Goal: Communication & Community: Answer question/provide support

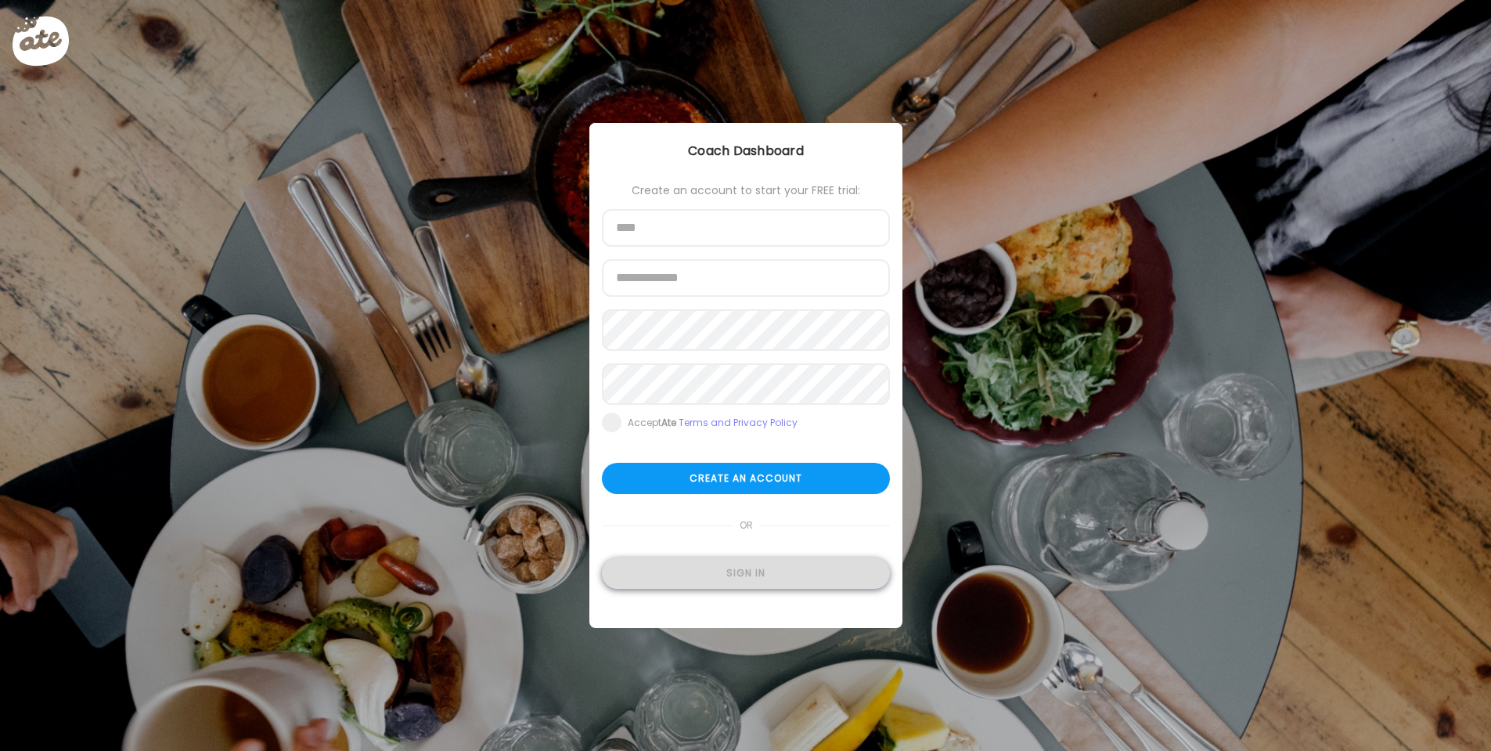
click at [772, 575] on div "Sign in" at bounding box center [746, 572] width 288 height 31
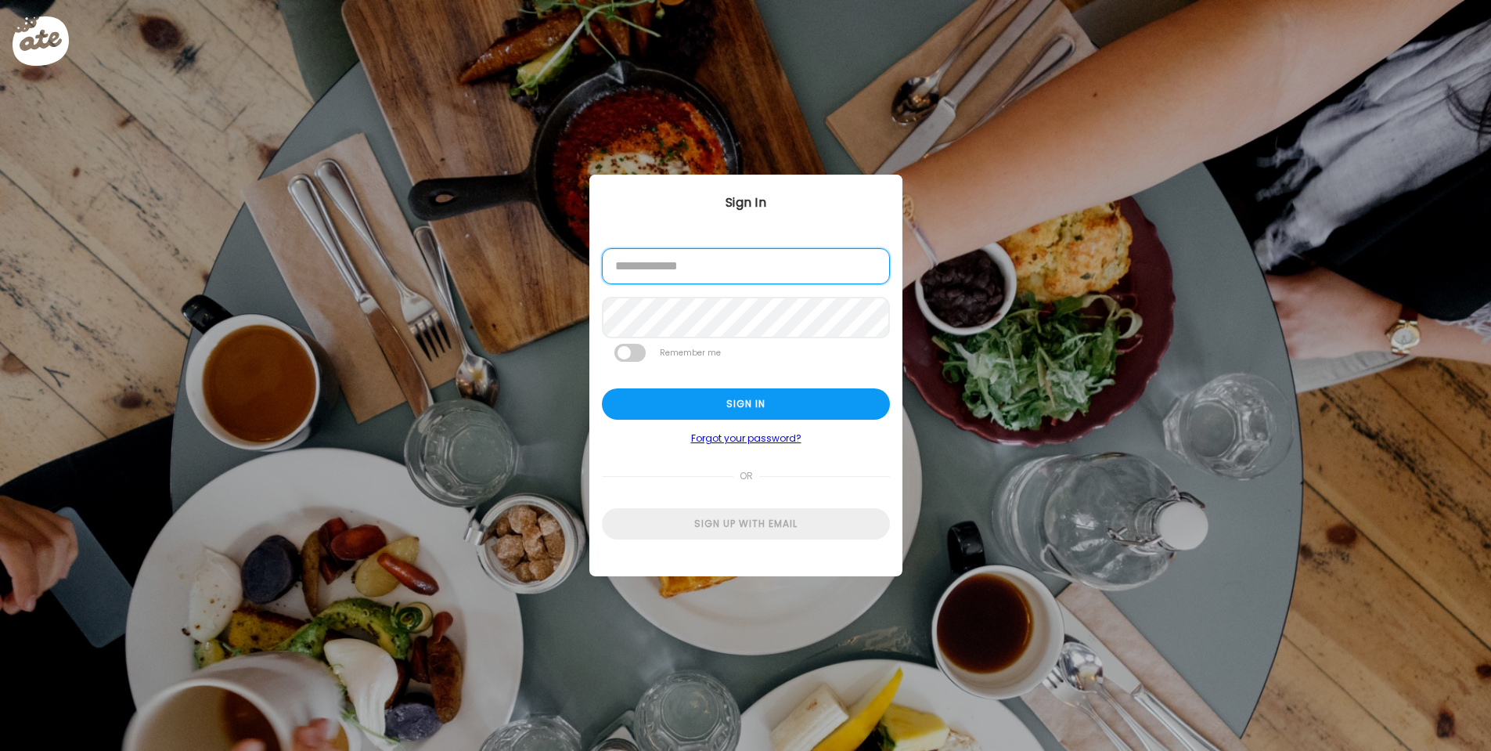
type input "**********"
click at [757, 411] on div "Sign in" at bounding box center [746, 403] width 288 height 31
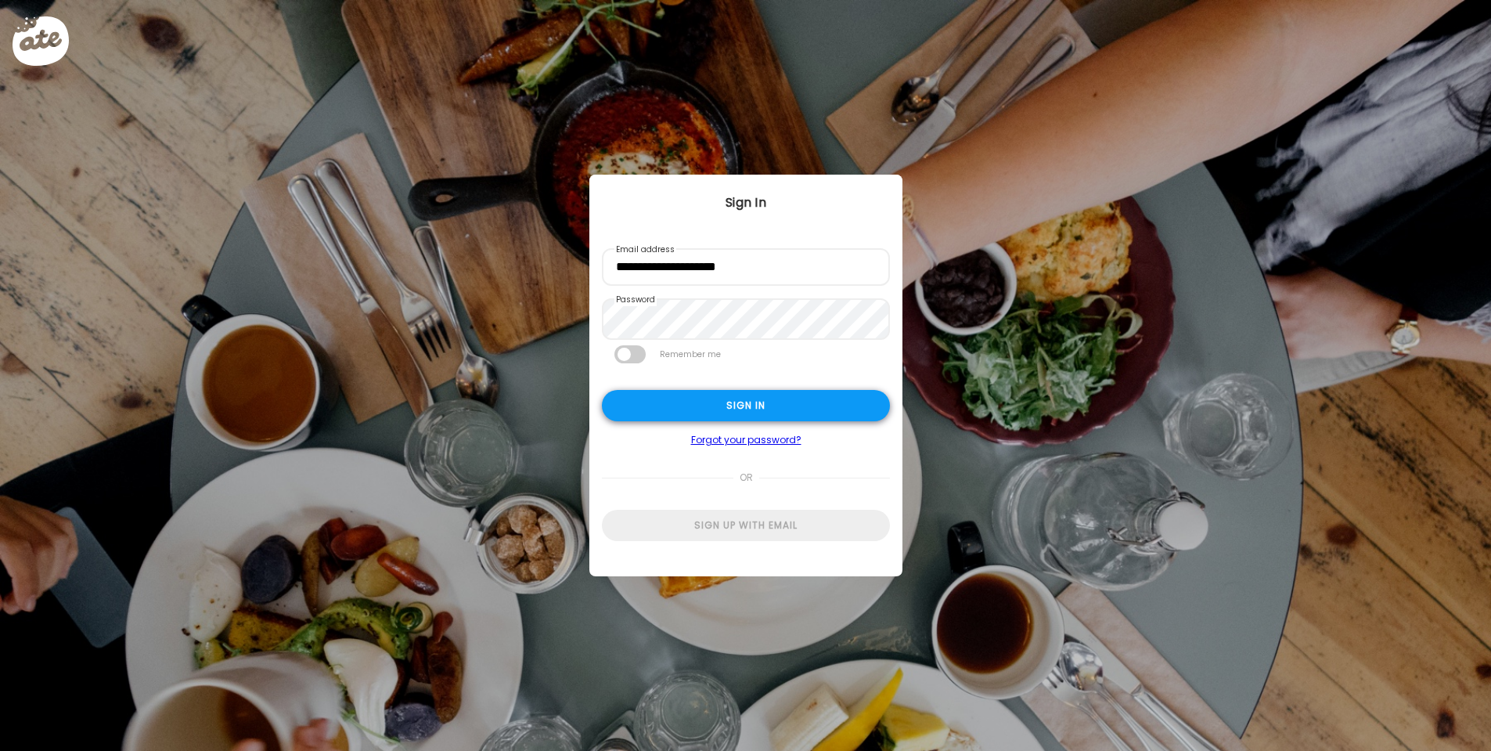
type textarea "**********"
type input "**********"
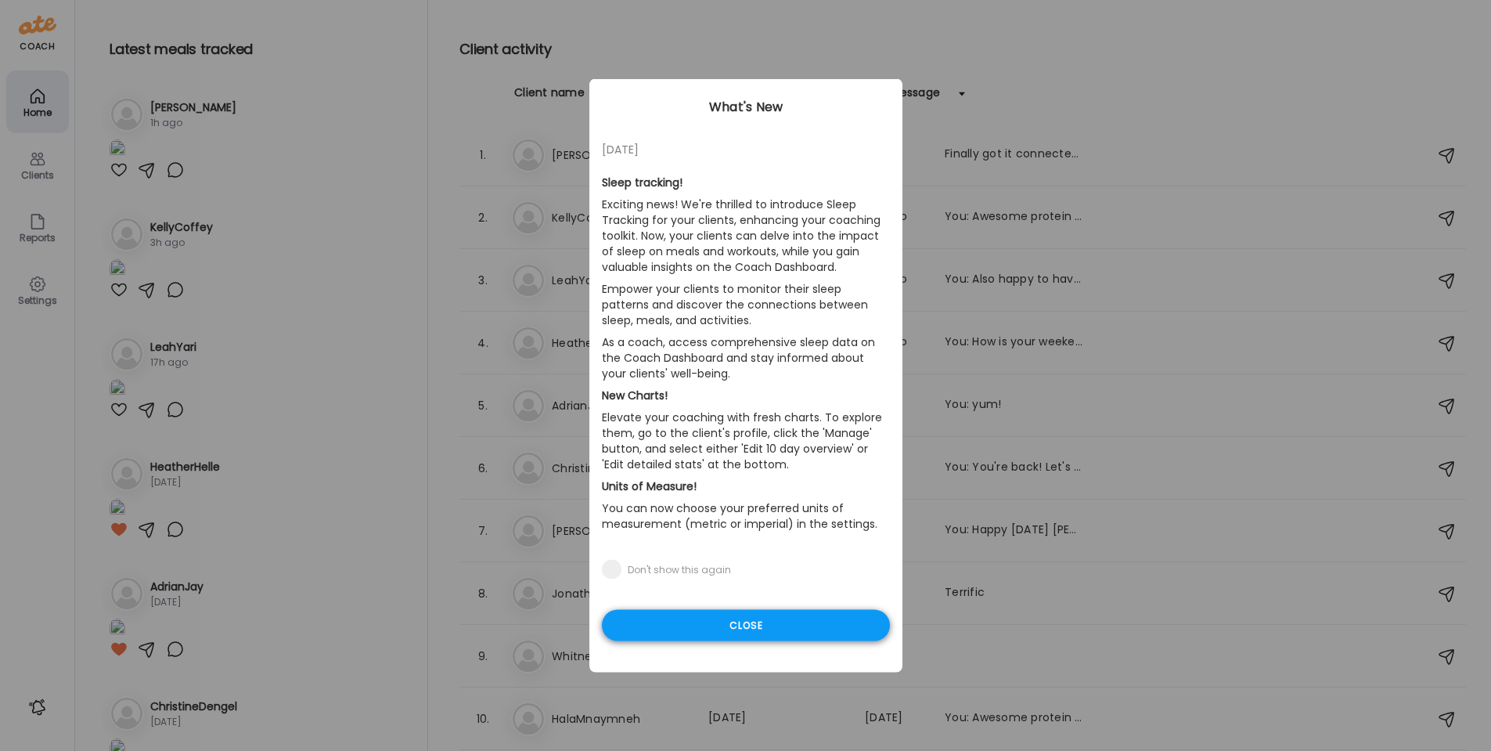
click at [762, 623] on div "Close" at bounding box center [746, 625] width 288 height 31
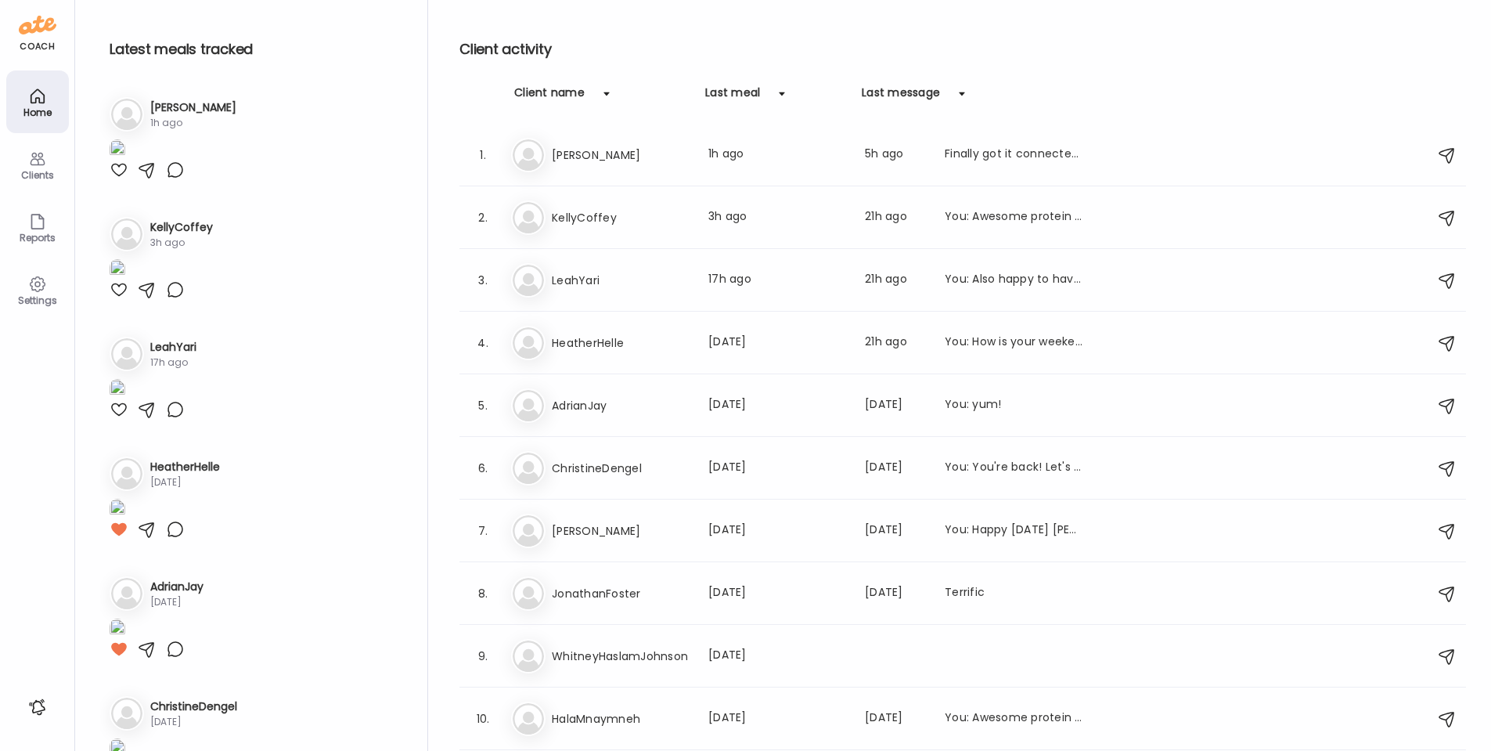
click at [33, 172] on div "Clients" at bounding box center [37, 175] width 56 height 10
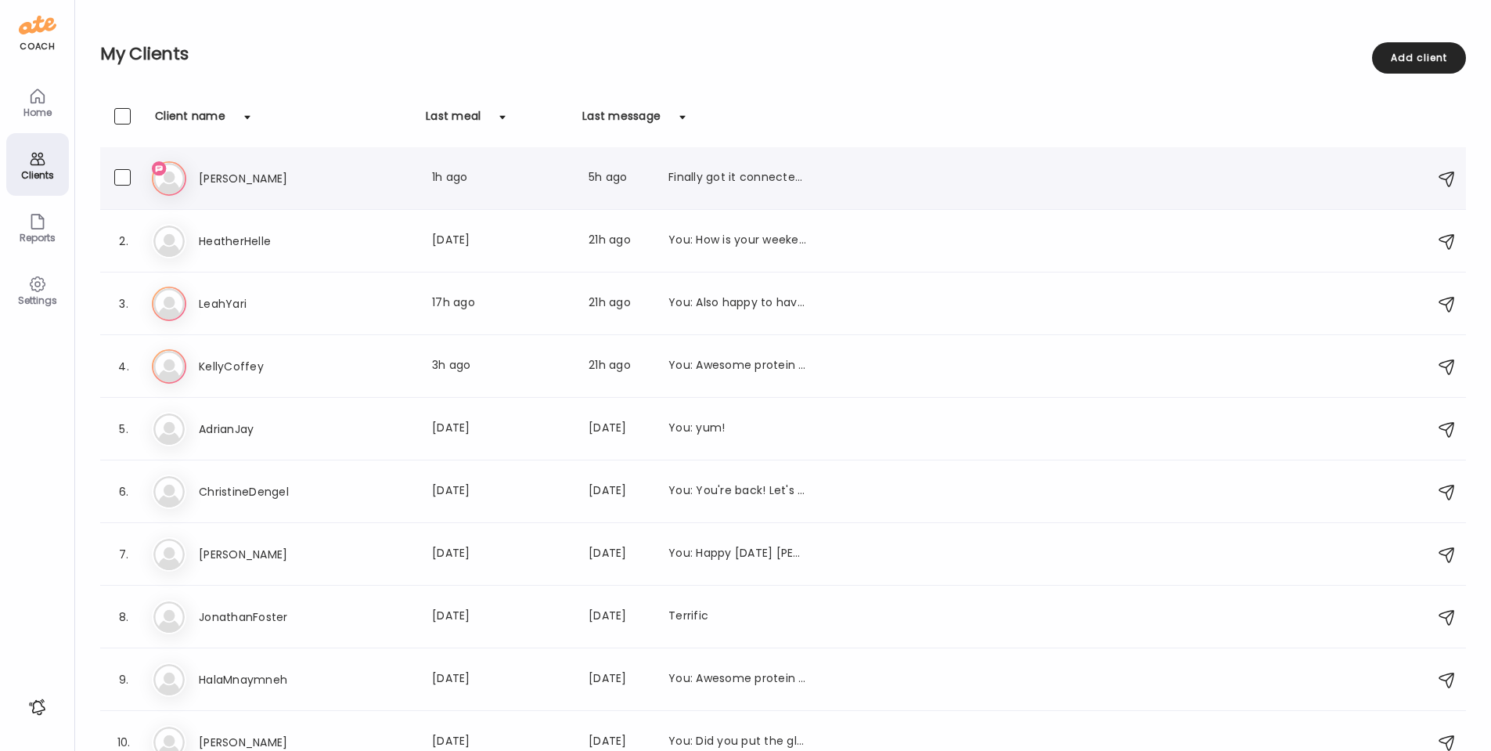
click at [224, 178] on h3 "Hilary" at bounding box center [268, 178] width 138 height 19
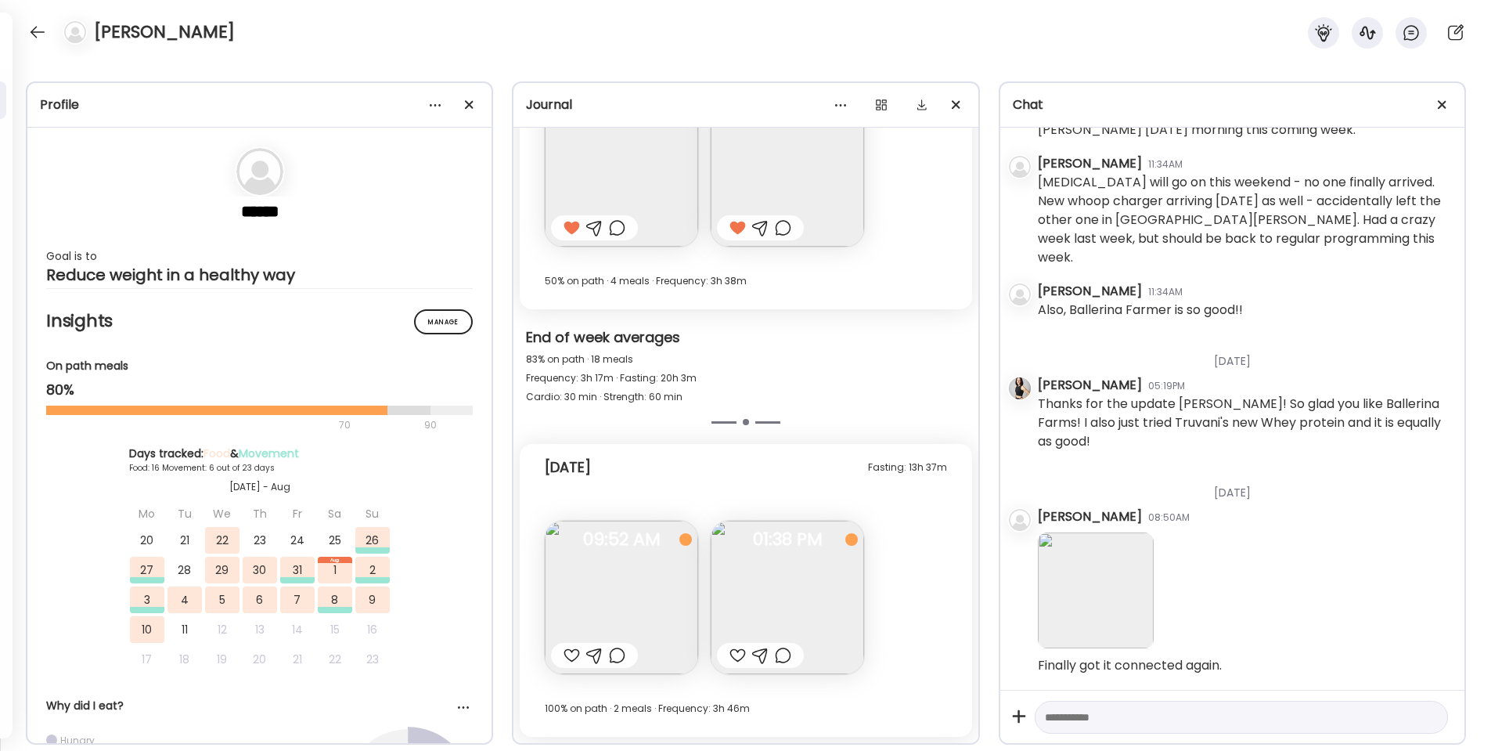
scroll to position [18347, 0]
click at [1072, 711] on textarea at bounding box center [1227, 717] width 365 height 19
type textarea "****"
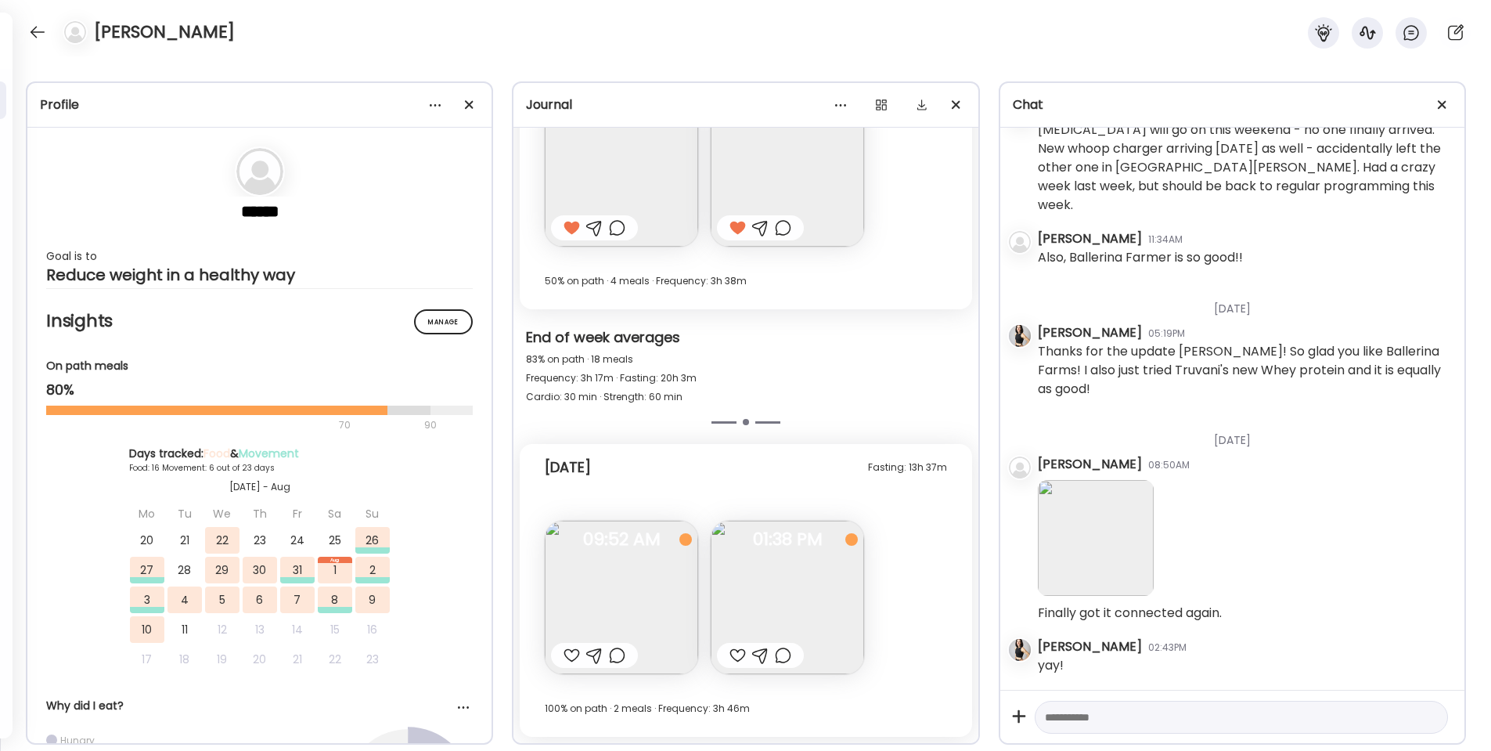
scroll to position [18400, 0]
click at [737, 655] on div at bounding box center [738, 655] width 16 height 19
click at [568, 659] on div at bounding box center [572, 655] width 16 height 19
click at [1082, 708] on textarea at bounding box center [1227, 717] width 365 height 19
type textarea "**********"
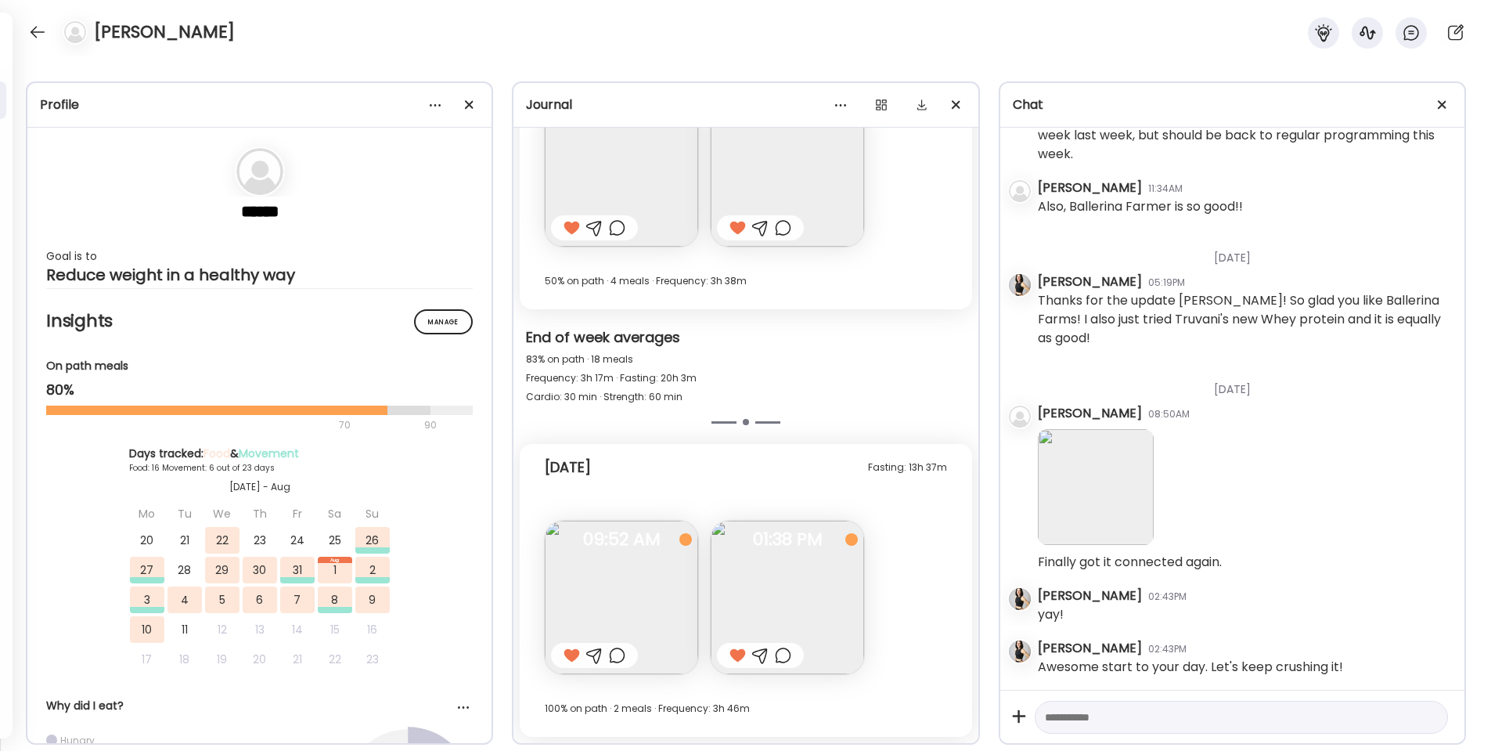
scroll to position [18452, 0]
click at [34, 34] on div at bounding box center [37, 32] width 25 height 25
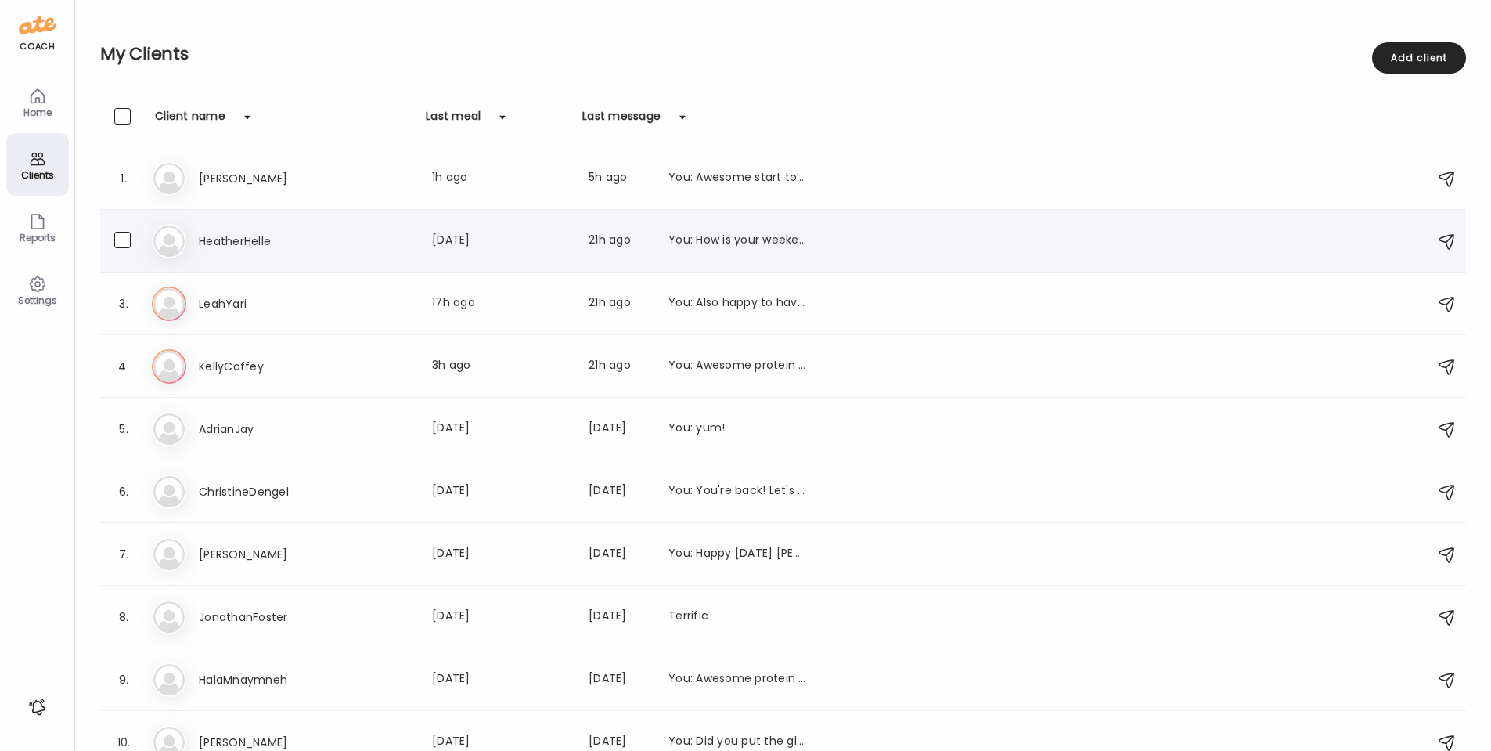
click at [251, 244] on h3 "HeatherHelle" at bounding box center [268, 241] width 138 height 19
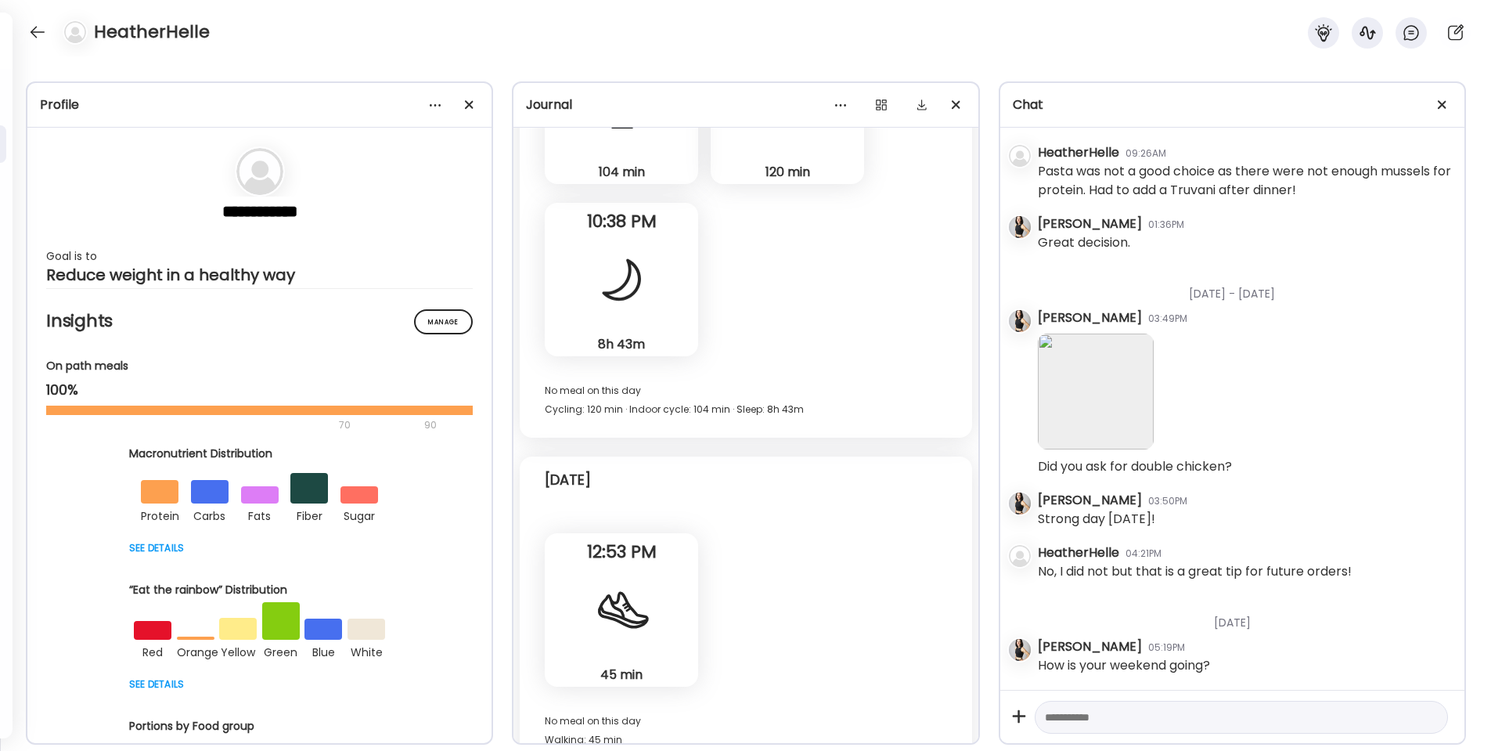
scroll to position [19604, 0]
click at [37, 29] on div at bounding box center [37, 32] width 25 height 25
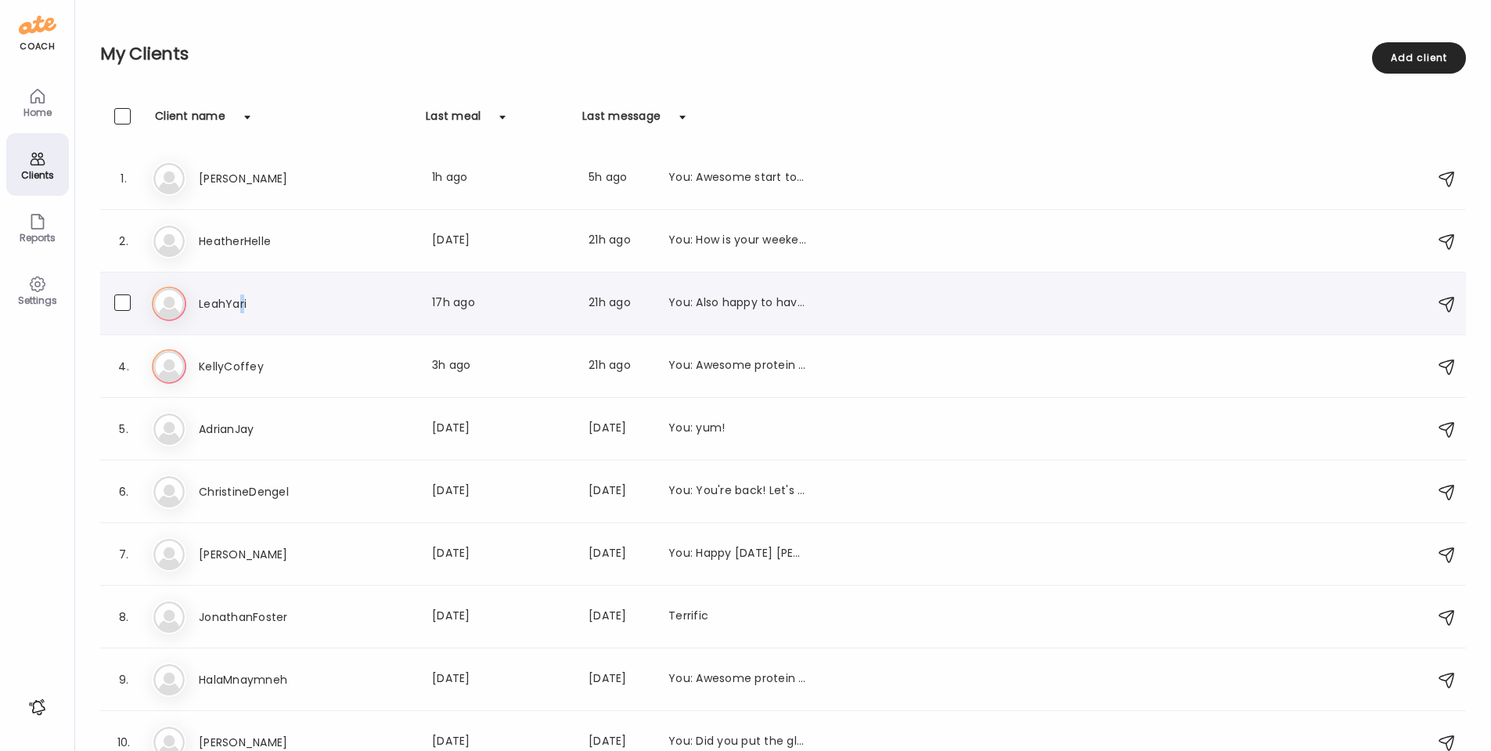
click at [242, 303] on h3 "LeahYari" at bounding box center [268, 303] width 138 height 19
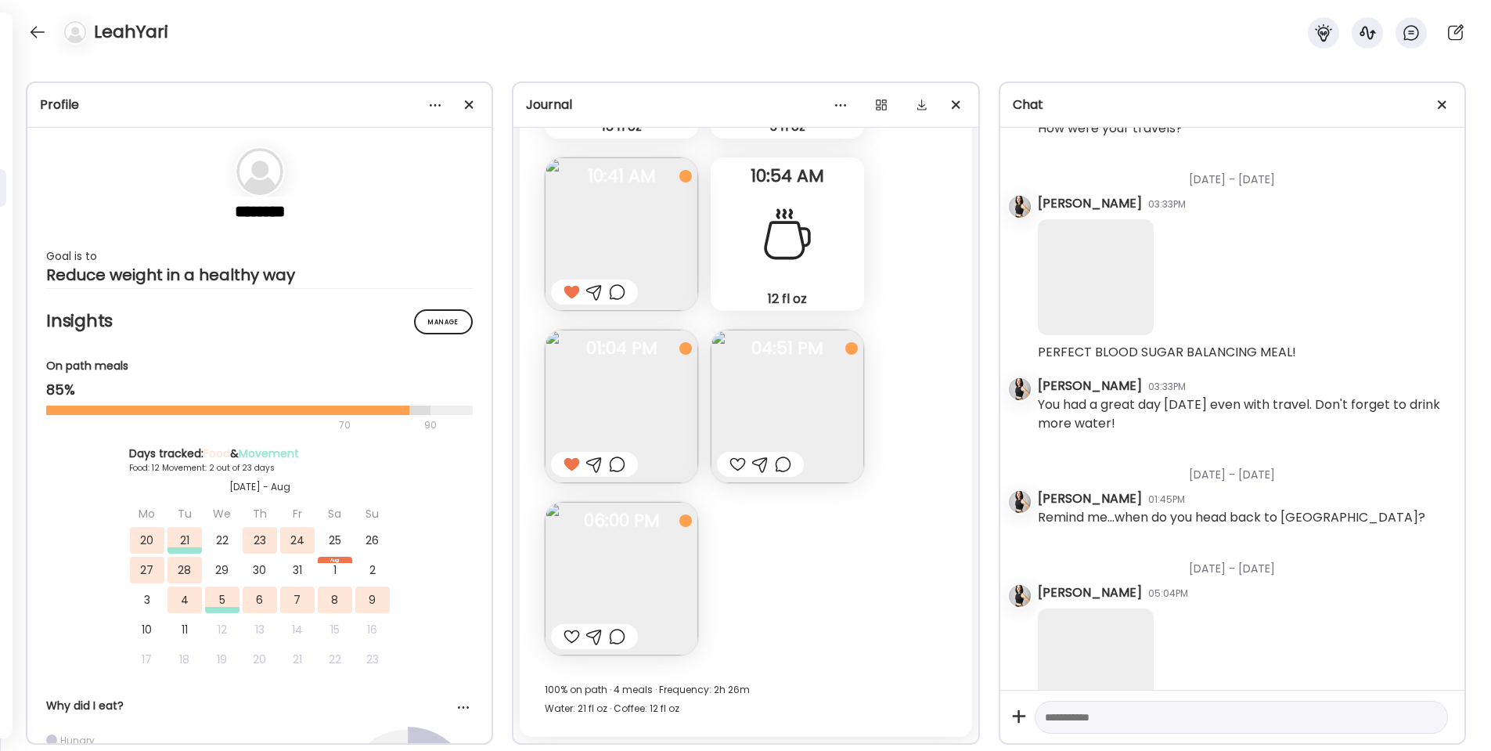
scroll to position [16502, 0]
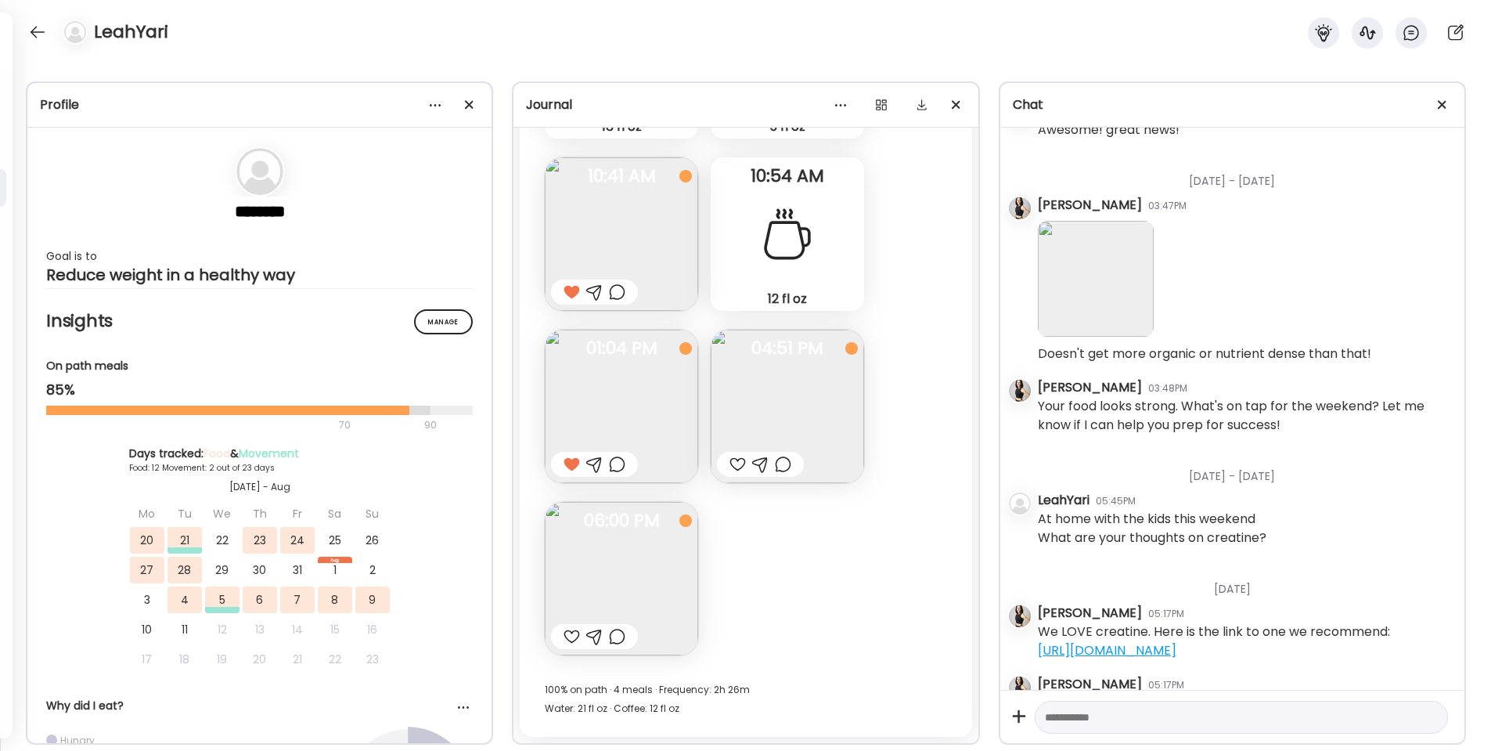
click at [778, 427] on img at bounding box center [787, 406] width 153 height 153
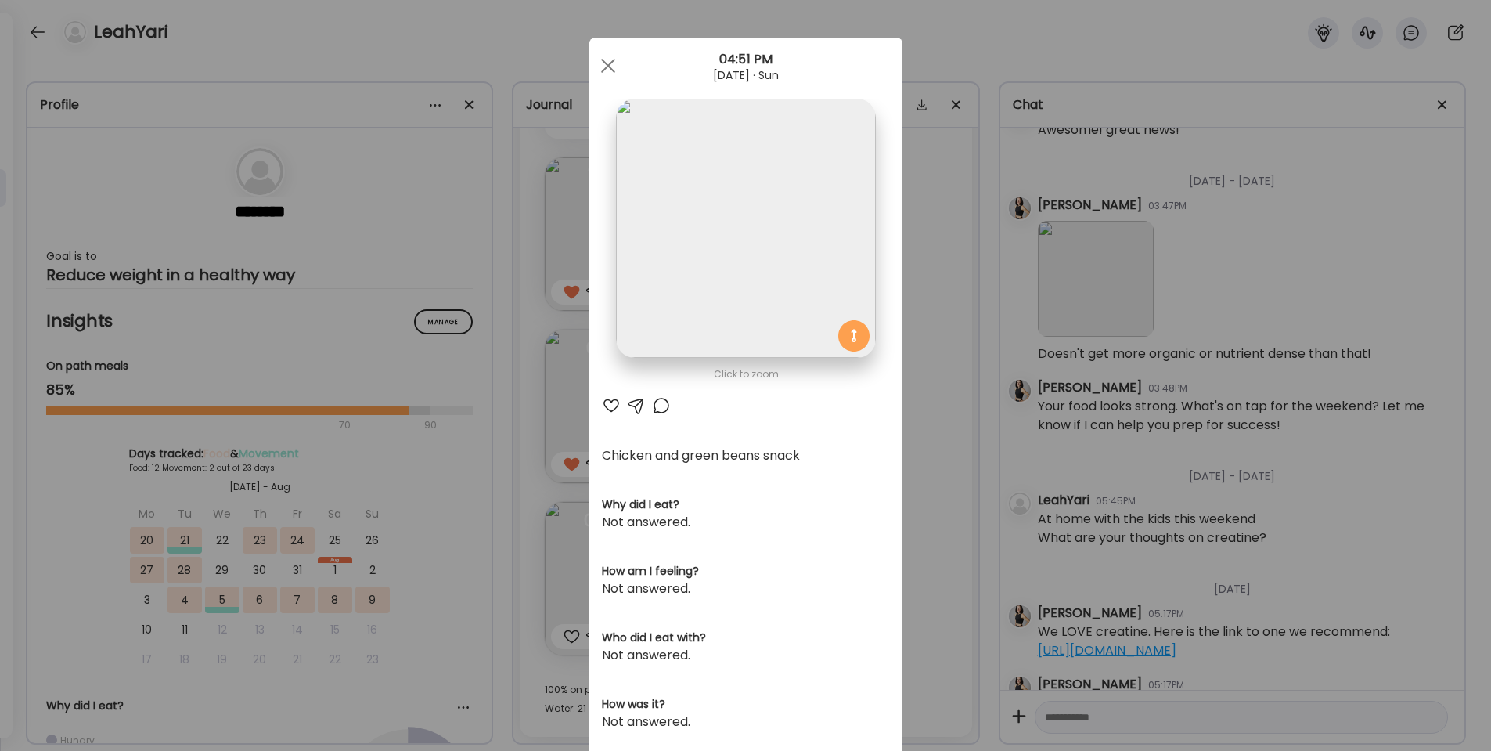
click at [606, 404] on div at bounding box center [611, 405] width 19 height 19
click at [612, 59] on div at bounding box center [608, 65] width 31 height 31
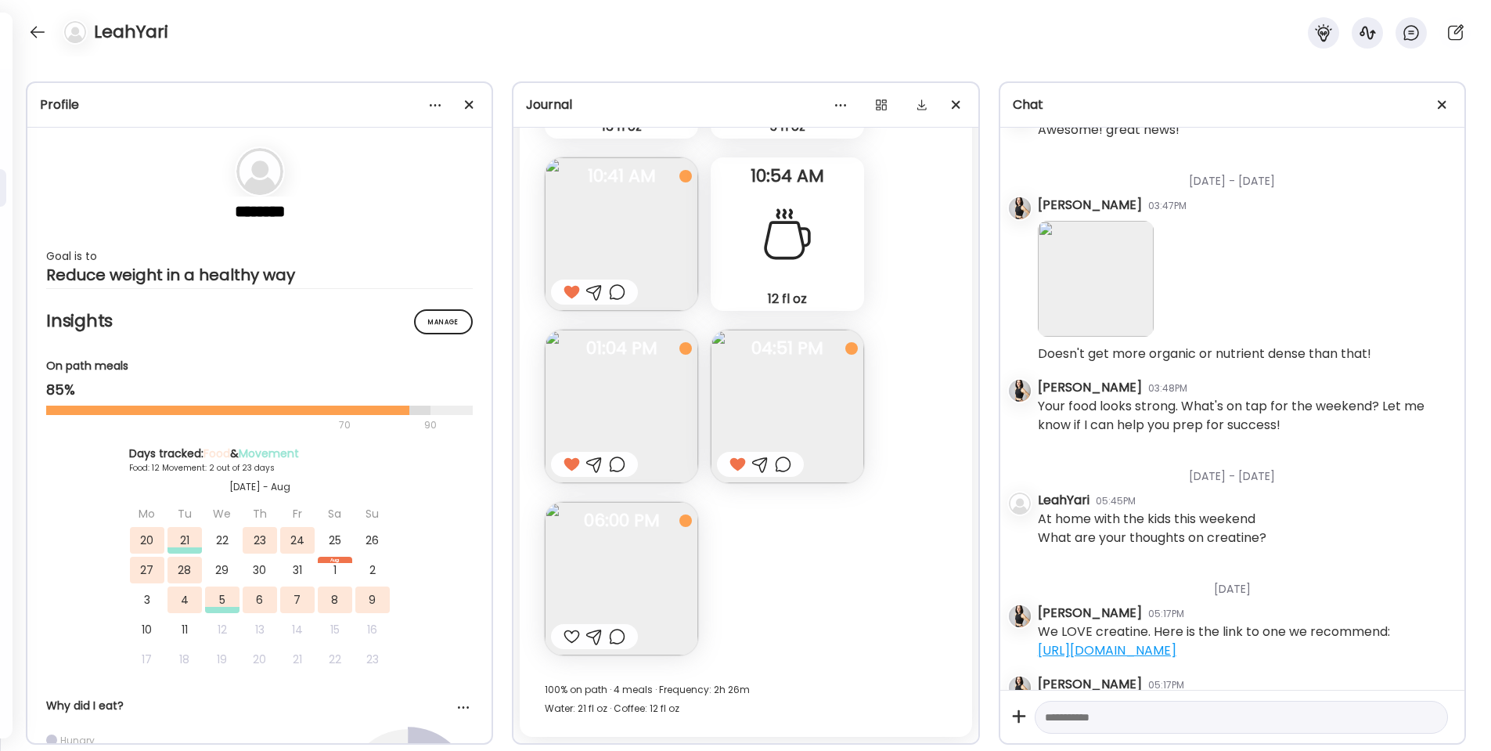
click at [618, 554] on img at bounding box center [621, 578] width 153 height 153
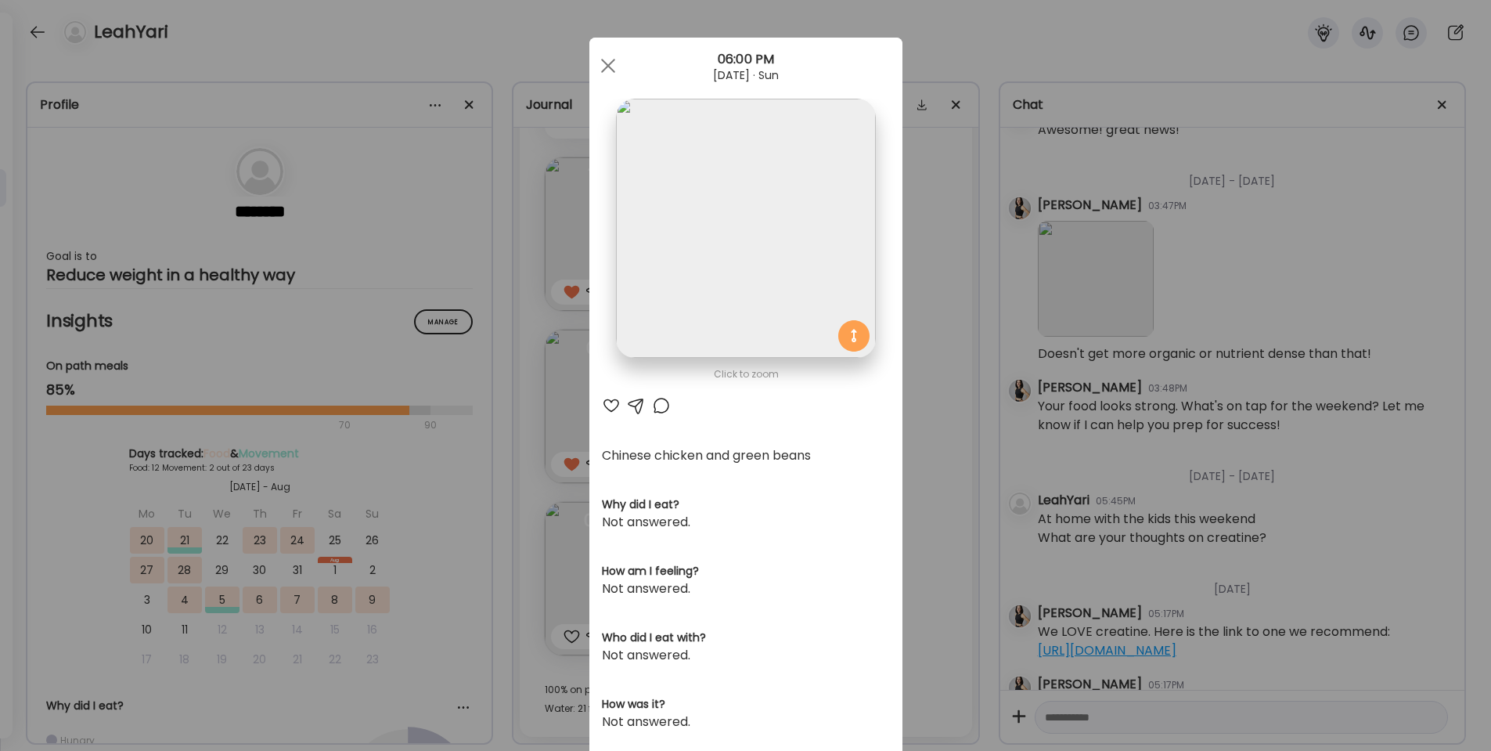
click at [636, 408] on div at bounding box center [636, 405] width 19 height 19
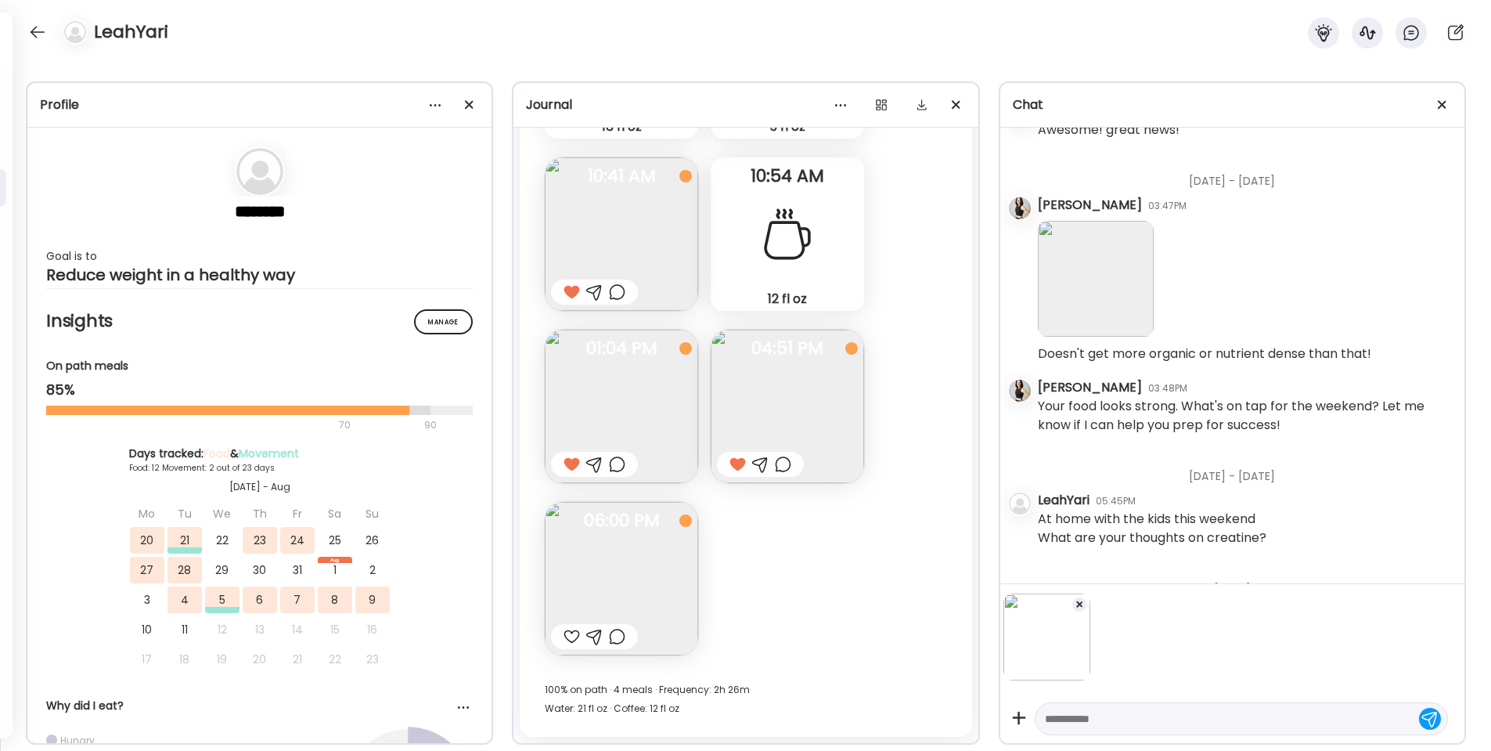
scroll to position [16601, 0]
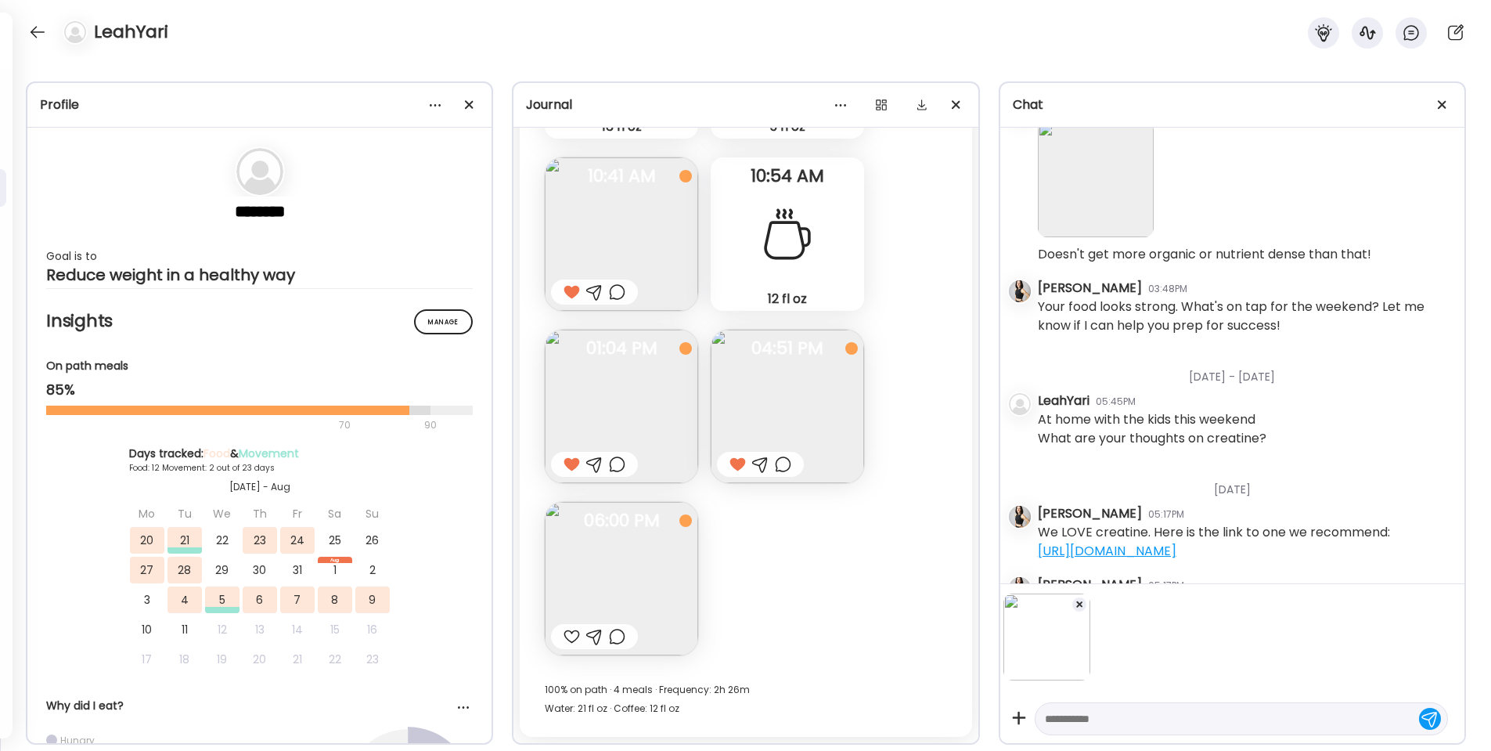
click at [1090, 727] on textarea at bounding box center [1227, 718] width 365 height 19
type textarea "**********"
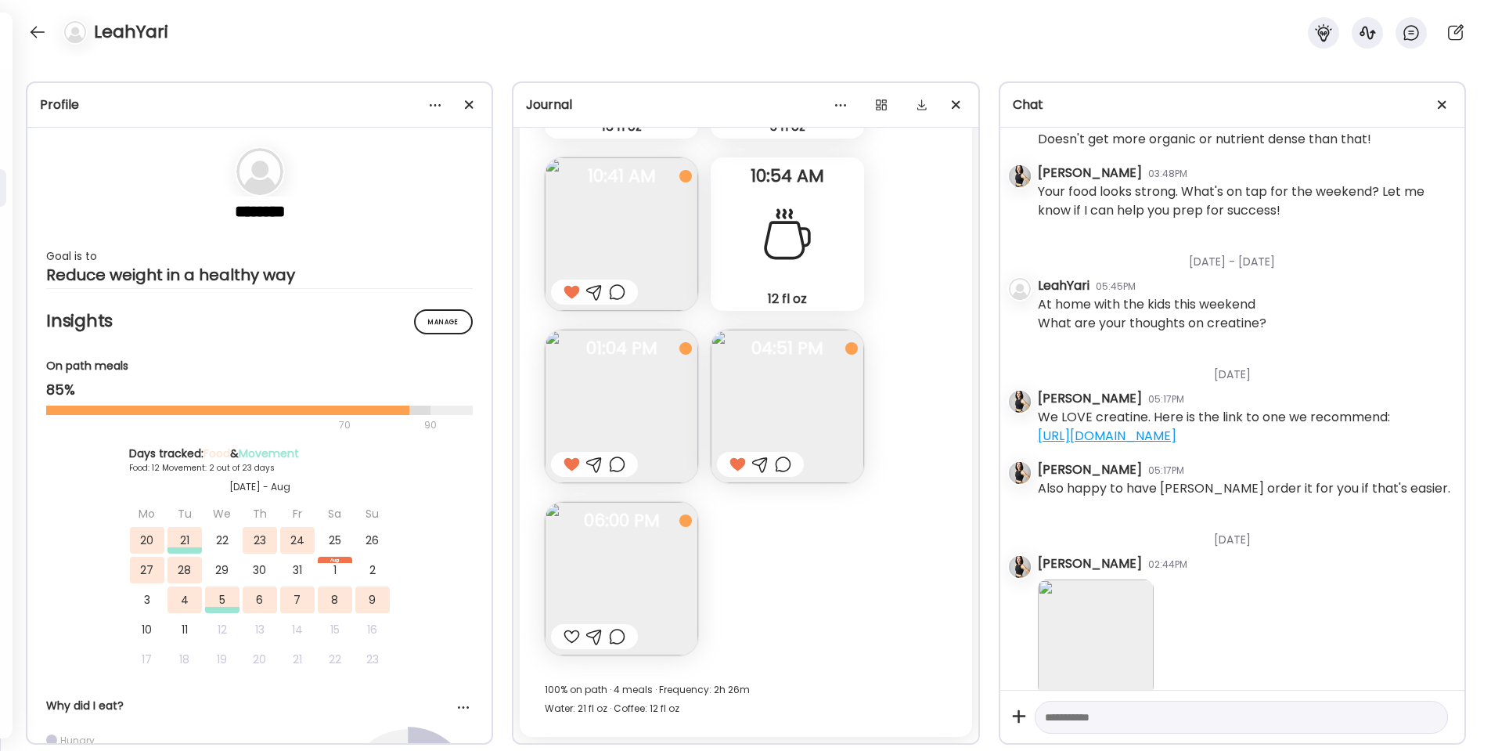
scroll to position [16726, 0]
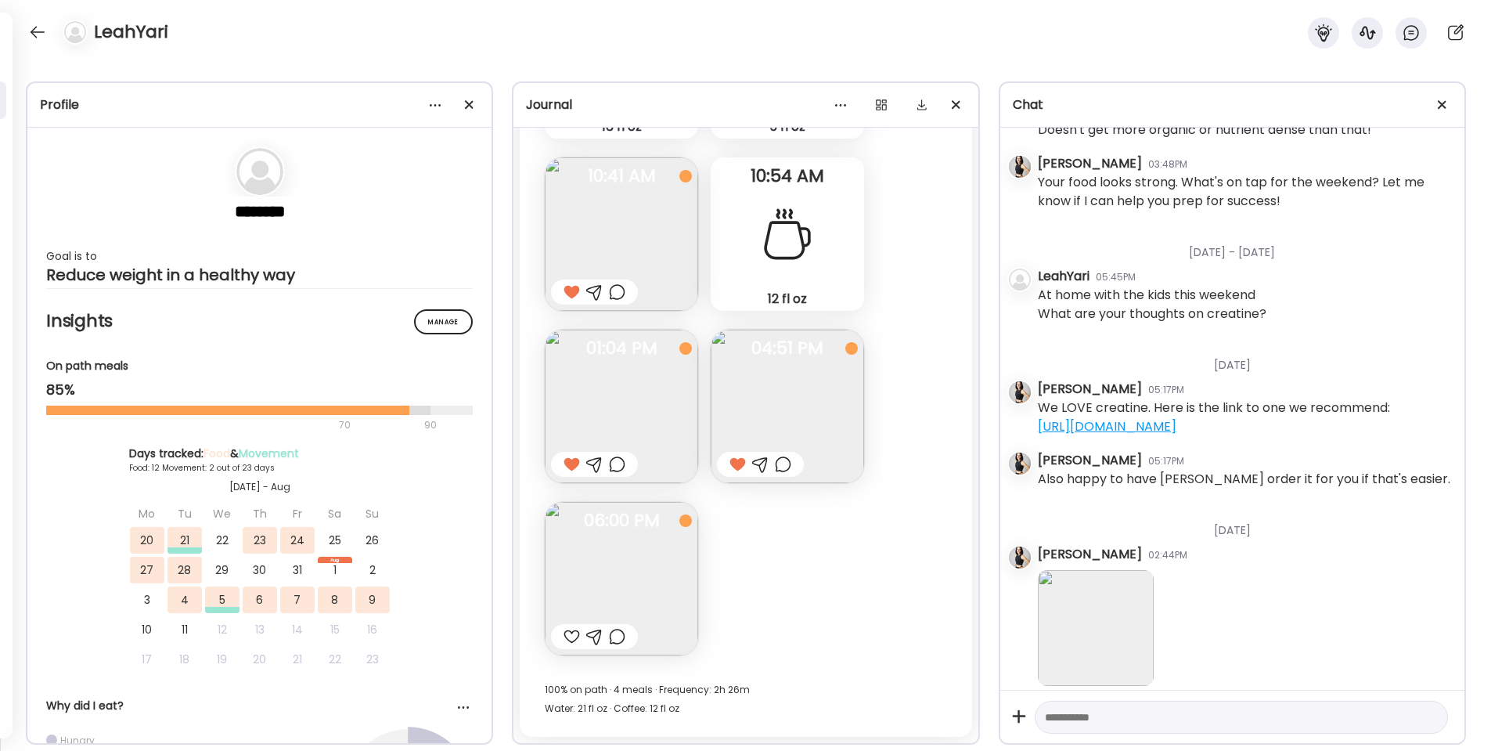
click at [567, 634] on div at bounding box center [572, 636] width 16 height 19
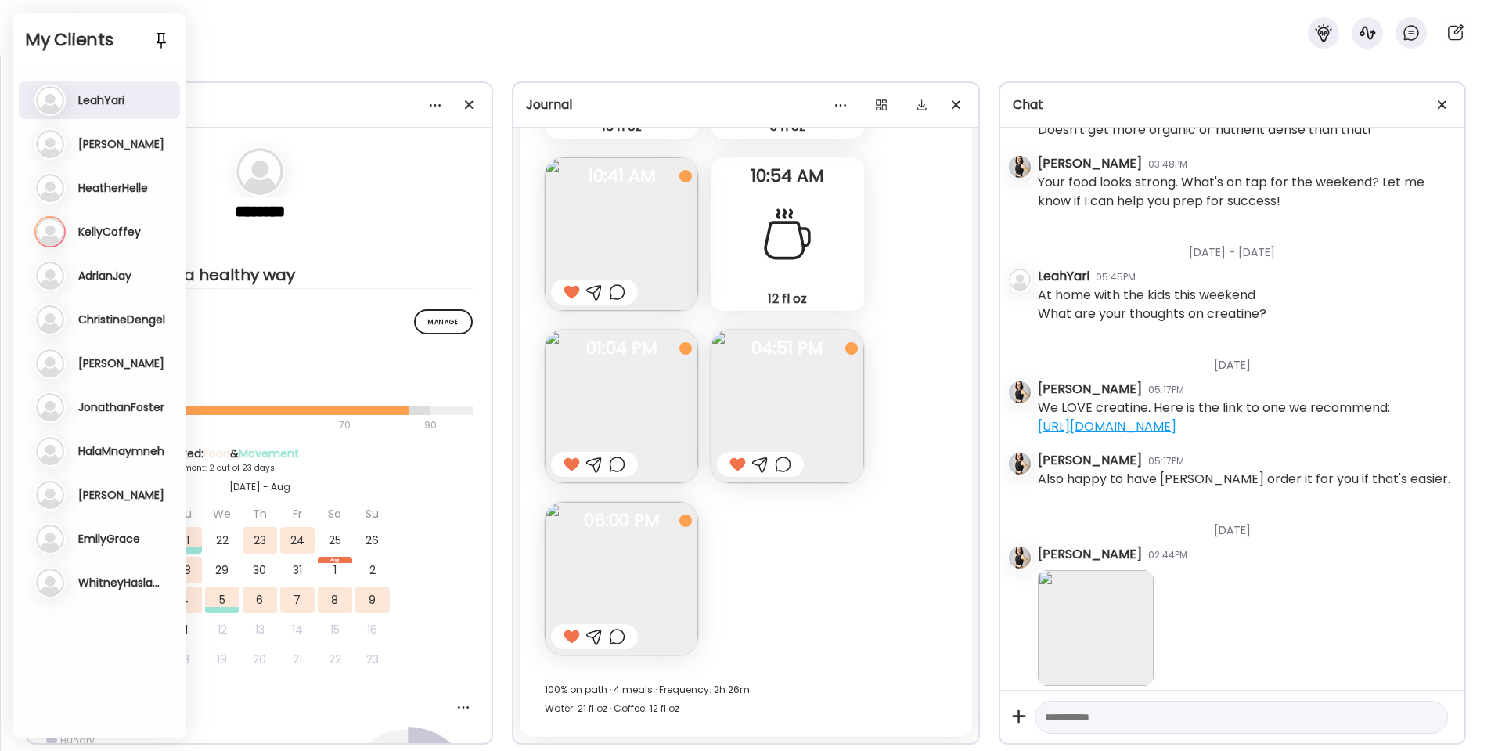
click at [103, 229] on h3 "KellyCoffey" at bounding box center [109, 232] width 63 height 14
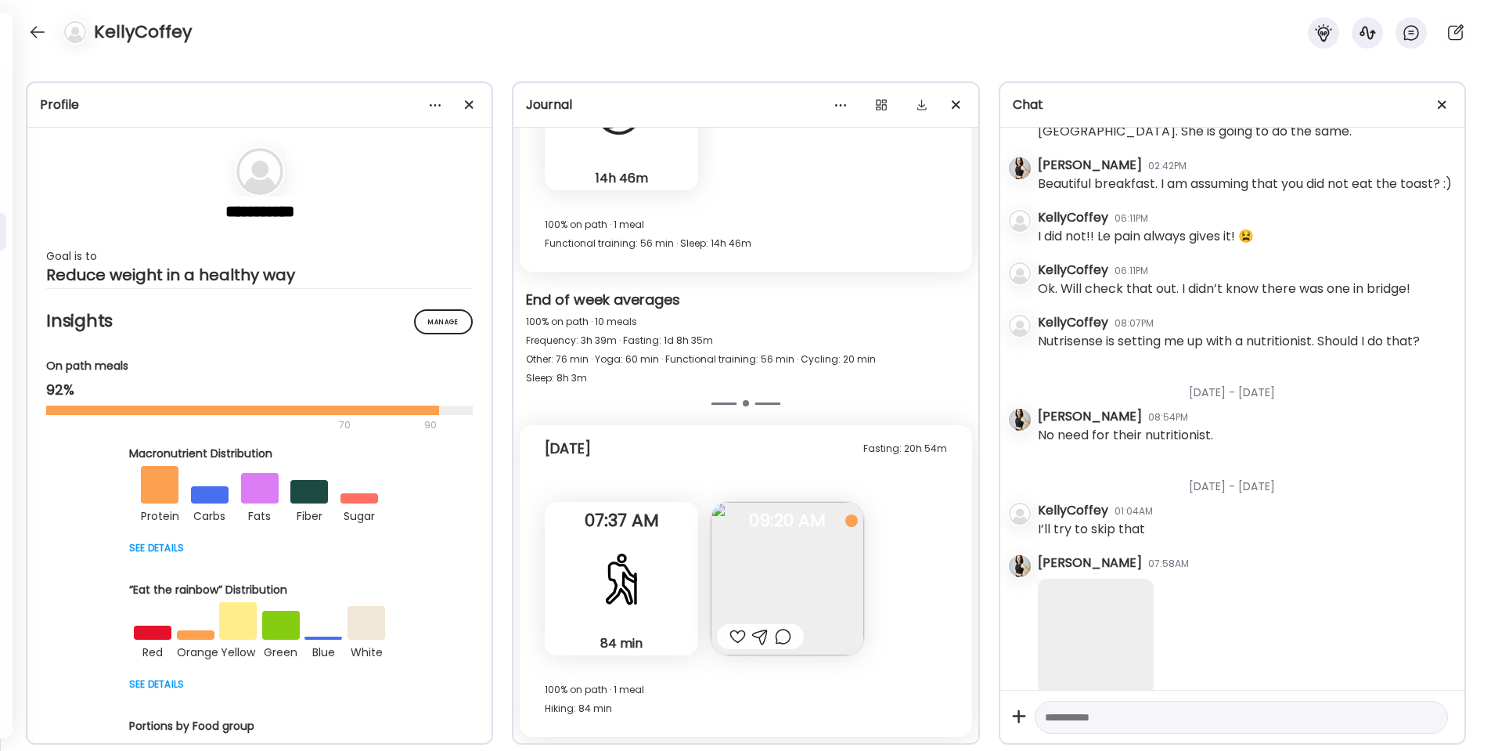
scroll to position [42761, 0]
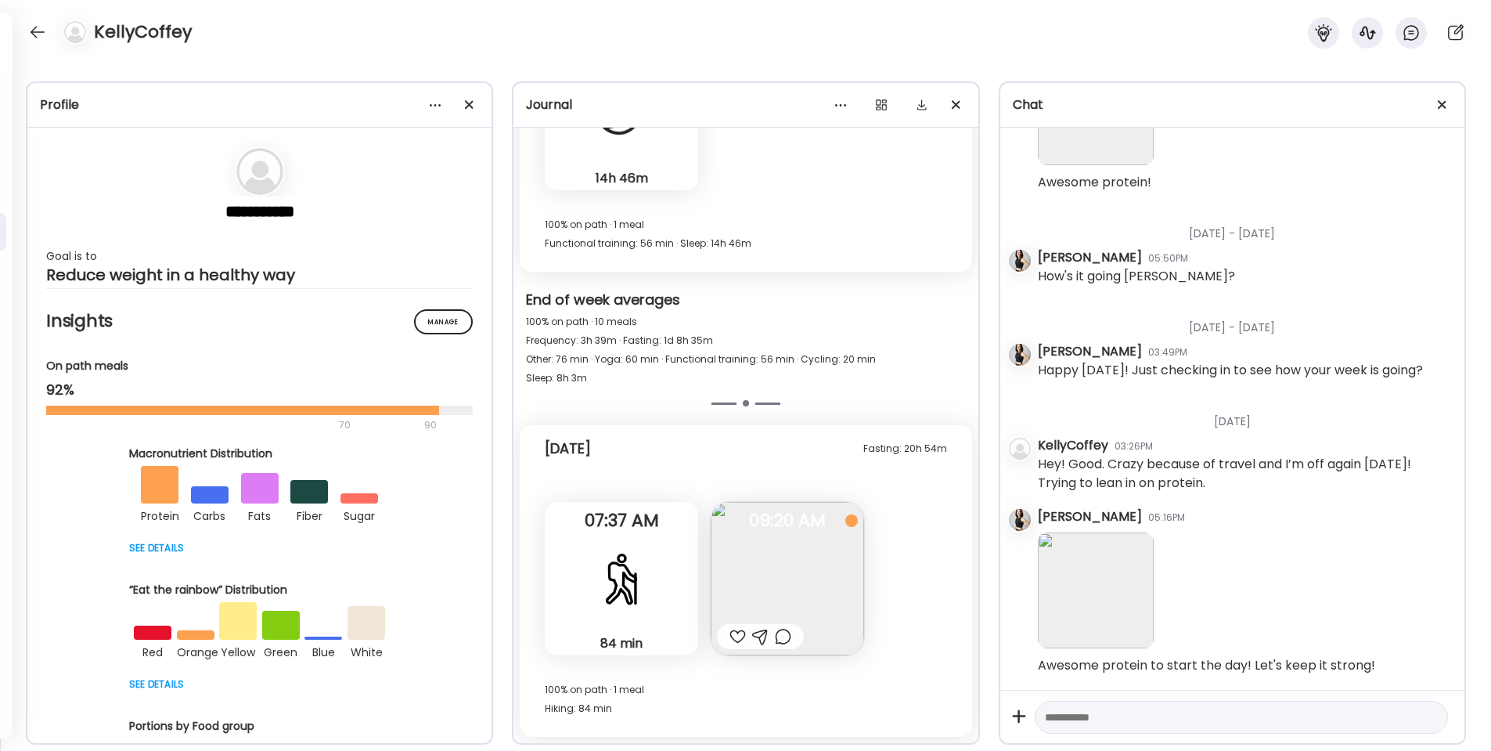
click at [737, 636] on div at bounding box center [738, 636] width 16 height 19
click at [1053, 722] on textarea at bounding box center [1227, 717] width 365 height 19
type textarea "**********"
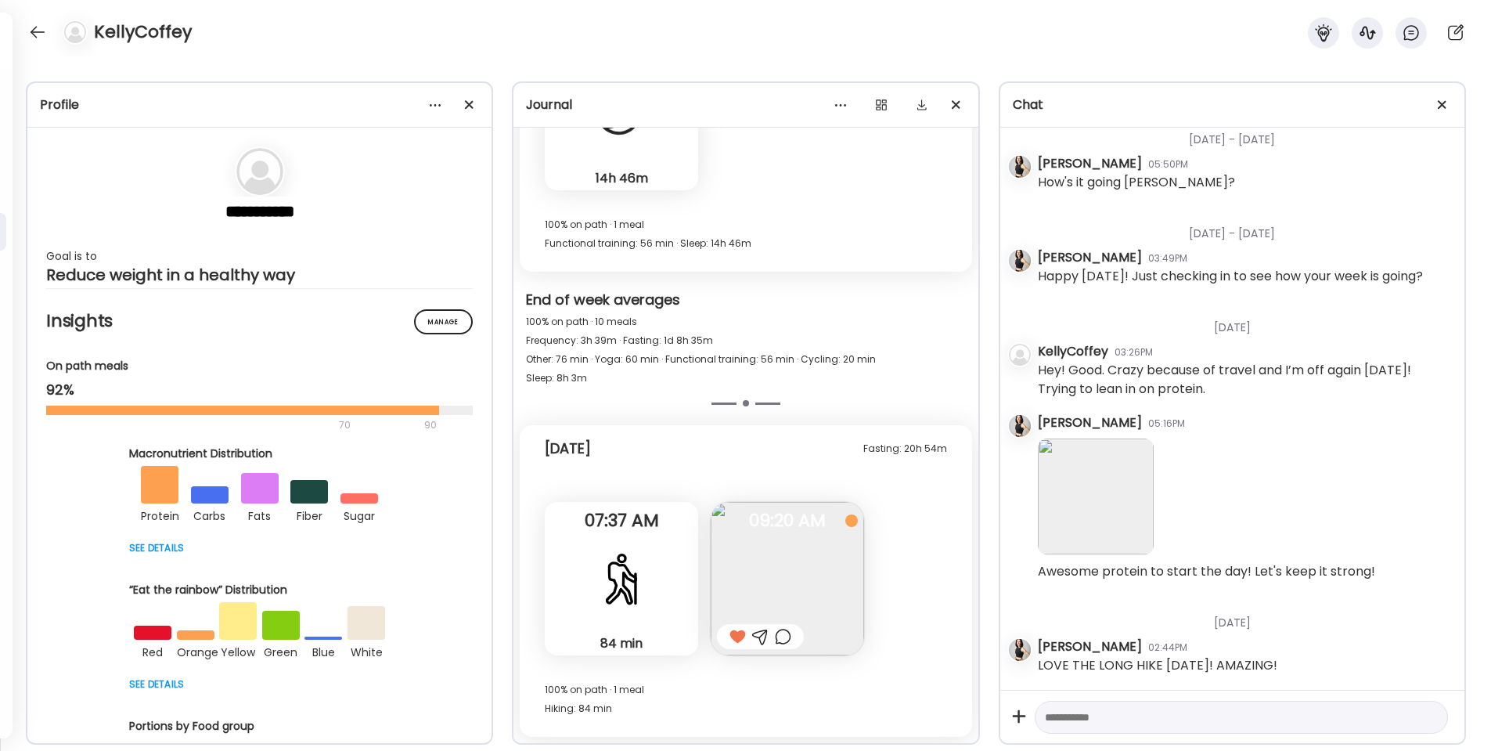
scroll to position [42854, 0]
click at [39, 33] on div at bounding box center [37, 32] width 25 height 25
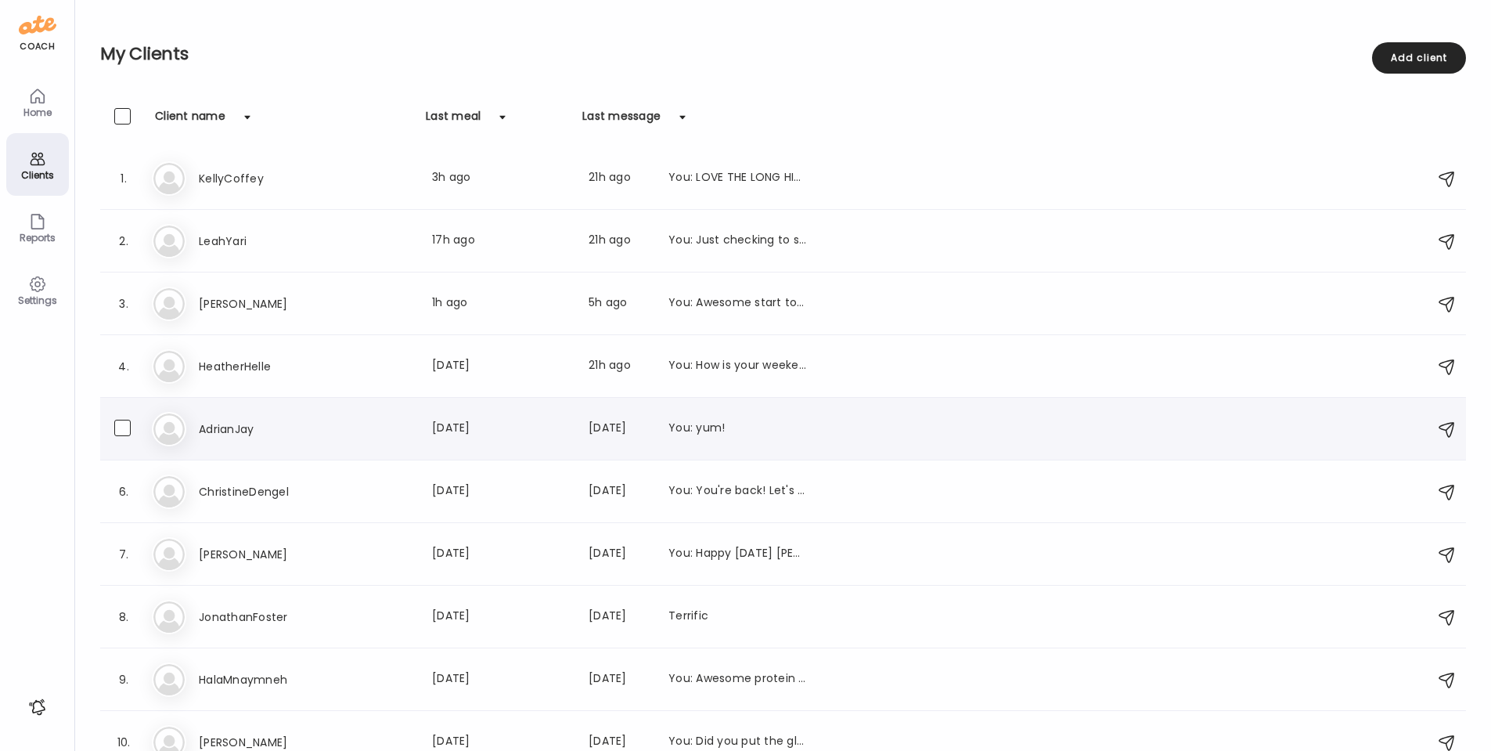
click at [233, 431] on h3 "AdrianJay" at bounding box center [268, 429] width 138 height 19
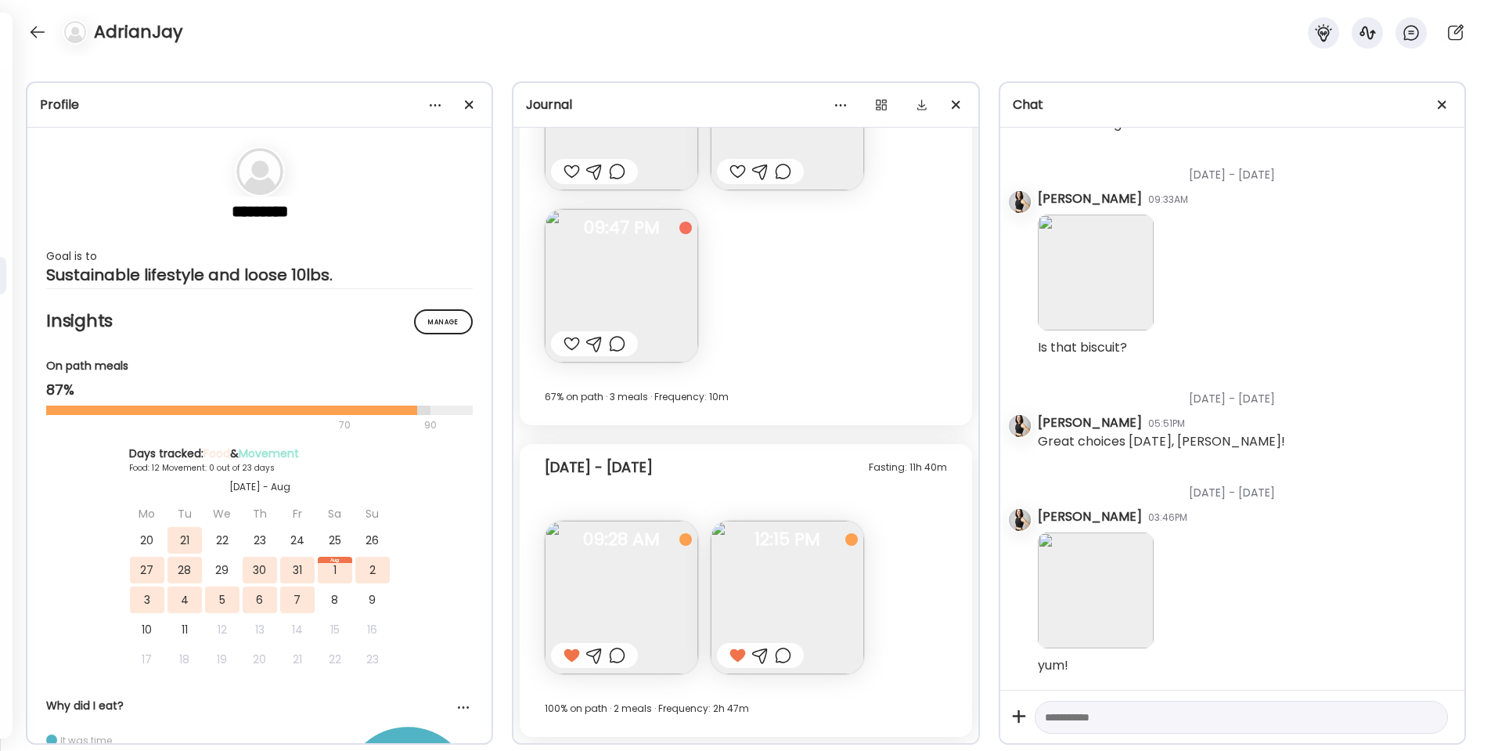
scroll to position [14356, 0]
click at [40, 27] on div at bounding box center [37, 32] width 25 height 25
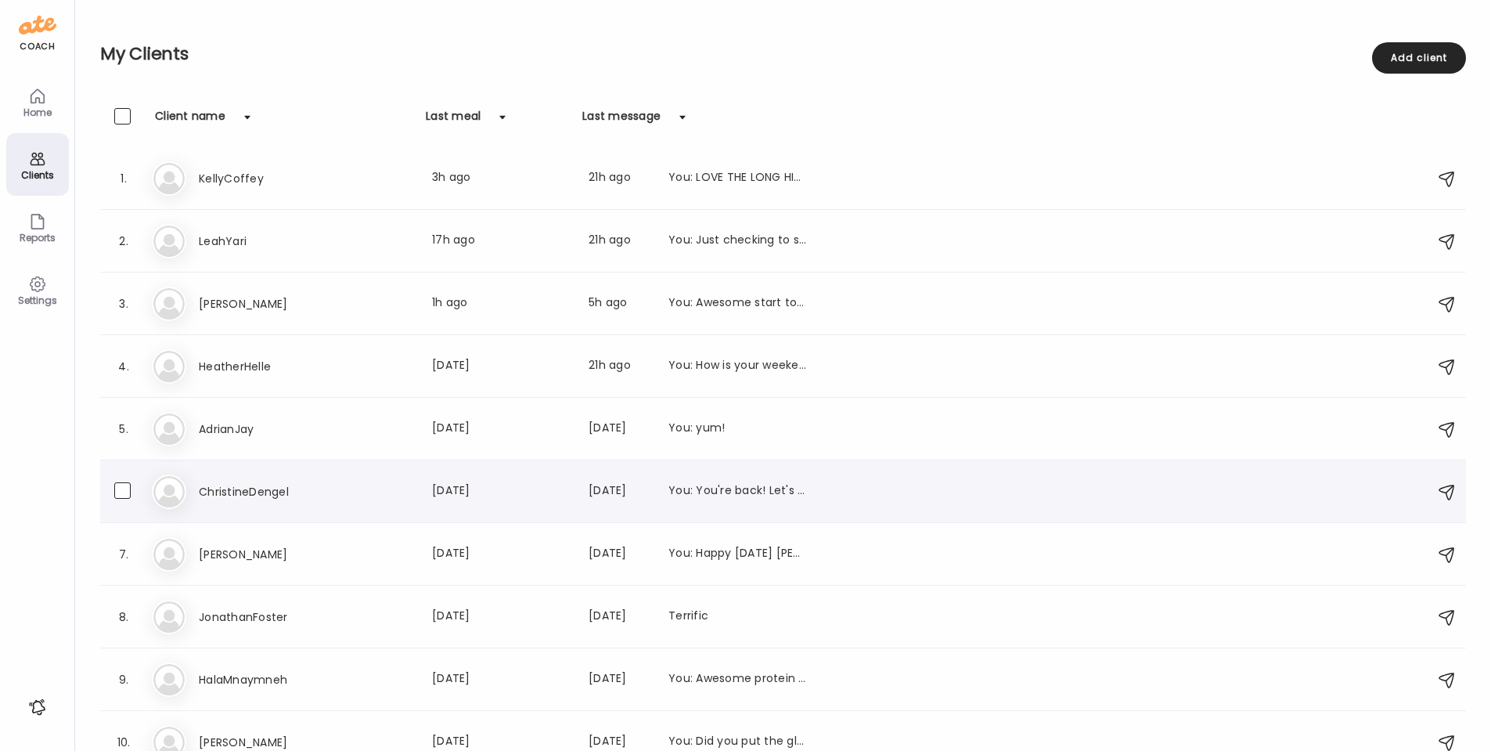
click at [254, 493] on h3 "ChristineDengel" at bounding box center [268, 491] width 138 height 19
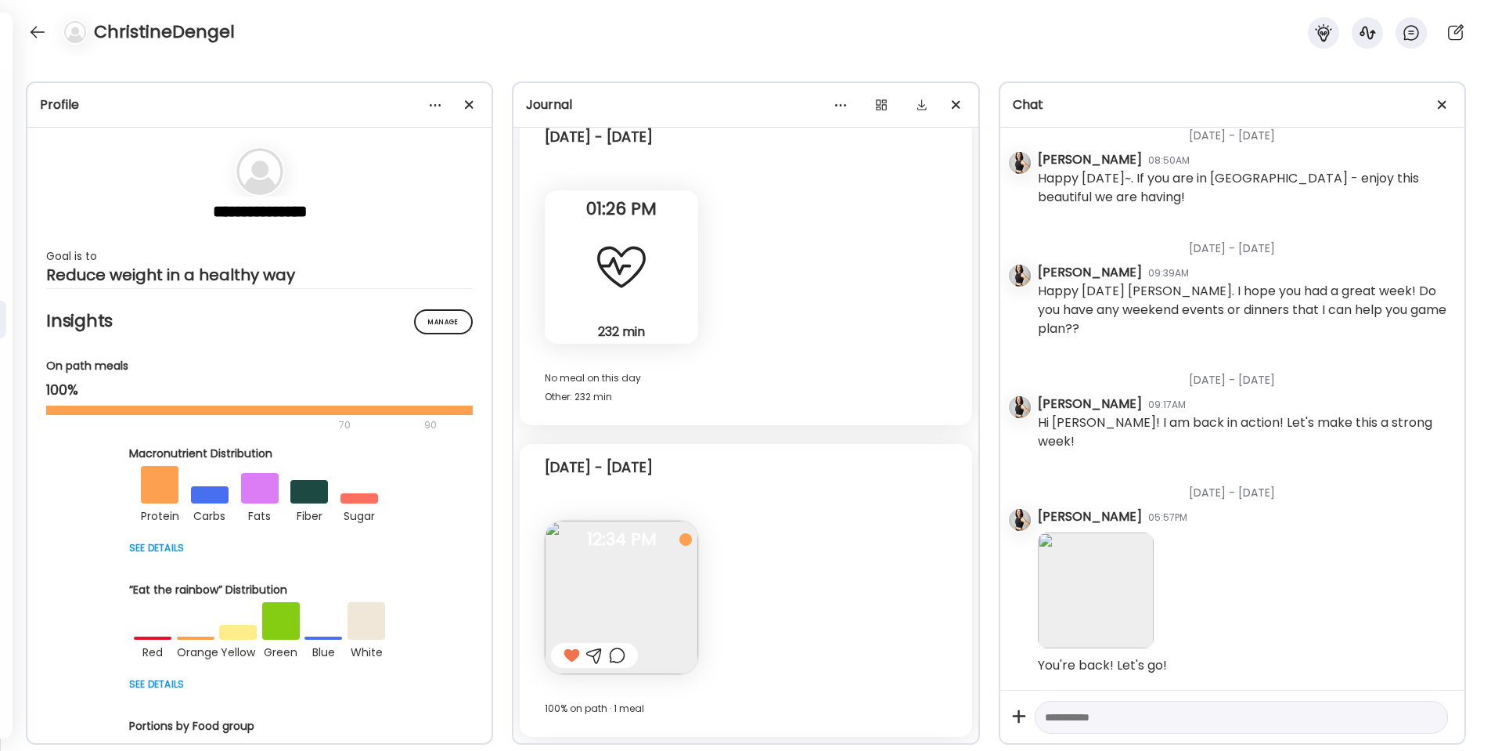
scroll to position [4577, 0]
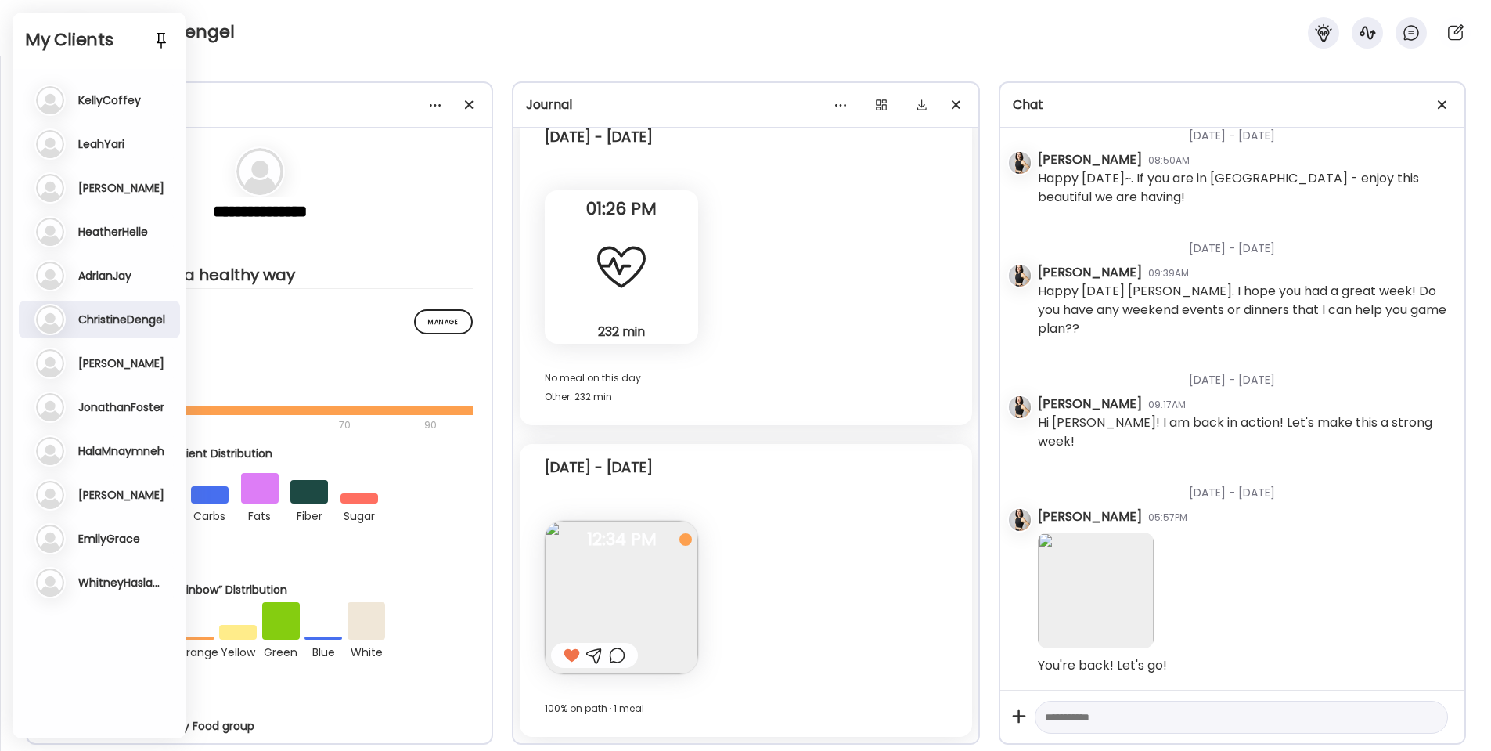
click at [94, 364] on h3 "Stacey" at bounding box center [121, 363] width 86 height 14
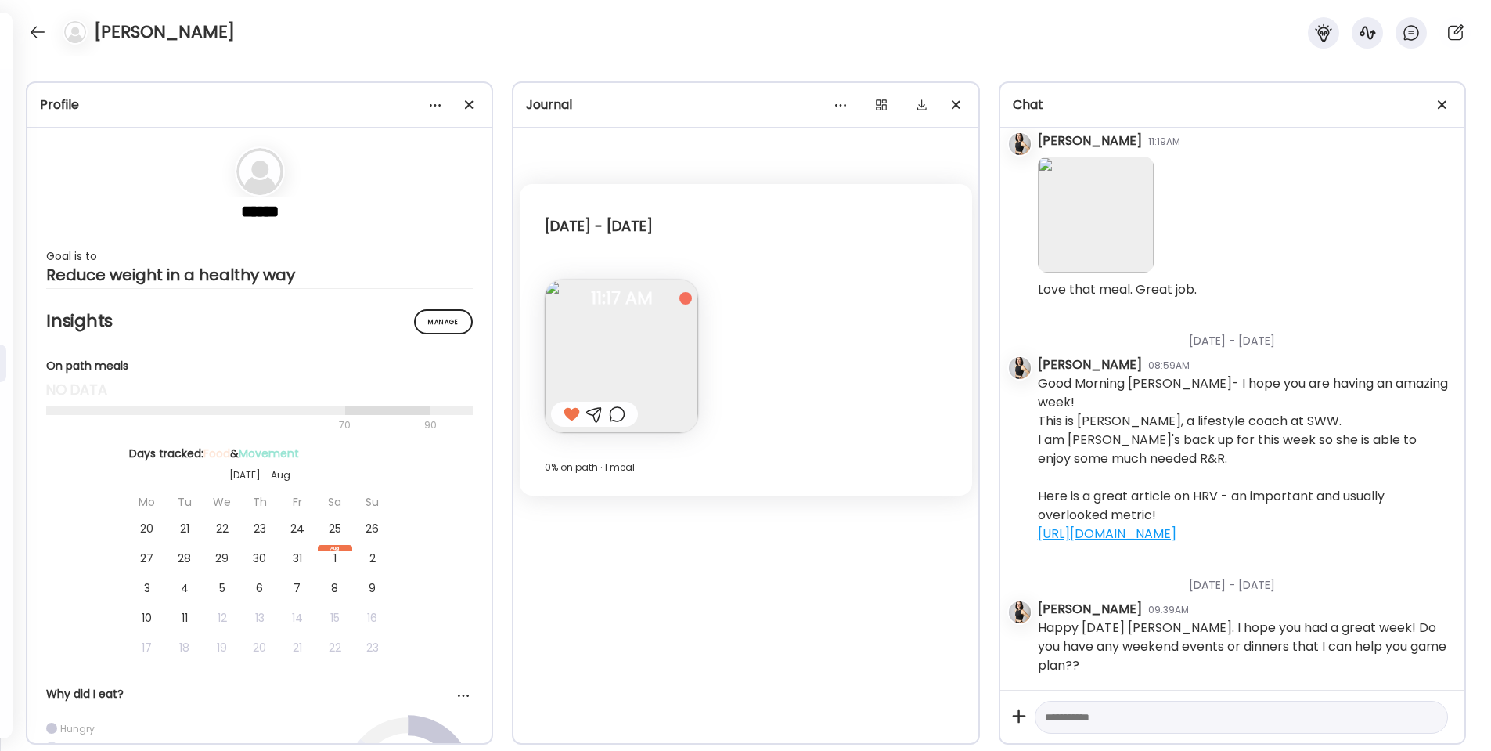
scroll to position [128, 0]
click at [35, 29] on div at bounding box center [37, 32] width 25 height 25
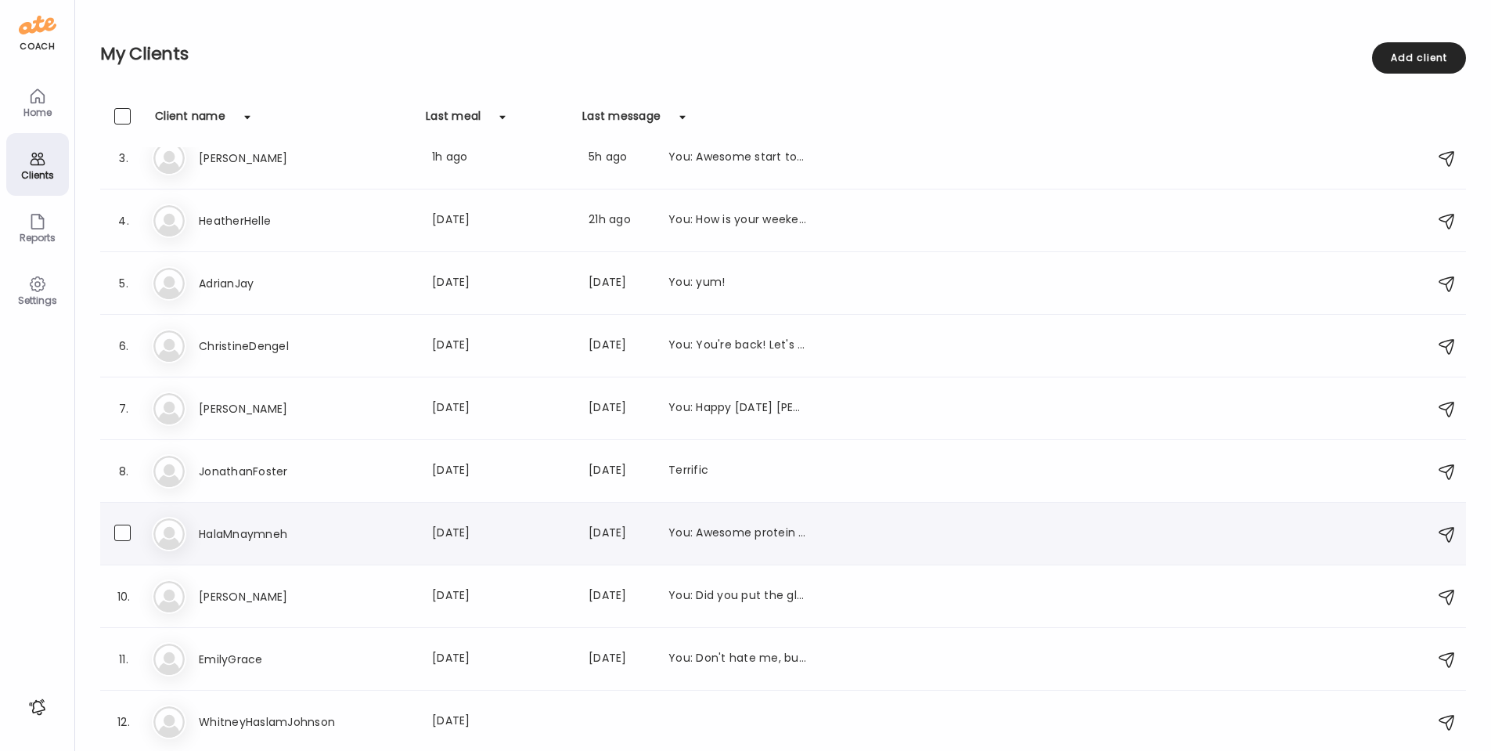
scroll to position [146, 0]
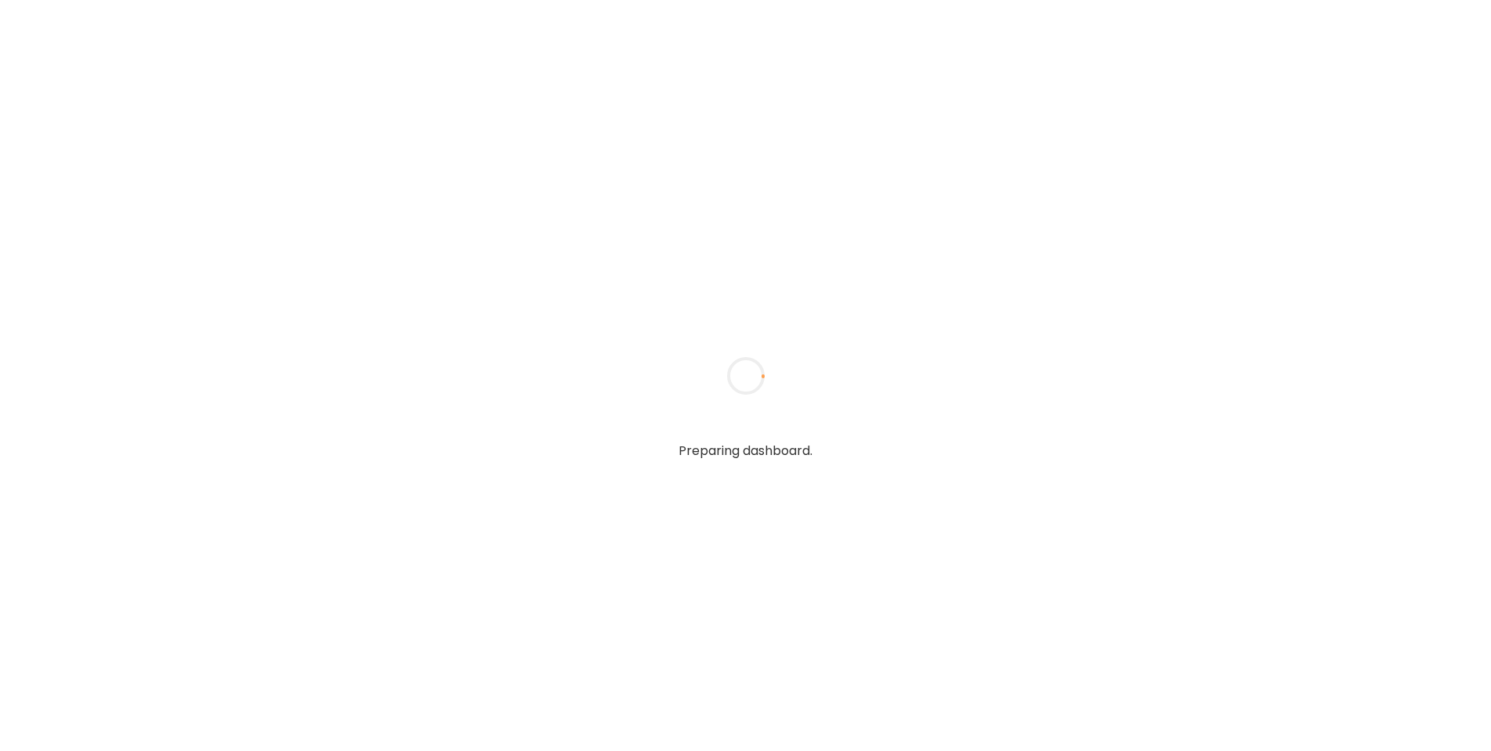
type textarea "**********"
type input "**********"
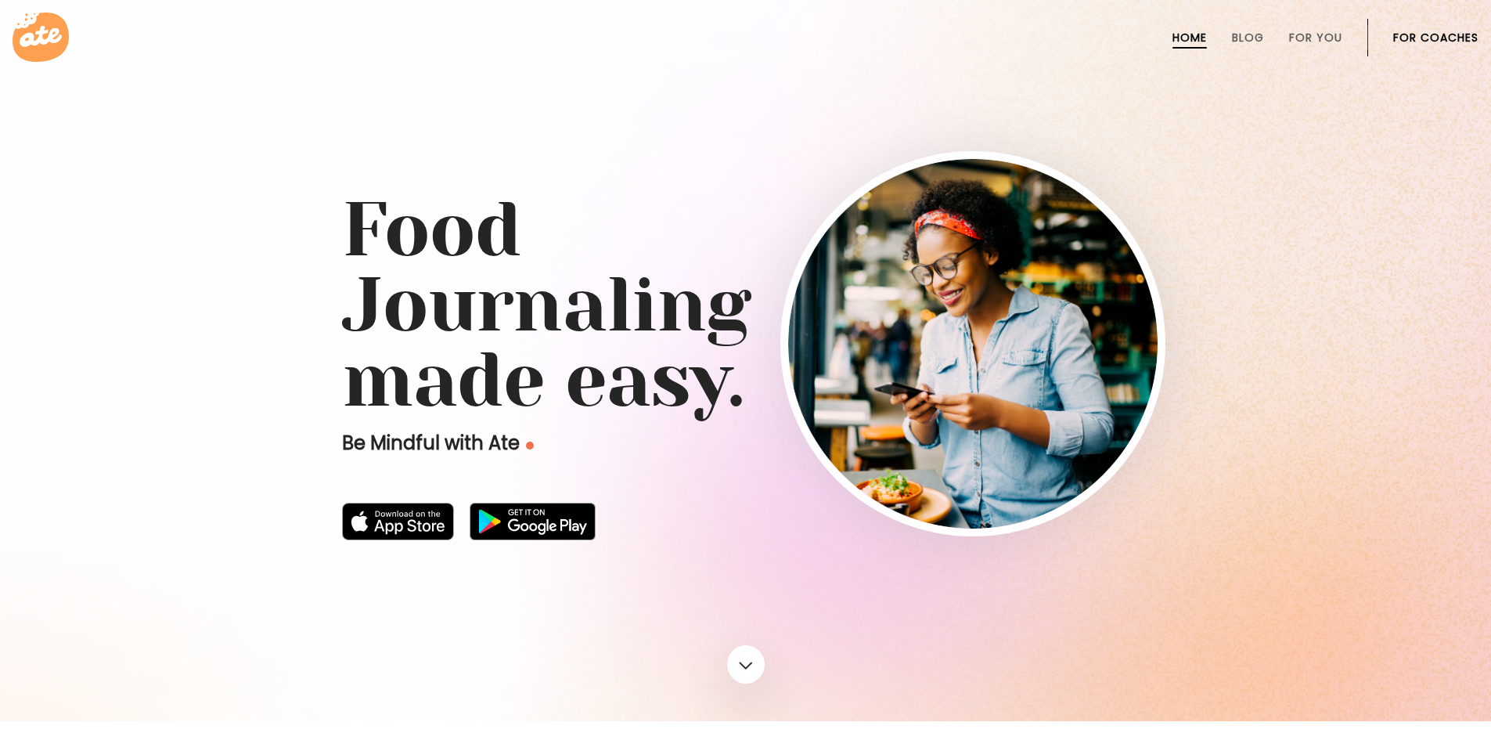
click at [1438, 39] on link "For Coaches" at bounding box center [1435, 37] width 85 height 13
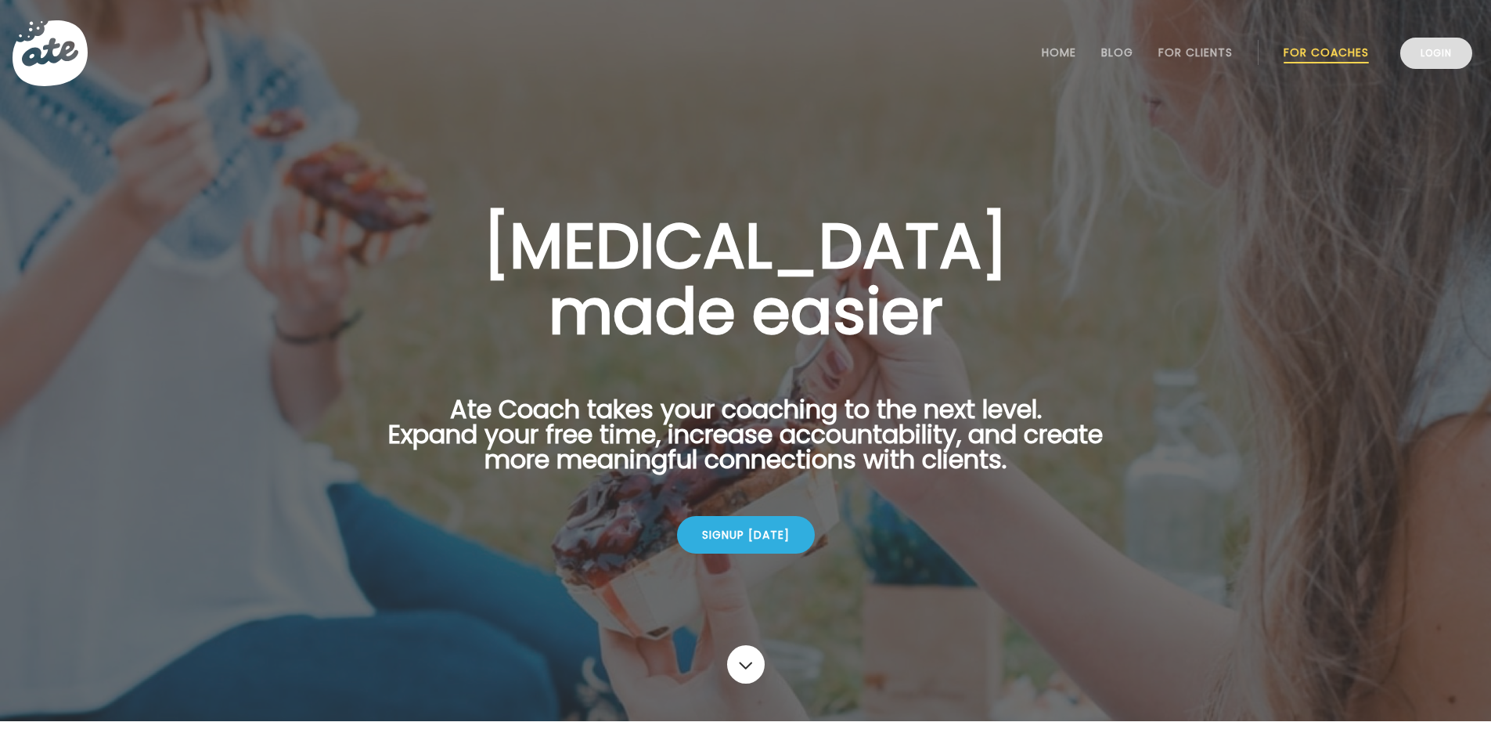
click at [1415, 57] on link "Login" at bounding box center [1436, 53] width 72 height 31
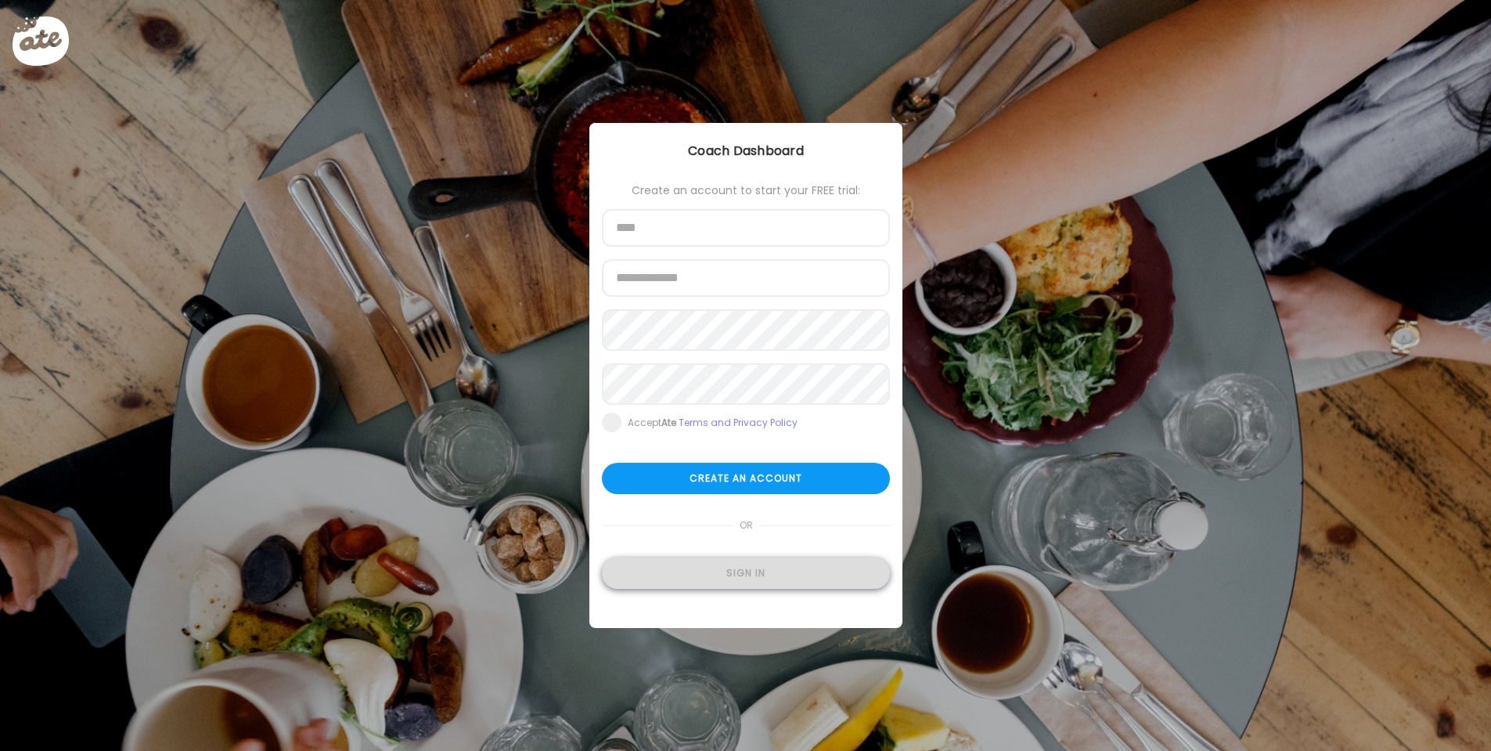
click at [736, 578] on div "Sign in" at bounding box center [746, 572] width 288 height 31
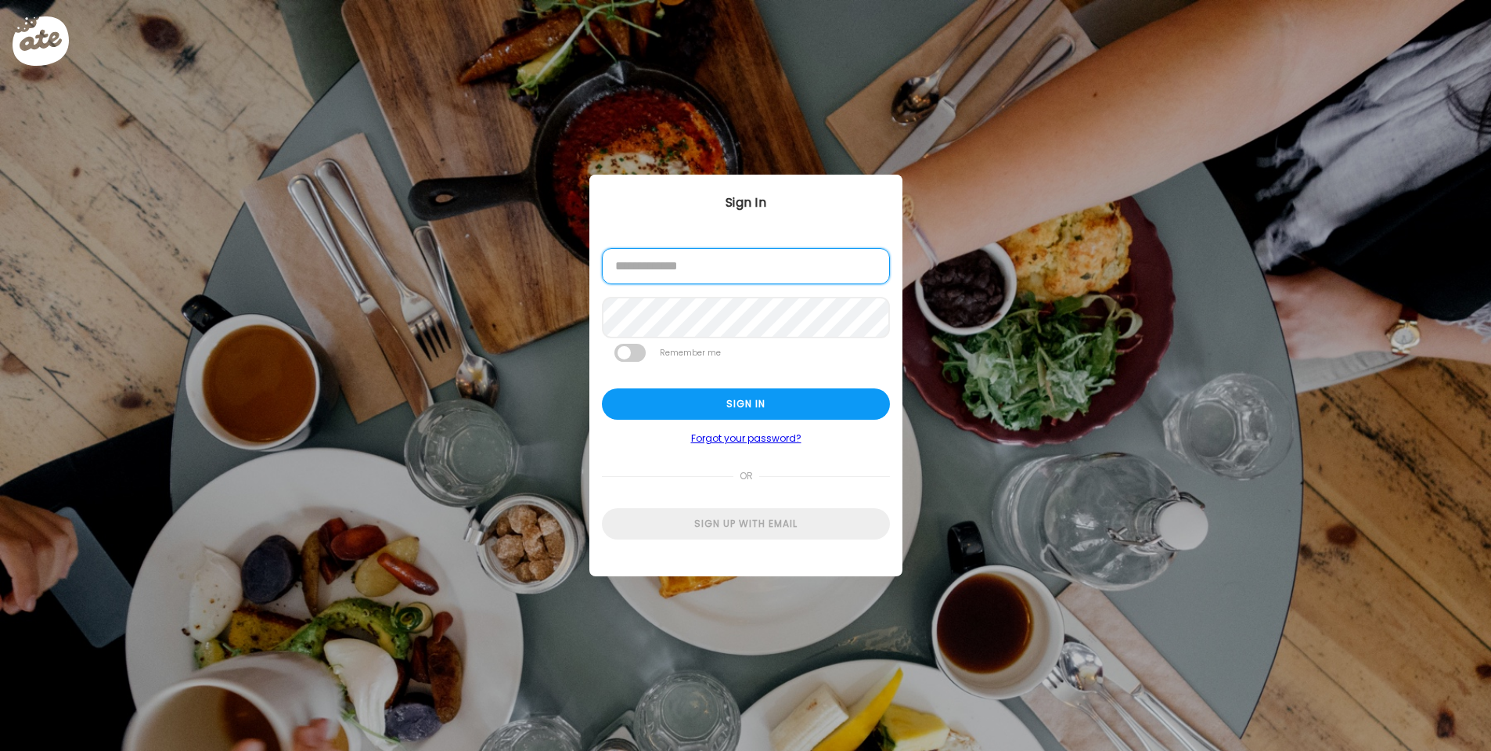
type input "**********"
click at [751, 413] on div "Sign in" at bounding box center [746, 403] width 288 height 31
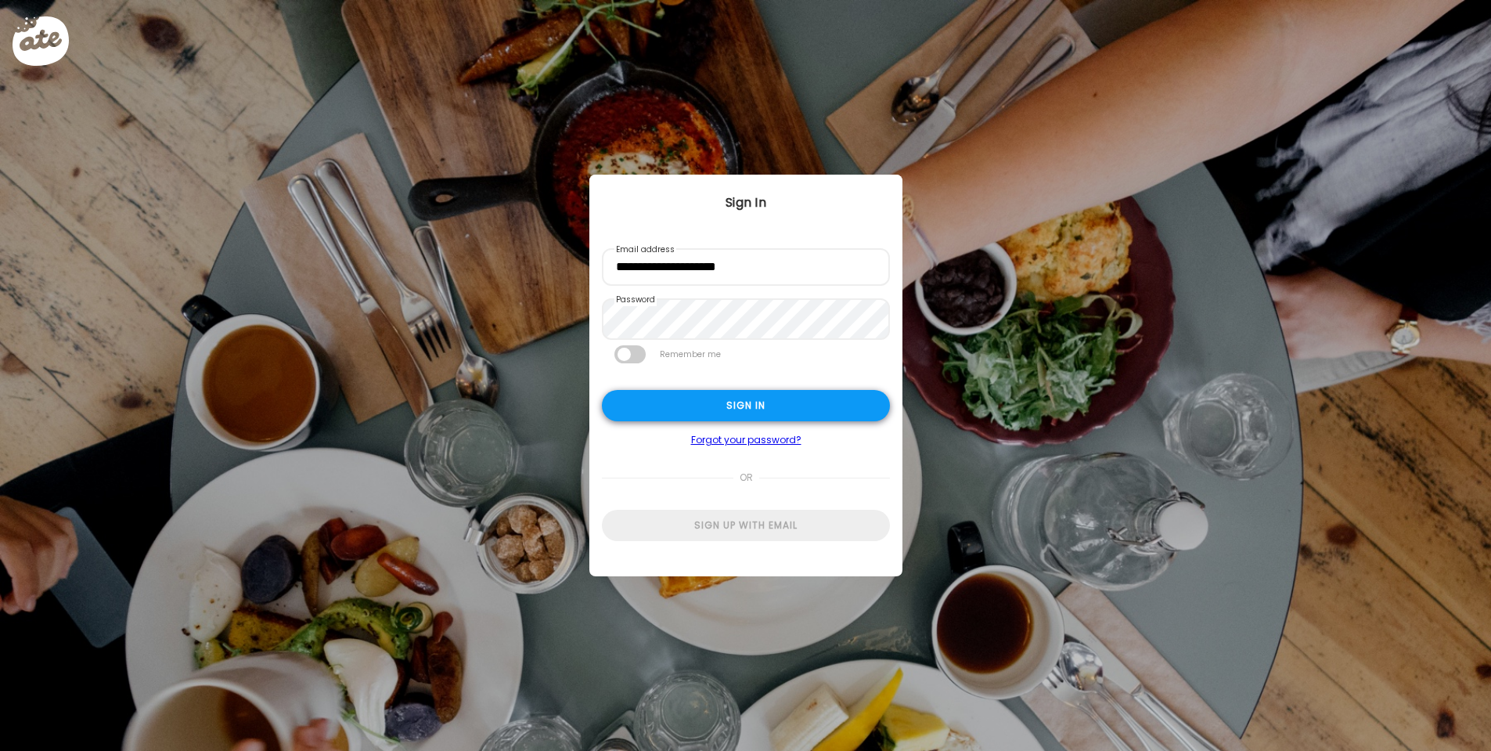
type input "**********"
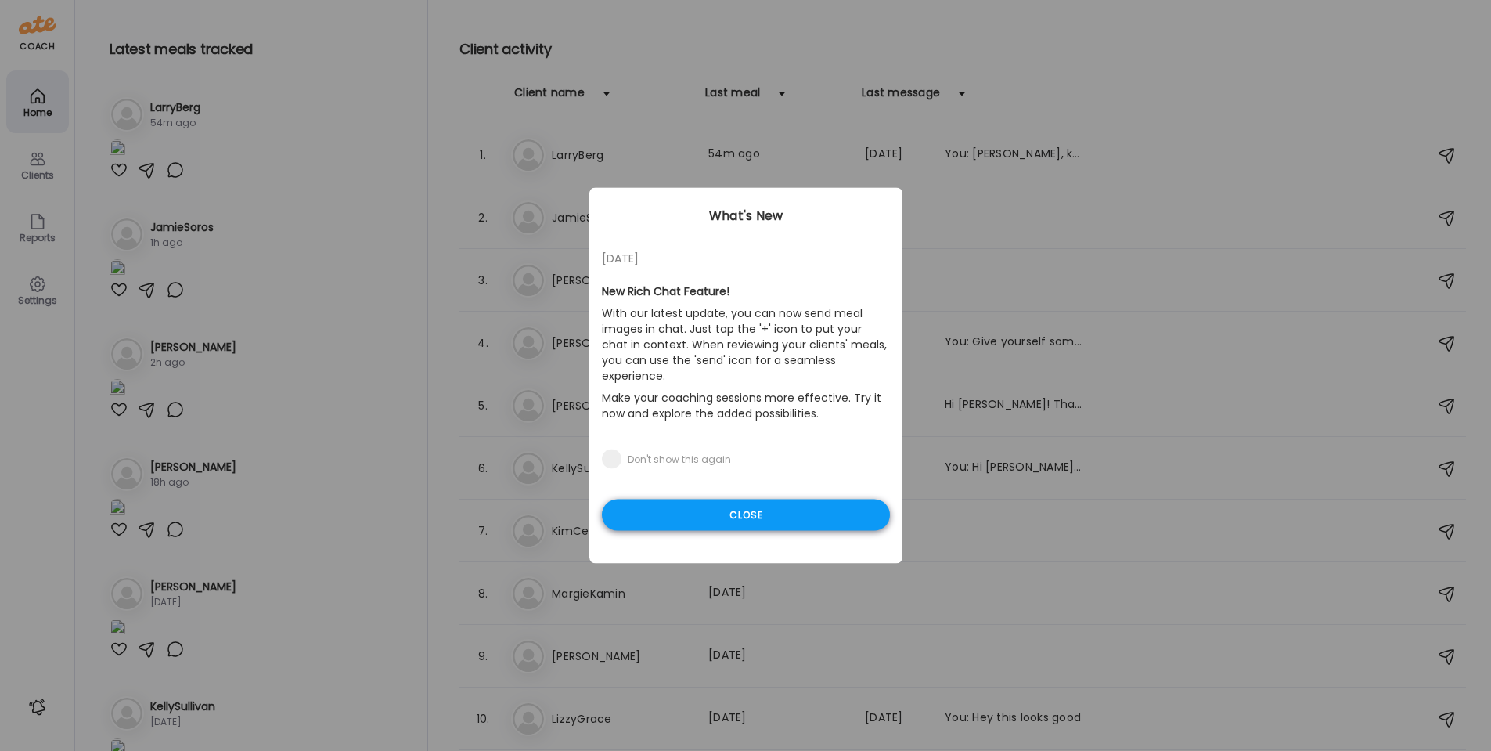
click at [769, 499] on div "Close" at bounding box center [746, 514] width 288 height 31
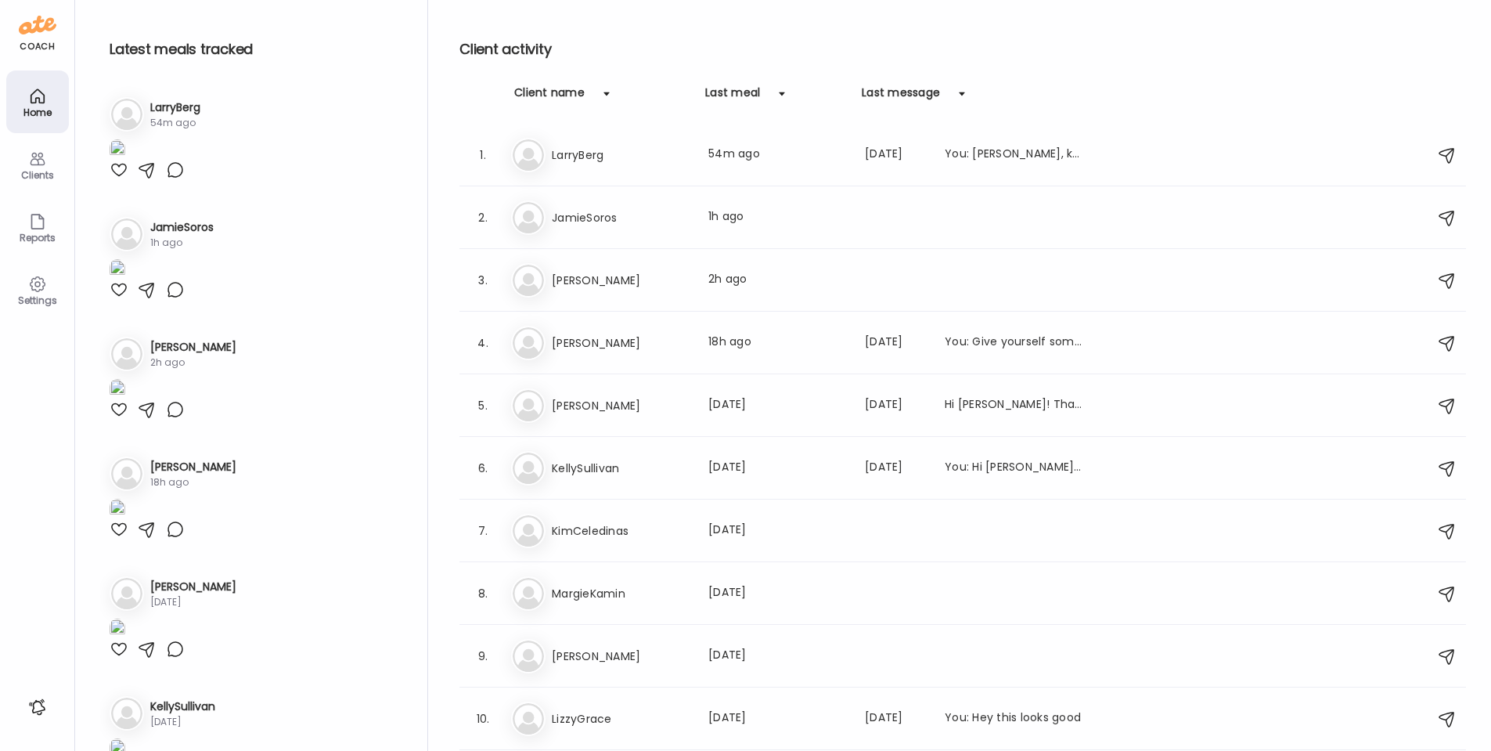
click at [45, 173] on div "Clients" at bounding box center [37, 175] width 56 height 10
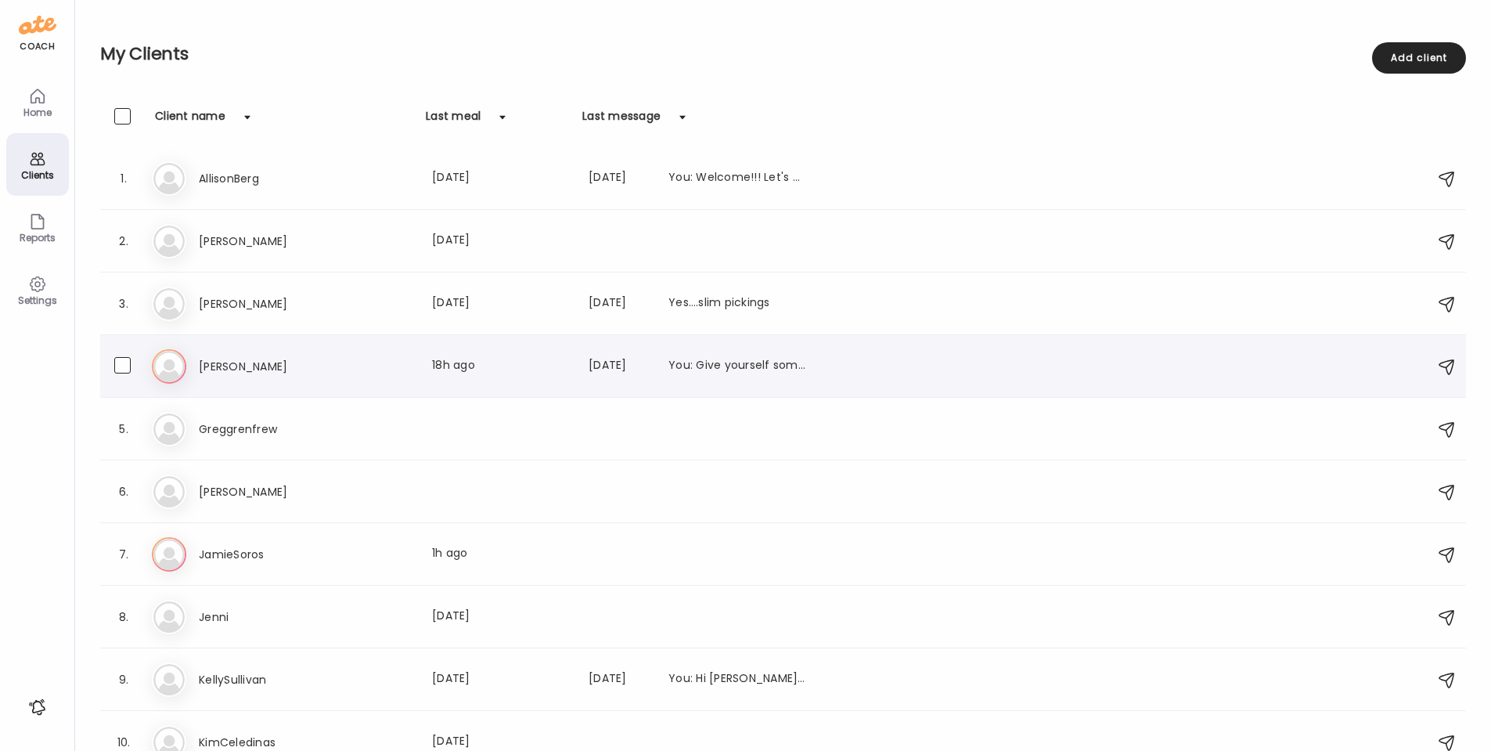
click at [240, 373] on h3 "[PERSON_NAME]" at bounding box center [268, 366] width 138 height 19
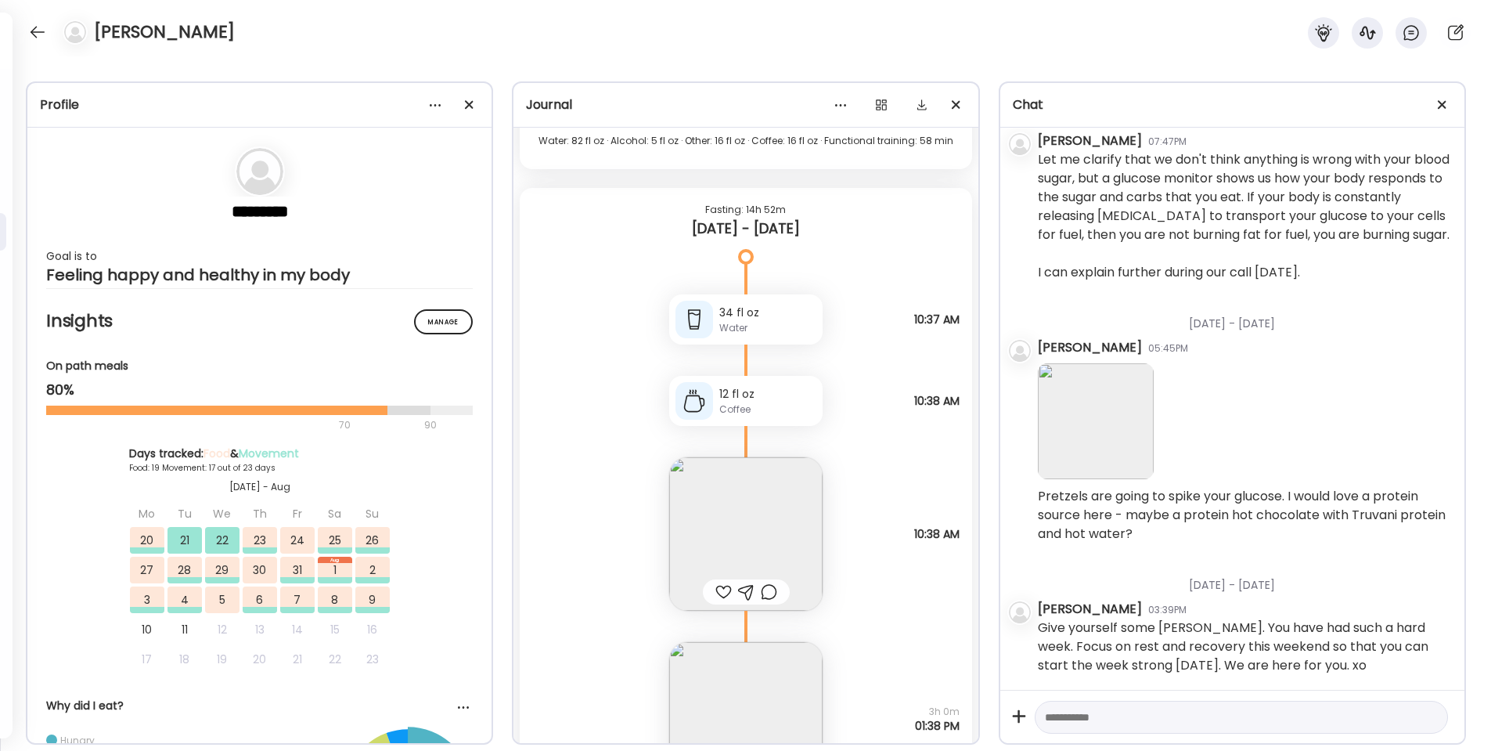
scroll to position [45435, 0]
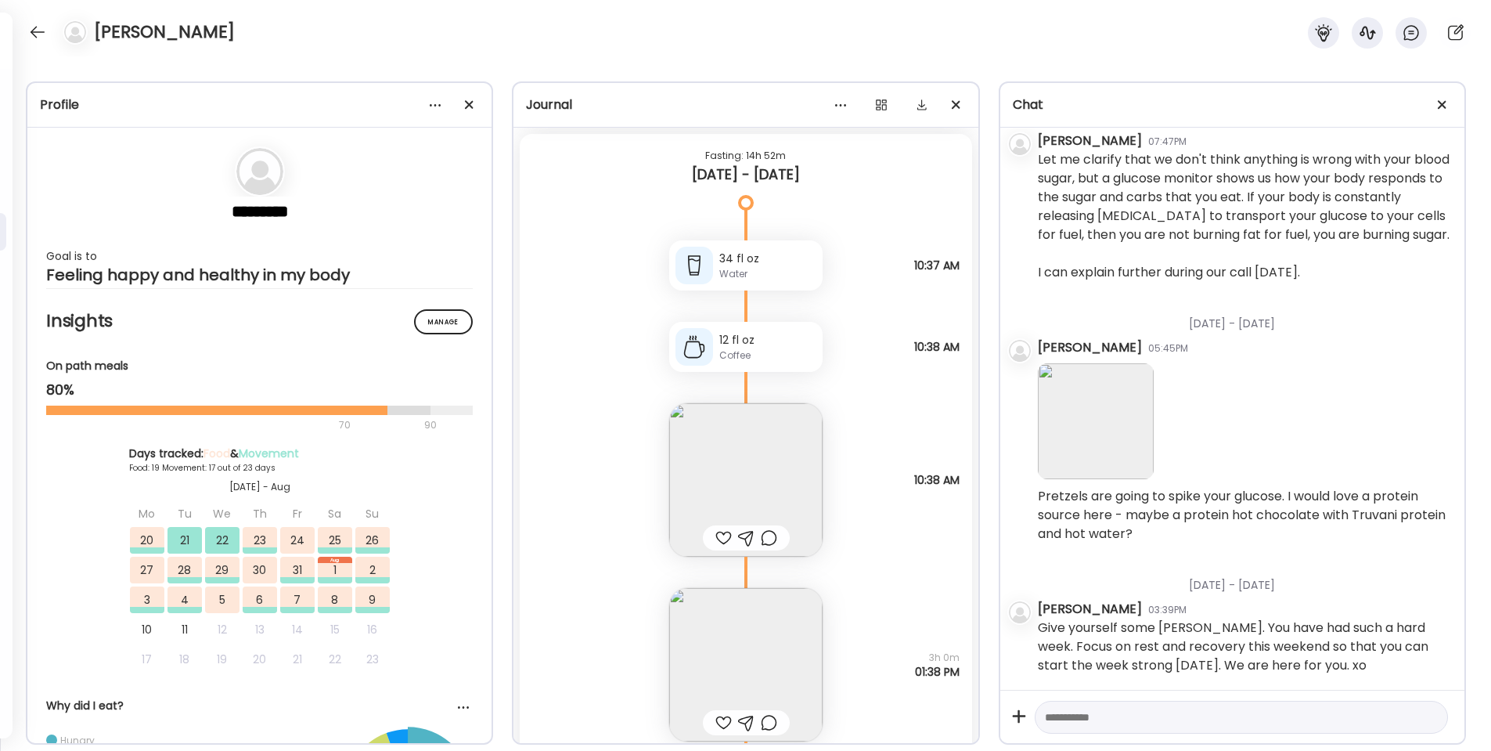
click at [730, 434] on img at bounding box center [745, 479] width 153 height 153
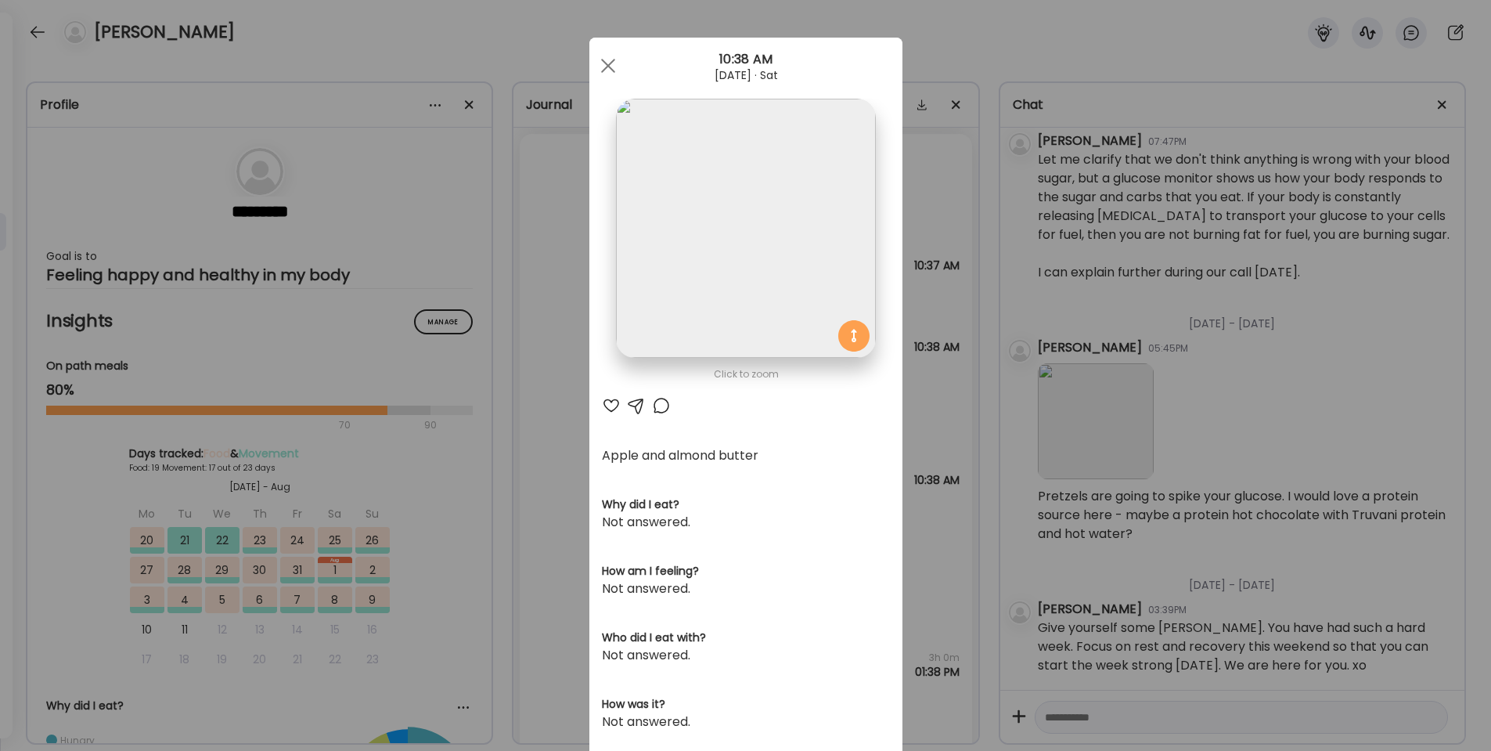
click at [614, 409] on div at bounding box center [611, 405] width 19 height 19
click at [607, 61] on div at bounding box center [608, 65] width 31 height 31
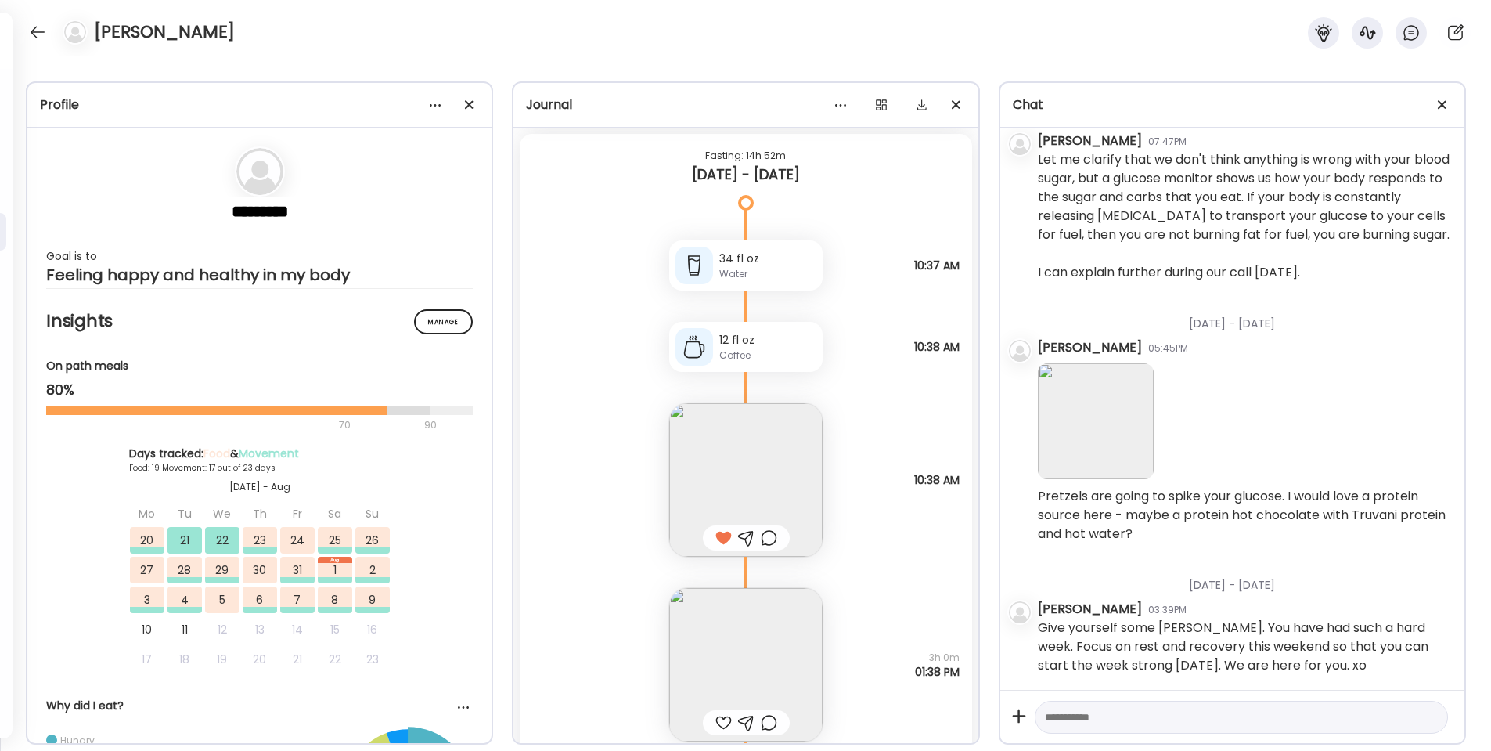
click at [750, 647] on img at bounding box center [745, 664] width 153 height 153
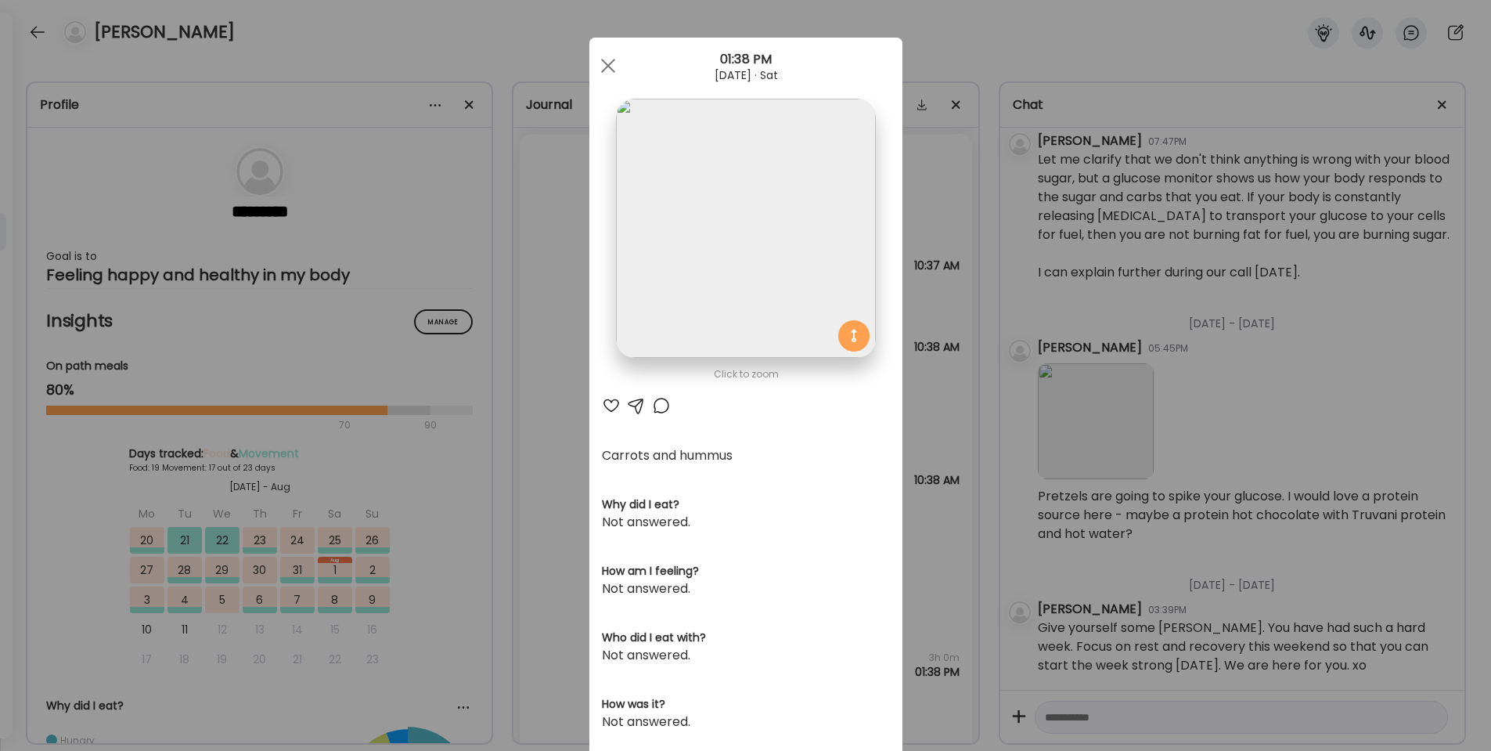
click at [605, 405] on div at bounding box center [611, 405] width 19 height 19
click at [608, 59] on div at bounding box center [608, 65] width 31 height 31
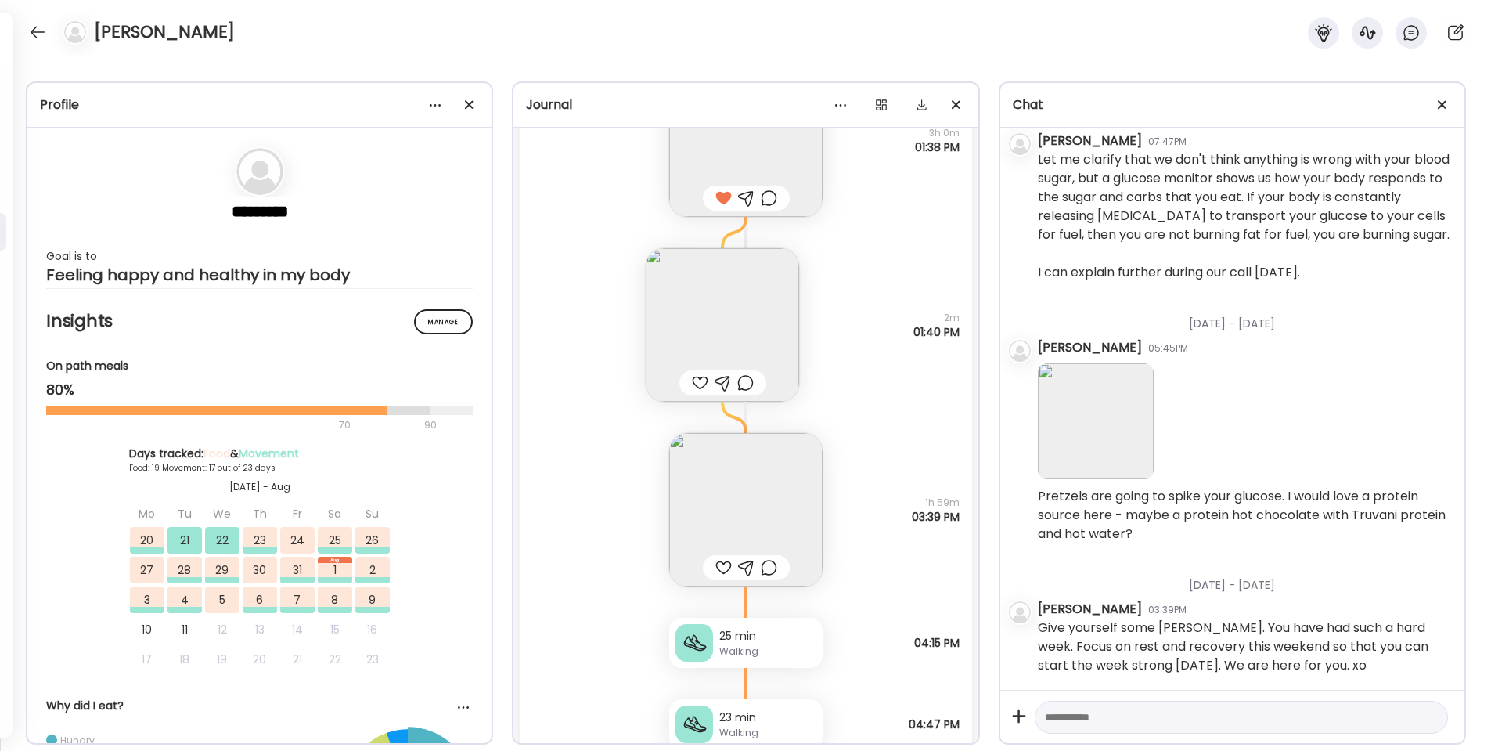
scroll to position [45975, 0]
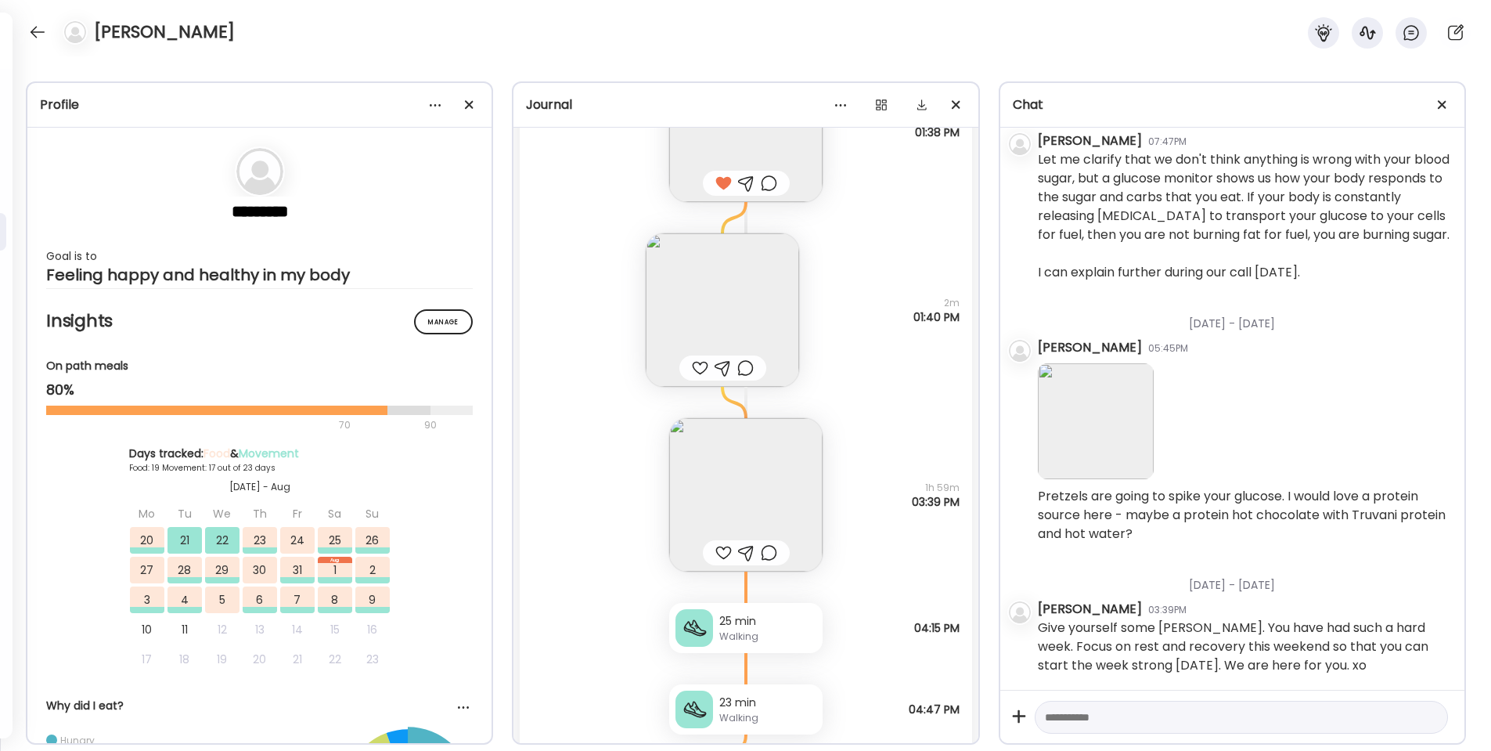
click at [717, 302] on img at bounding box center [722, 309] width 153 height 153
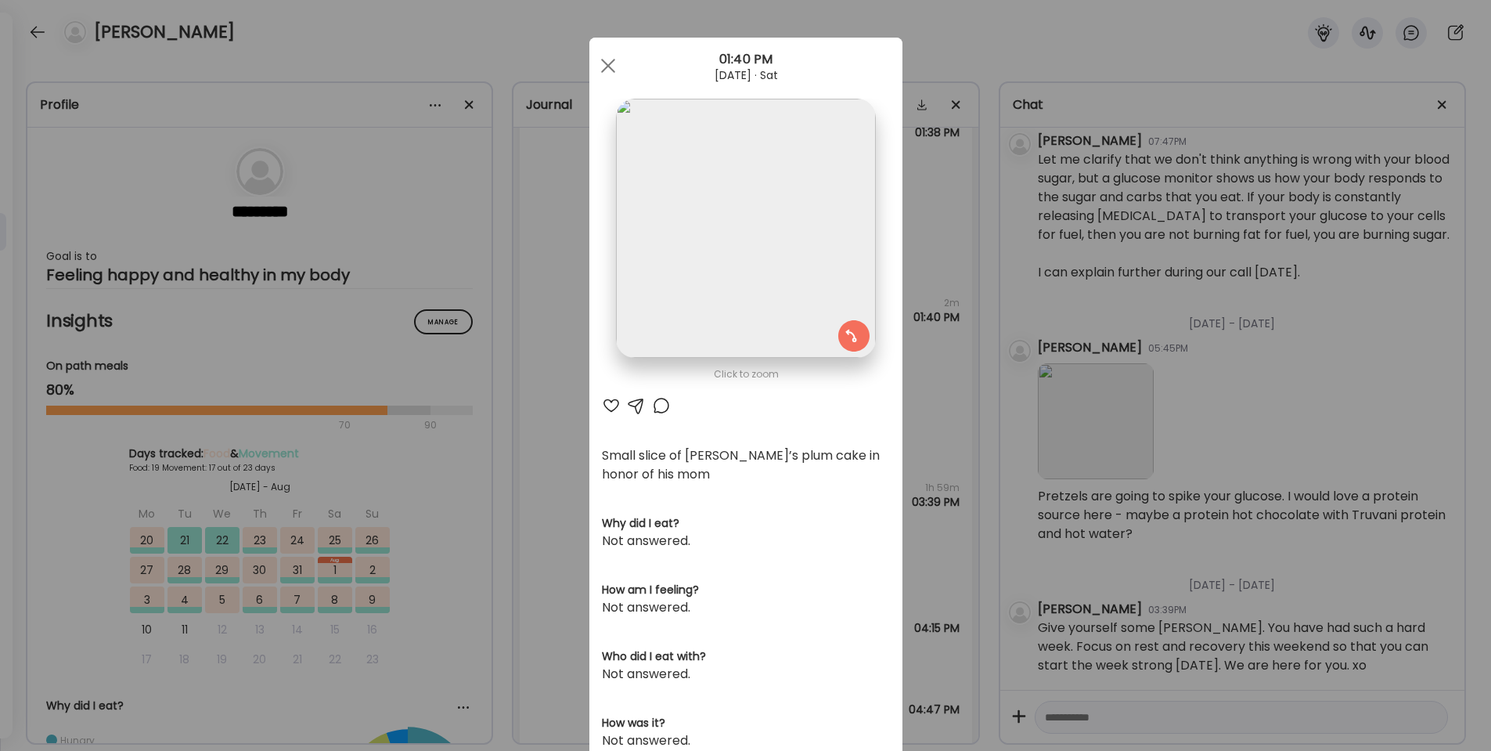
click at [611, 405] on div at bounding box center [611, 405] width 19 height 19
click at [604, 63] on span at bounding box center [607, 66] width 14 height 14
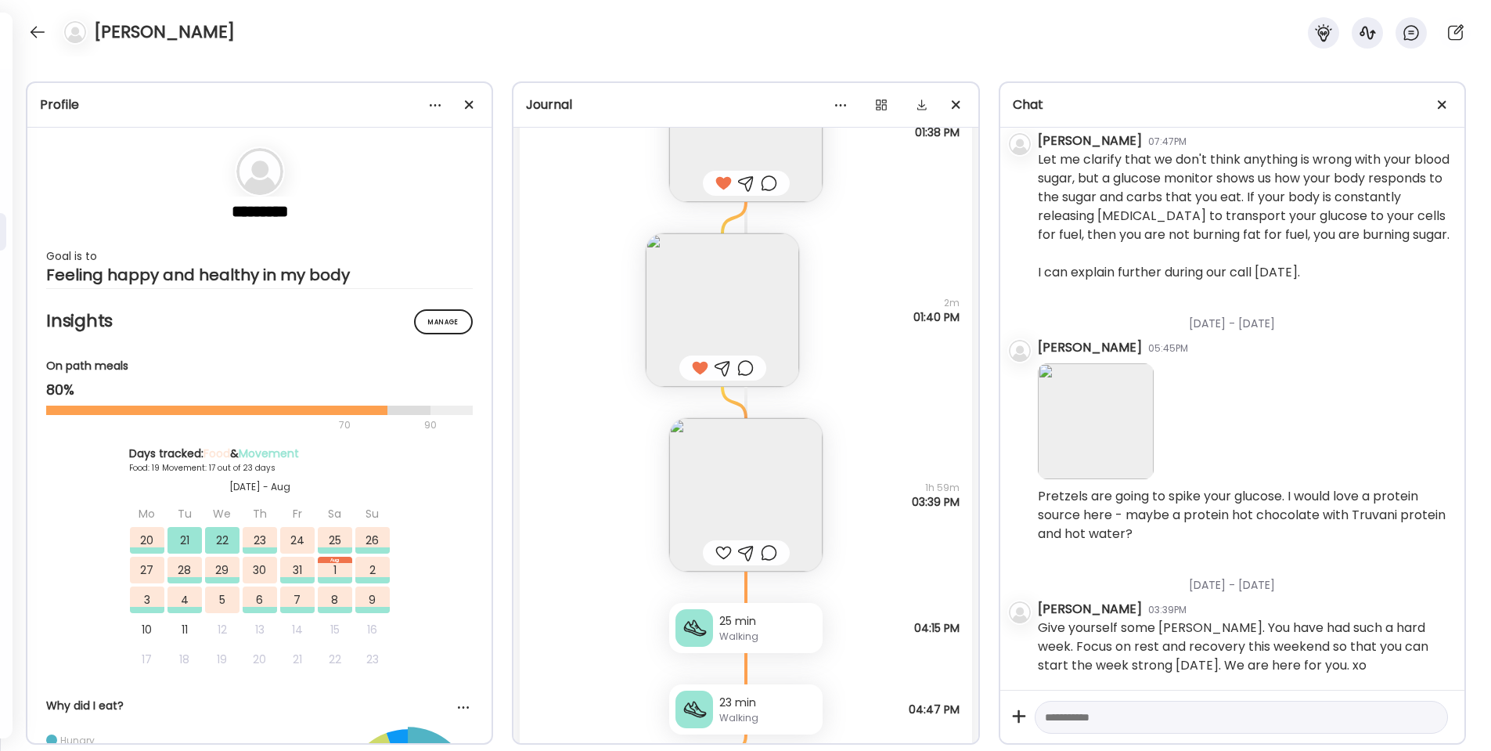
click at [722, 548] on div at bounding box center [723, 552] width 16 height 19
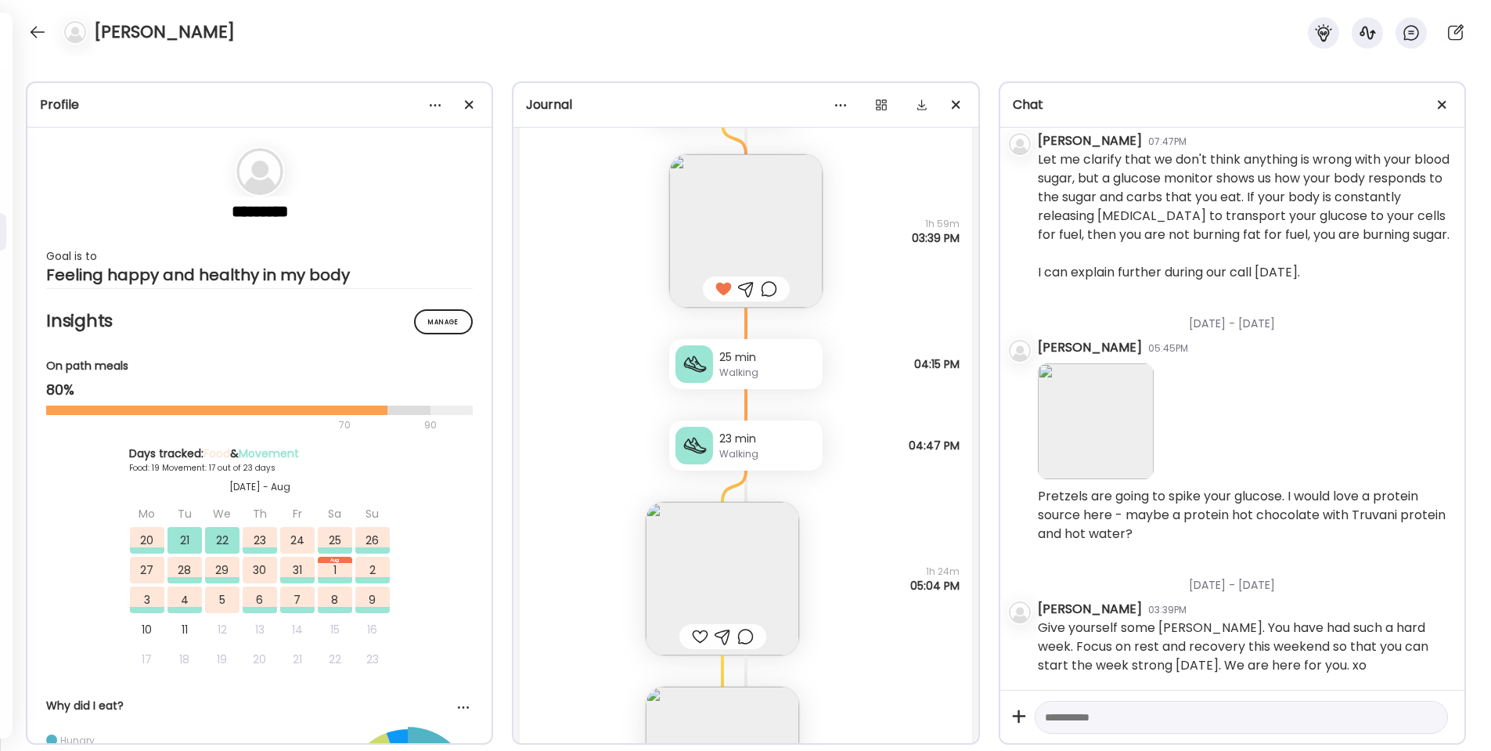
scroll to position [46240, 0]
click at [721, 559] on img at bounding box center [722, 576] width 153 height 153
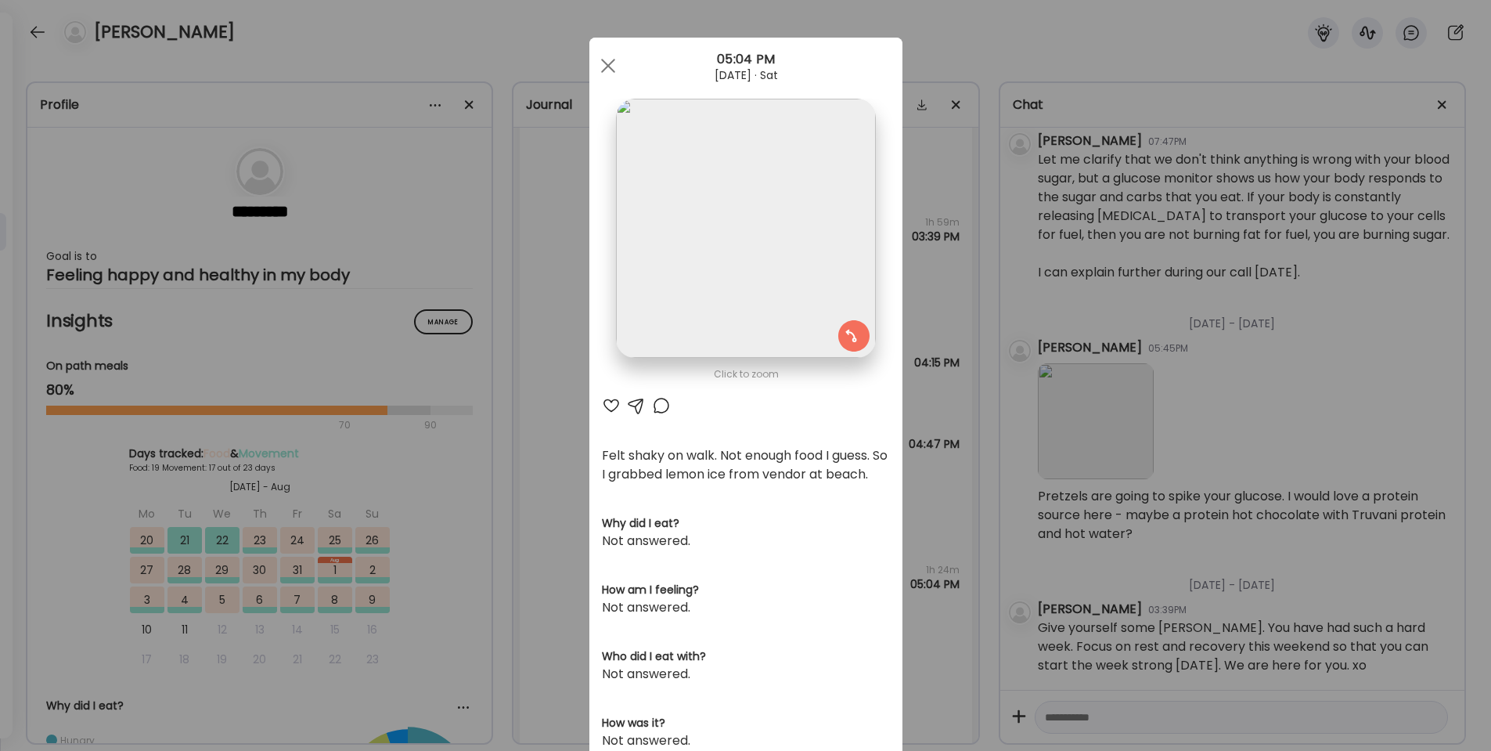
click at [637, 406] on div at bounding box center [636, 405] width 19 height 19
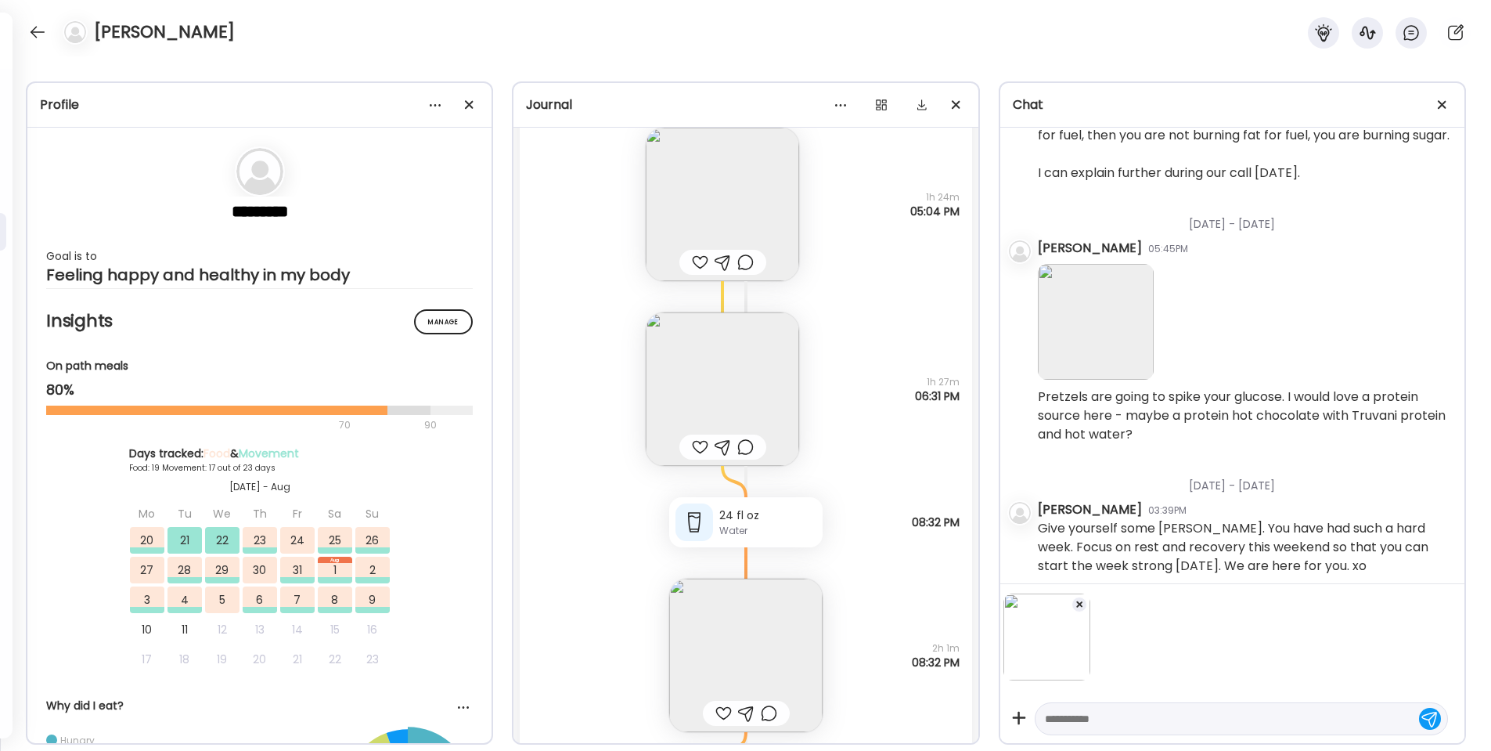
scroll to position [46617, 0]
click at [1070, 714] on textarea at bounding box center [1227, 718] width 365 height 19
type textarea "*"
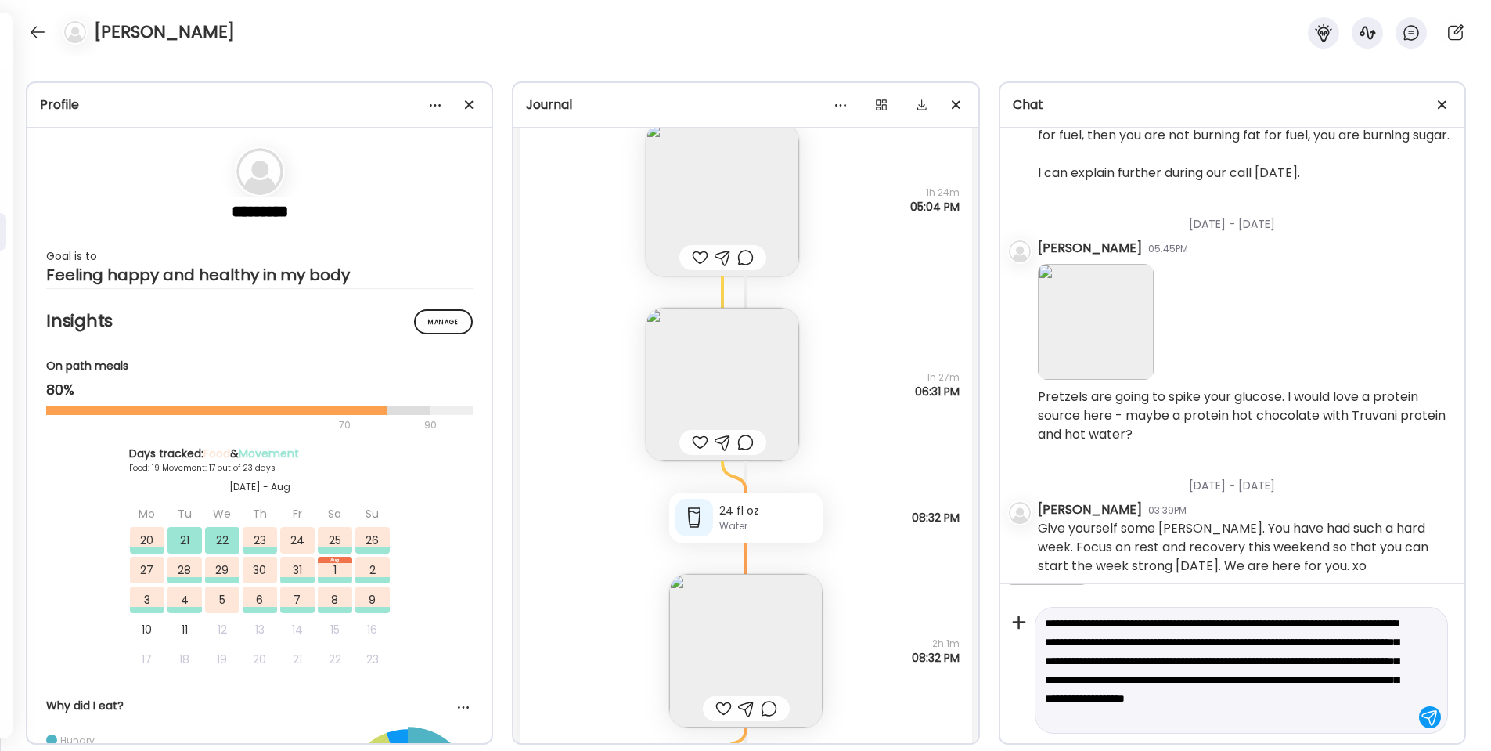
scroll to position [95, 0]
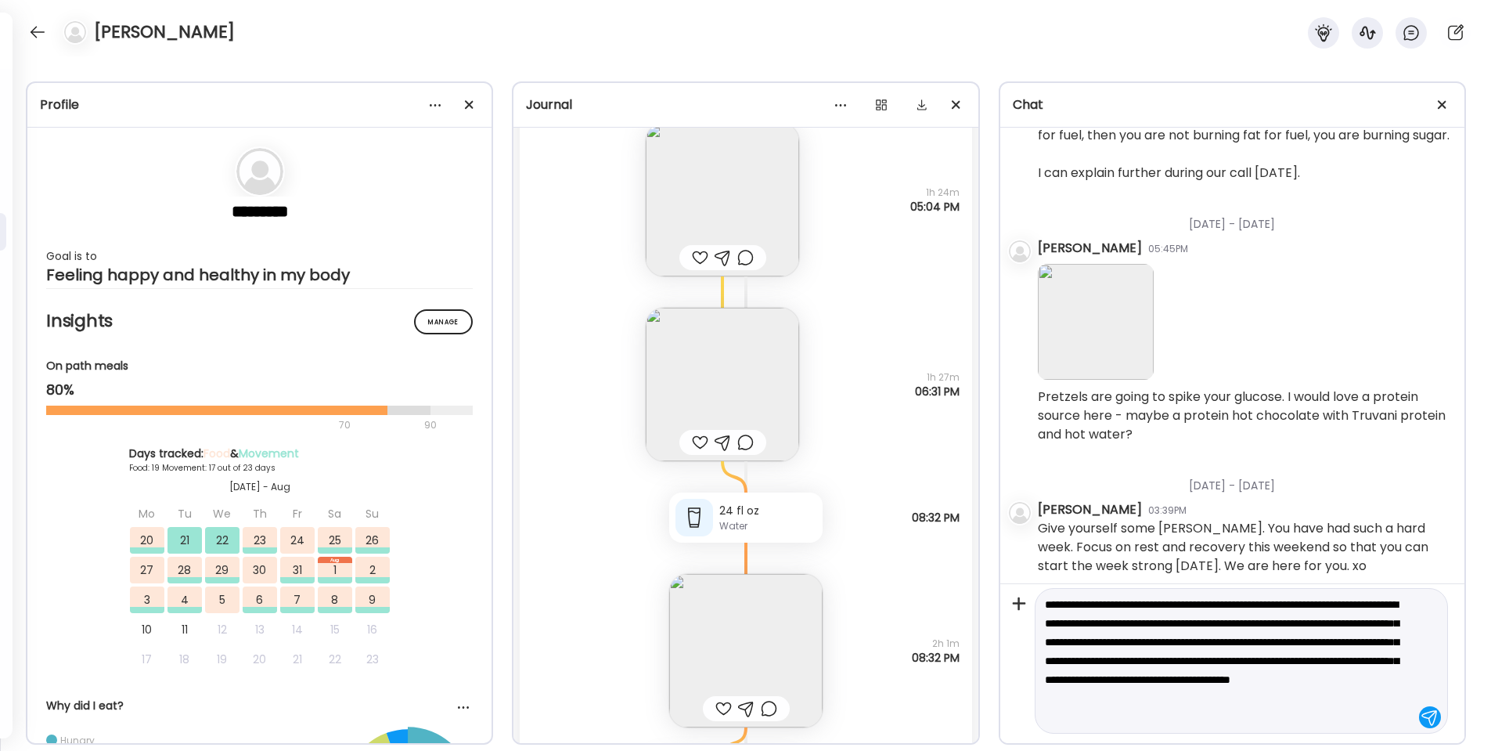
type textarea "**********"
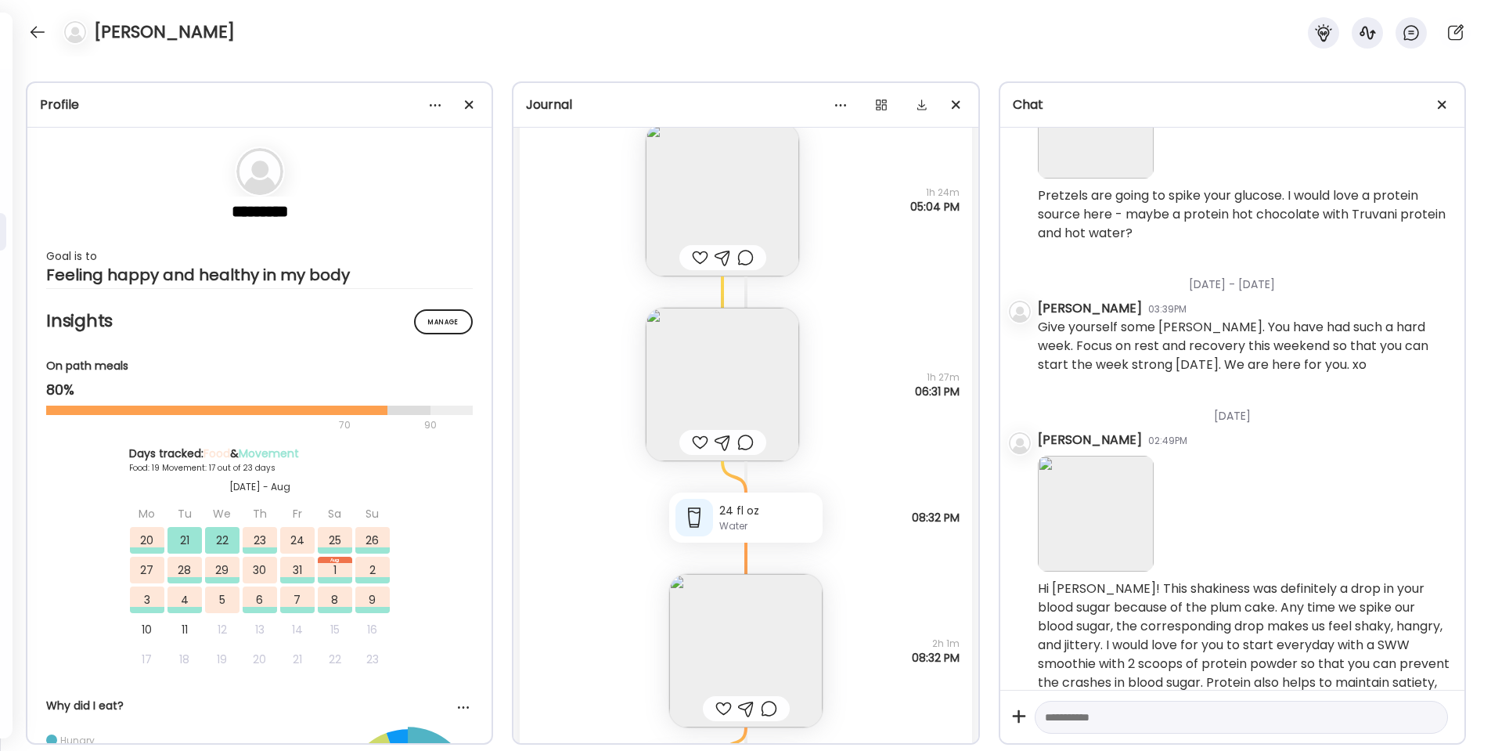
scroll to position [2047, 0]
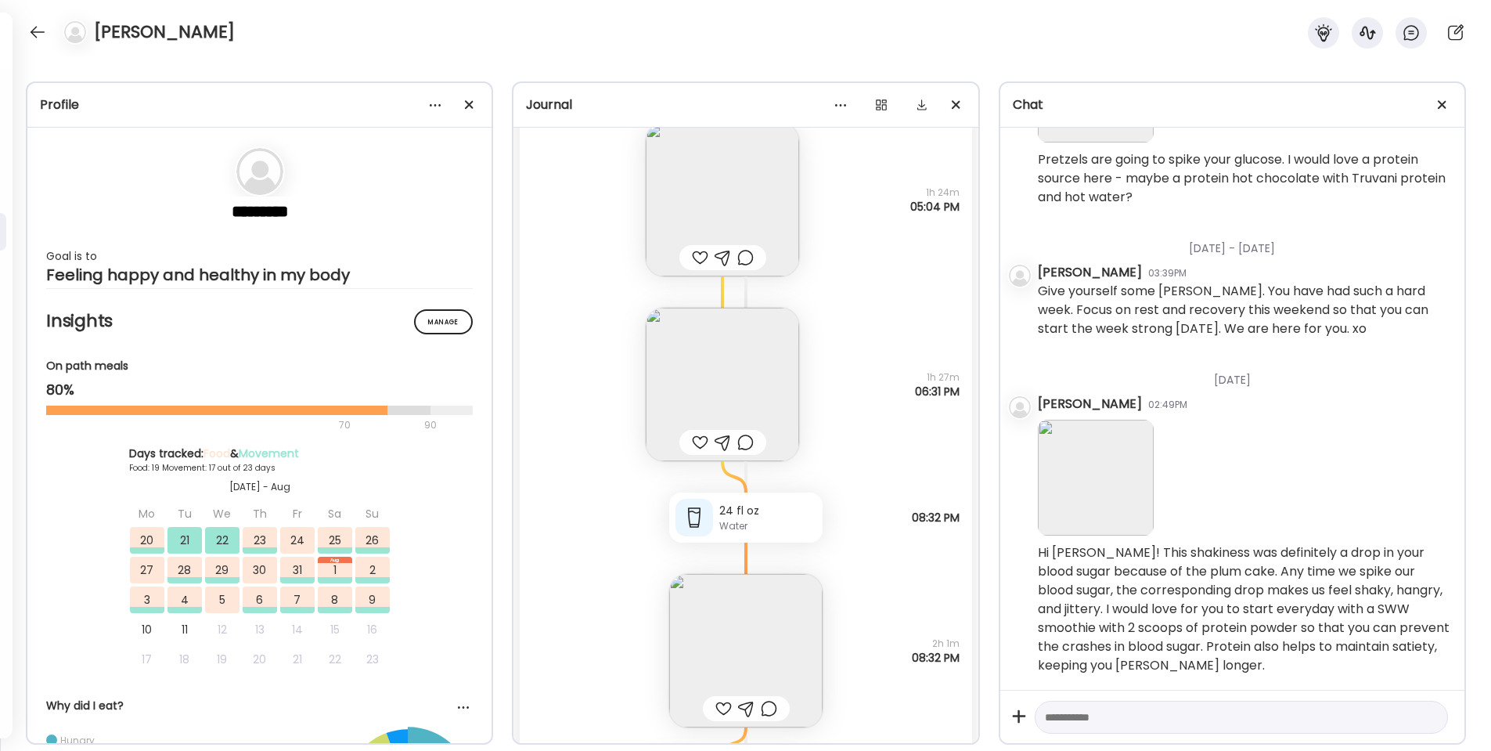
click at [704, 363] on img at bounding box center [722, 384] width 153 height 153
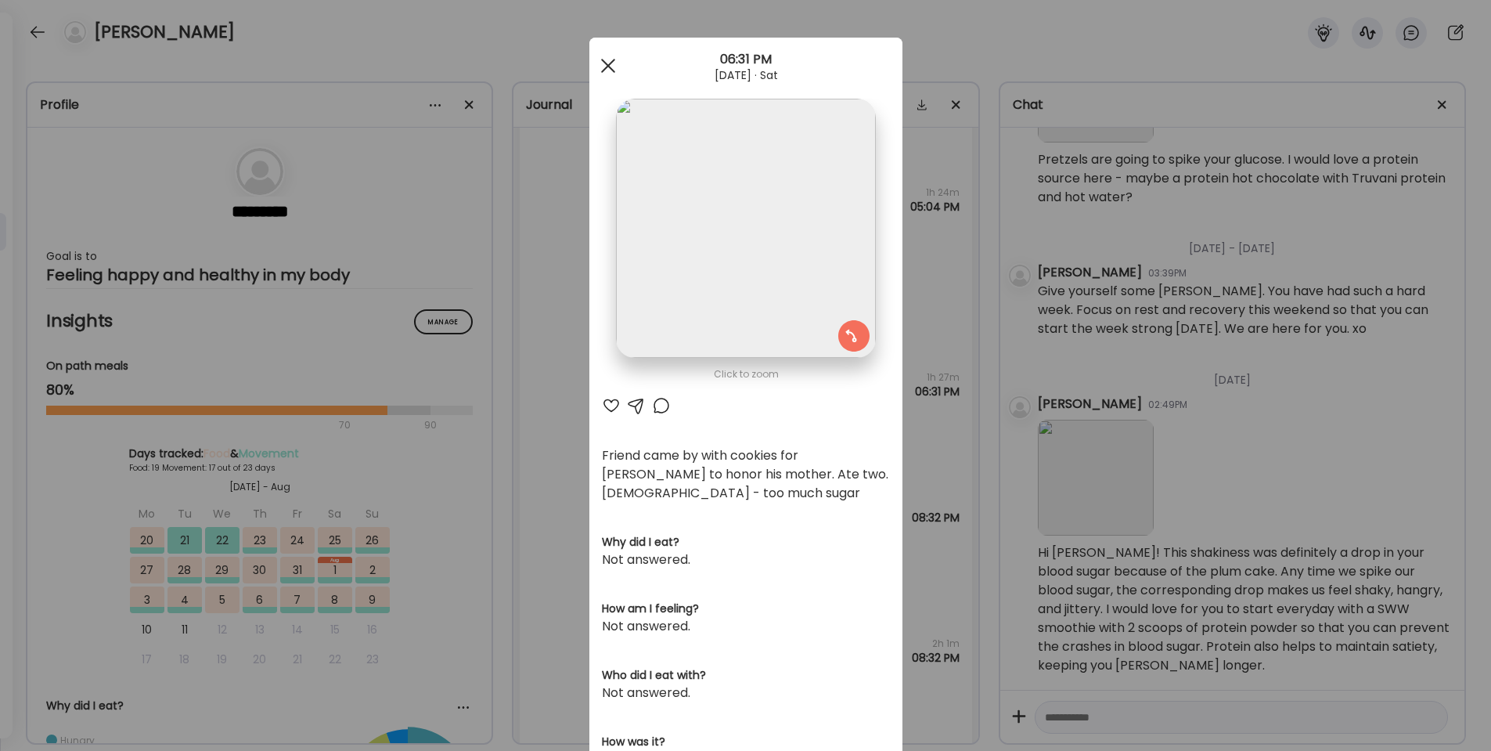
click at [611, 63] on span at bounding box center [607, 66] width 14 height 14
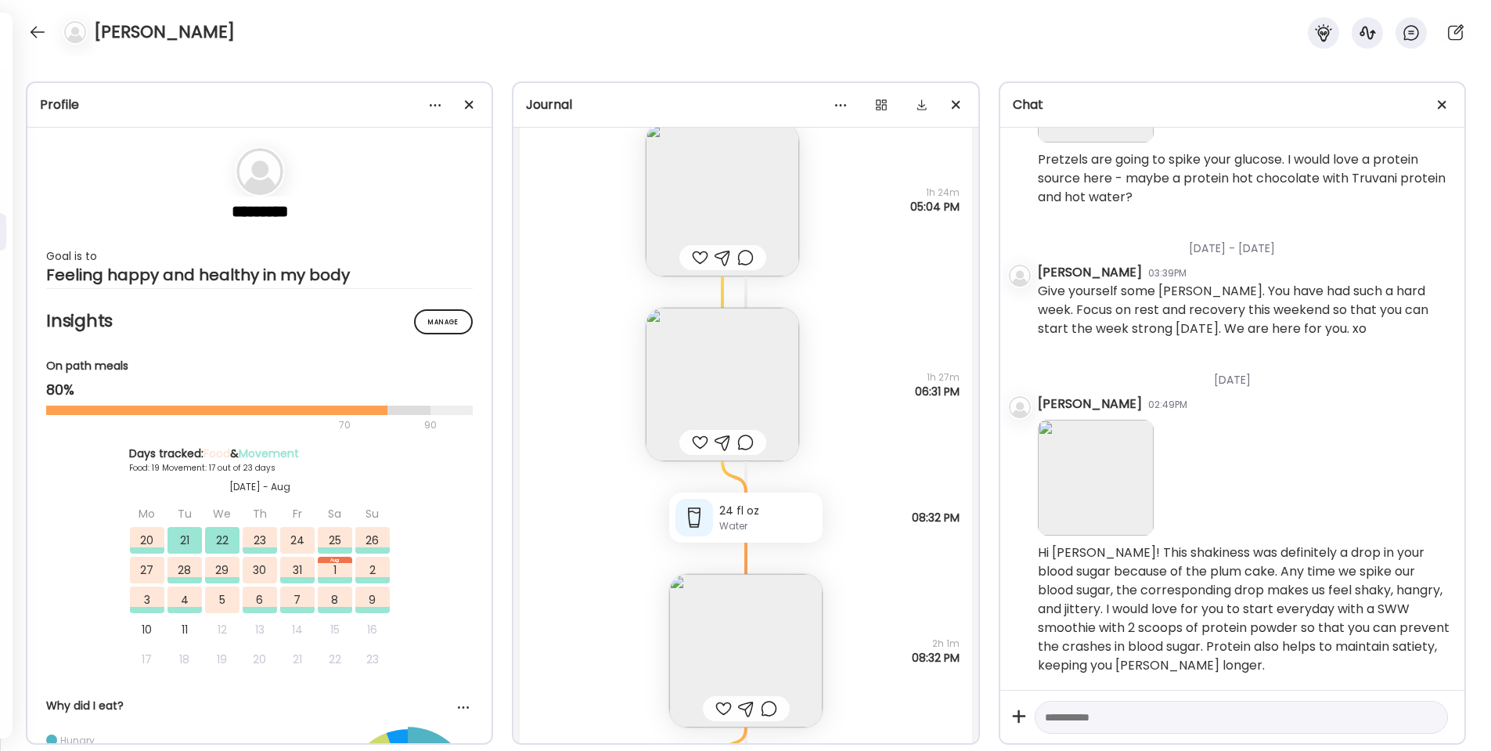
scroll to position [46658, 0]
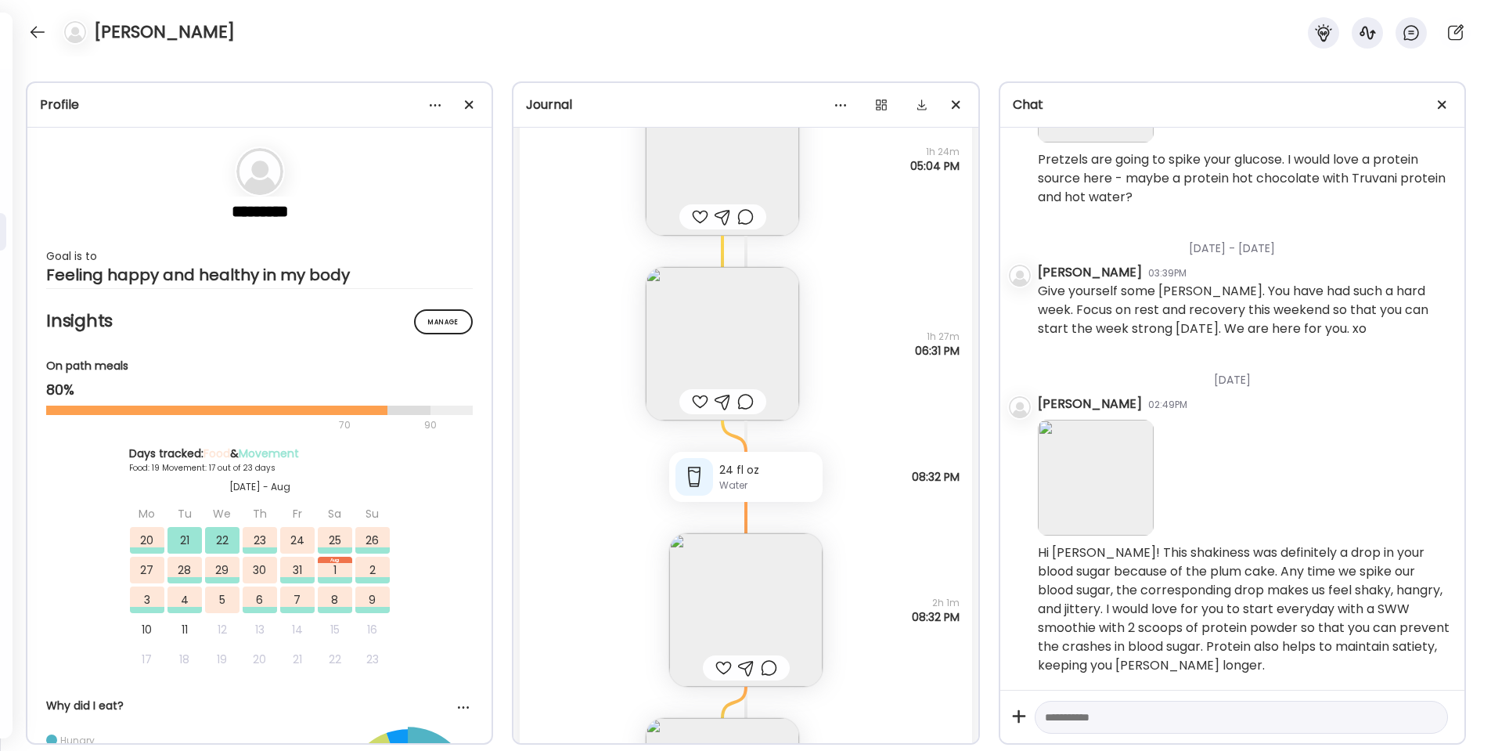
click at [744, 632] on img at bounding box center [745, 609] width 153 height 153
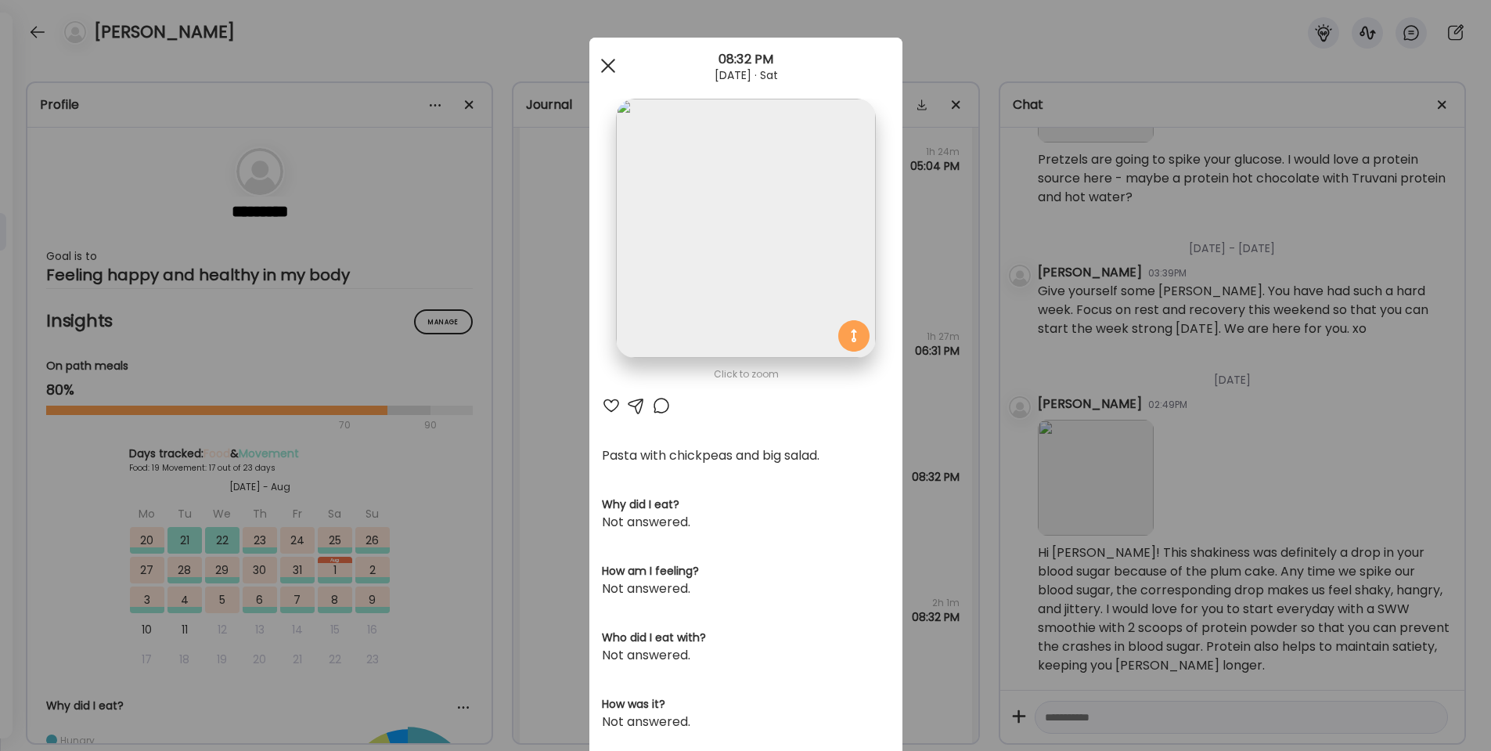
click at [612, 61] on span at bounding box center [607, 66] width 14 height 14
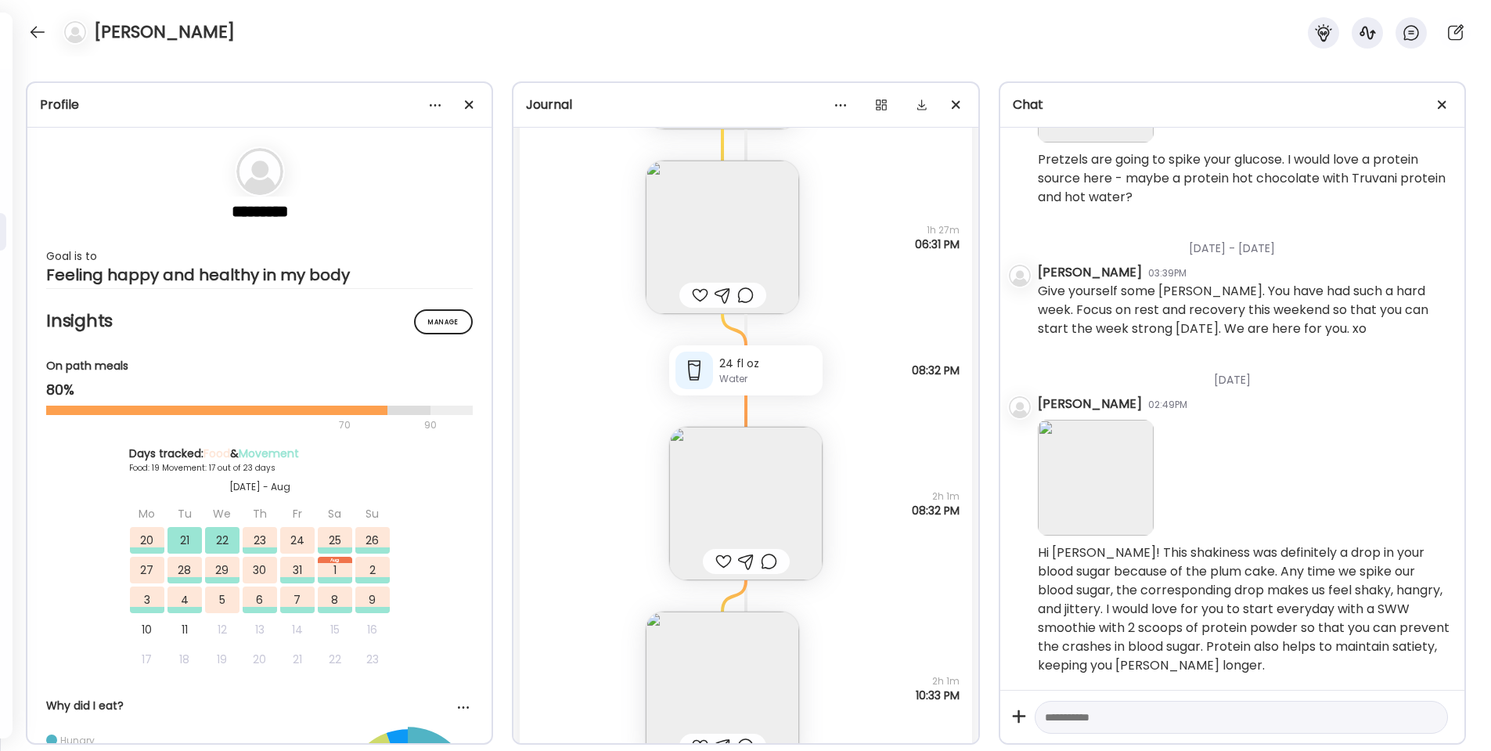
scroll to position [46746, 0]
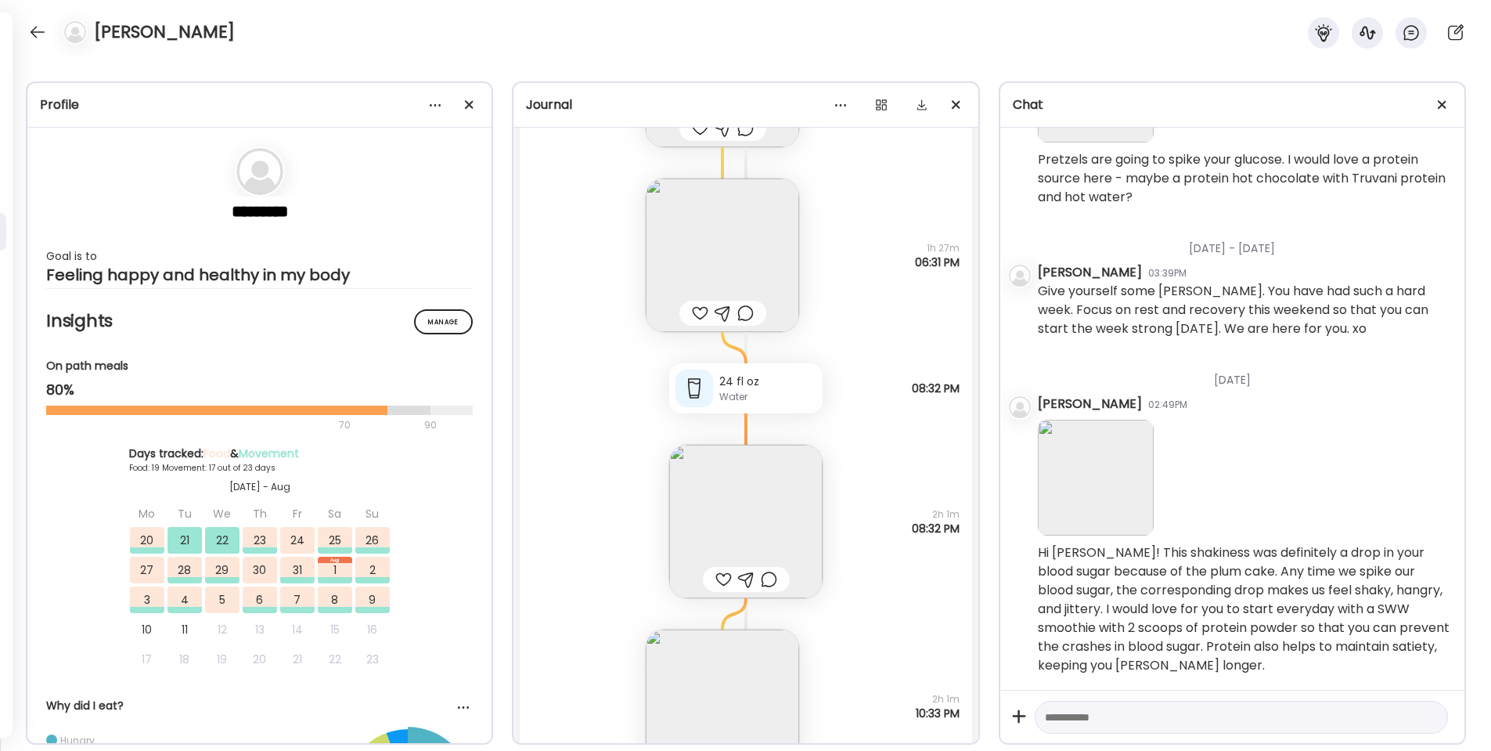
click at [732, 702] on img at bounding box center [722, 705] width 153 height 153
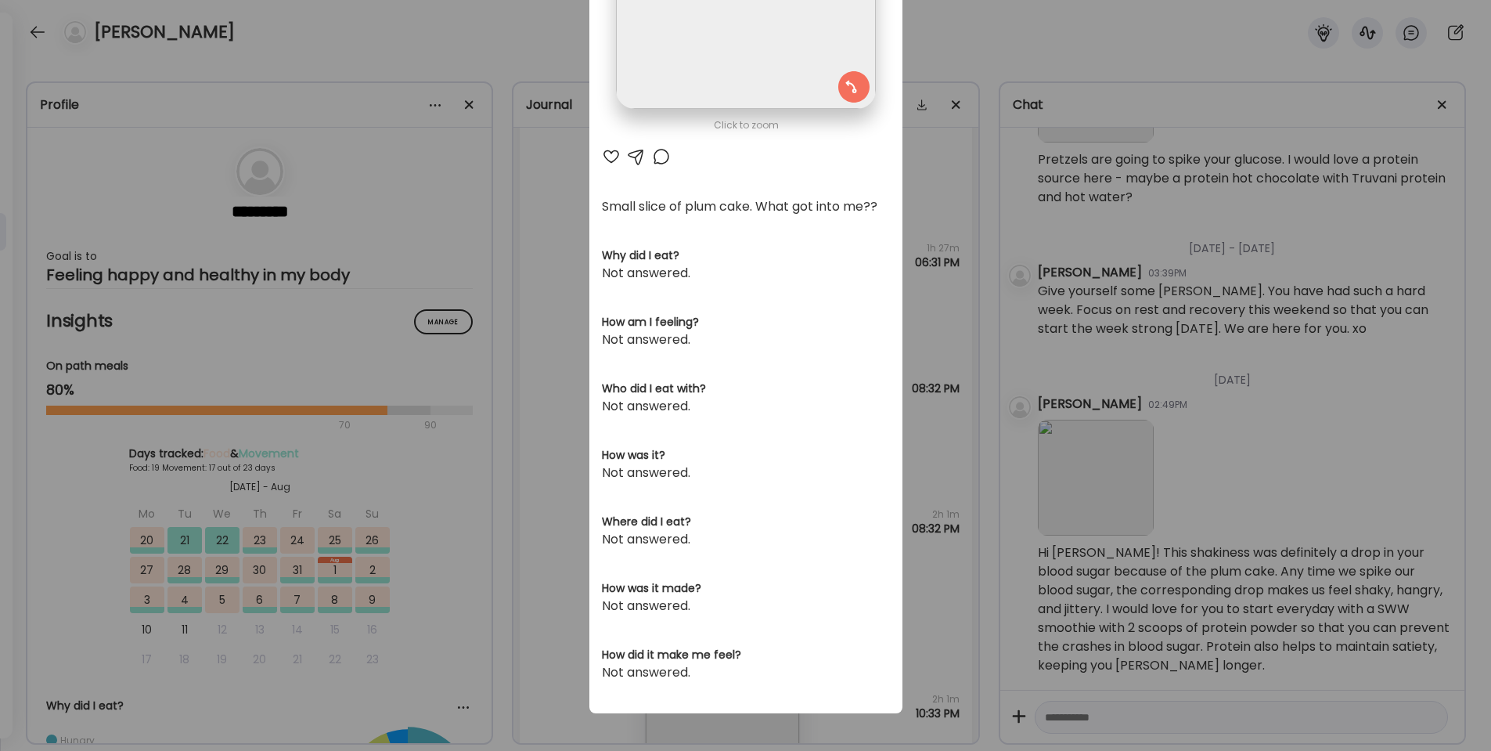
scroll to position [249, 0]
click at [635, 155] on div at bounding box center [636, 156] width 19 height 19
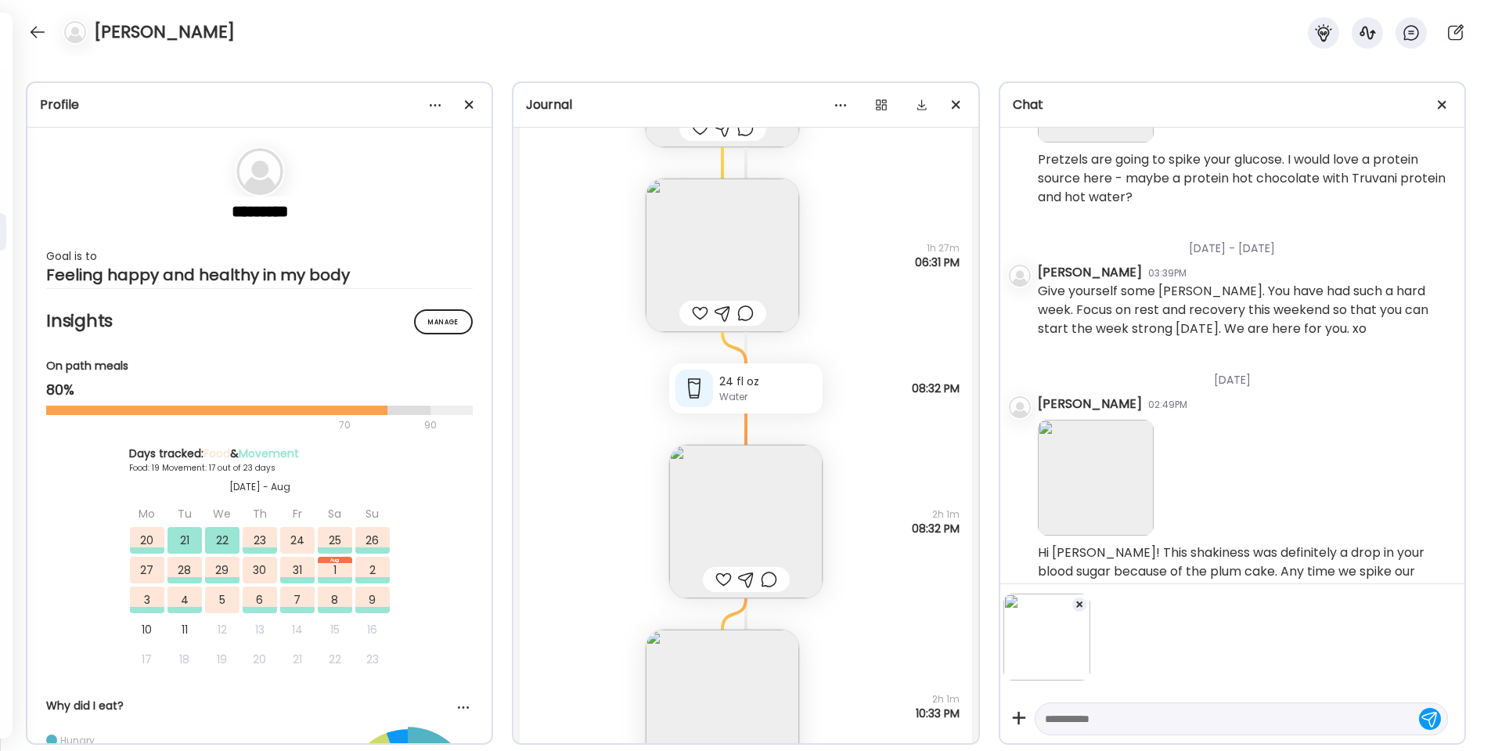
scroll to position [2146, 0]
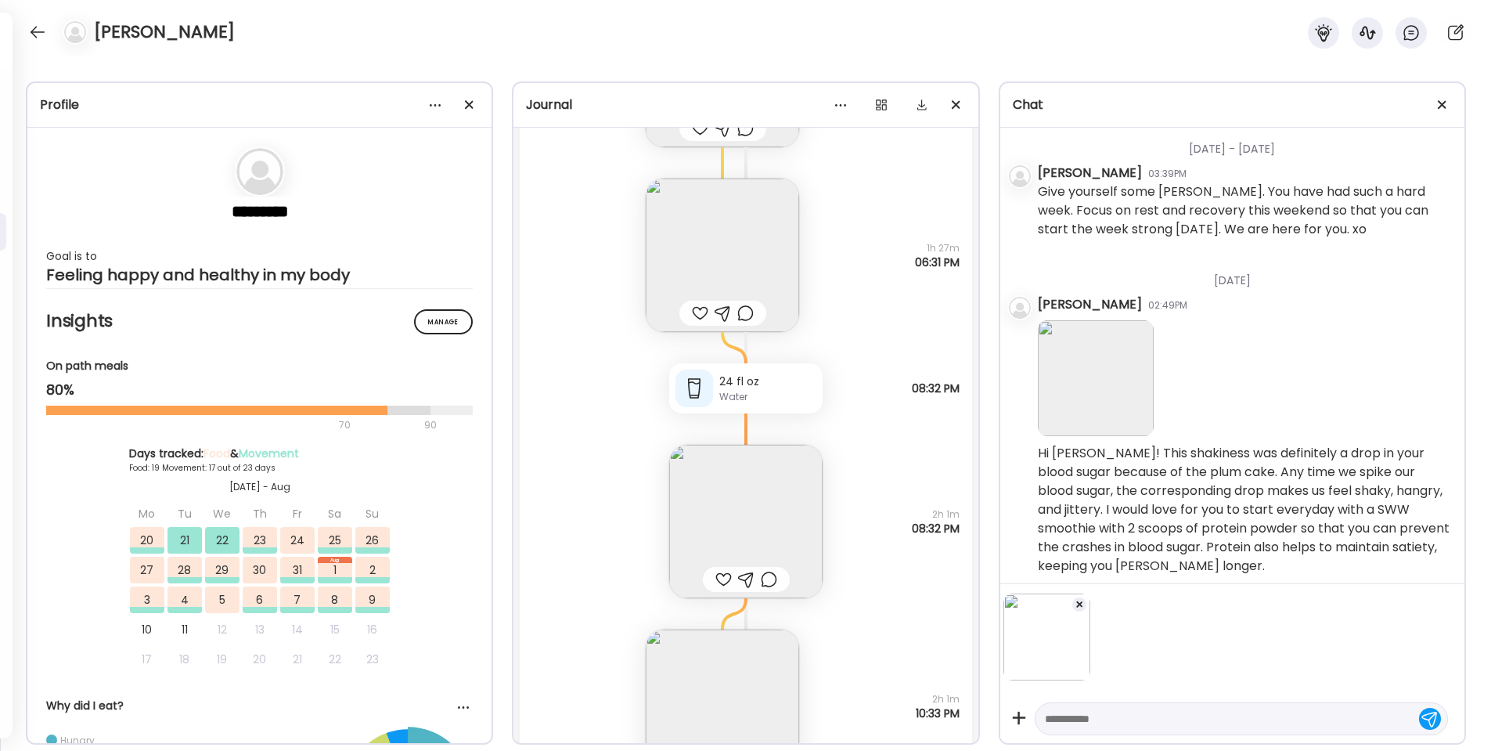
click at [1084, 712] on textarea at bounding box center [1227, 718] width 365 height 19
click at [1047, 715] on textarea "**********" at bounding box center [1227, 717] width 365 height 19
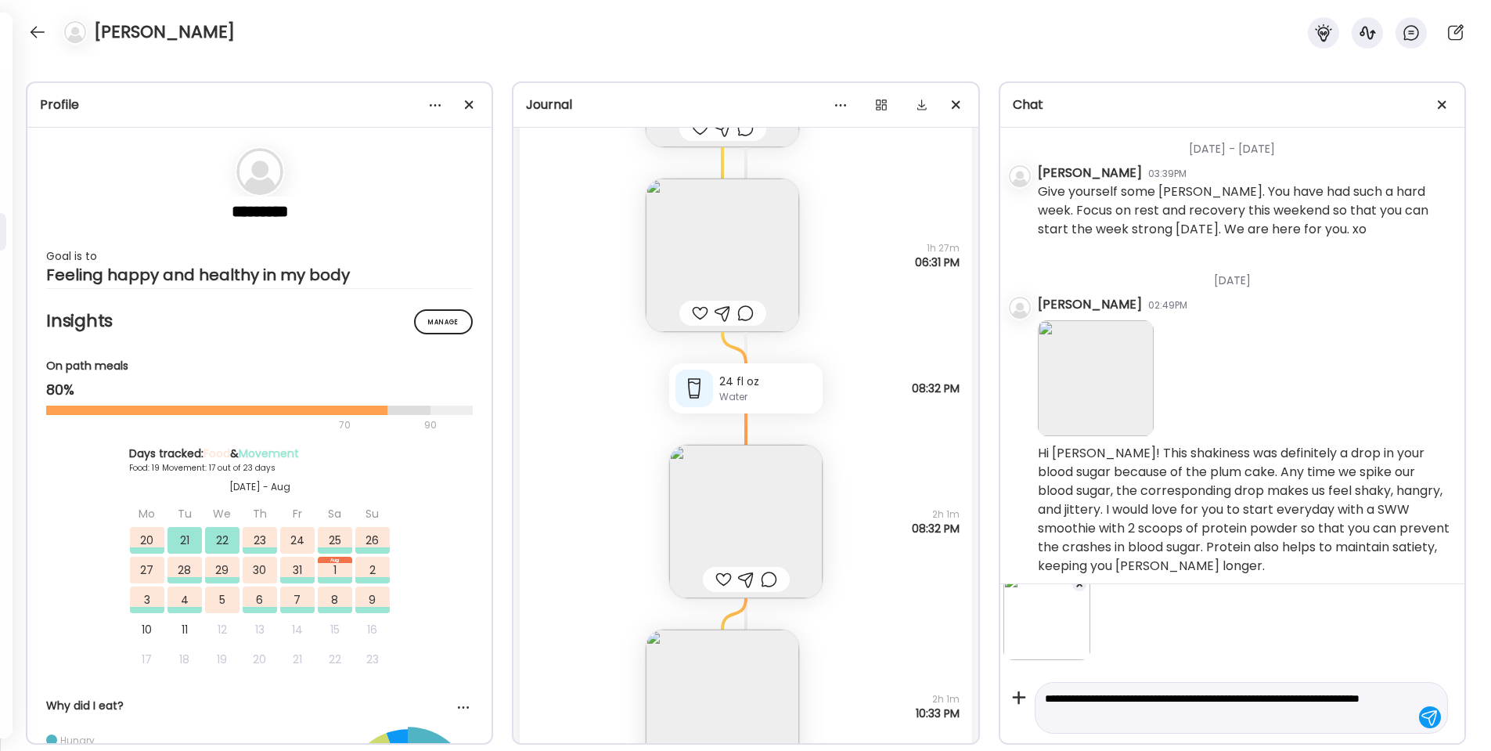
scroll to position [20, 0]
click at [1165, 729] on div "**********" at bounding box center [1241, 708] width 413 height 52
click at [1146, 719] on textarea "**********" at bounding box center [1227, 708] width 365 height 38
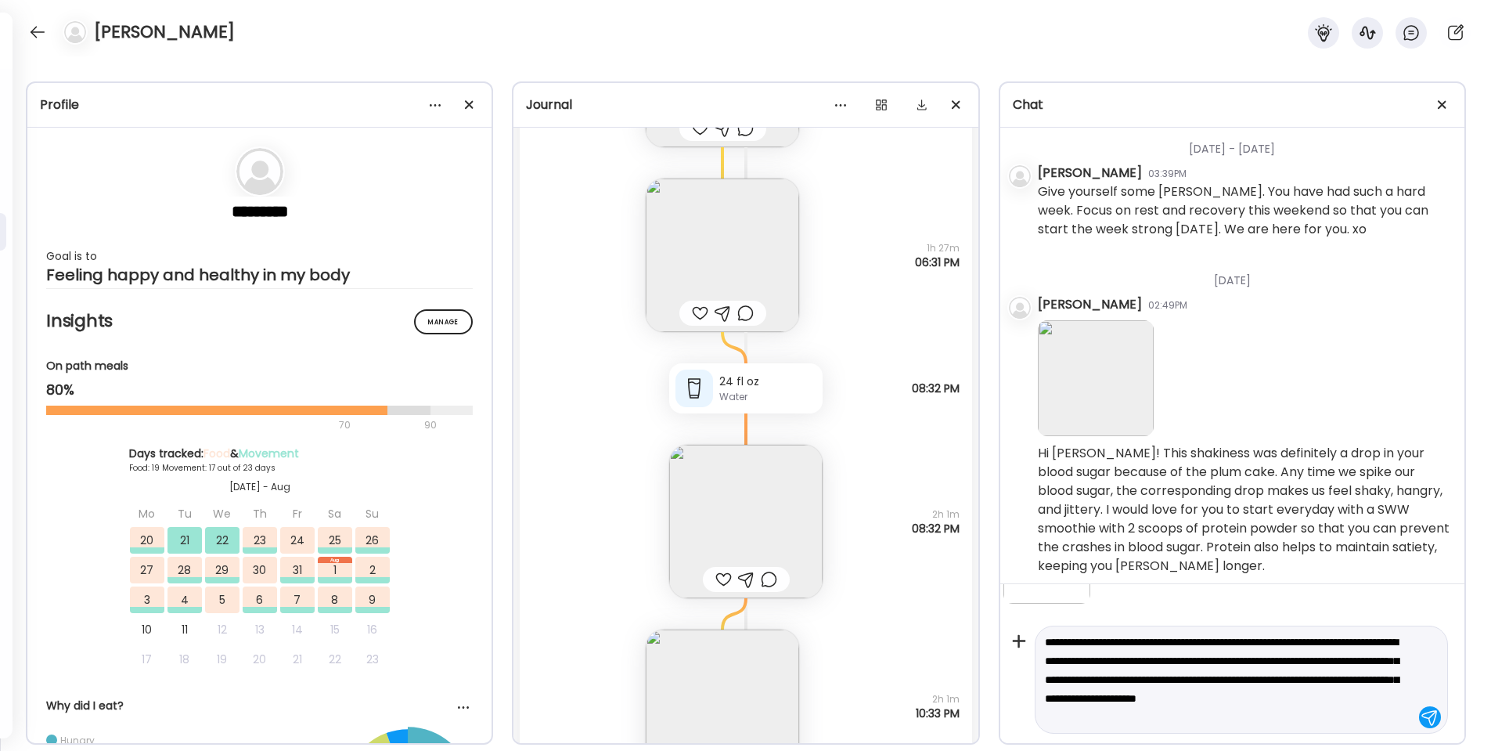
scroll to position [77, 0]
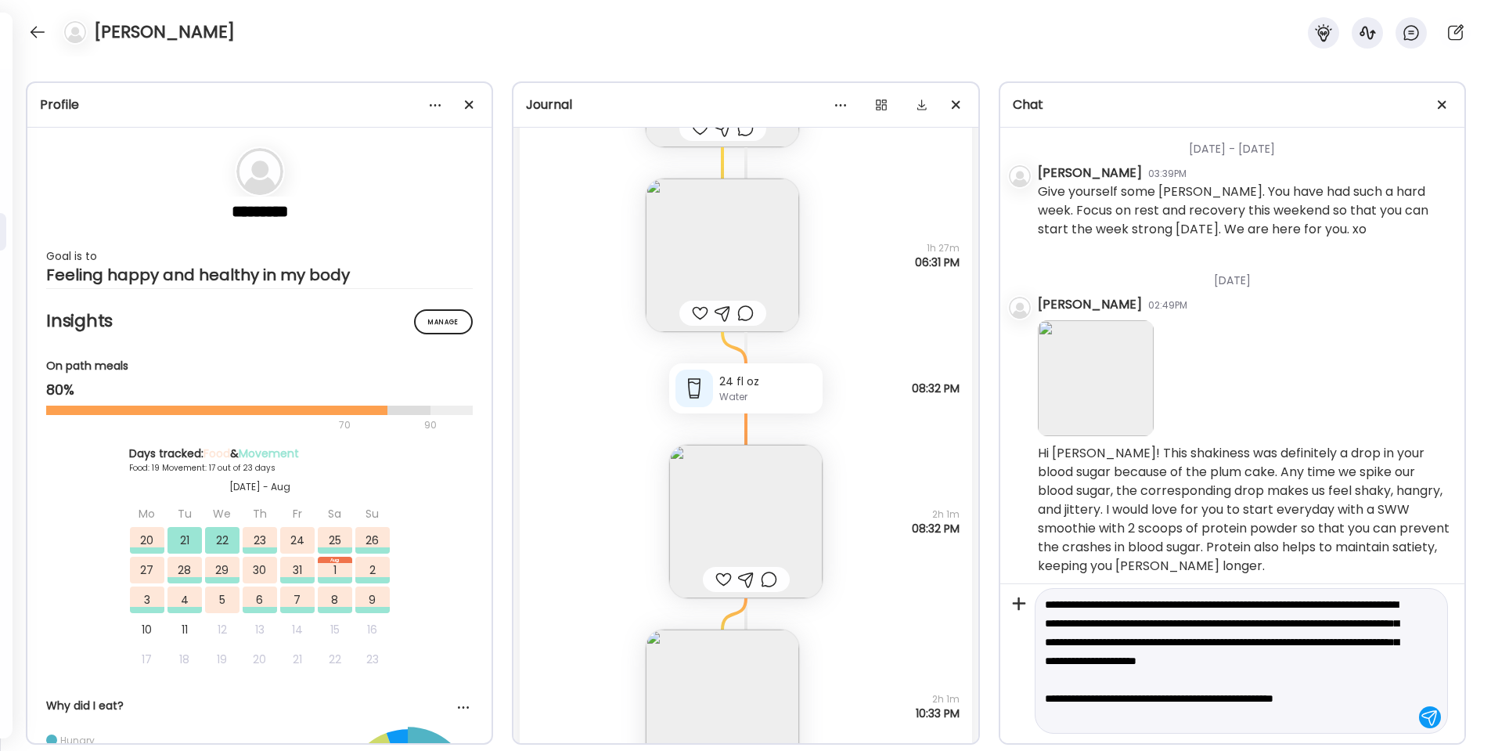
type textarea "**********"
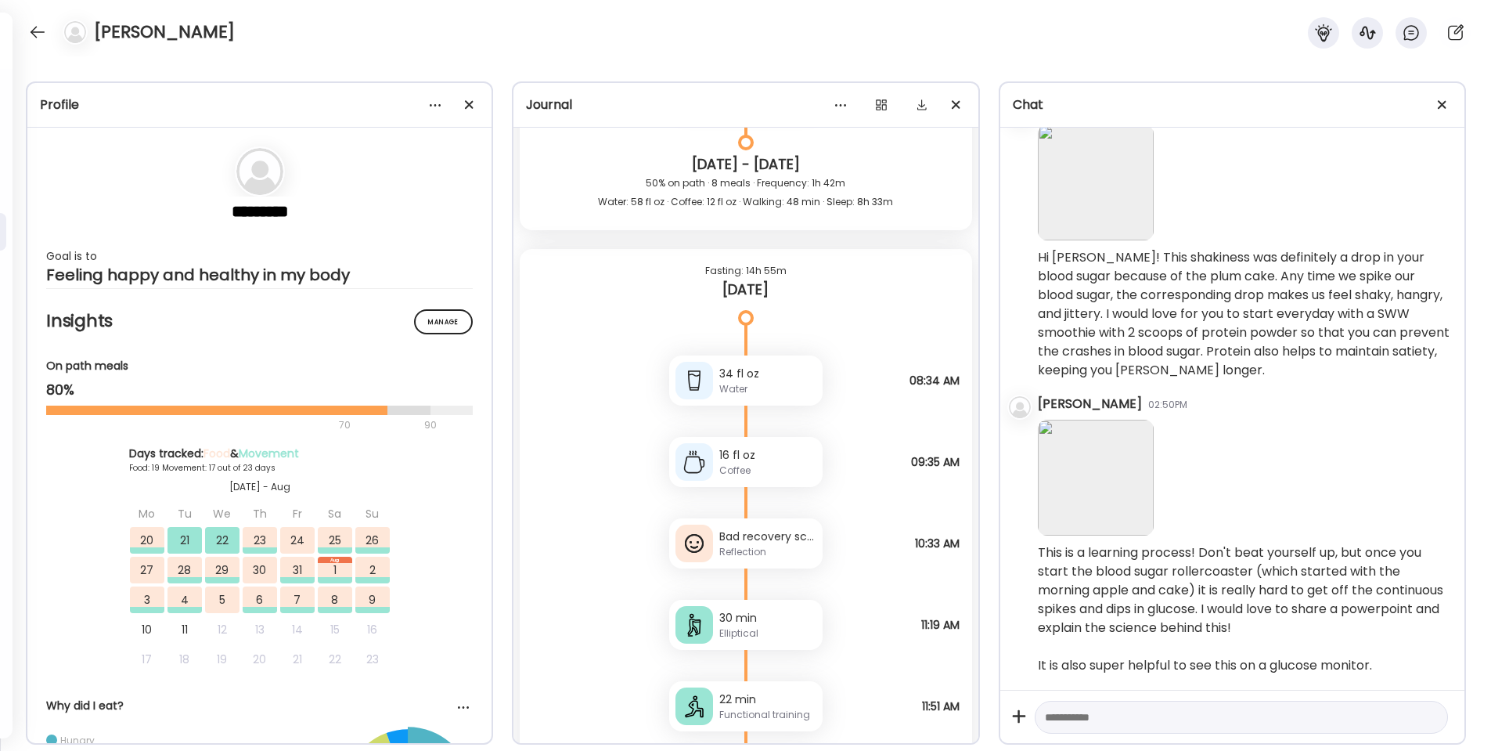
scroll to position [47510, 0]
click at [802, 543] on div "Reflection" at bounding box center [767, 547] width 97 height 14
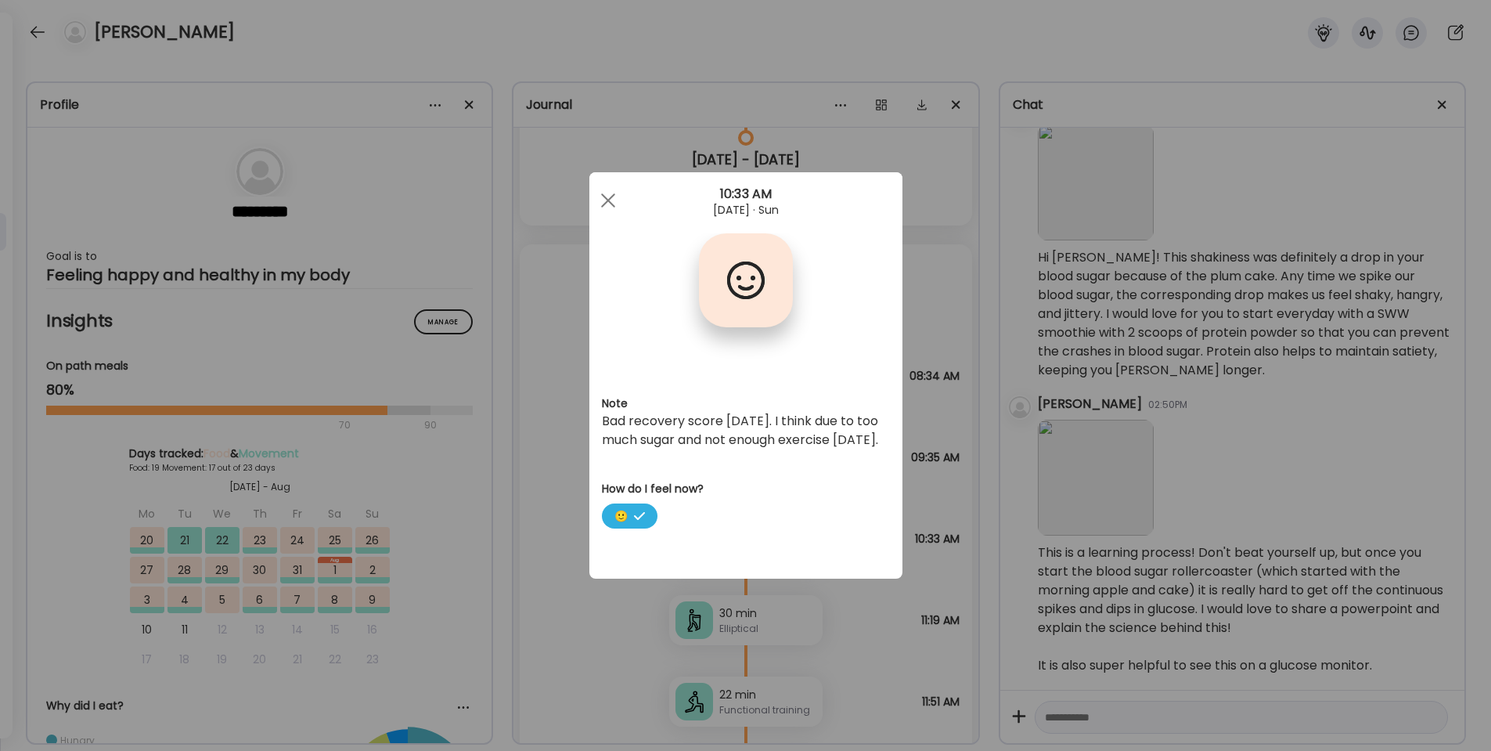
scroll to position [0, 0]
click at [616, 203] on div at bounding box center [608, 200] width 31 height 31
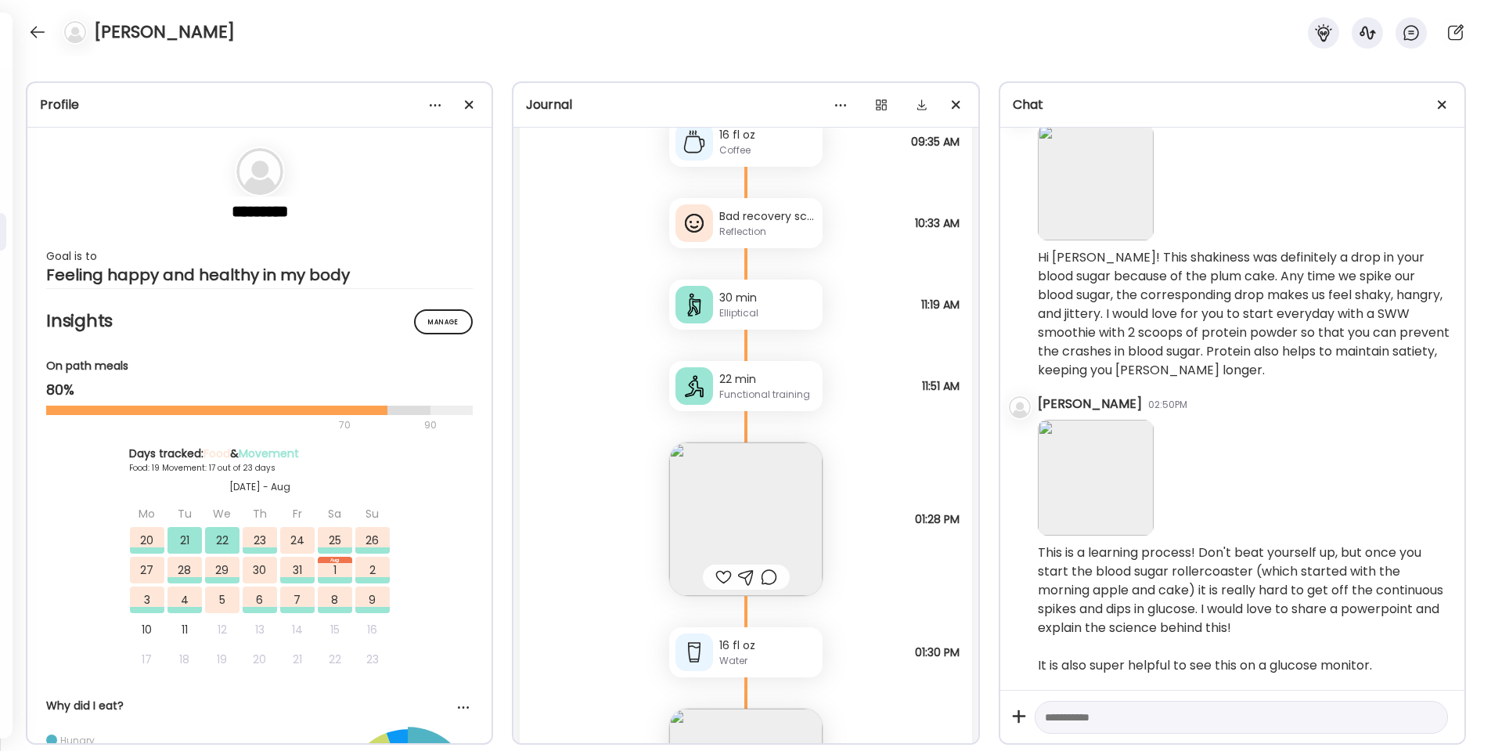
scroll to position [47831, 0]
click at [751, 481] on img at bounding box center [745, 513] width 153 height 153
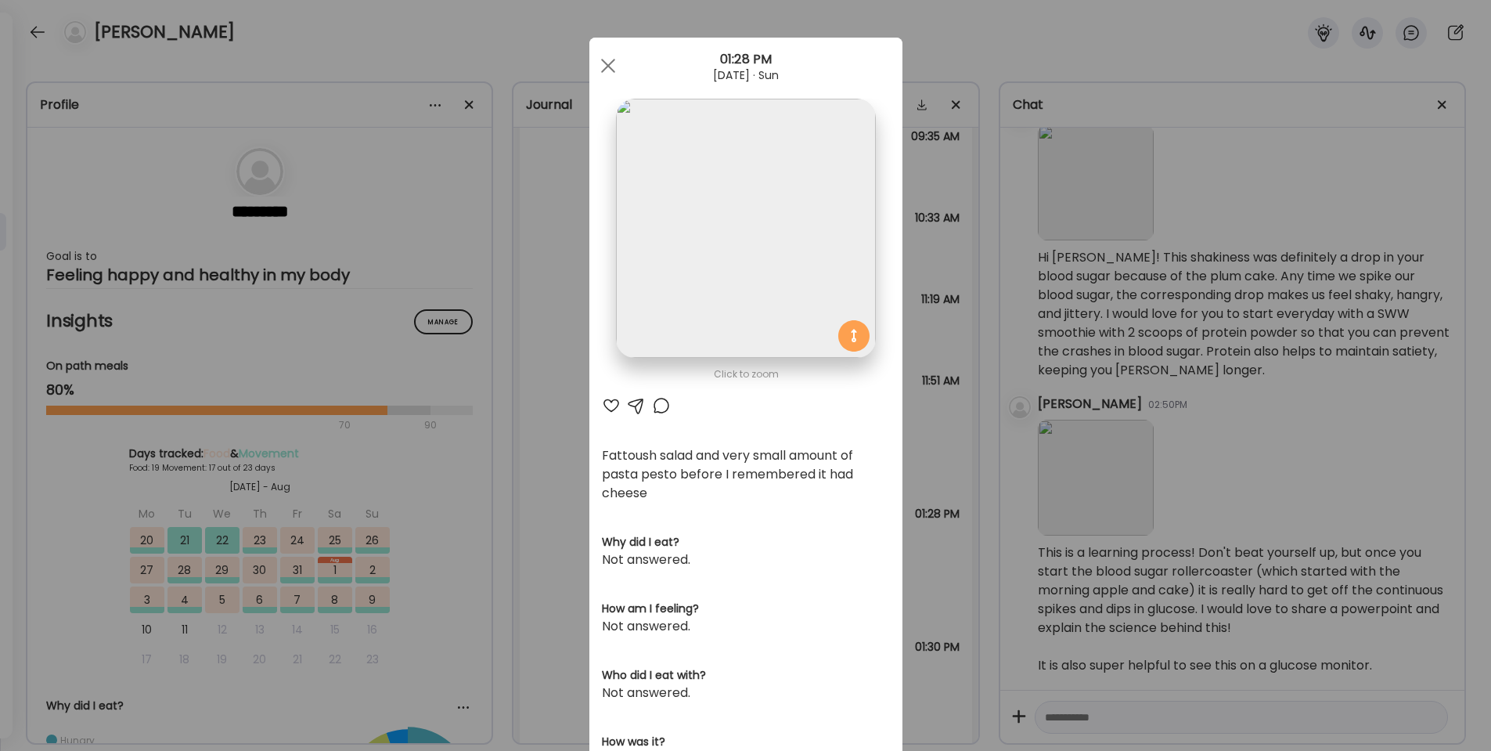
click at [639, 405] on div at bounding box center [636, 405] width 19 height 19
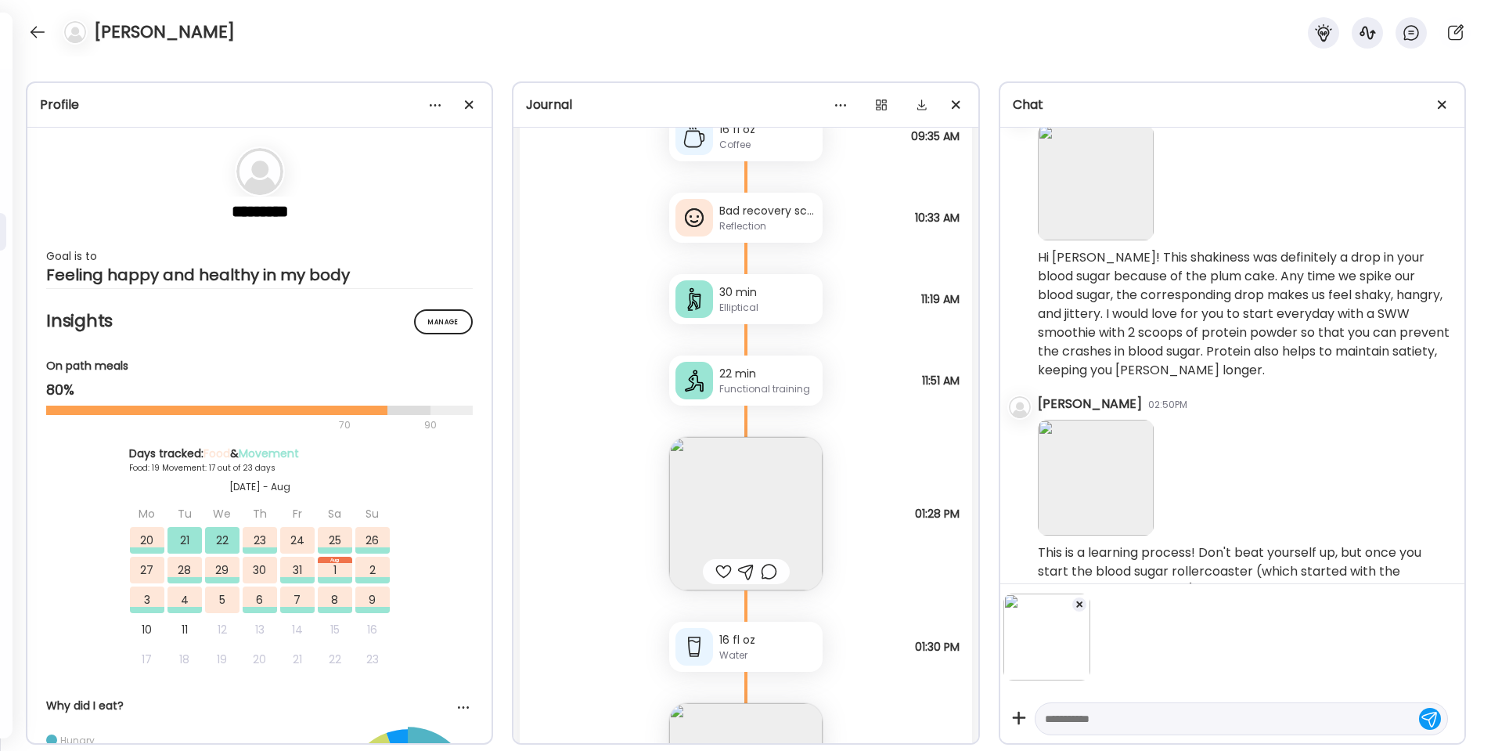
scroll to position [2441, 0]
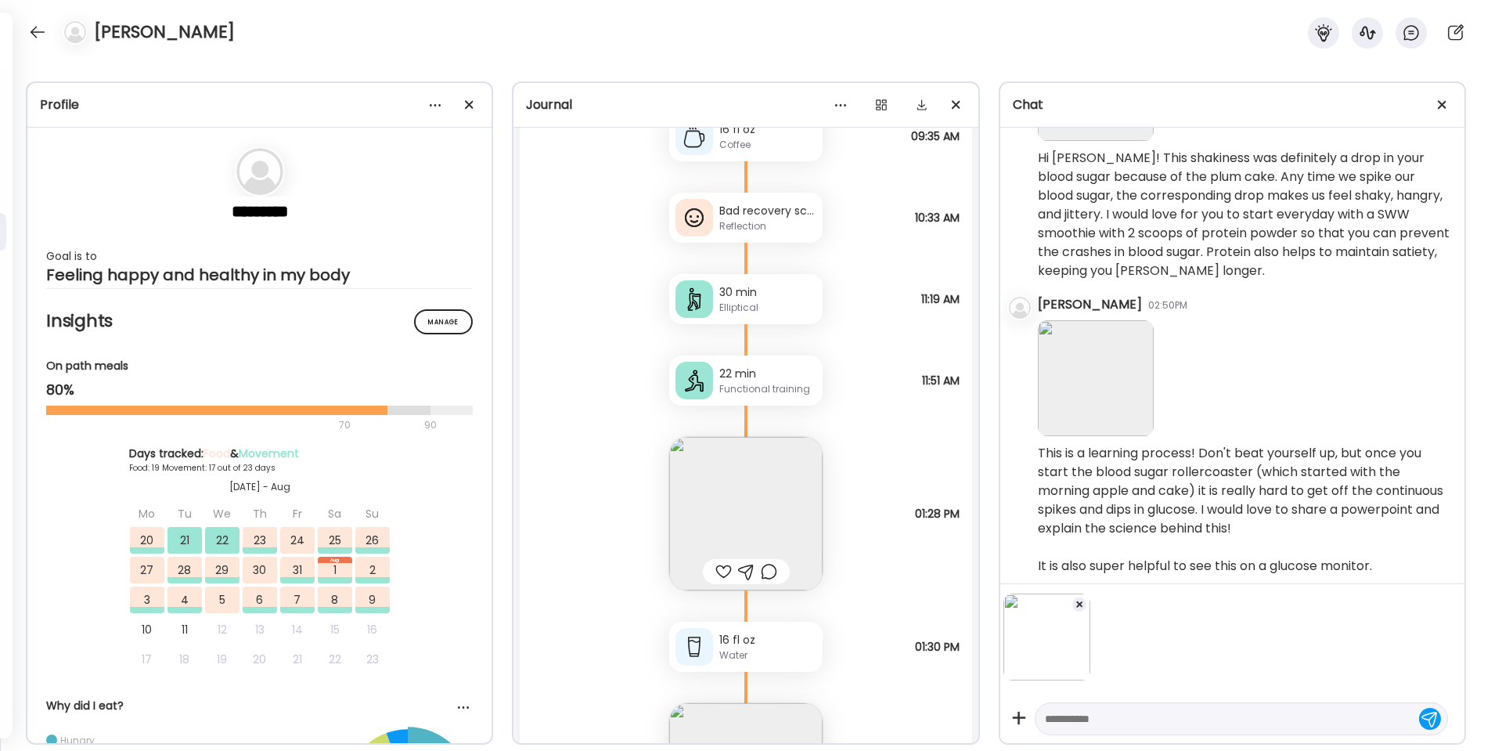
click at [1058, 716] on textarea at bounding box center [1227, 718] width 365 height 19
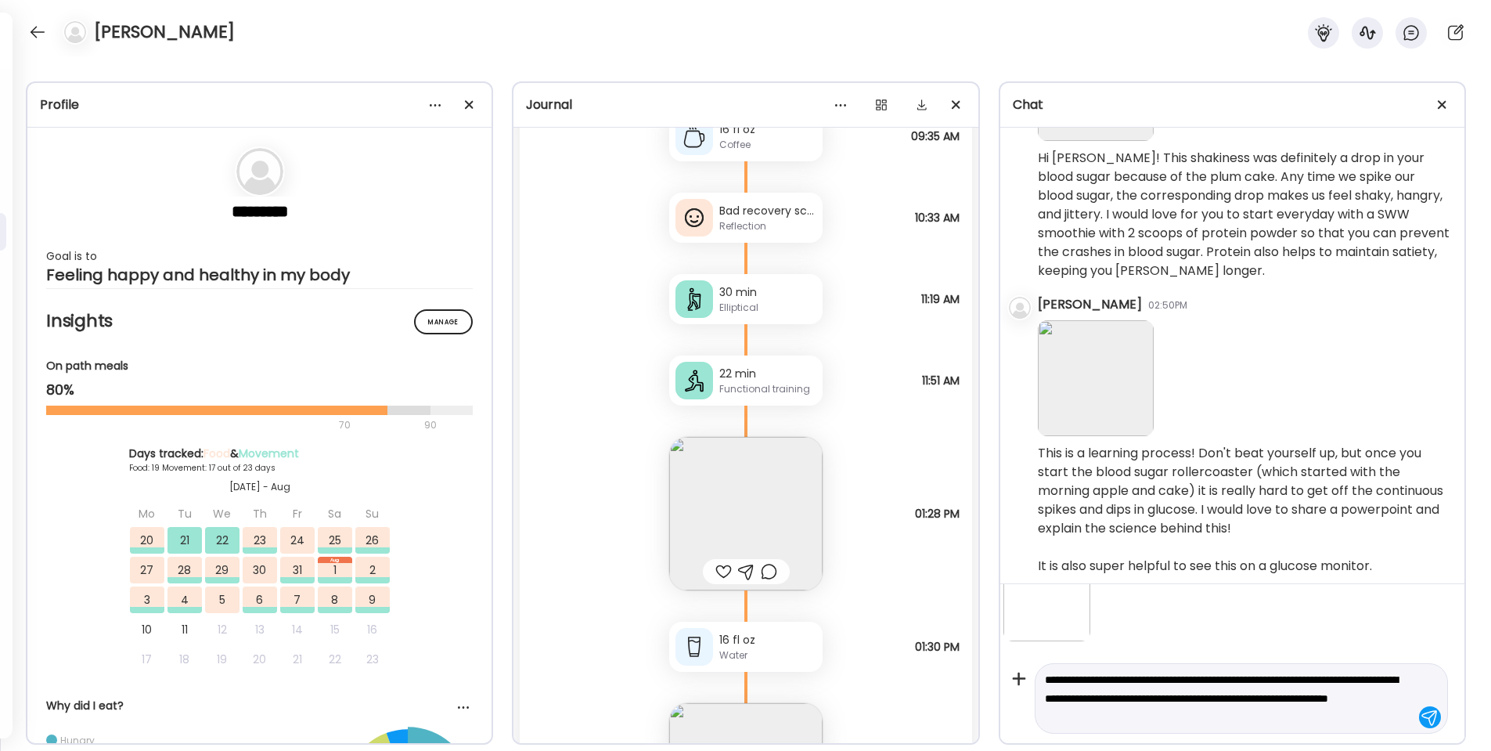
type textarea "**********"
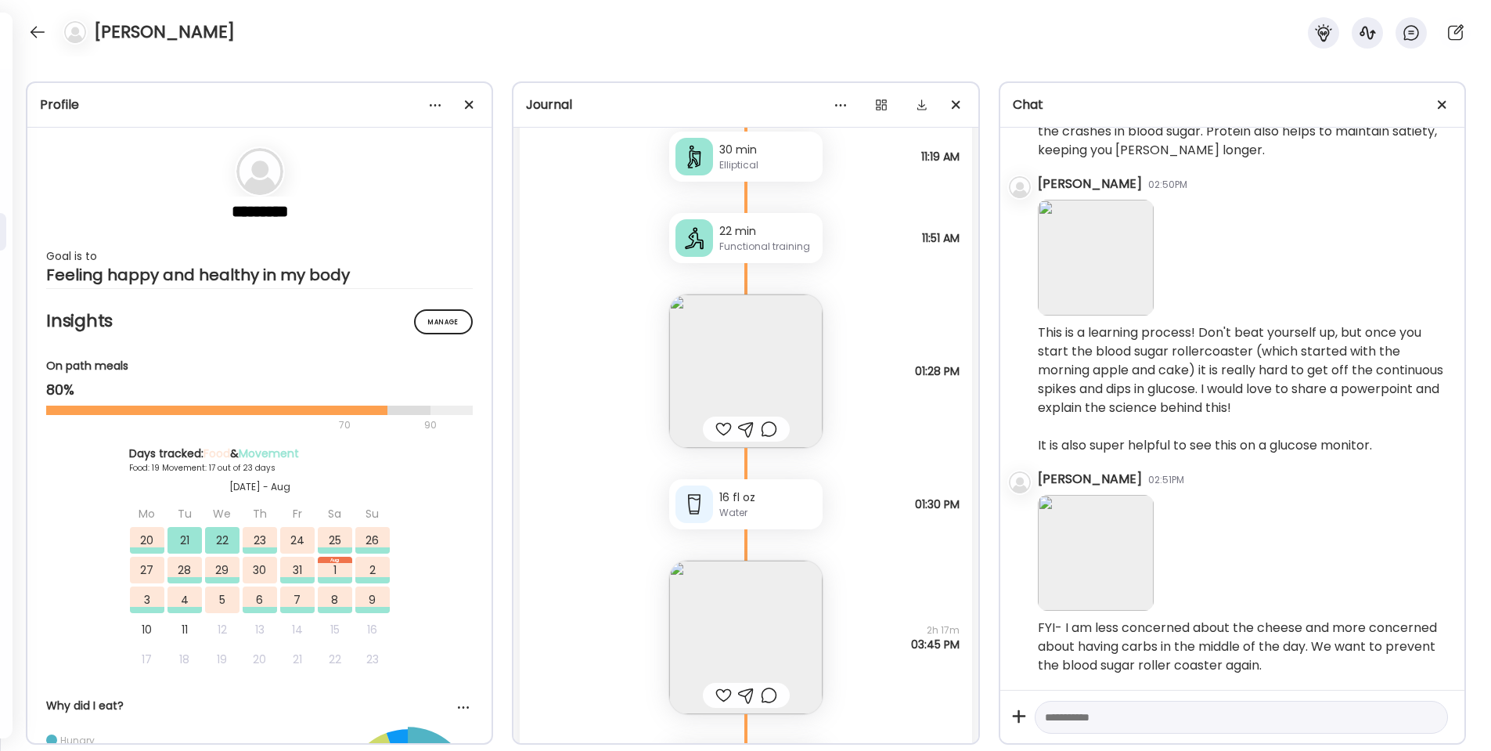
scroll to position [47975, 0]
click at [728, 426] on div at bounding box center [723, 427] width 16 height 19
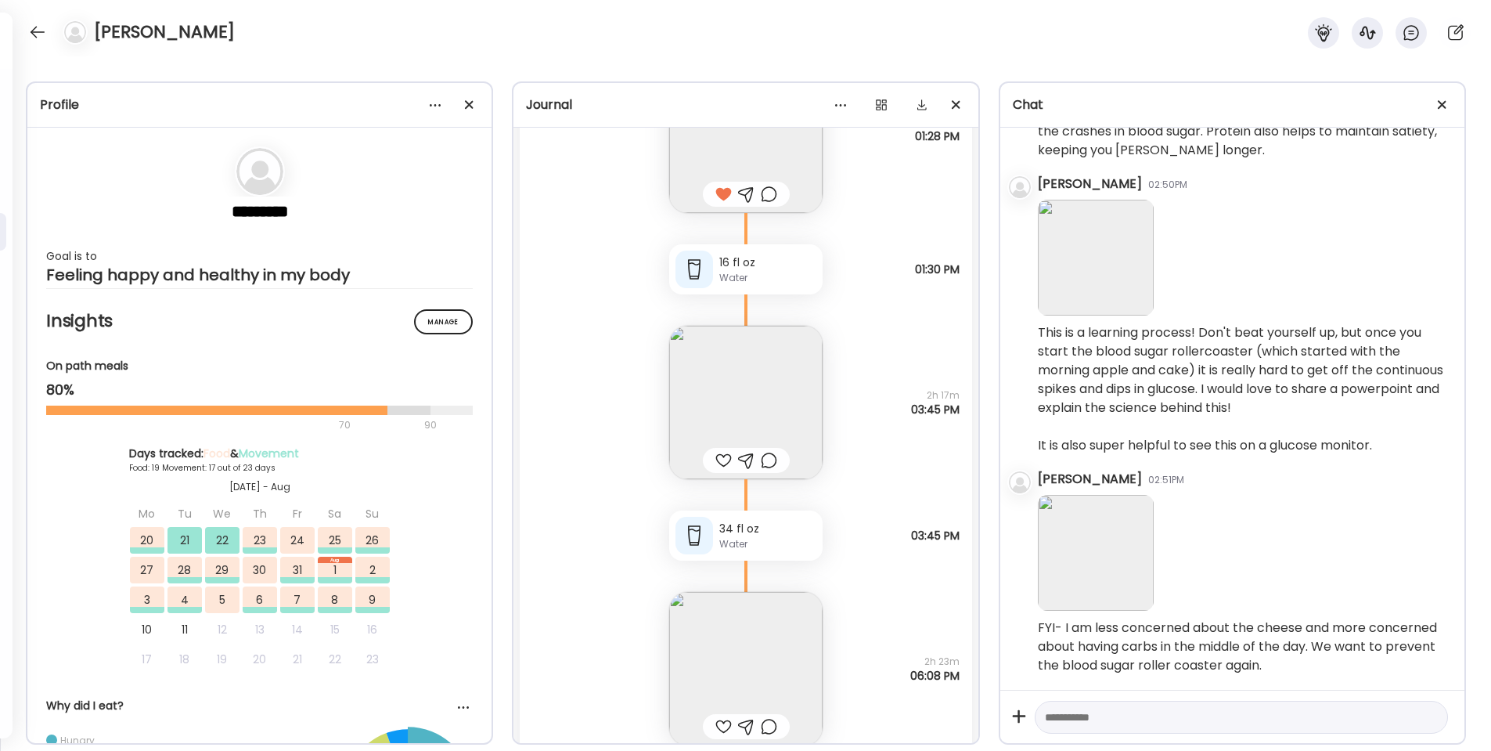
scroll to position [48209, 0]
click at [722, 462] on div at bounding box center [723, 459] width 16 height 19
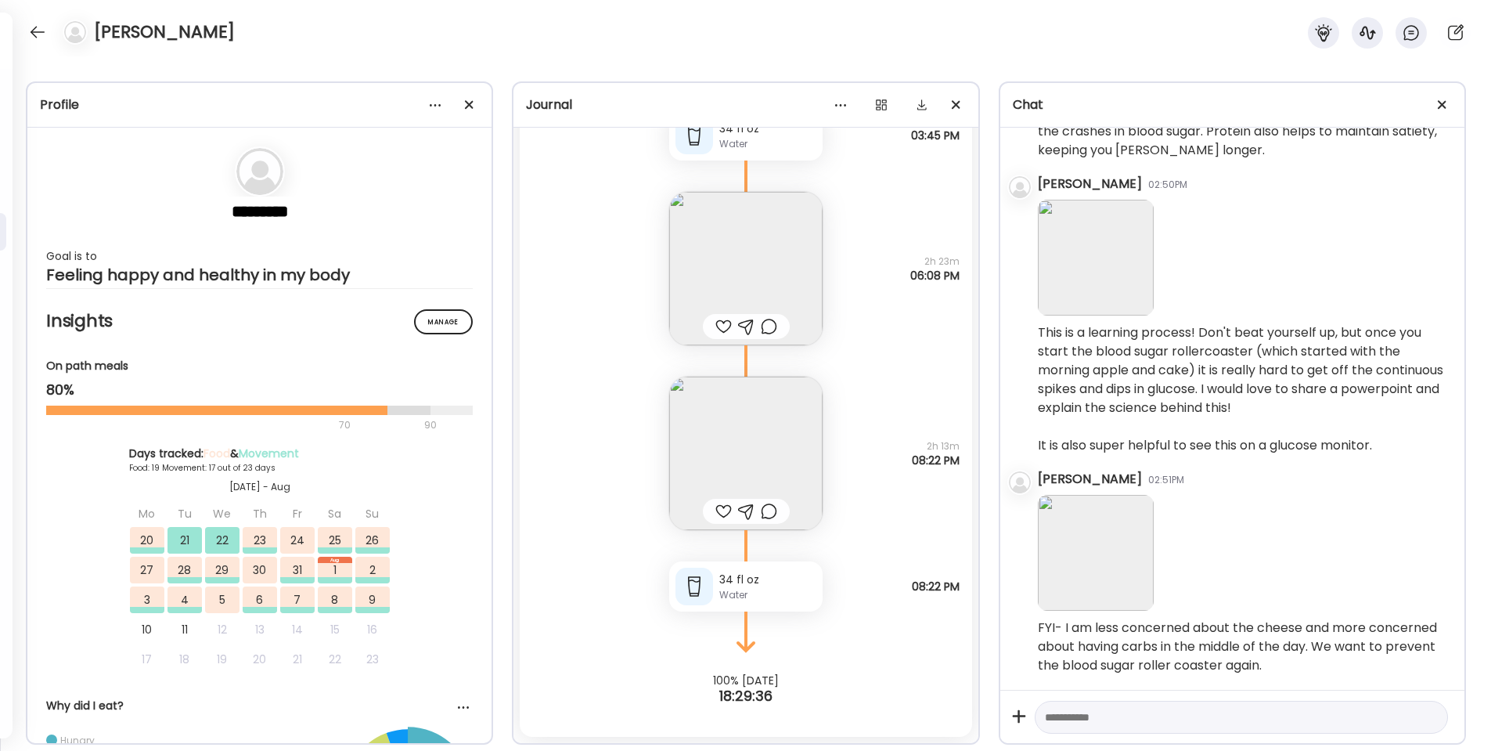
scroll to position [48609, 0]
click at [745, 286] on img at bounding box center [745, 268] width 153 height 153
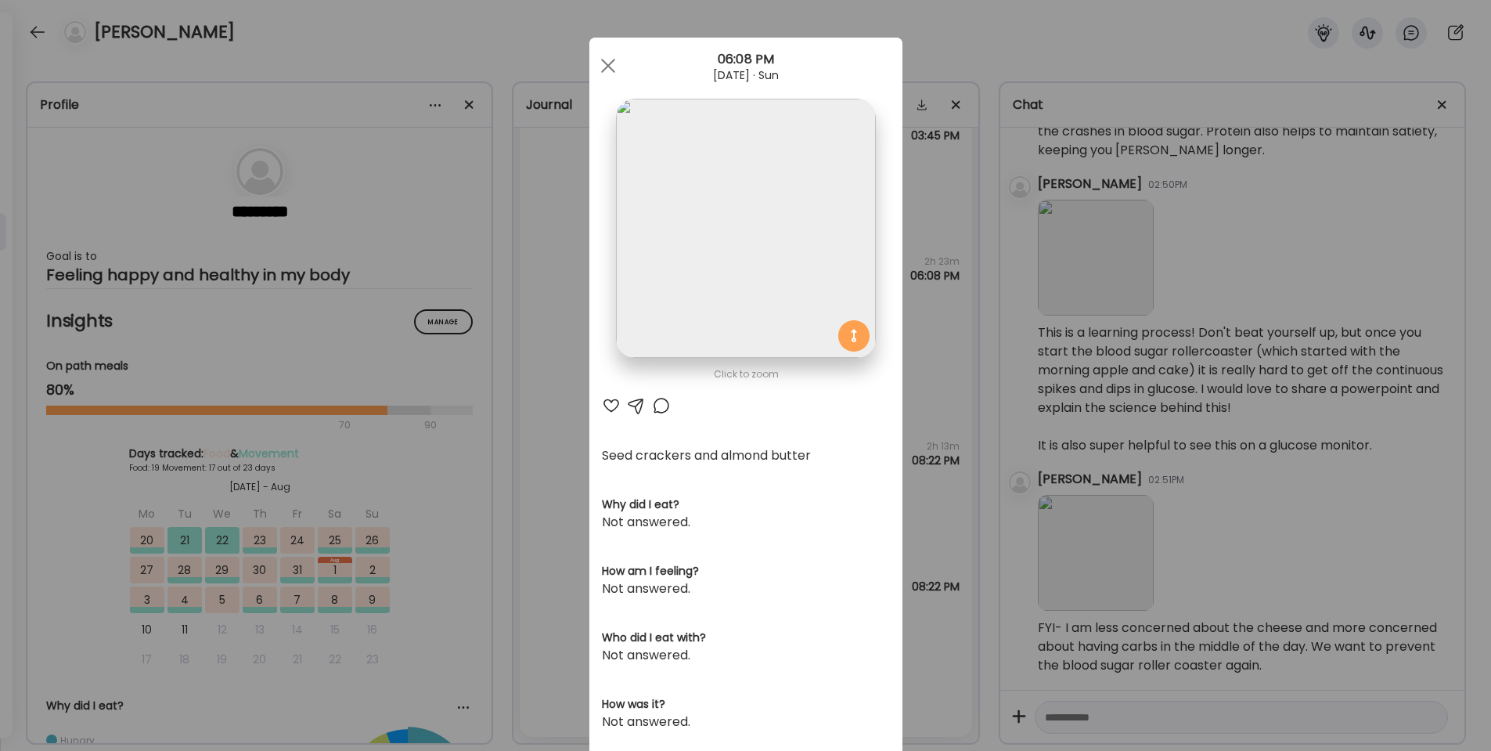
click at [614, 402] on div at bounding box center [611, 405] width 19 height 19
click at [604, 70] on span at bounding box center [607, 66] width 14 height 14
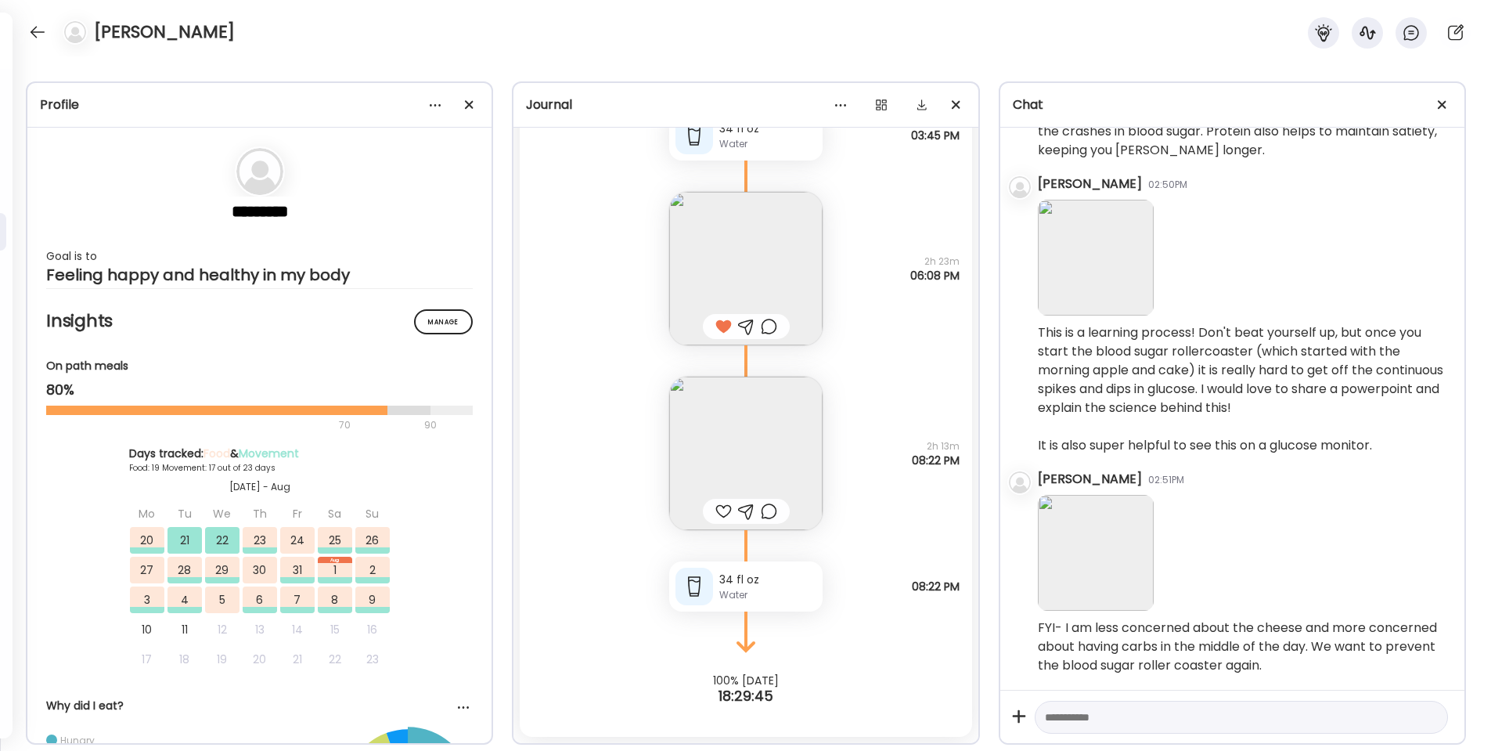
click at [726, 510] on div at bounding box center [723, 511] width 16 height 19
click at [744, 477] on img at bounding box center [745, 453] width 153 height 153
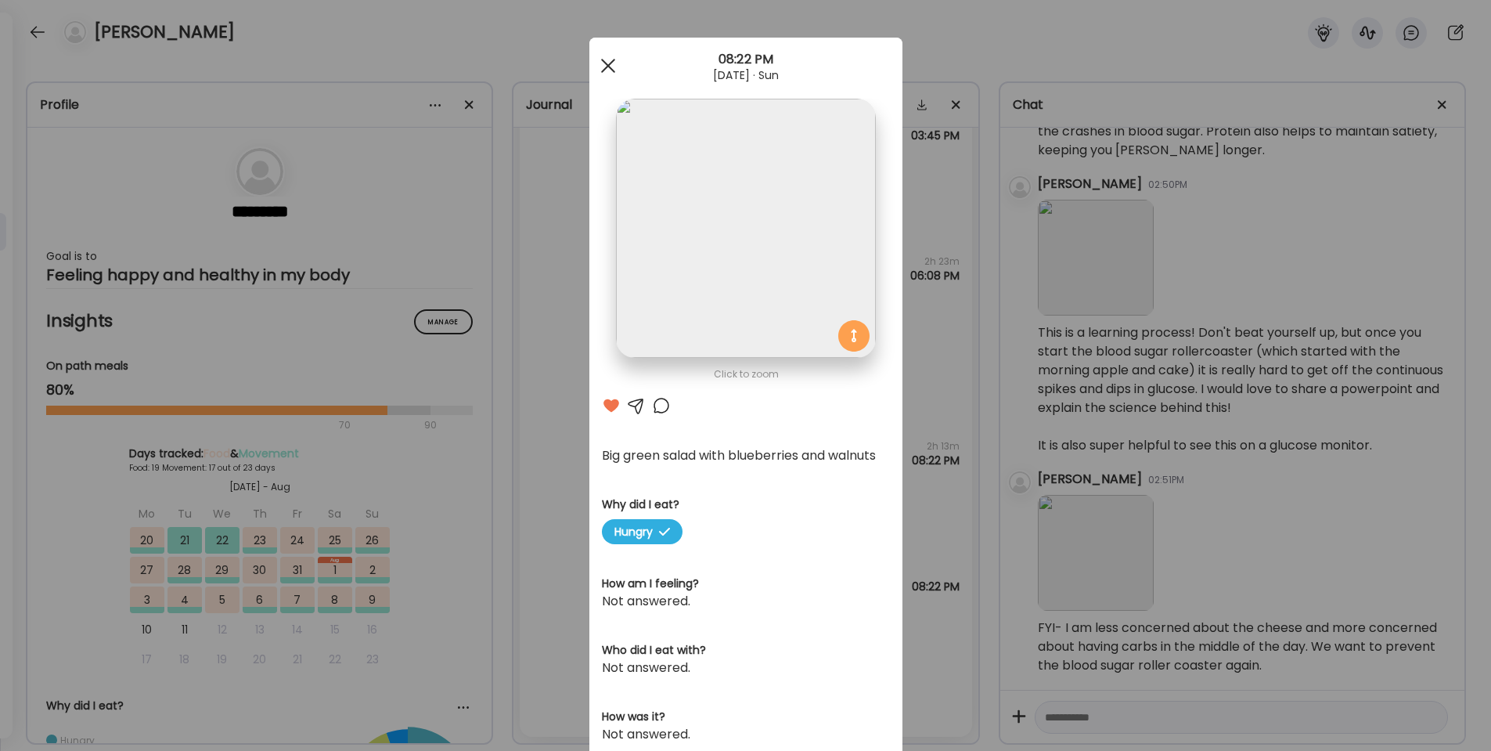
click at [609, 63] on div at bounding box center [608, 65] width 31 height 31
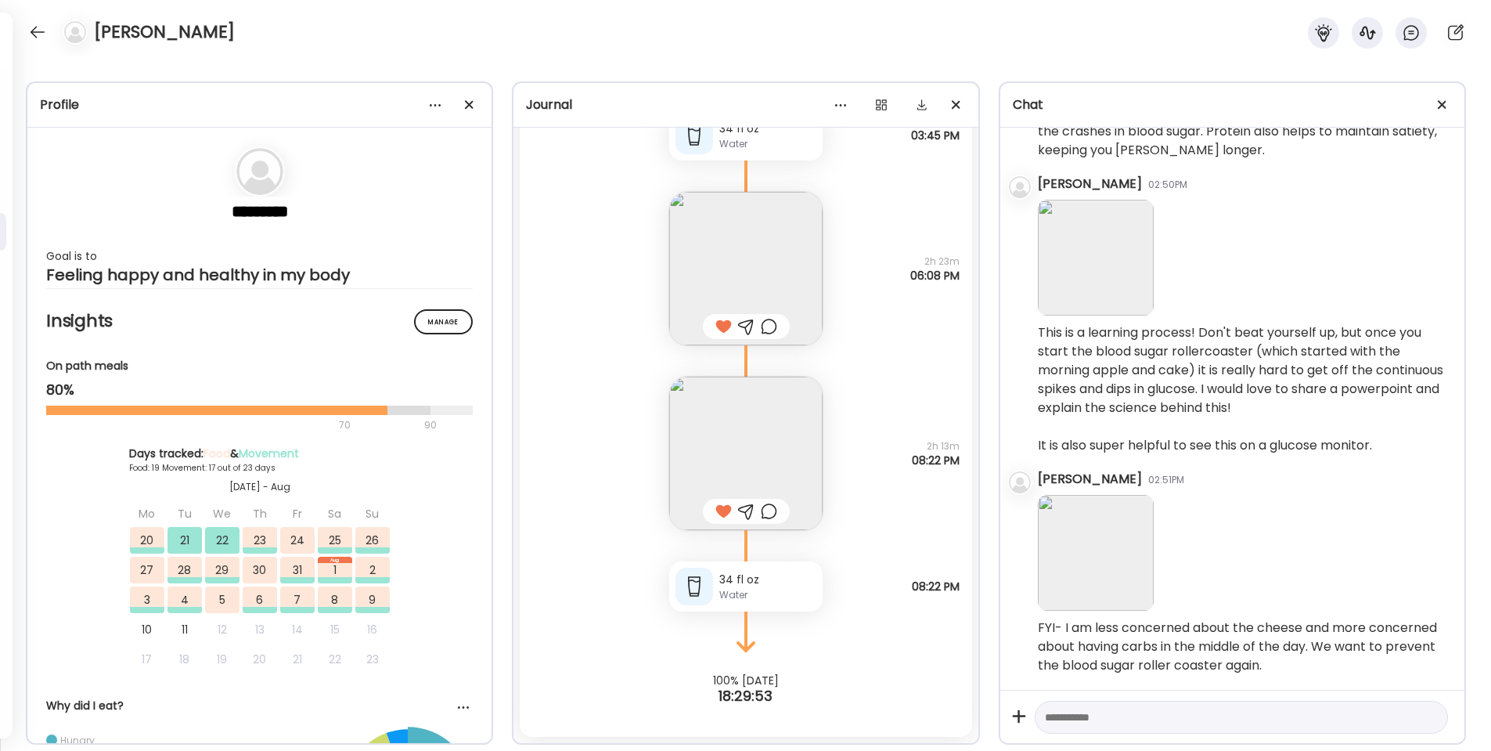
click at [1088, 721] on textarea at bounding box center [1227, 717] width 365 height 19
type textarea "**********"
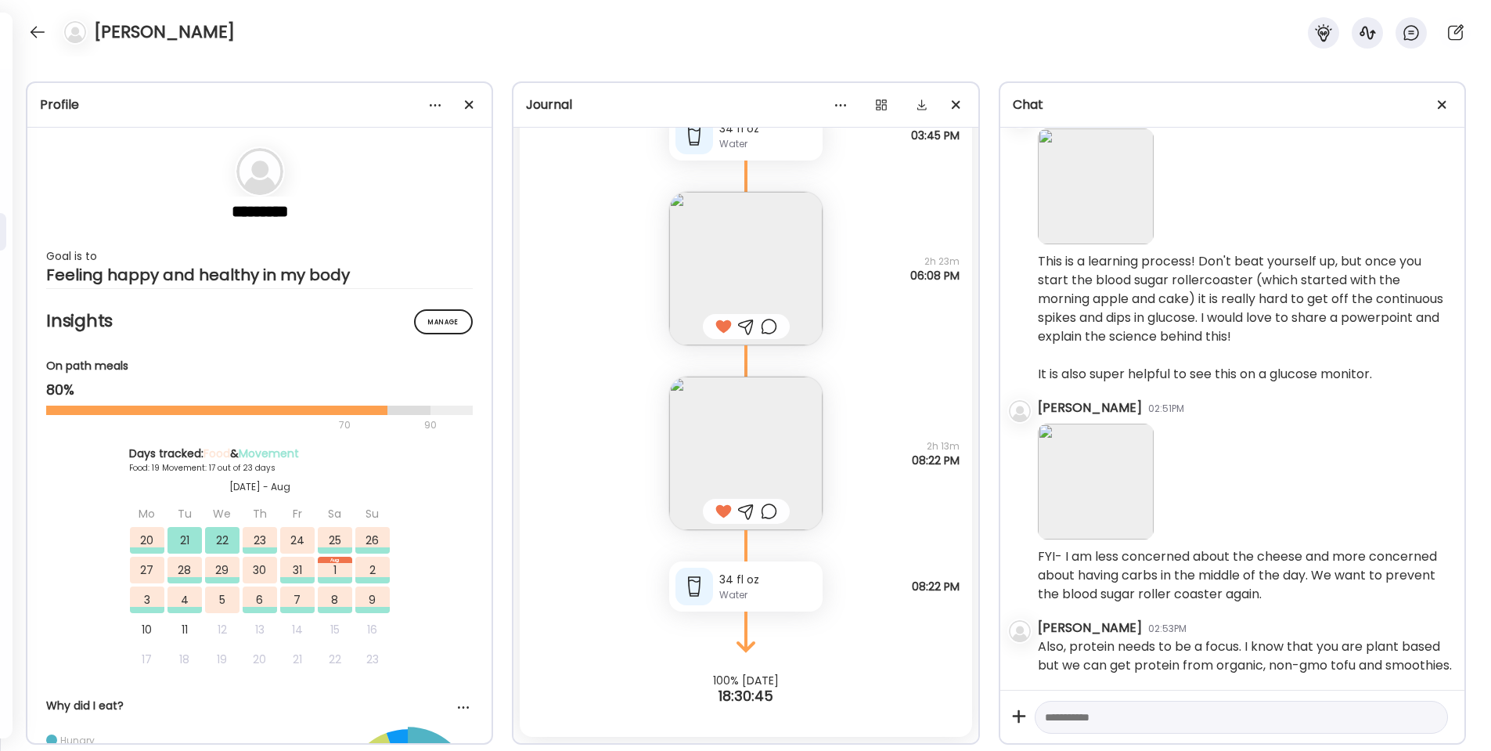
scroll to position [2652, 0]
click at [1065, 714] on textarea at bounding box center [1227, 717] width 365 height 19
type textarea "**********"
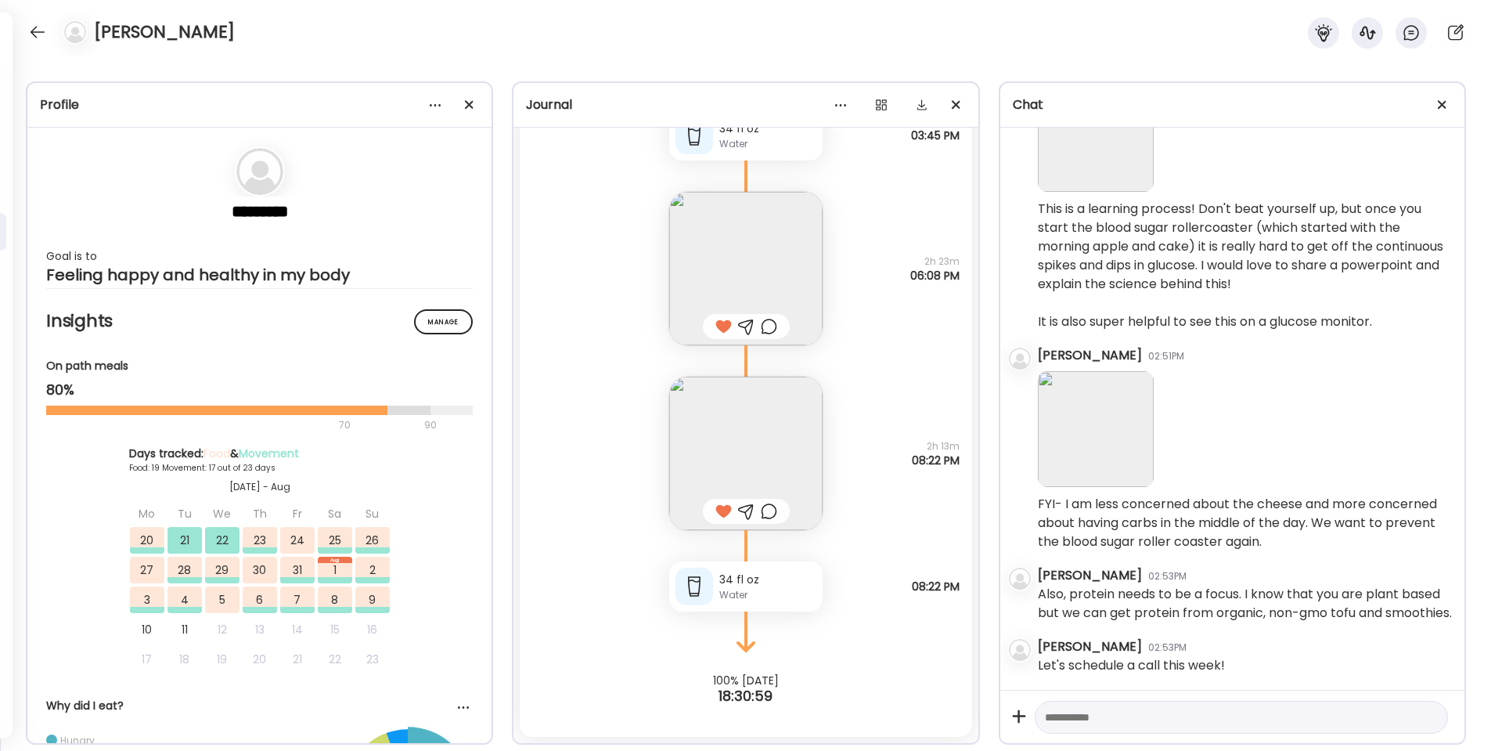
scroll to position [2704, 0]
click at [38, 25] on div at bounding box center [37, 32] width 25 height 25
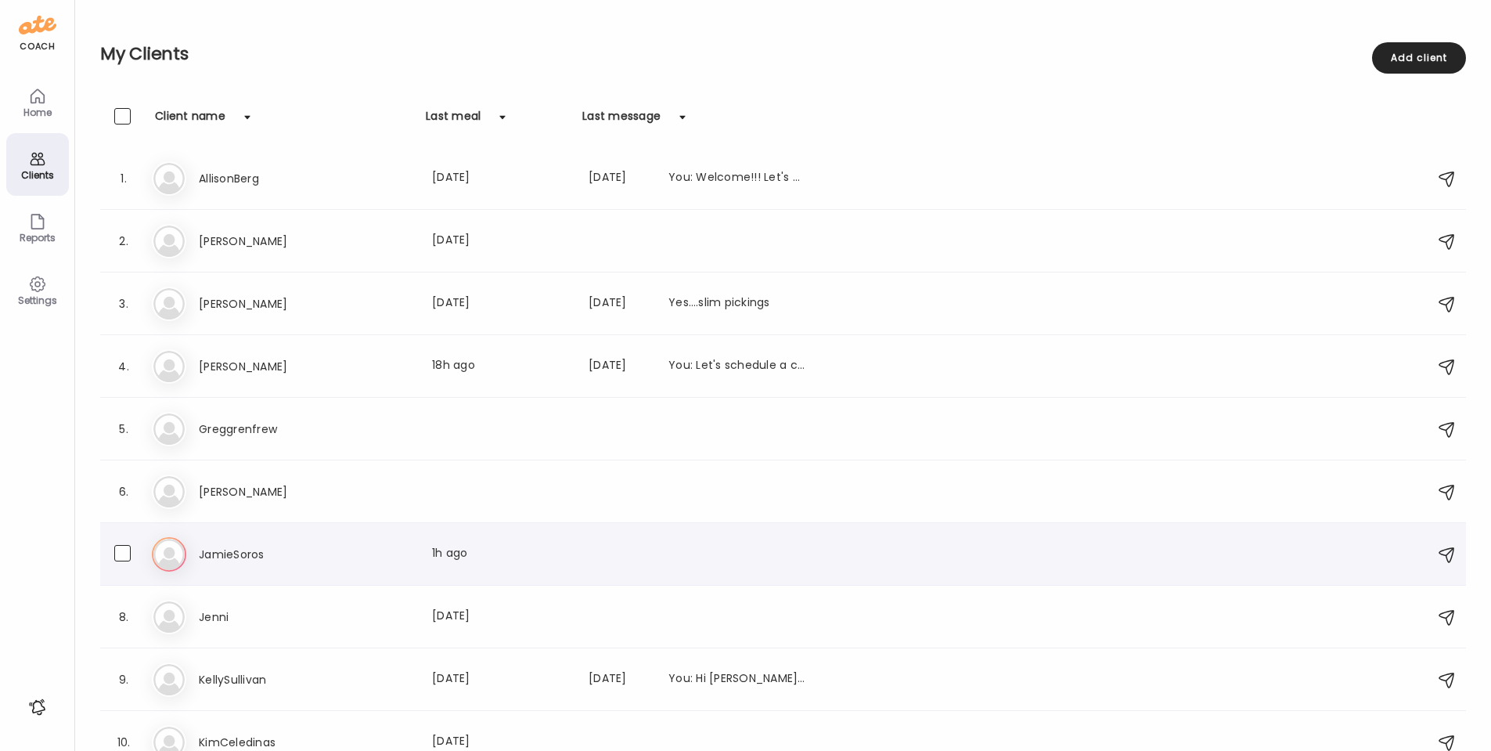
click at [241, 550] on h3 "JamieSoros" at bounding box center [268, 554] width 138 height 19
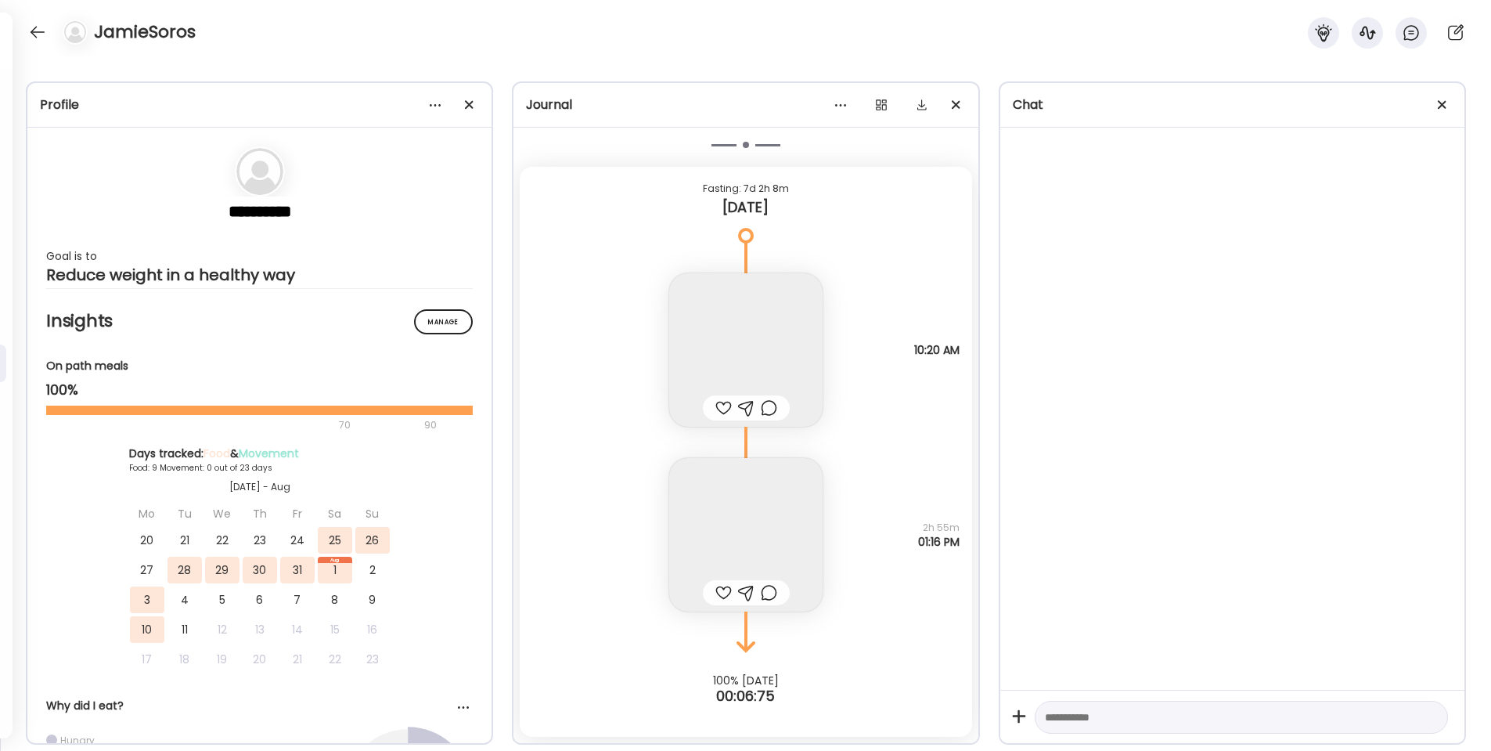
scroll to position [5384, 0]
click at [764, 349] on img at bounding box center [745, 349] width 153 height 153
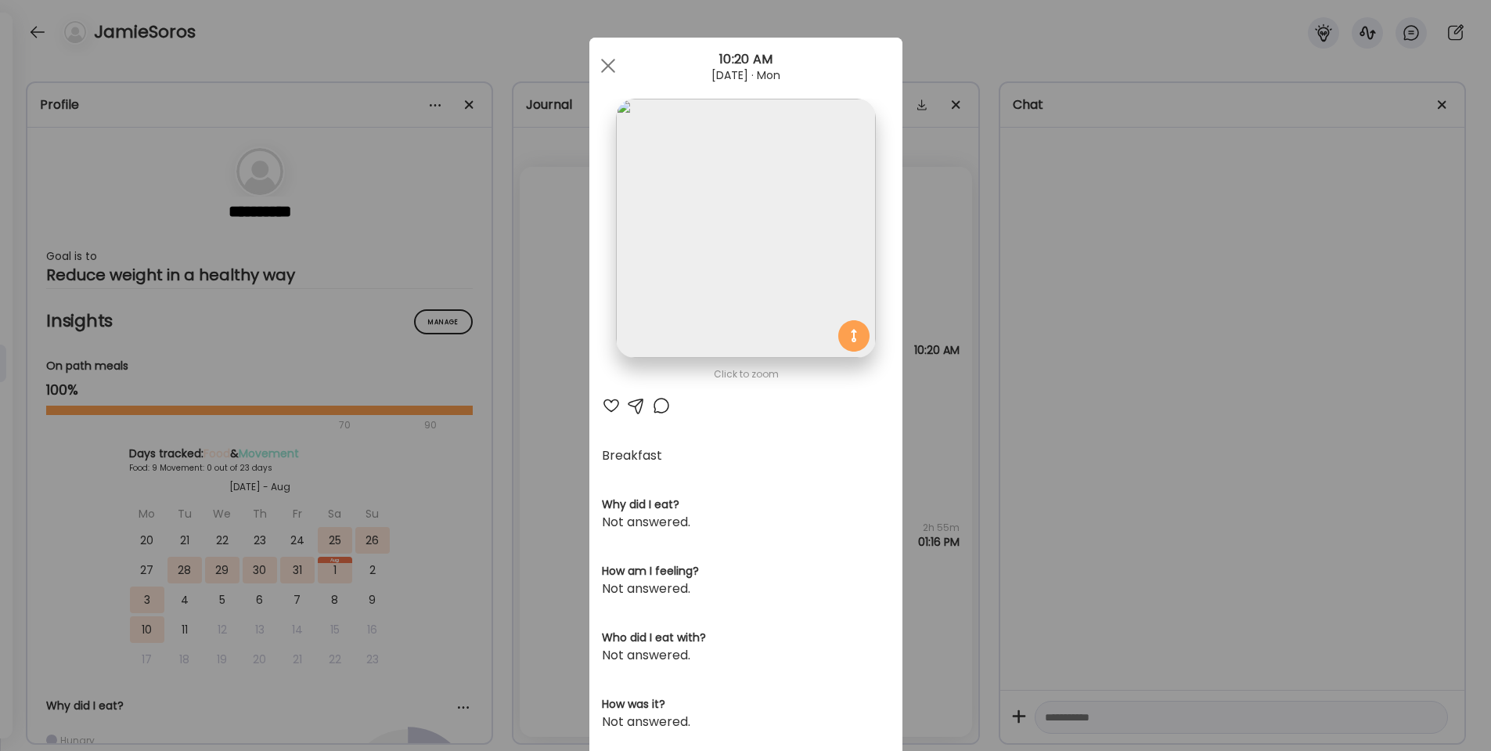
click at [610, 408] on div at bounding box center [611, 405] width 19 height 19
click at [636, 406] on div at bounding box center [636, 405] width 19 height 19
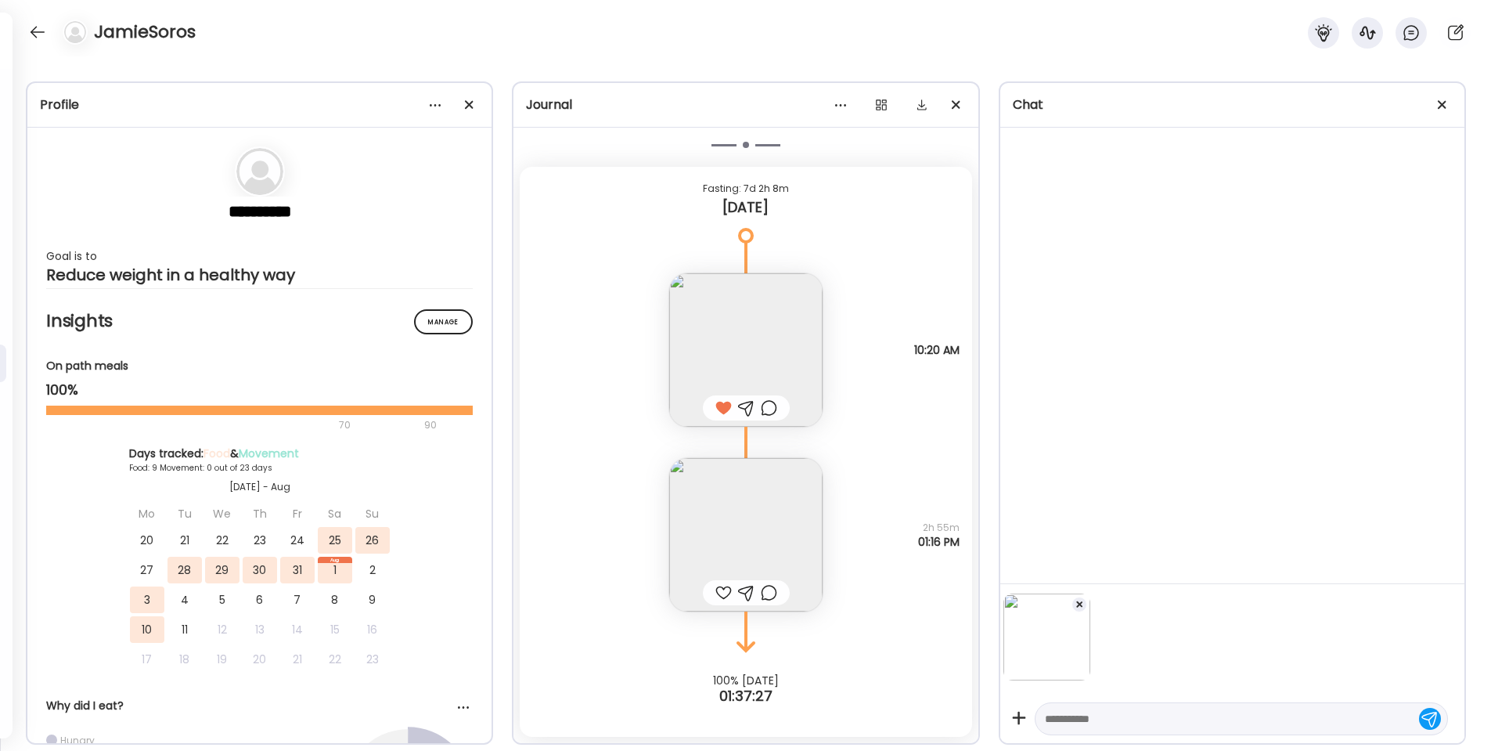
click at [1083, 724] on textarea at bounding box center [1227, 718] width 365 height 19
click at [759, 556] on img at bounding box center [745, 534] width 153 height 153
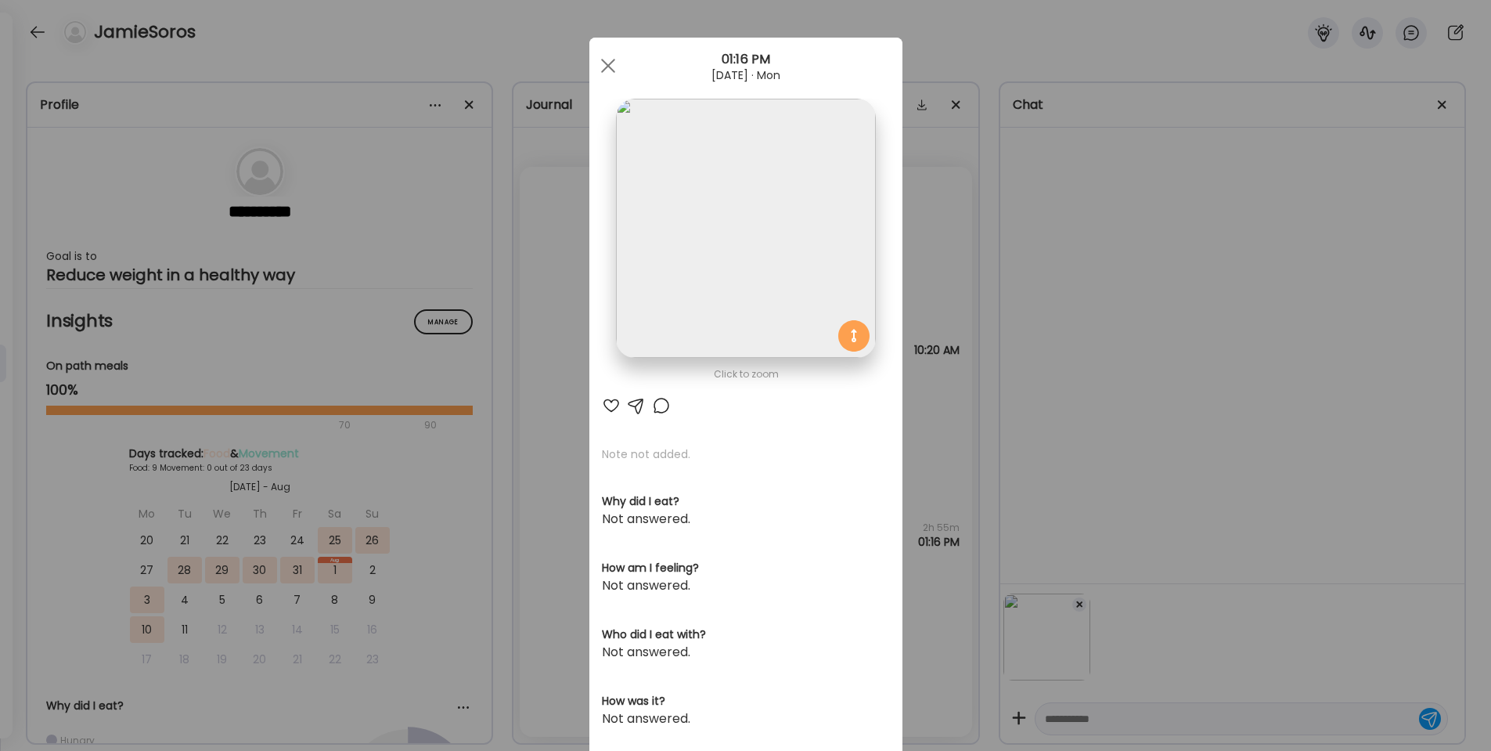
click at [634, 407] on div at bounding box center [636, 405] width 19 height 19
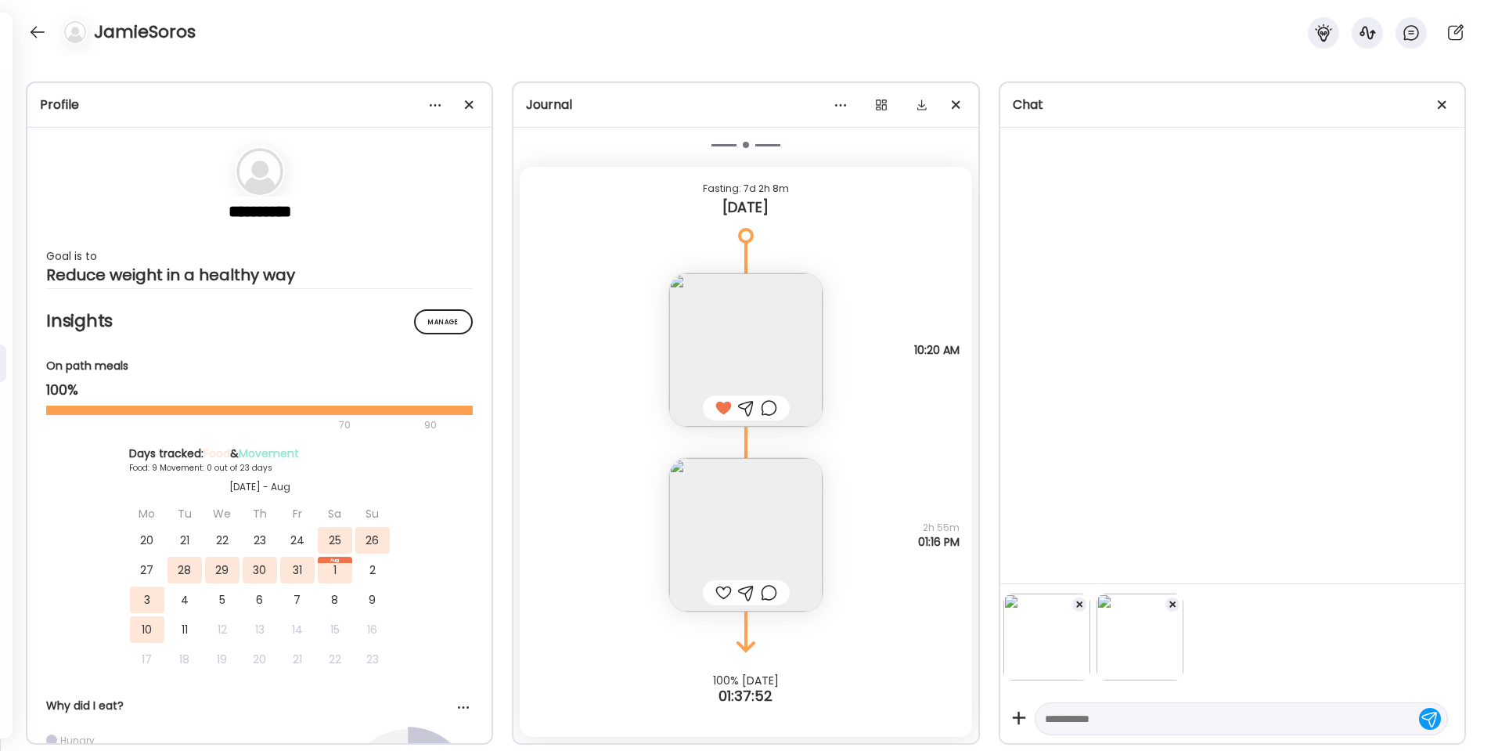
click at [1145, 715] on textarea at bounding box center [1227, 718] width 365 height 19
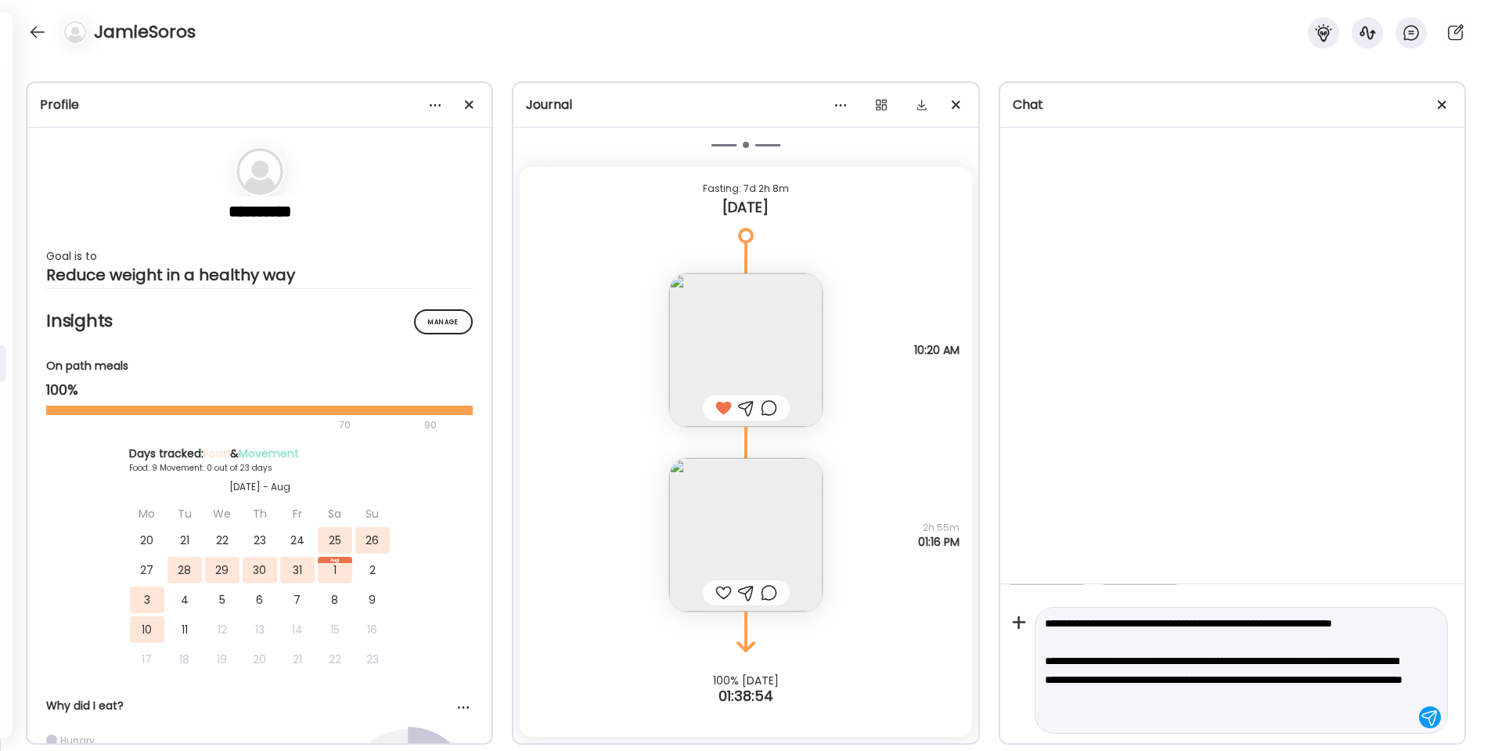
scroll to position [95, 0]
type textarea "**********"
click at [1430, 720] on div at bounding box center [1430, 717] width 22 height 22
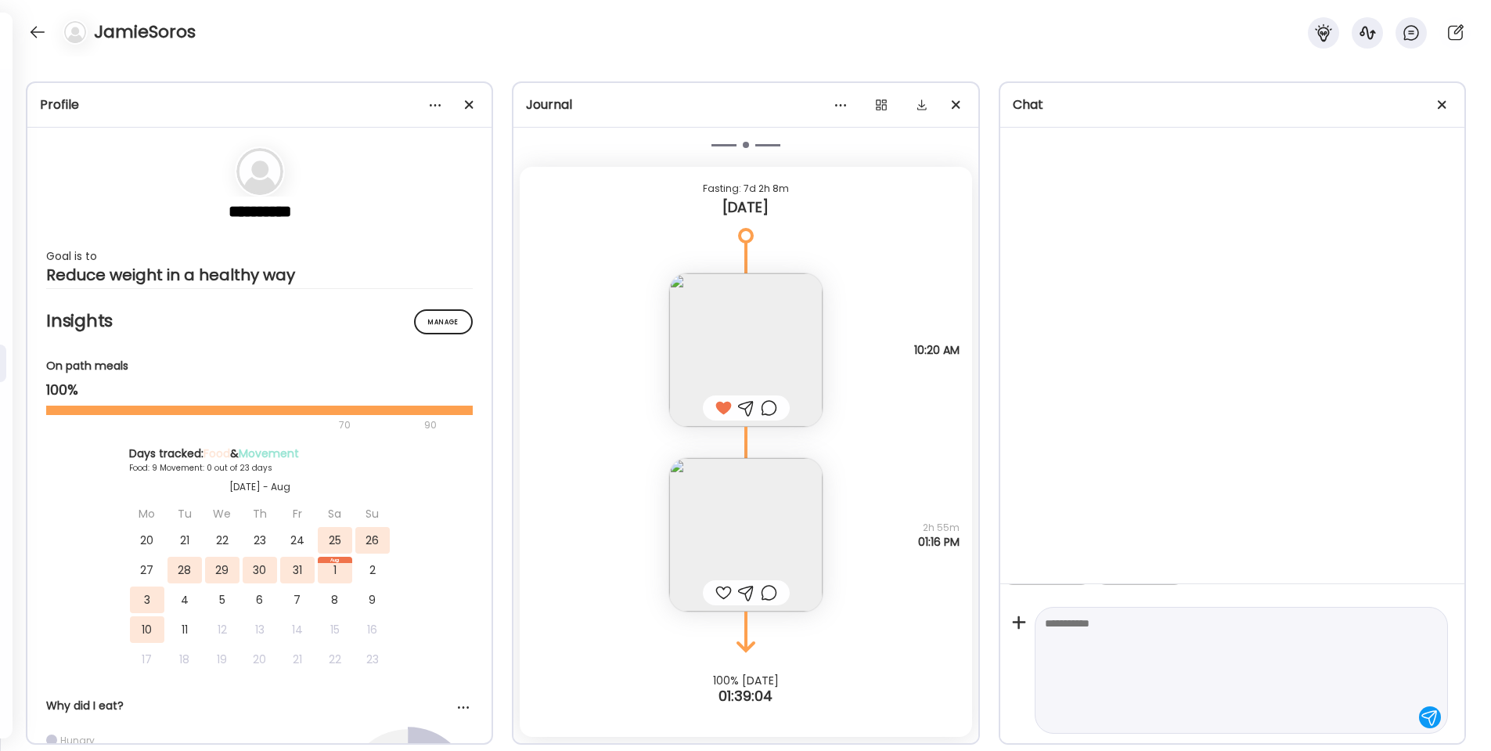
scroll to position [0, 0]
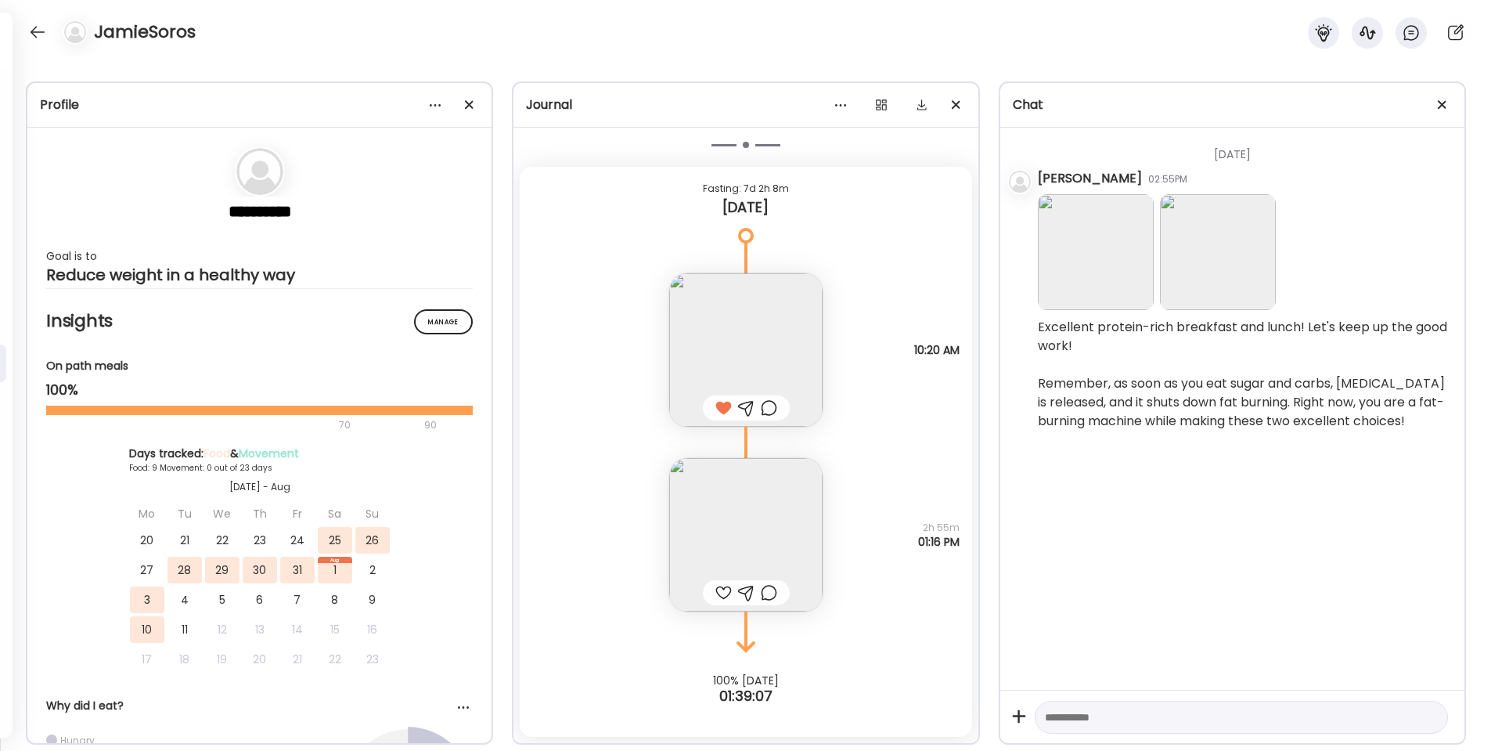
click at [724, 593] on div at bounding box center [723, 592] width 16 height 19
click at [1079, 712] on textarea at bounding box center [1227, 717] width 365 height 19
type textarea "**********"
click at [38, 33] on div at bounding box center [37, 32] width 25 height 25
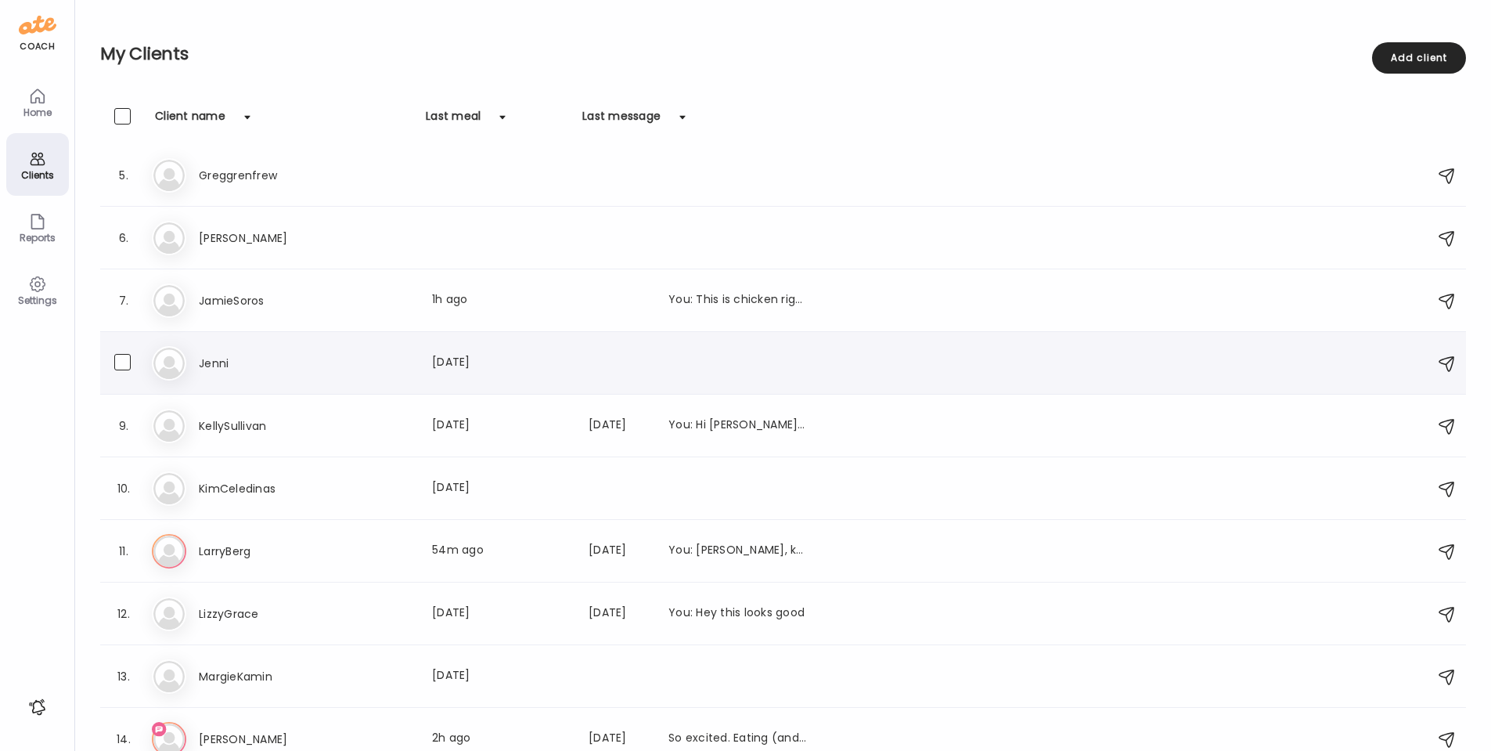
scroll to position [254, 0]
click at [240, 427] on h3 "KellySullivan" at bounding box center [268, 425] width 138 height 19
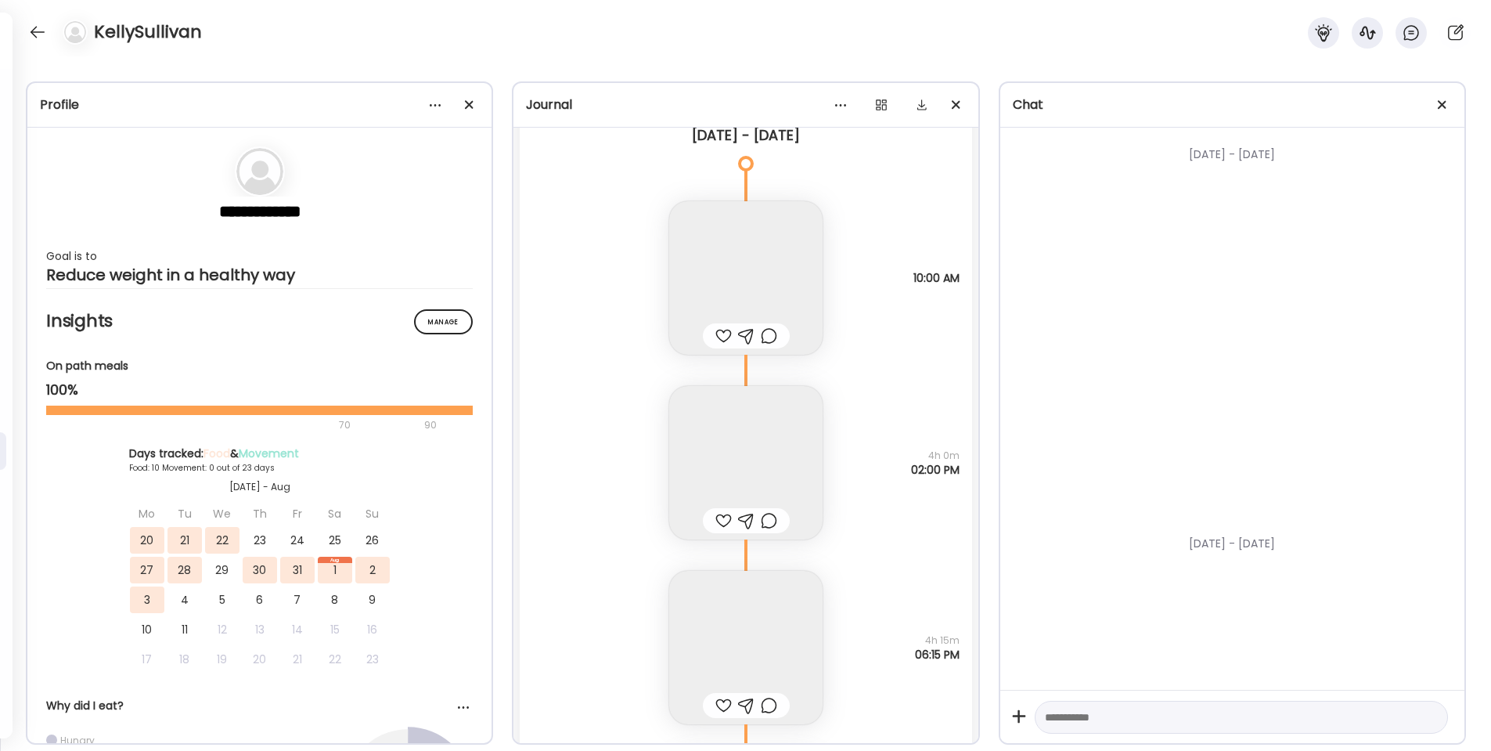
scroll to position [14492, 0]
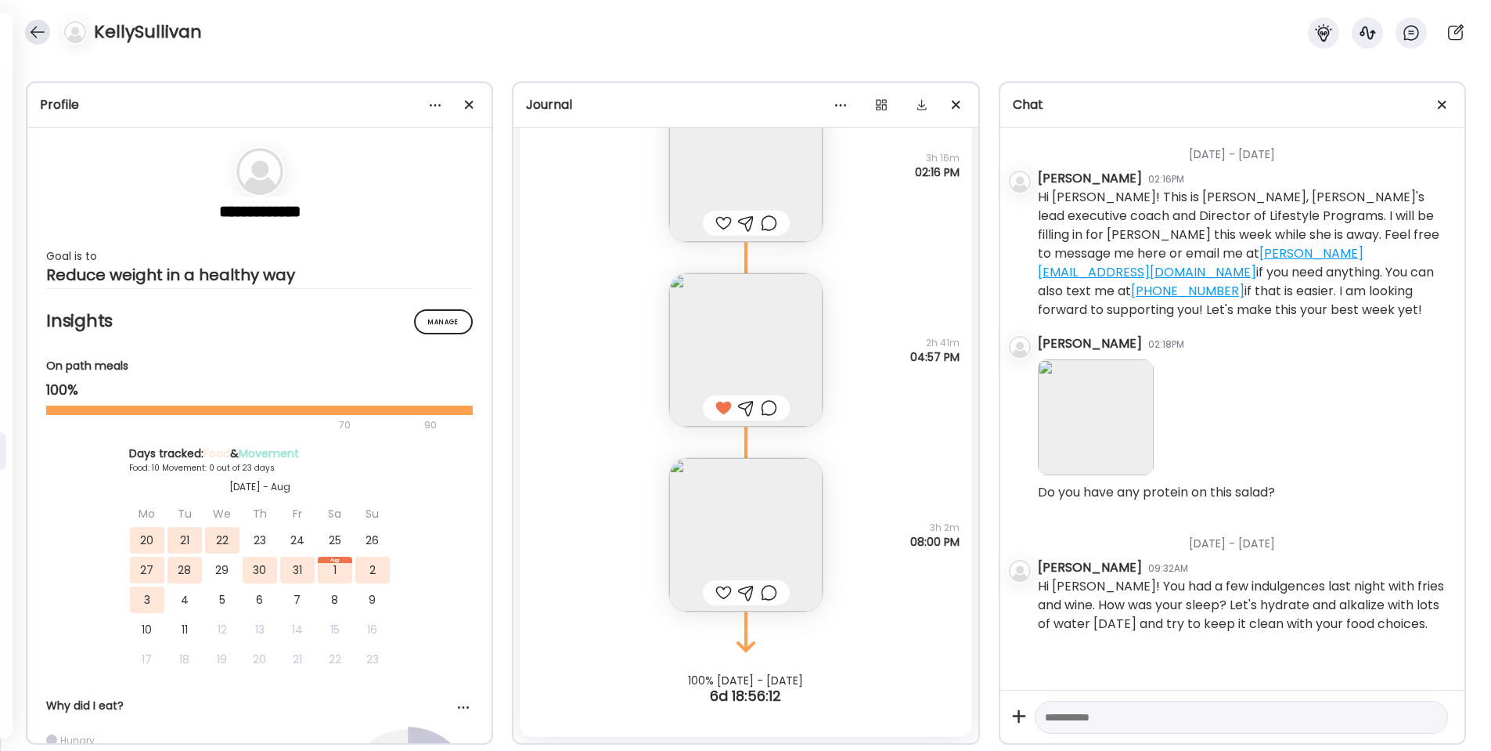
click at [32, 31] on div at bounding box center [37, 32] width 25 height 25
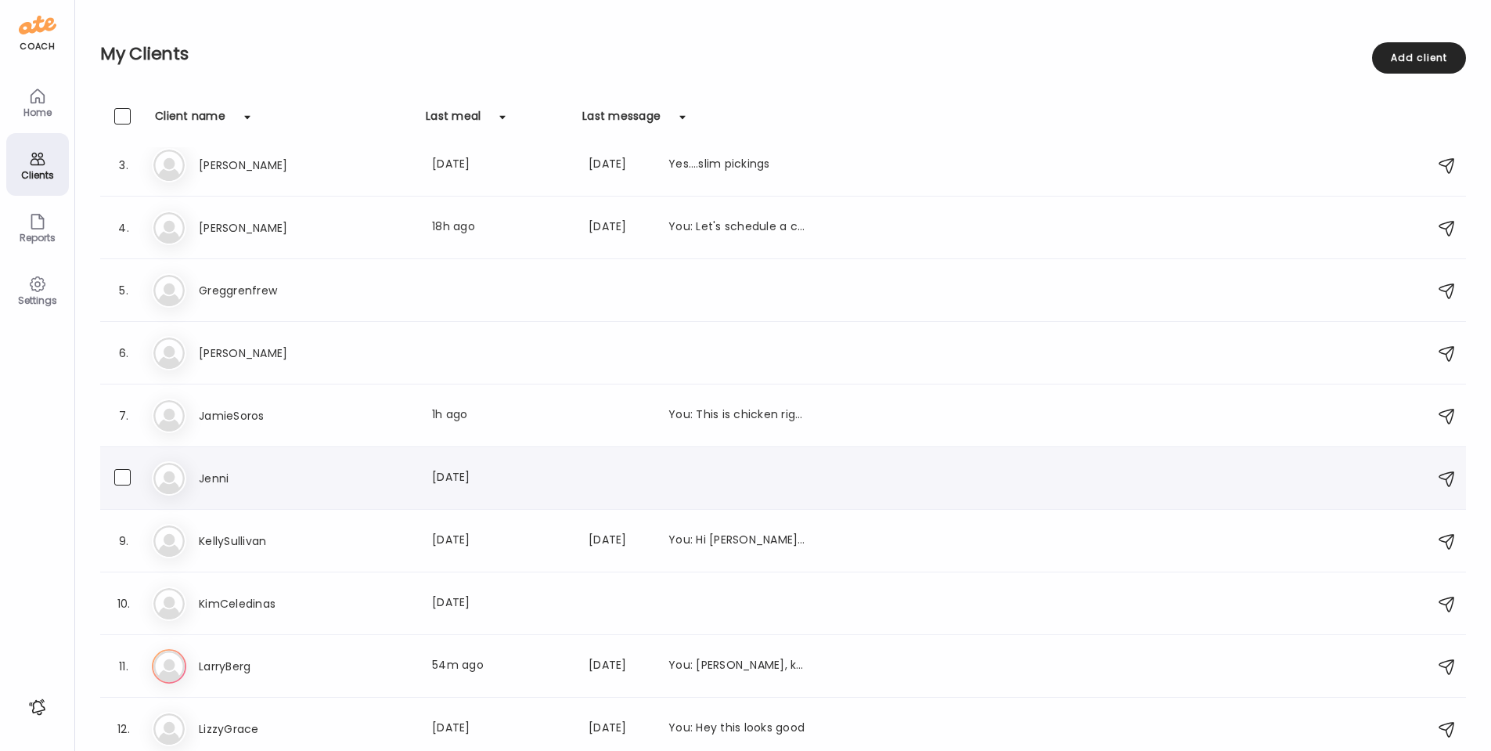
scroll to position [156, 0]
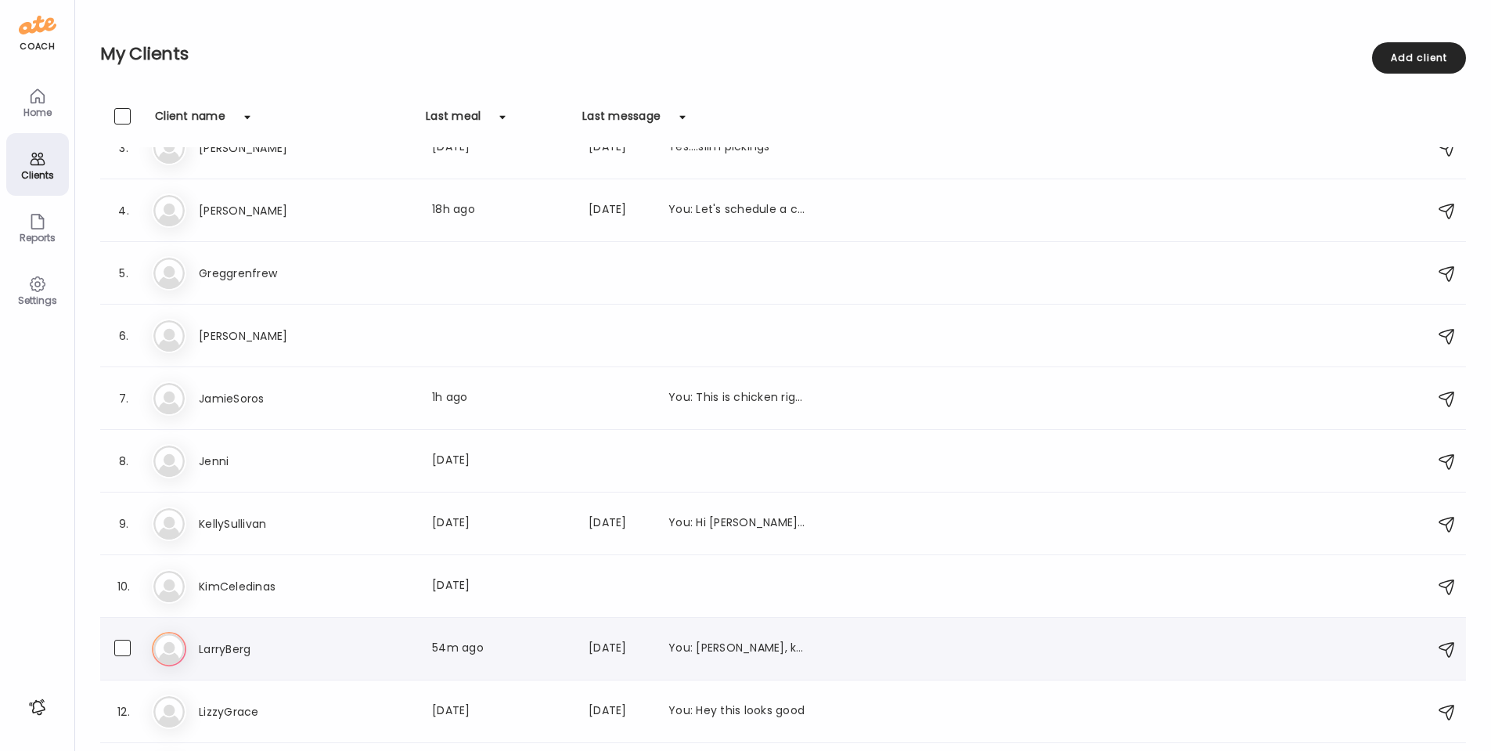
click at [237, 647] on h3 "LarryBerg" at bounding box center [268, 649] width 138 height 19
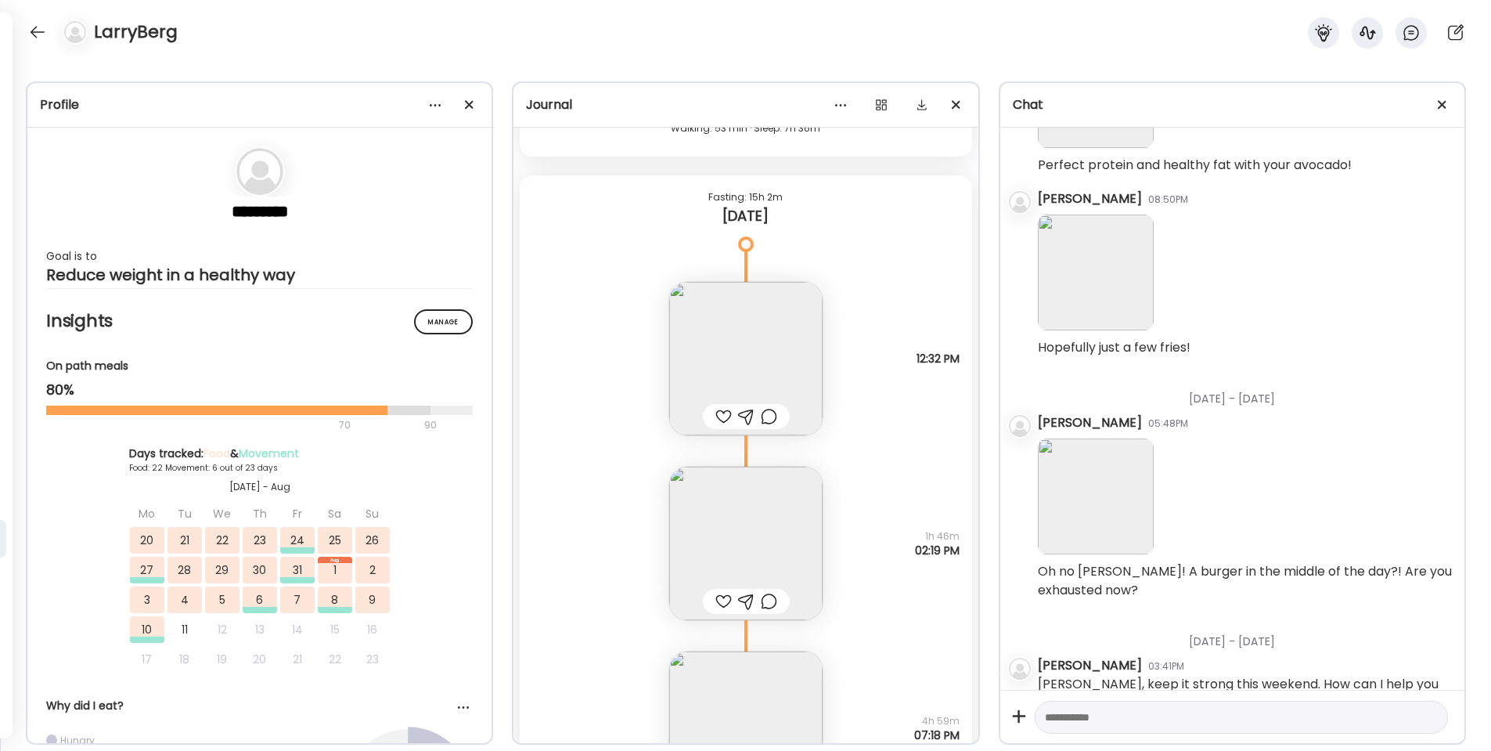
scroll to position [40472, 0]
click at [741, 356] on img at bounding box center [745, 355] width 153 height 153
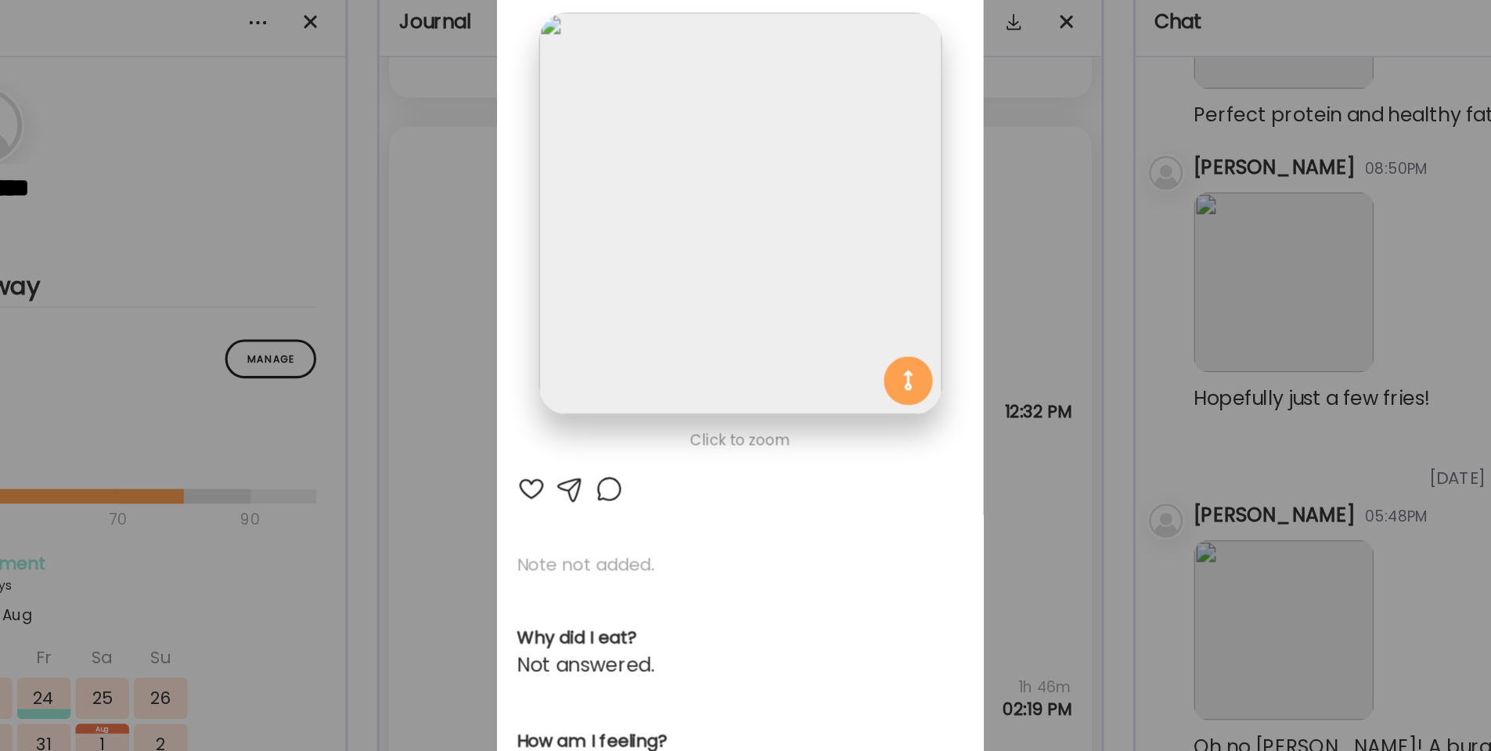
click at [627, 396] on div at bounding box center [636, 405] width 19 height 19
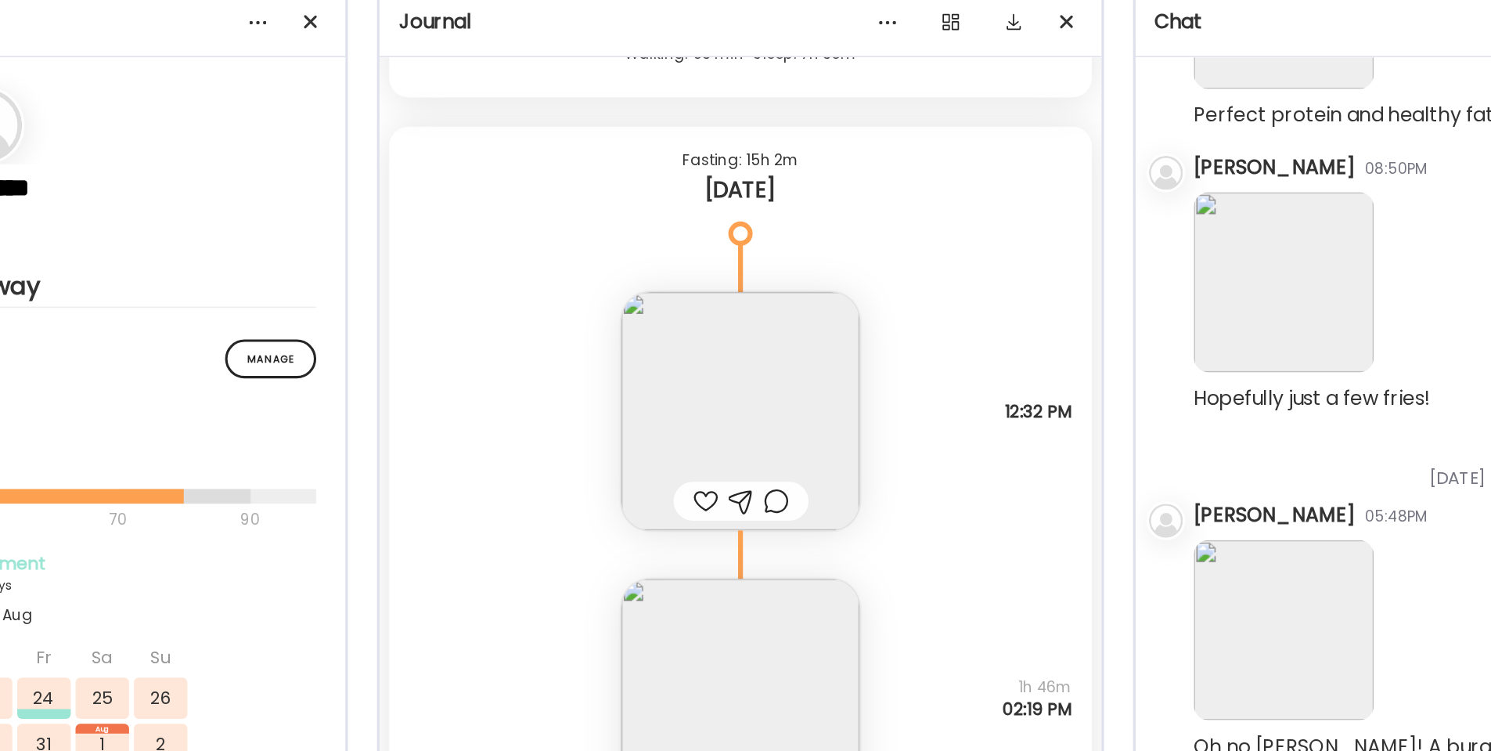
scroll to position [2391, 0]
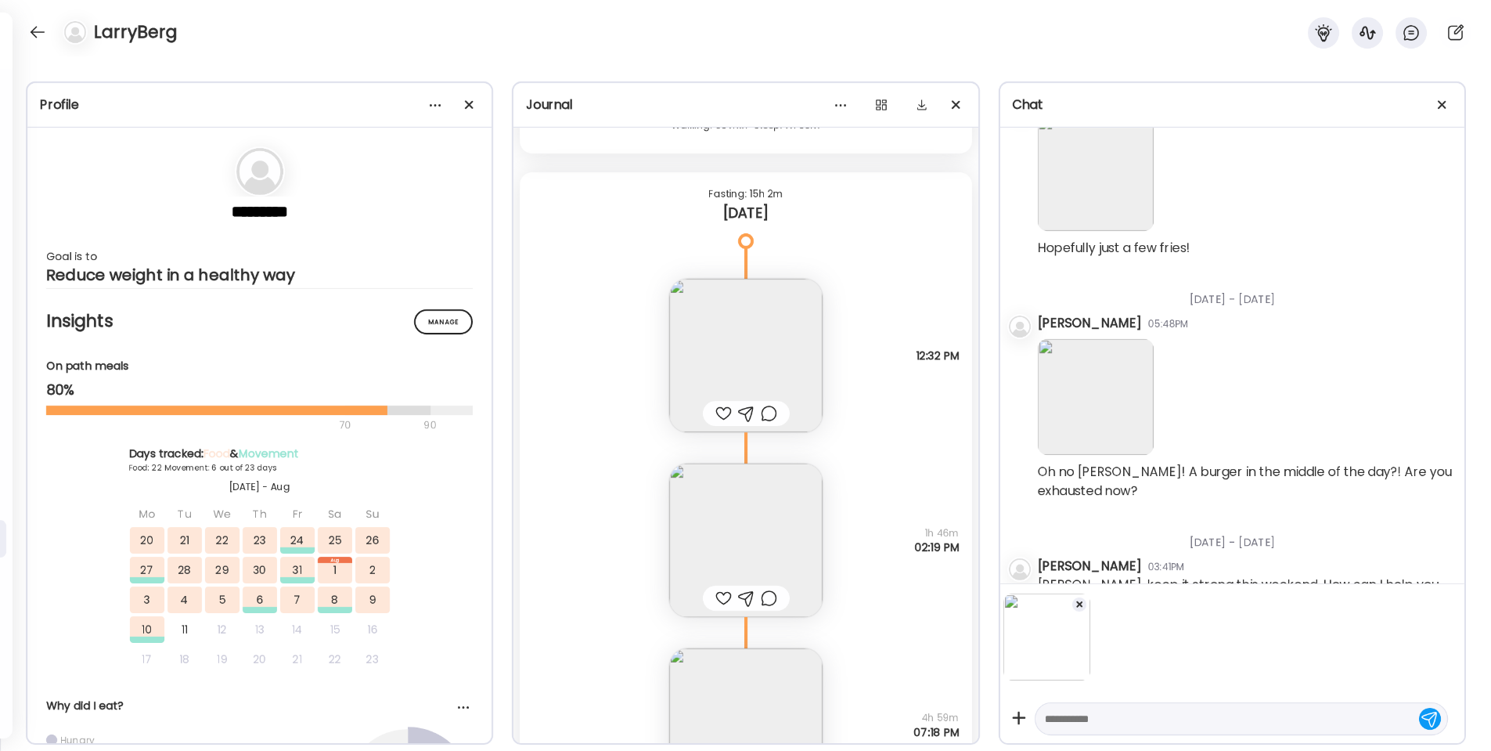
click at [1119, 719] on textarea at bounding box center [1227, 718] width 365 height 19
type textarea "**********"
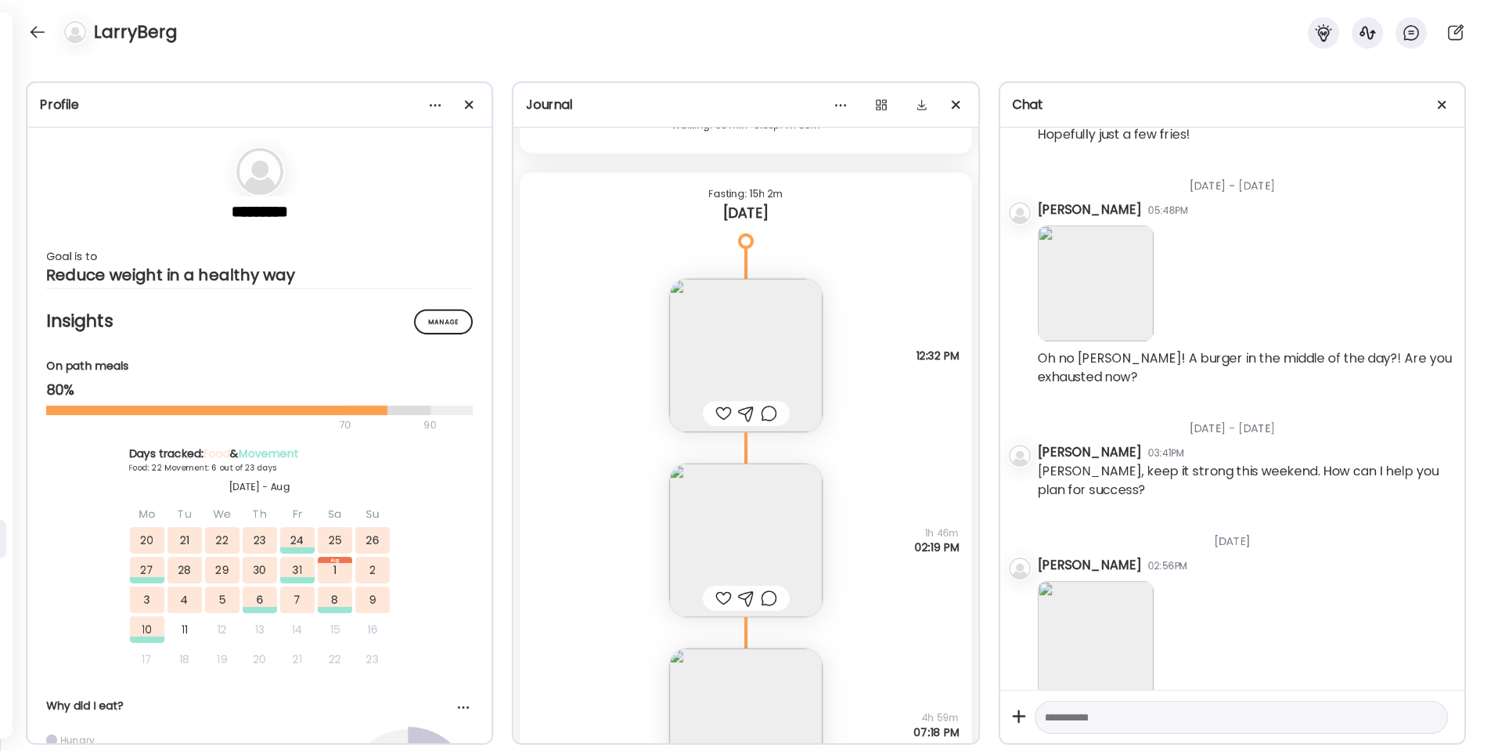
scroll to position [2515, 0]
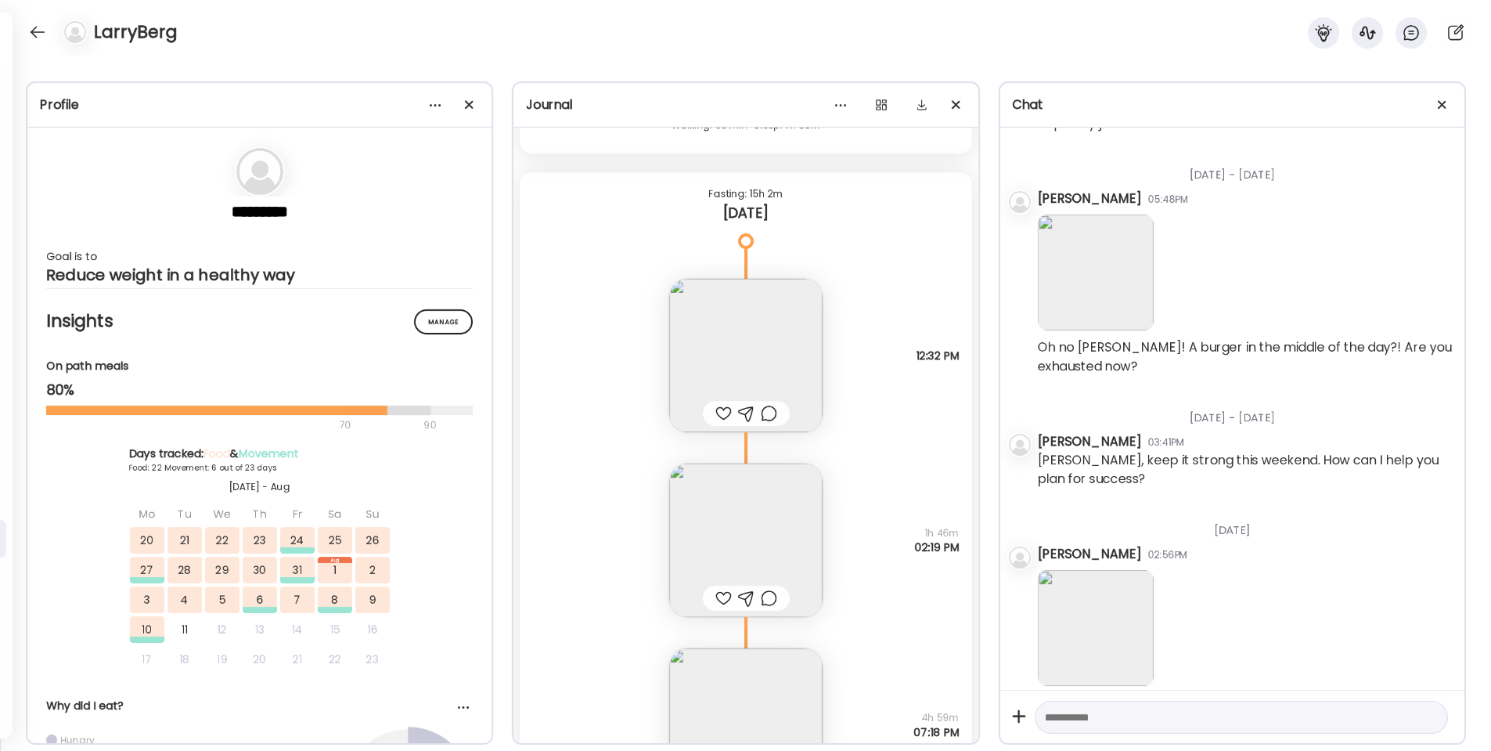
click at [746, 594] on div at bounding box center [746, 598] width 16 height 19
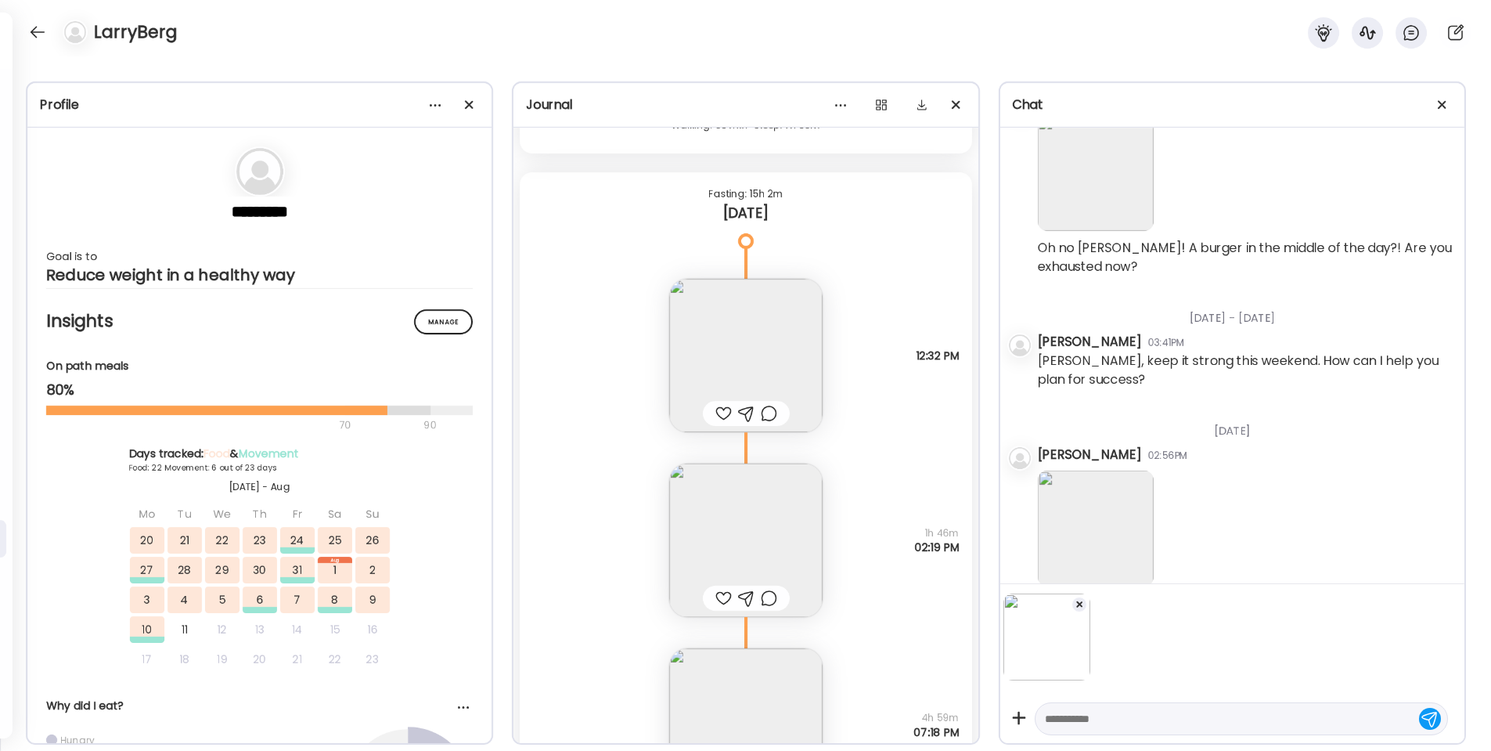
click at [1068, 715] on textarea at bounding box center [1227, 718] width 365 height 19
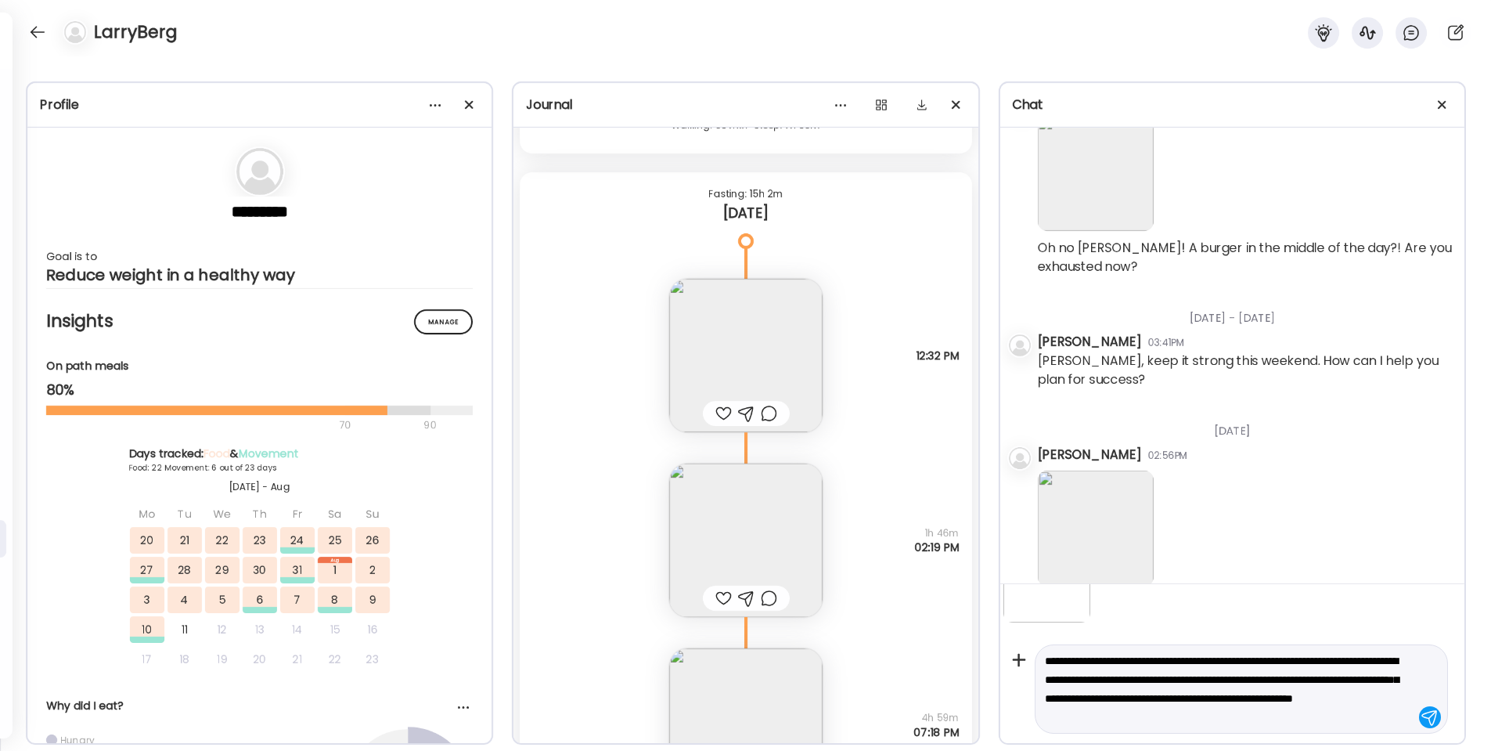
scroll to position [58, 0]
type textarea "**********"
click at [1432, 719] on div at bounding box center [1430, 717] width 22 height 22
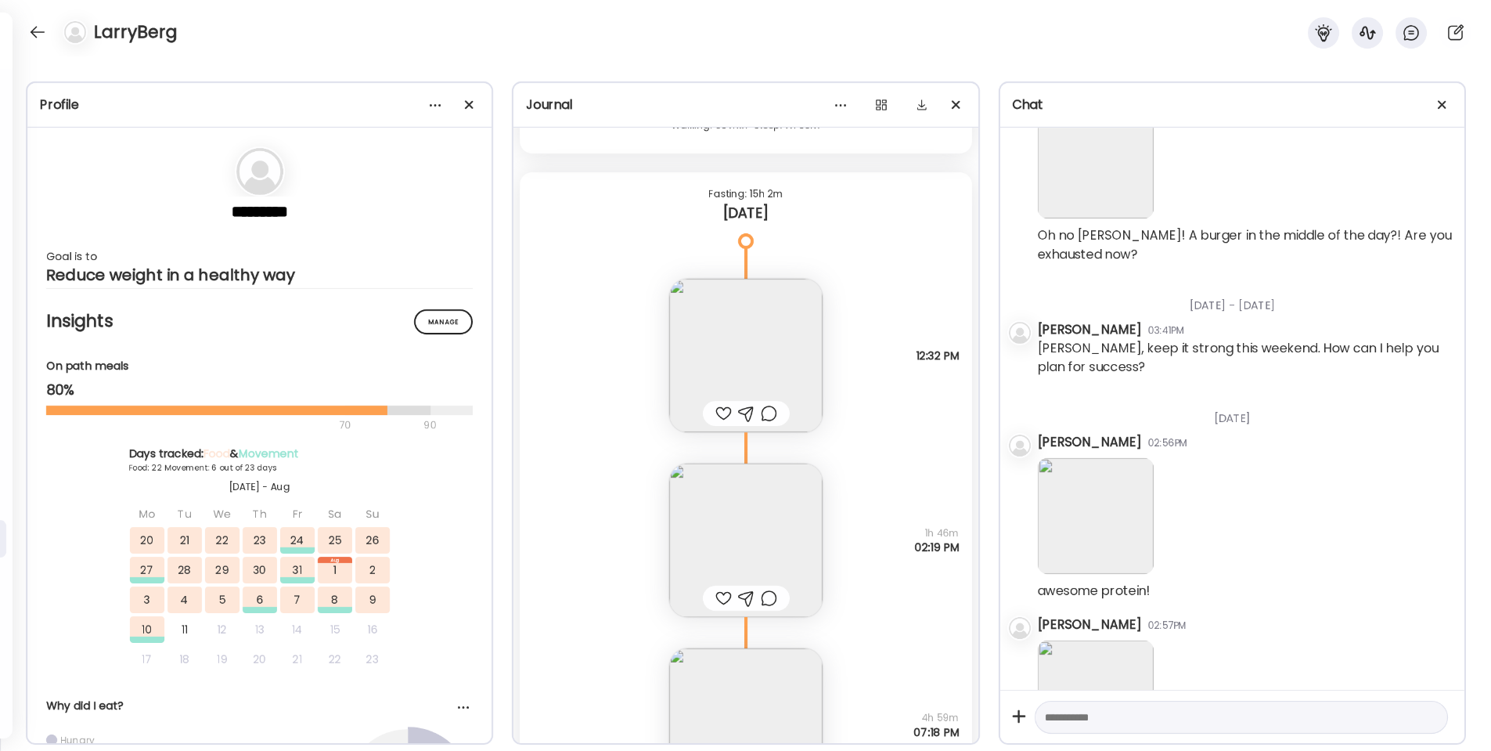
scroll to position [2754, 0]
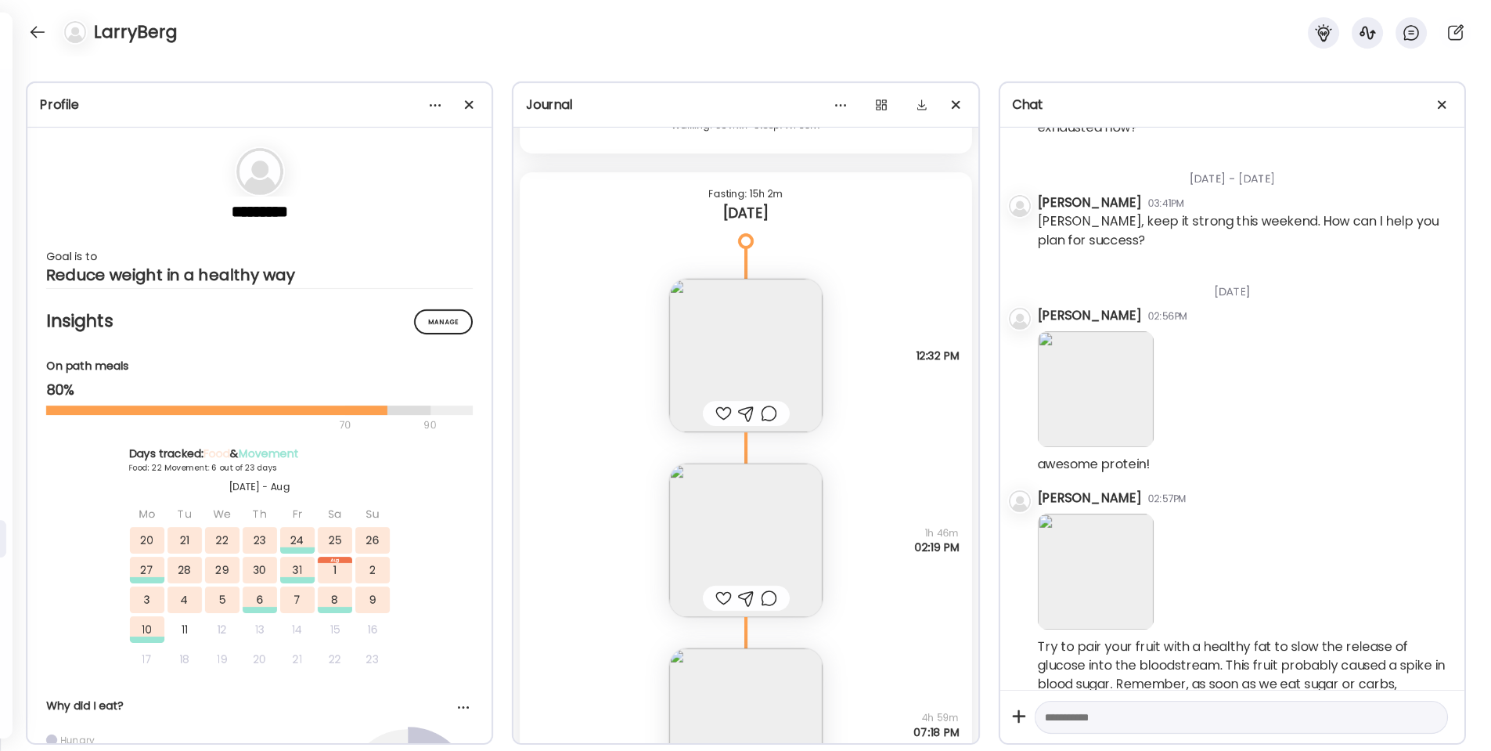
click at [726, 596] on div at bounding box center [723, 598] width 16 height 19
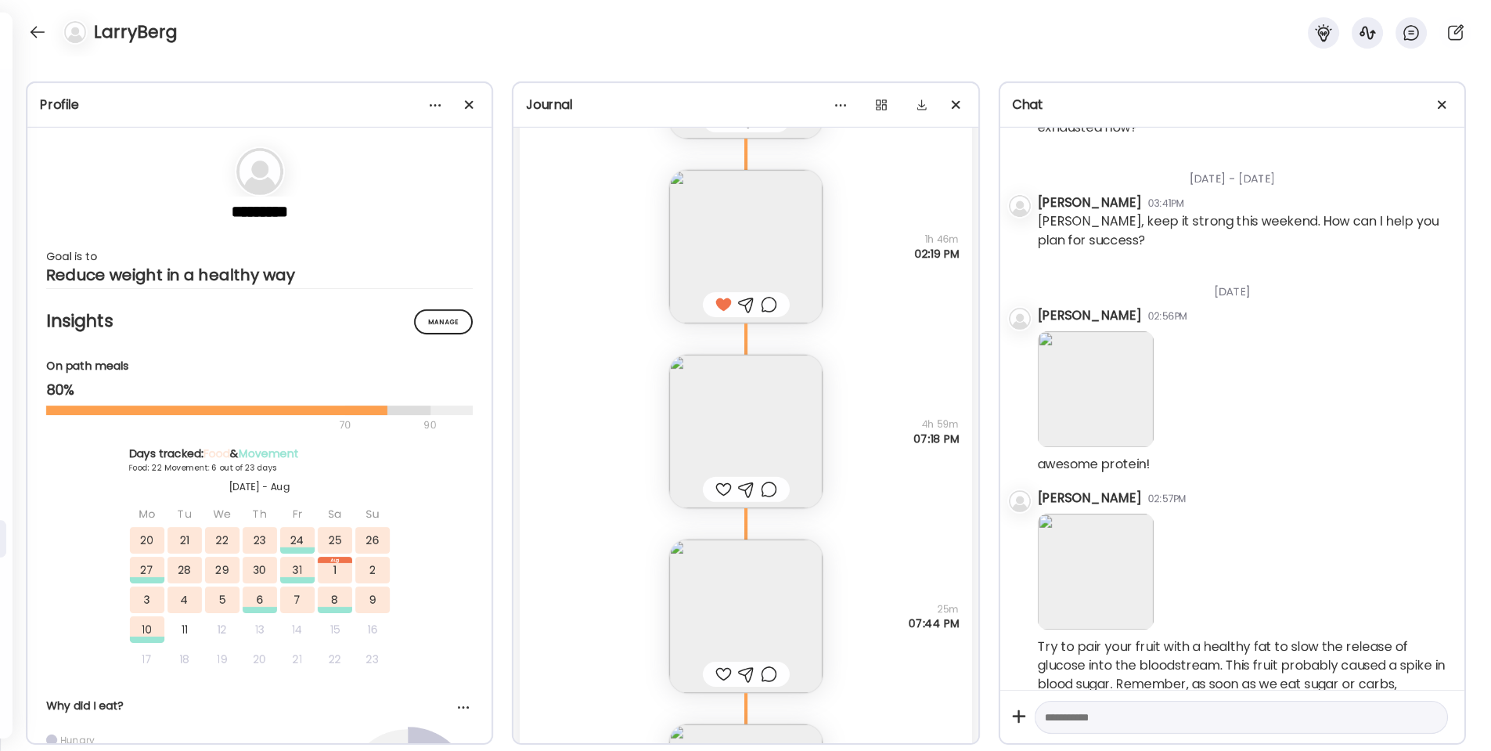
scroll to position [40772, 0]
click at [722, 477] on div at bounding box center [723, 482] width 16 height 19
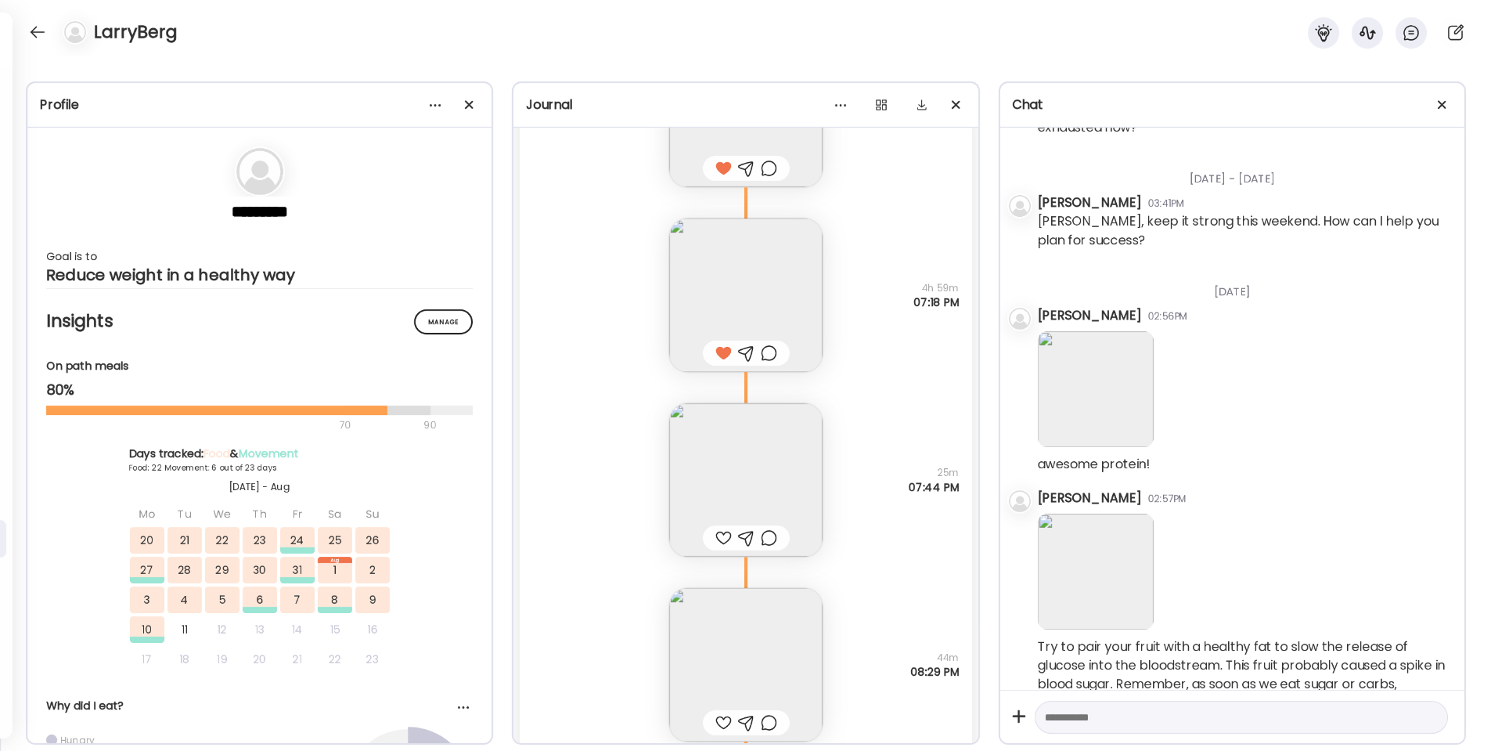
scroll to position [40991, 0]
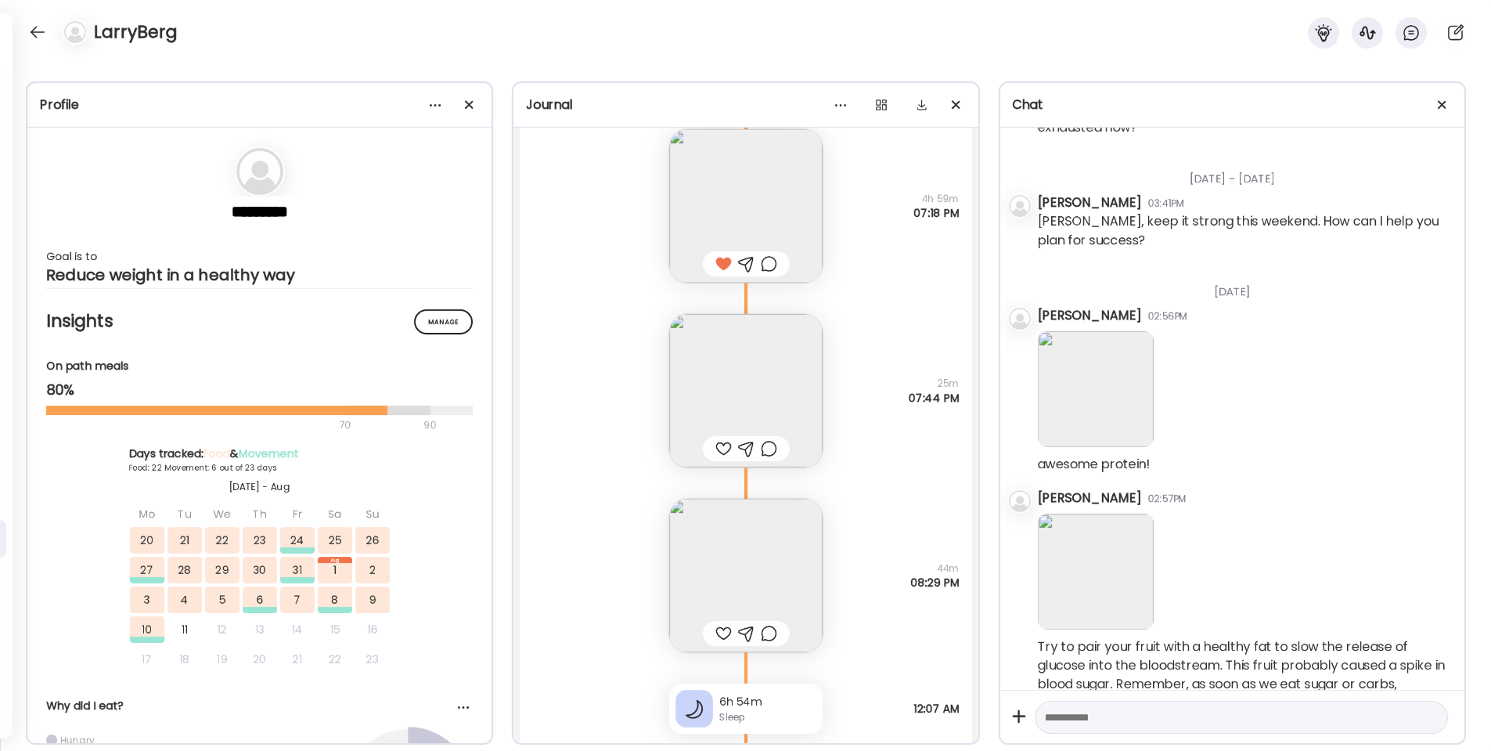
click at [744, 375] on img at bounding box center [745, 390] width 153 height 153
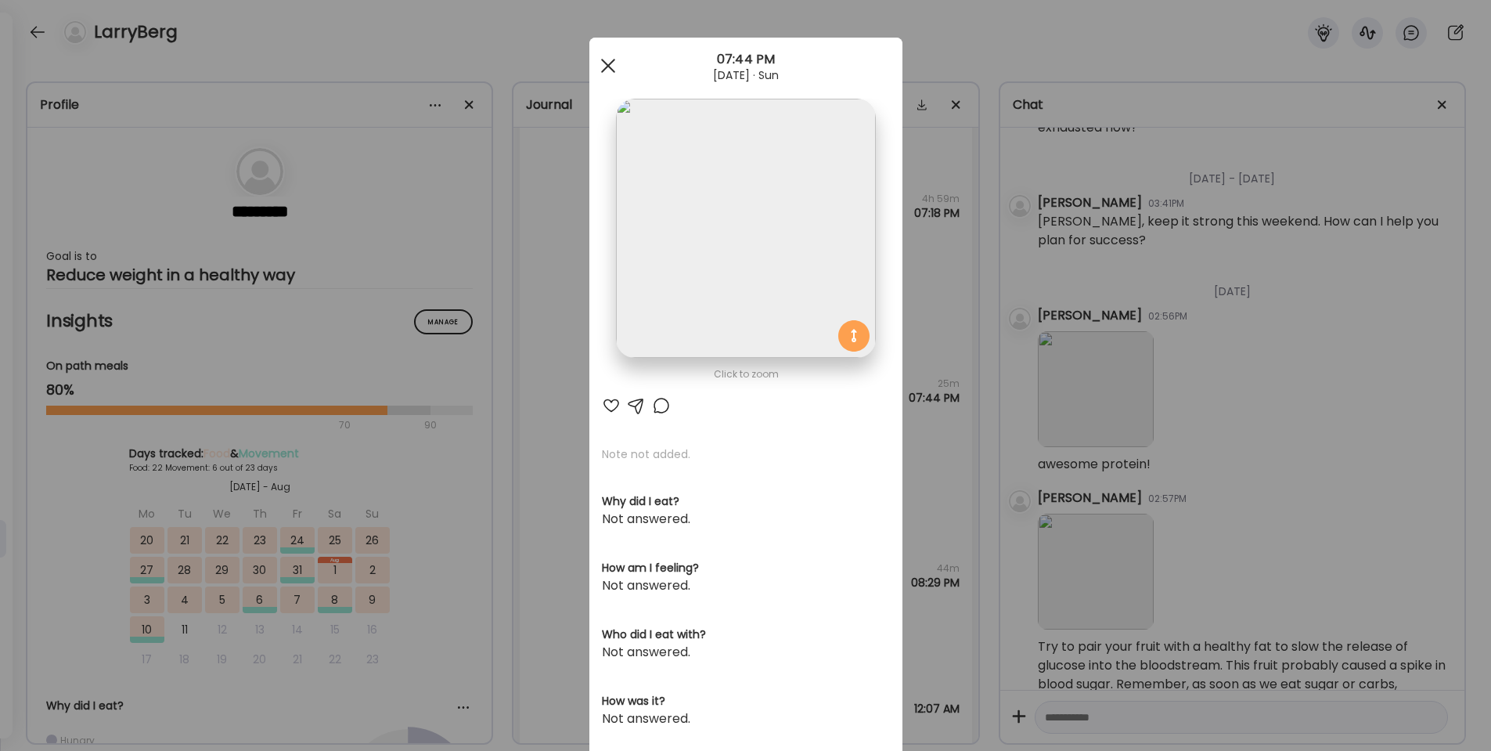
click at [615, 62] on div at bounding box center [608, 65] width 31 height 31
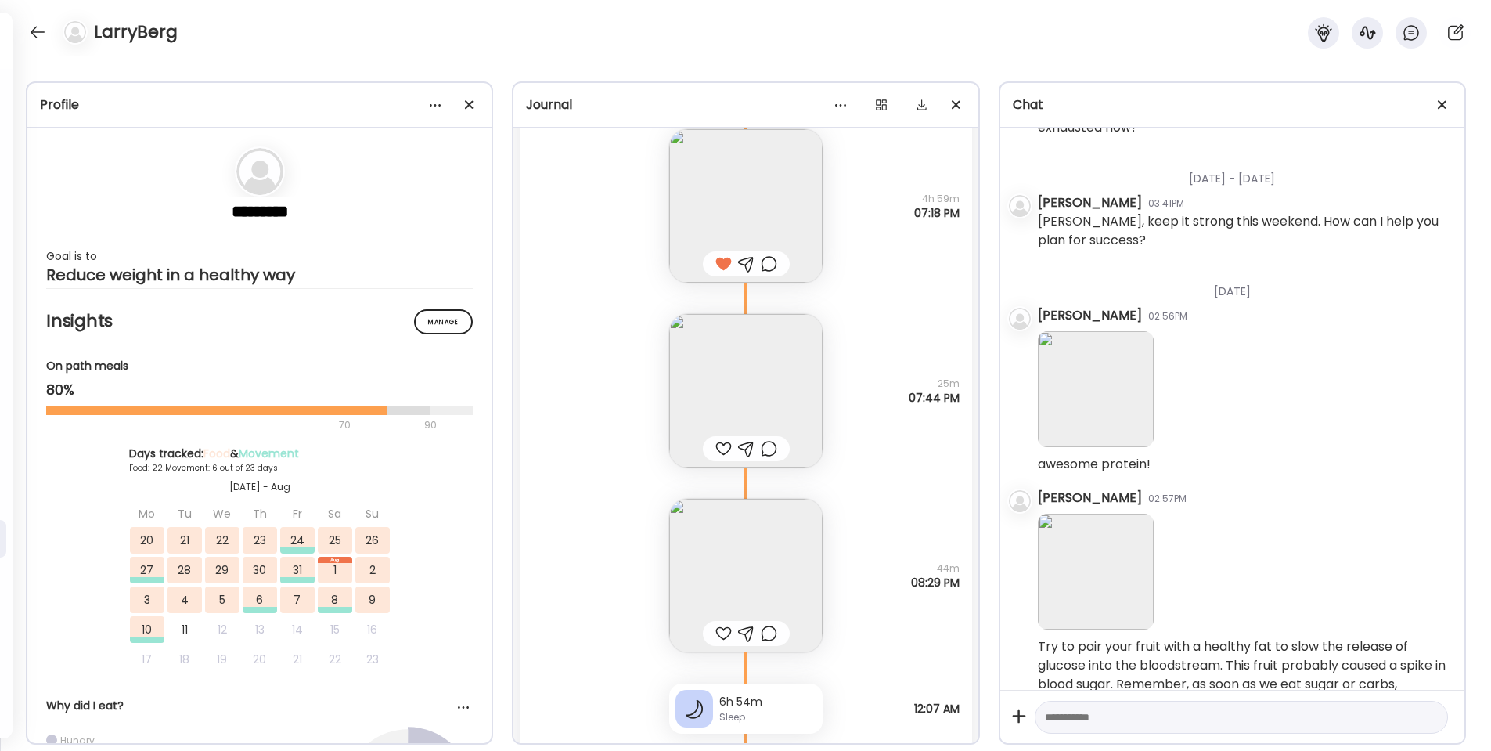
click at [721, 447] on div at bounding box center [723, 448] width 16 height 19
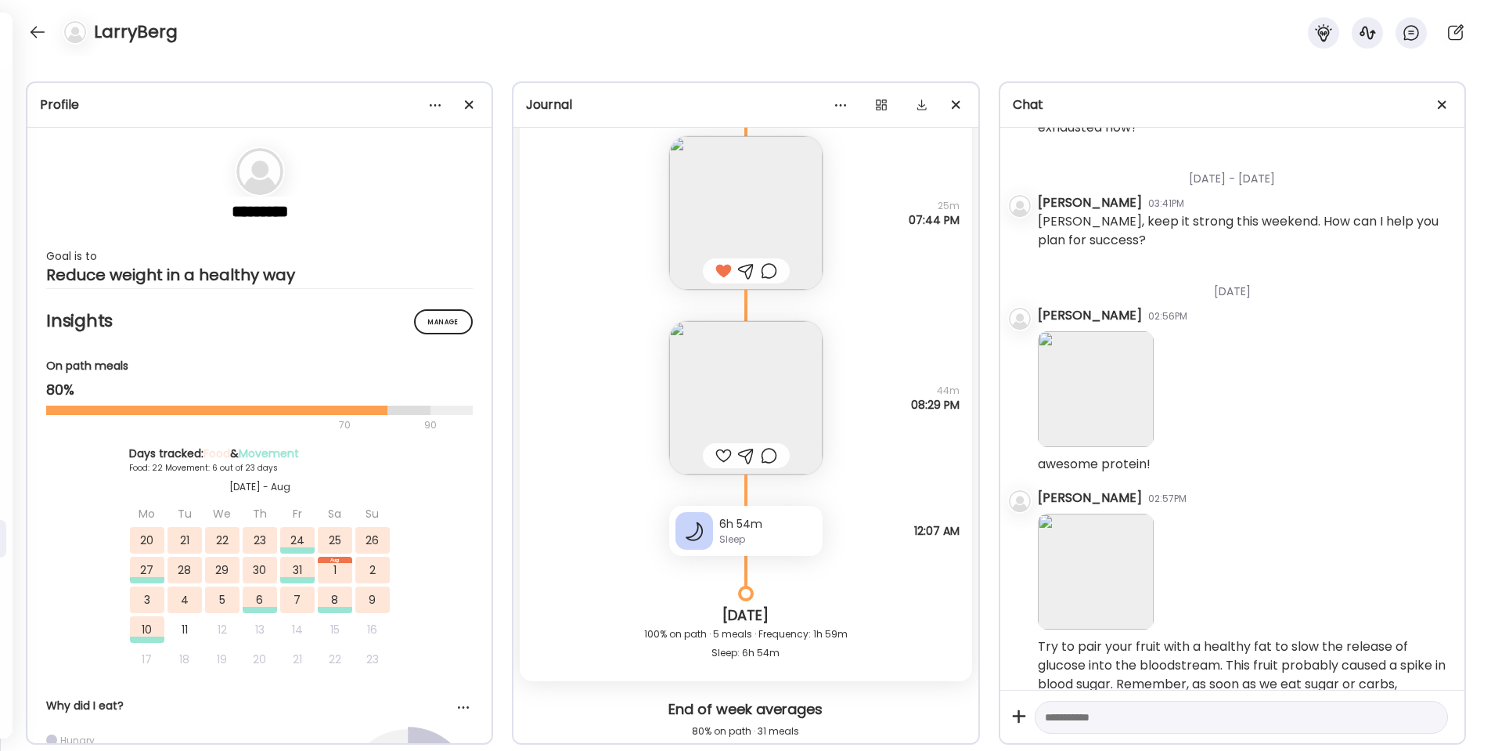
scroll to position [41169, 0]
click at [722, 452] on div at bounding box center [723, 454] width 16 height 19
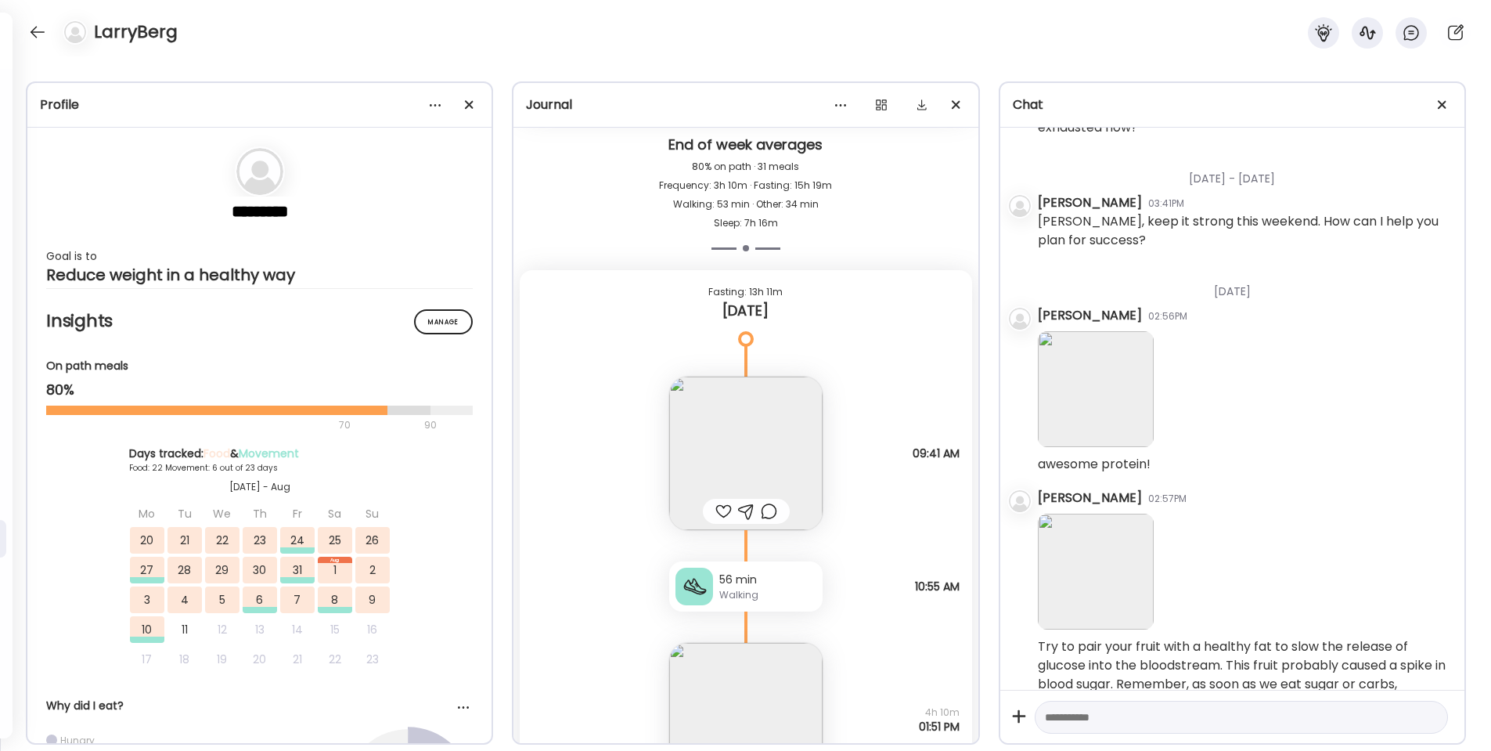
scroll to position [41737, 0]
click at [724, 506] on div at bounding box center [723, 507] width 16 height 19
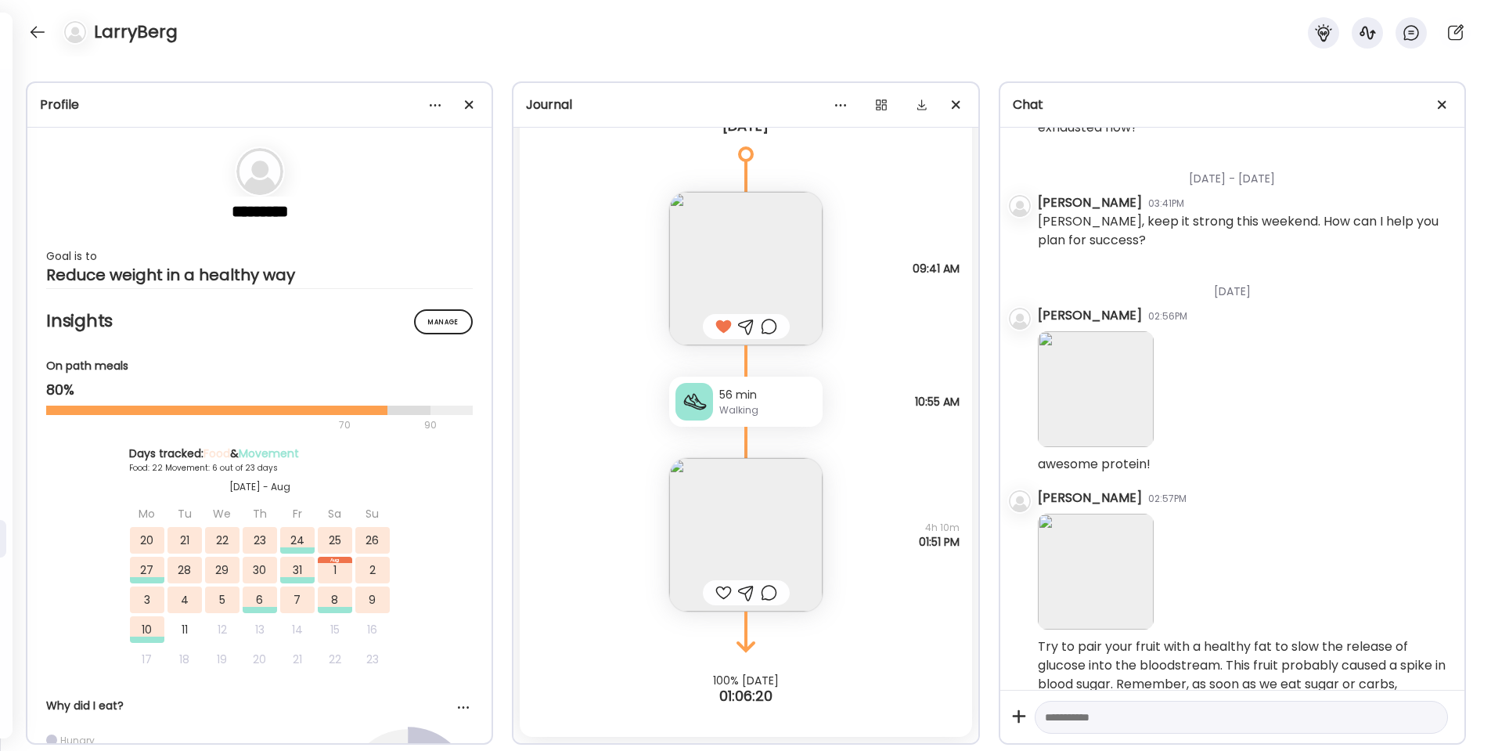
scroll to position [41917, 0]
click at [748, 592] on div at bounding box center [746, 592] width 16 height 19
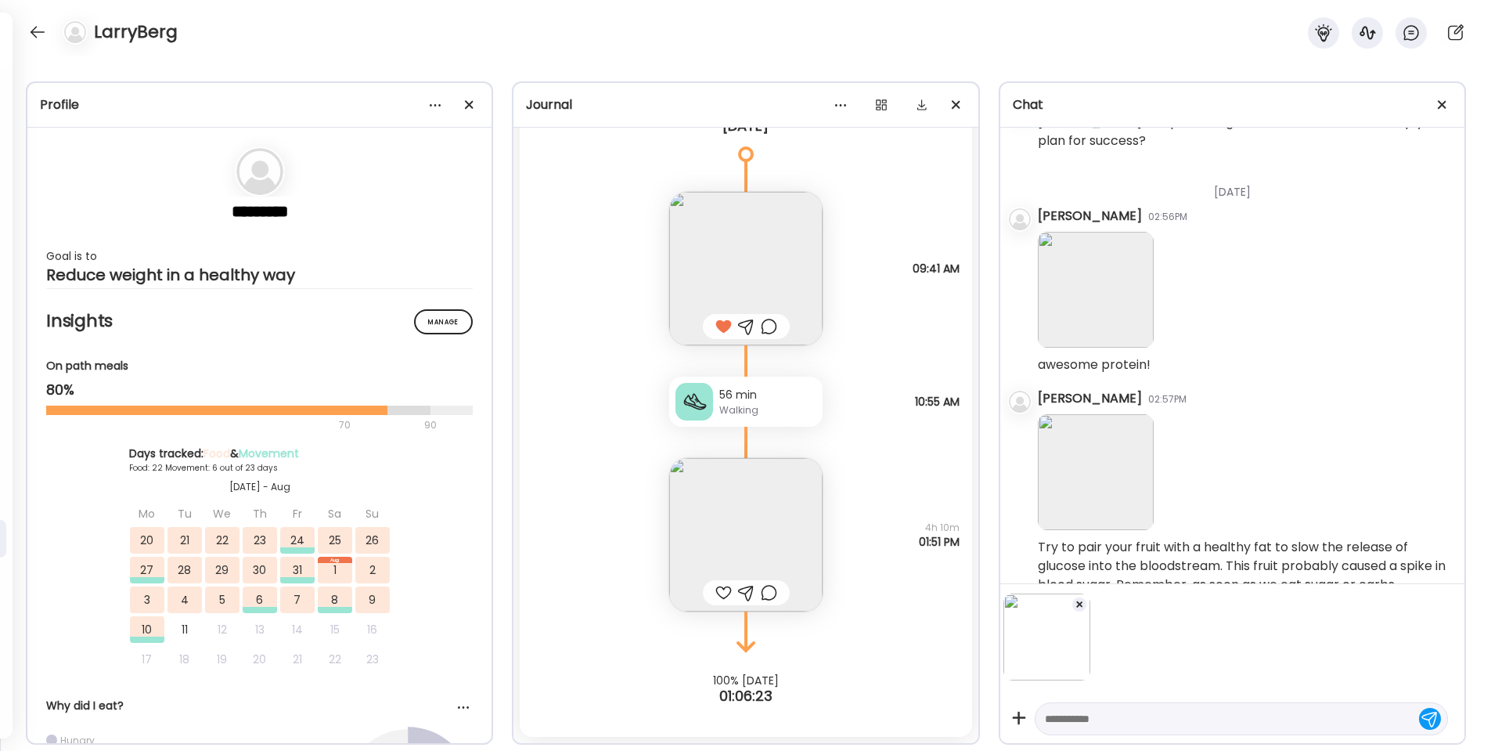
click at [1112, 717] on textarea at bounding box center [1227, 718] width 365 height 19
type textarea "**********"
click at [1428, 719] on div at bounding box center [1430, 717] width 22 height 22
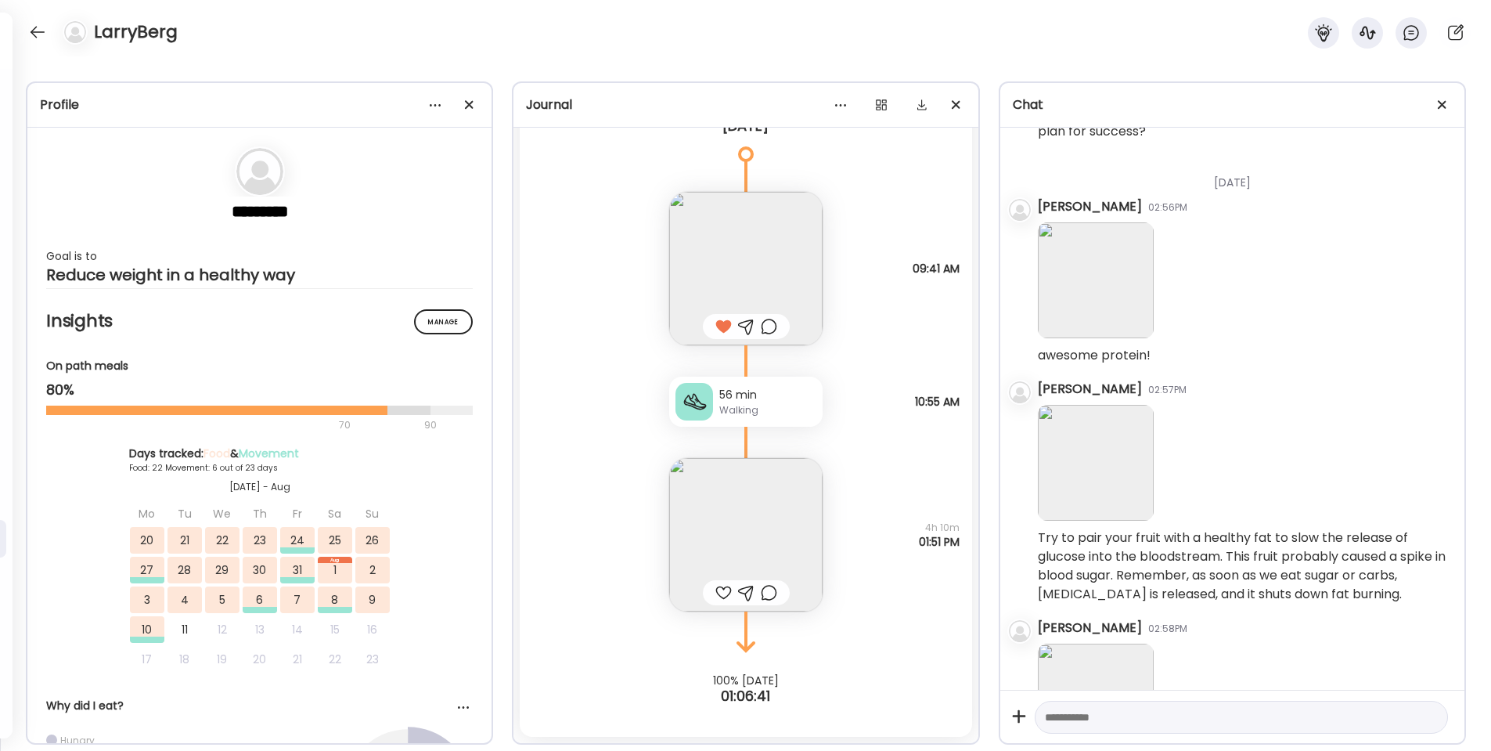
scroll to position [2936, 0]
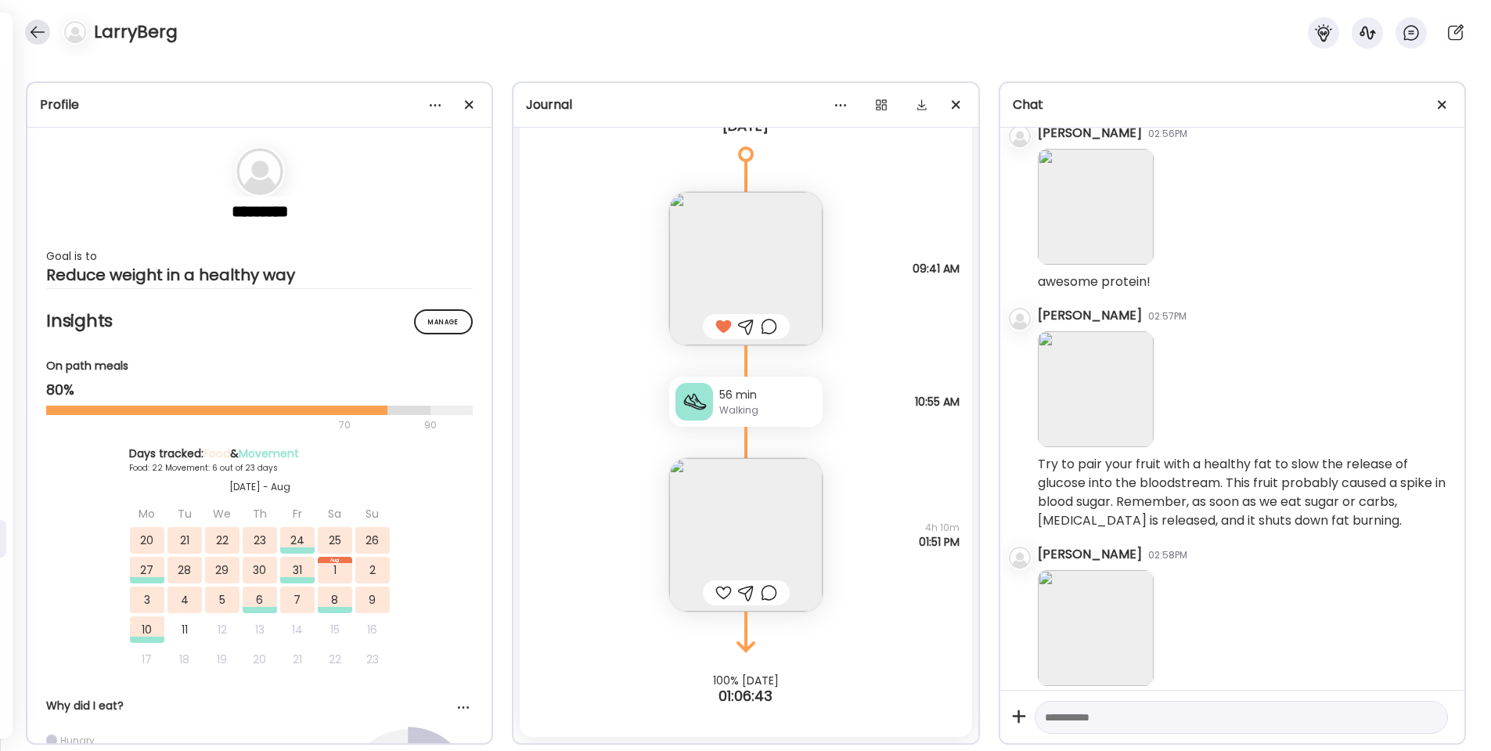
click at [41, 28] on div at bounding box center [37, 32] width 25 height 25
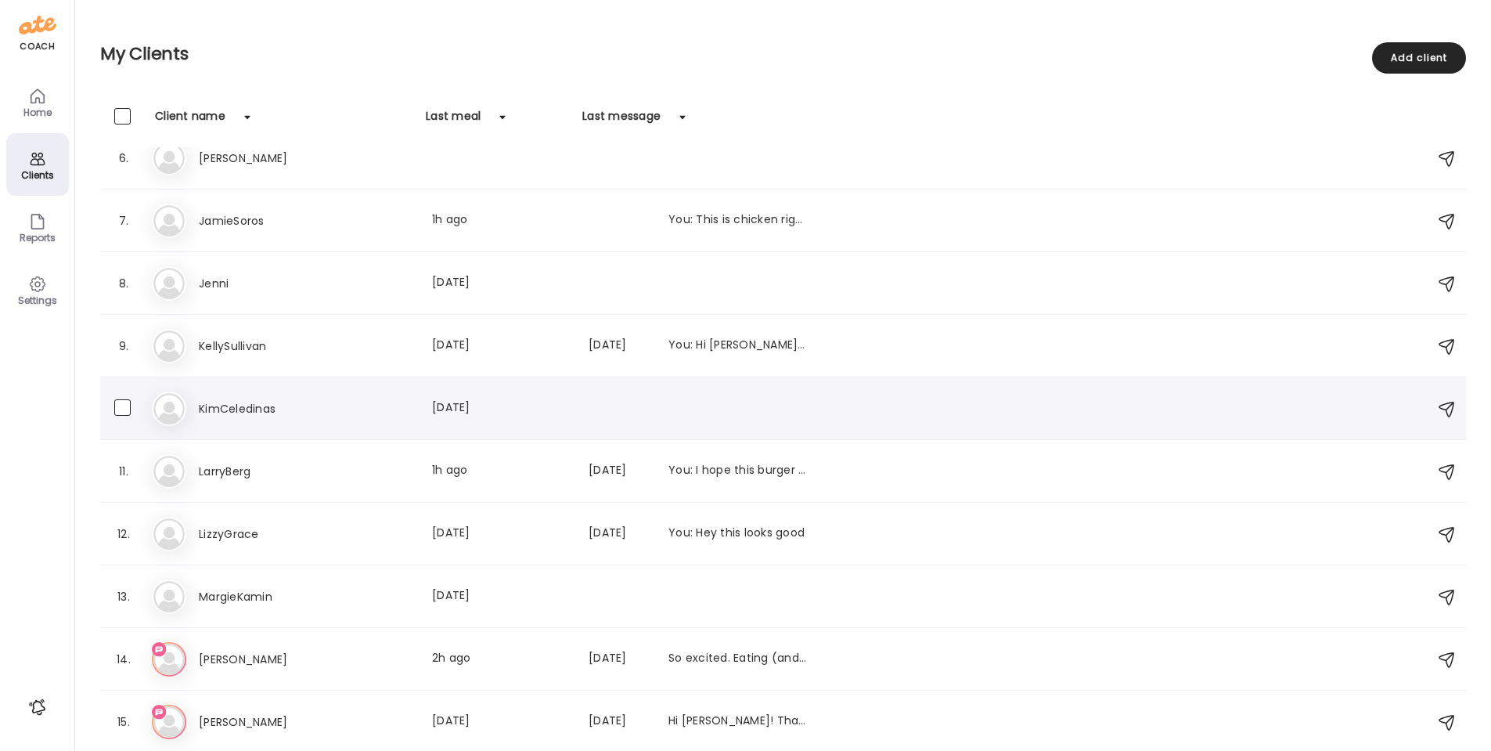
scroll to position [333, 0]
click at [225, 659] on h3 "[PERSON_NAME]" at bounding box center [268, 659] width 138 height 19
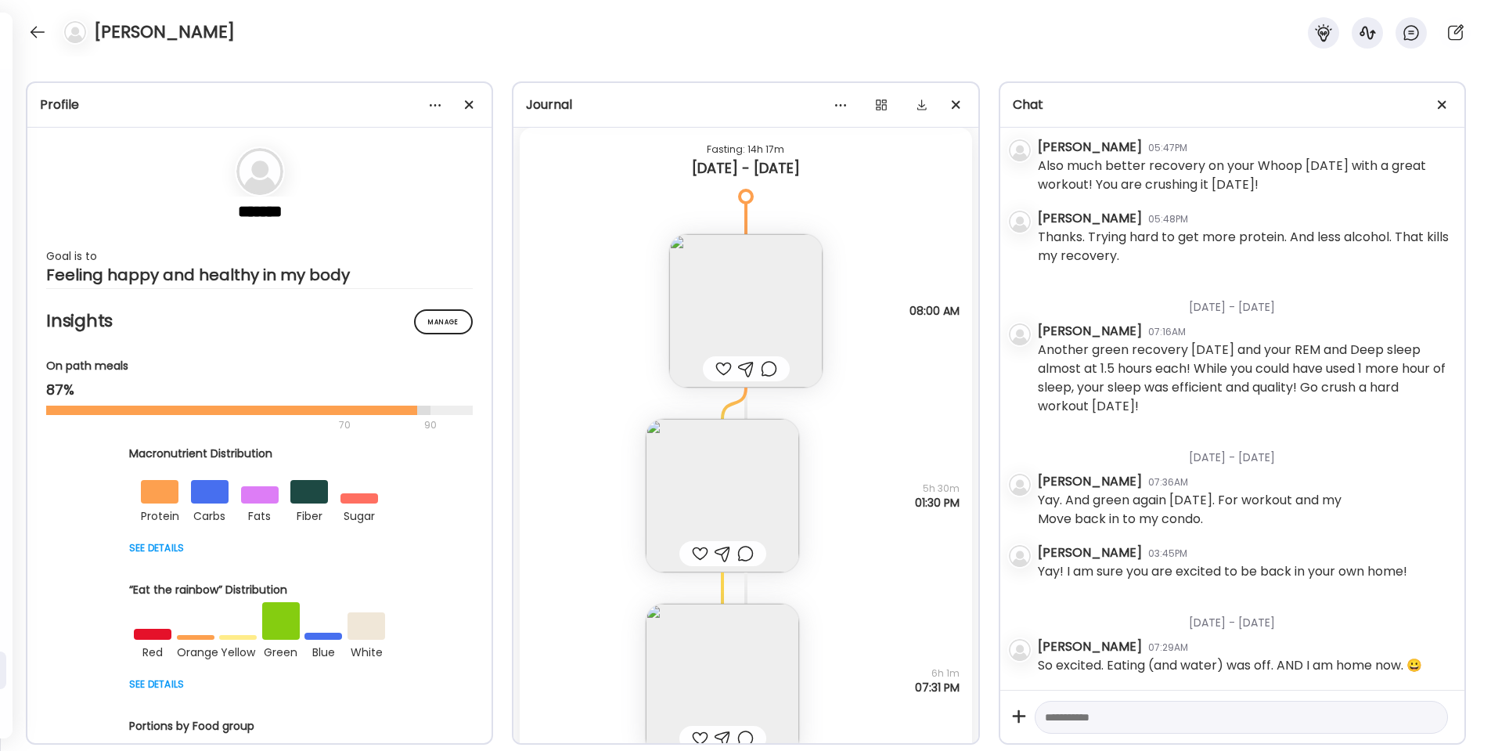
scroll to position [37926, 0]
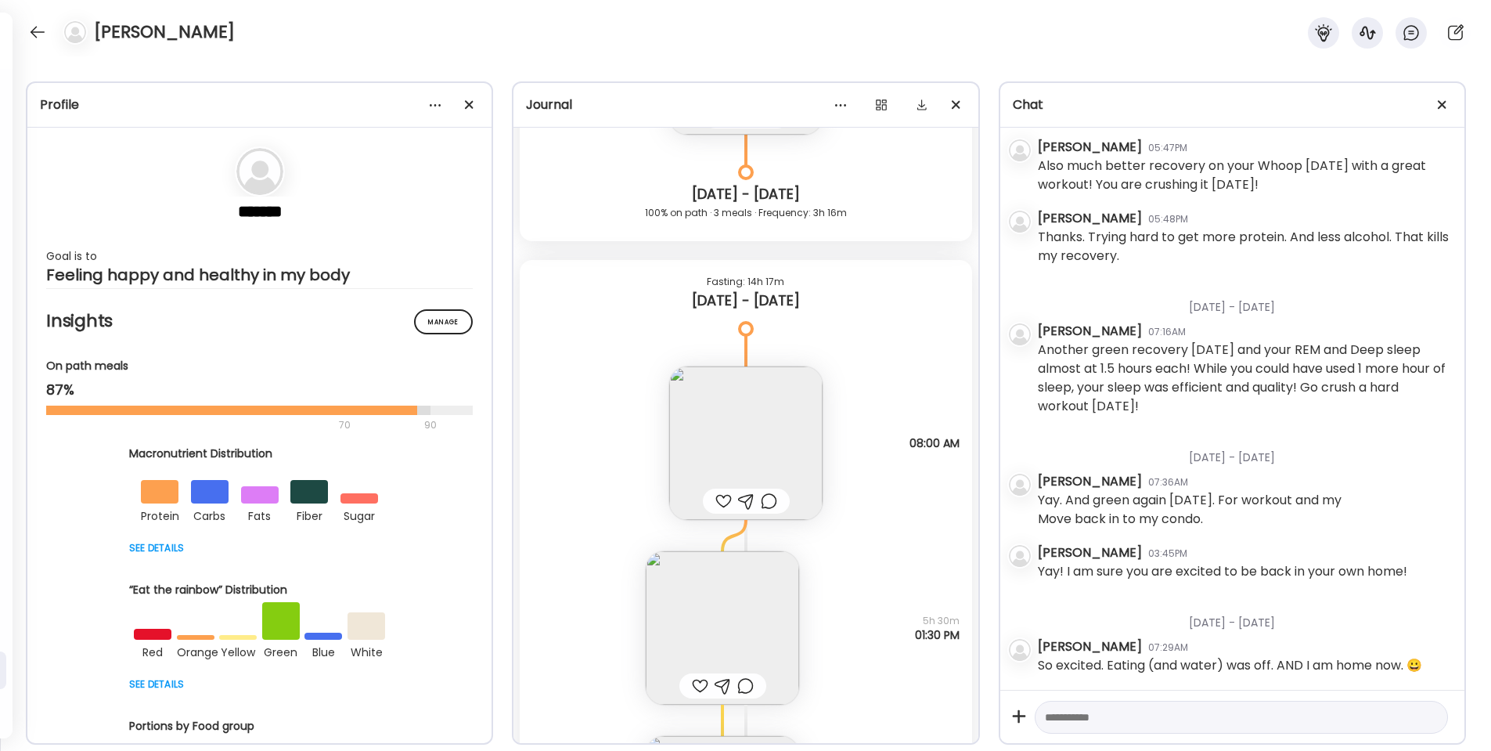
click at [725, 498] on div at bounding box center [723, 501] width 16 height 19
click at [741, 575] on img at bounding box center [722, 627] width 153 height 153
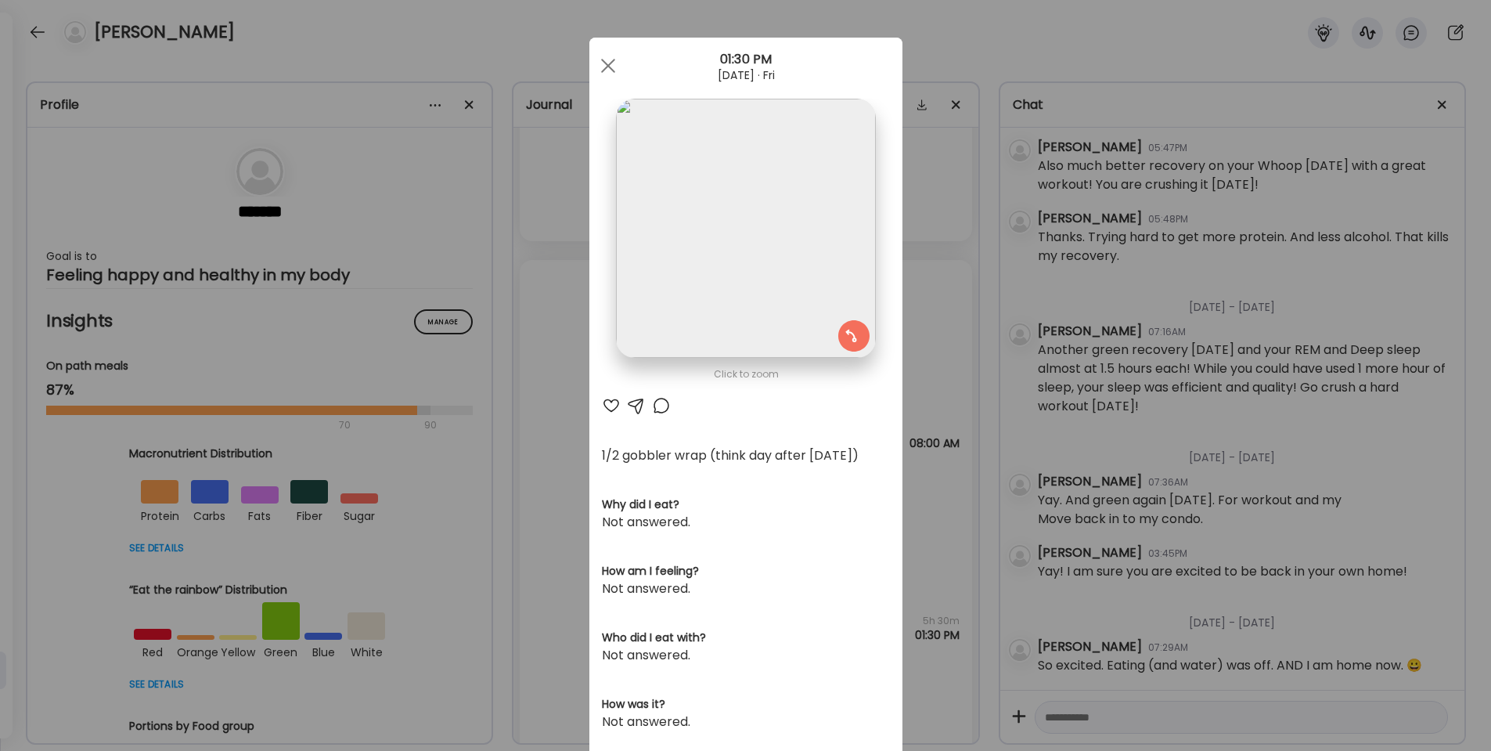
click at [614, 407] on div at bounding box center [611, 405] width 19 height 19
click at [607, 63] on div at bounding box center [608, 65] width 31 height 31
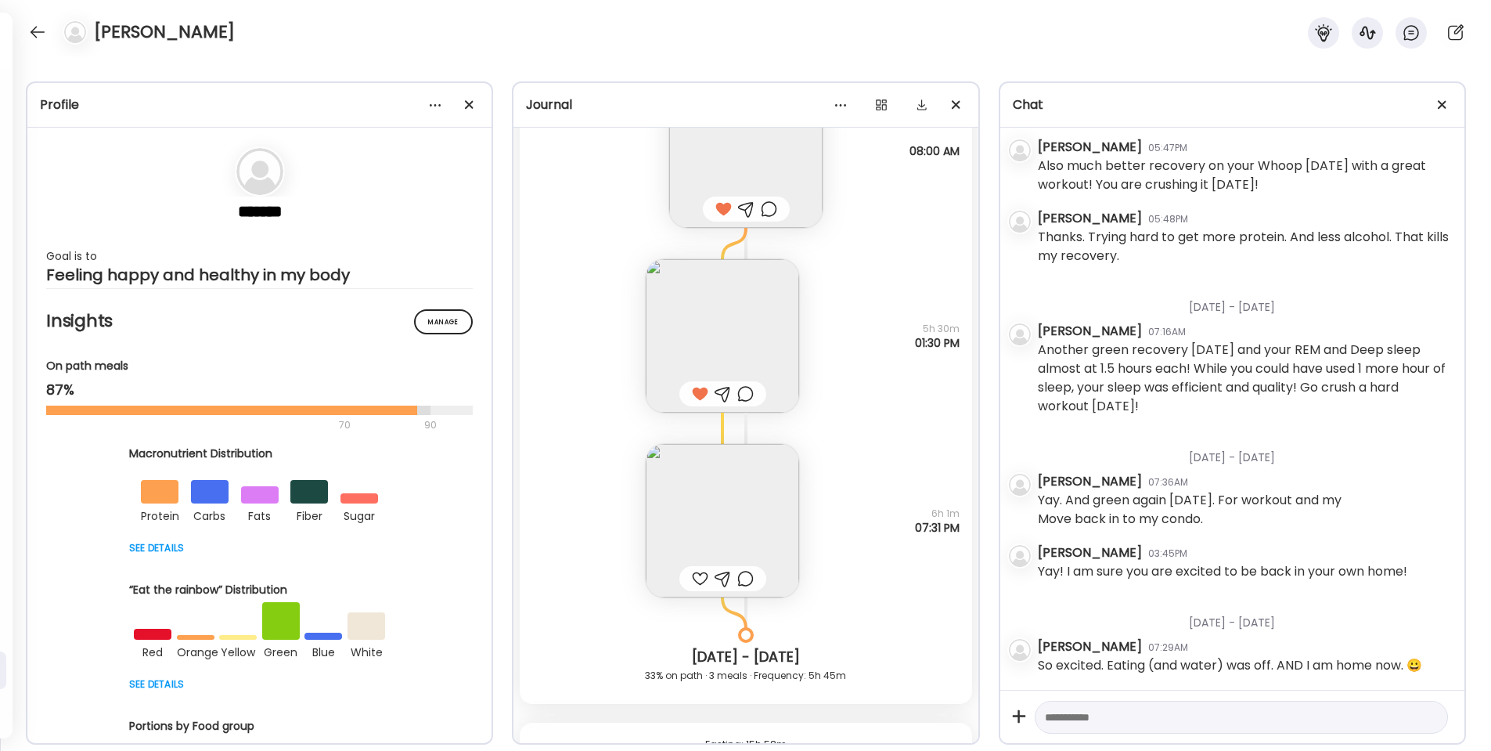
scroll to position [38227, 0]
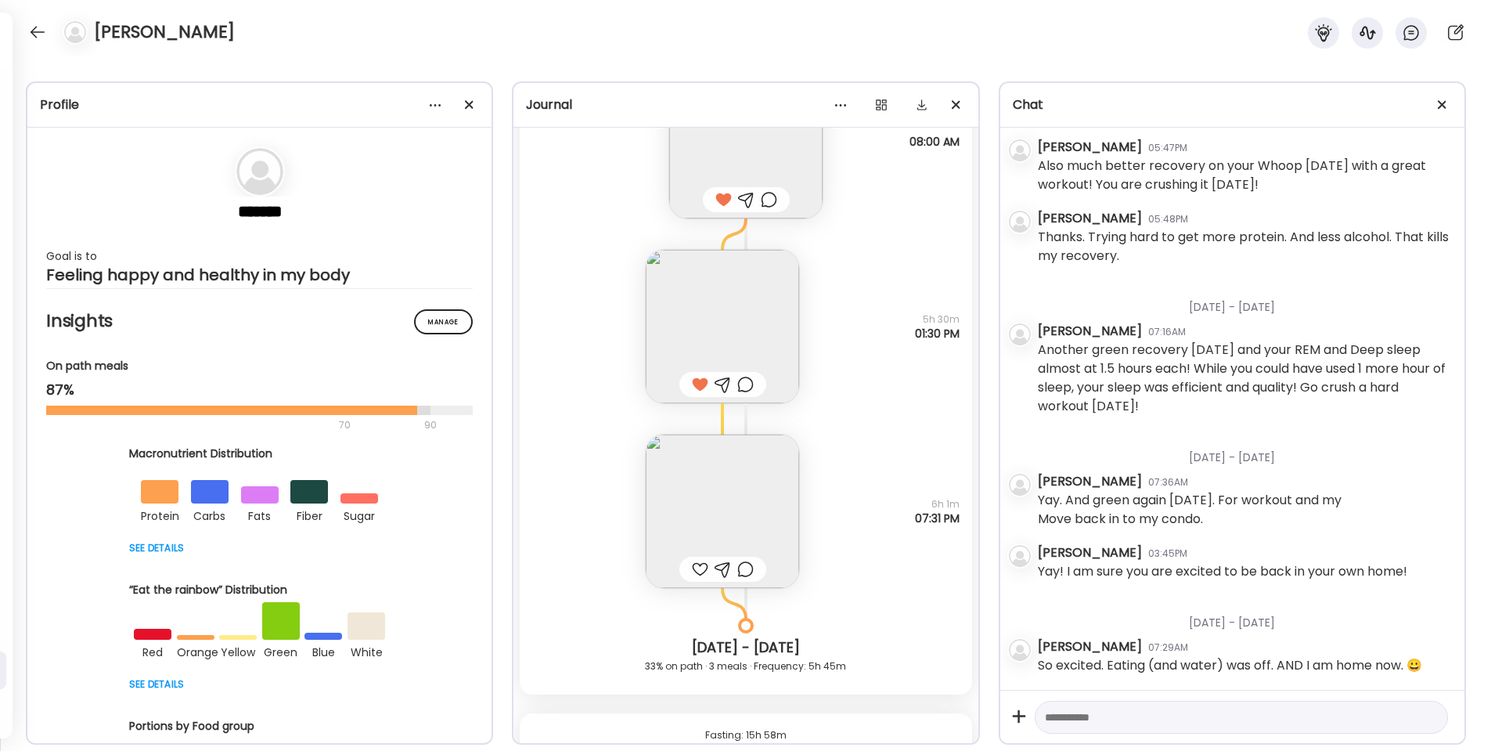
click at [687, 506] on img at bounding box center [722, 510] width 153 height 153
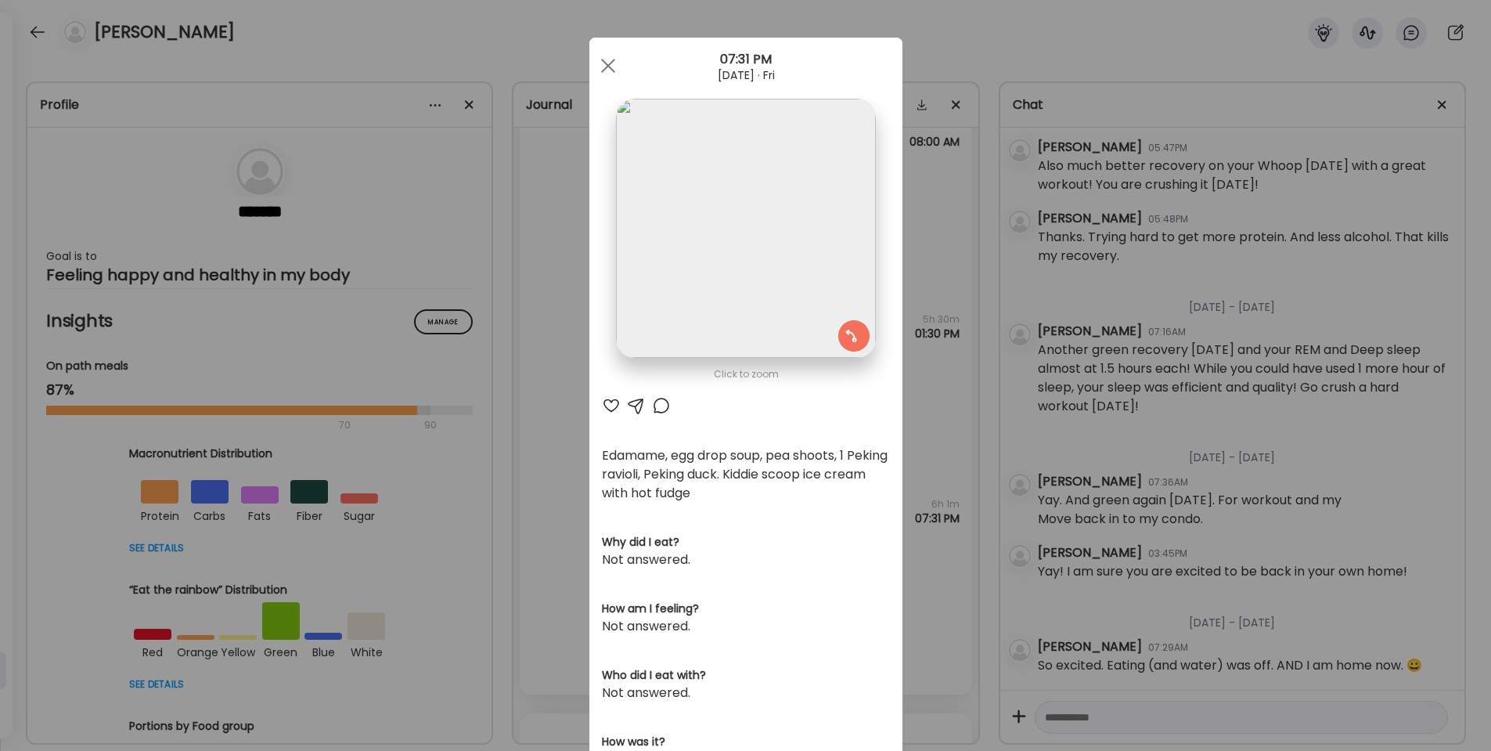
click at [636, 405] on div at bounding box center [636, 405] width 19 height 19
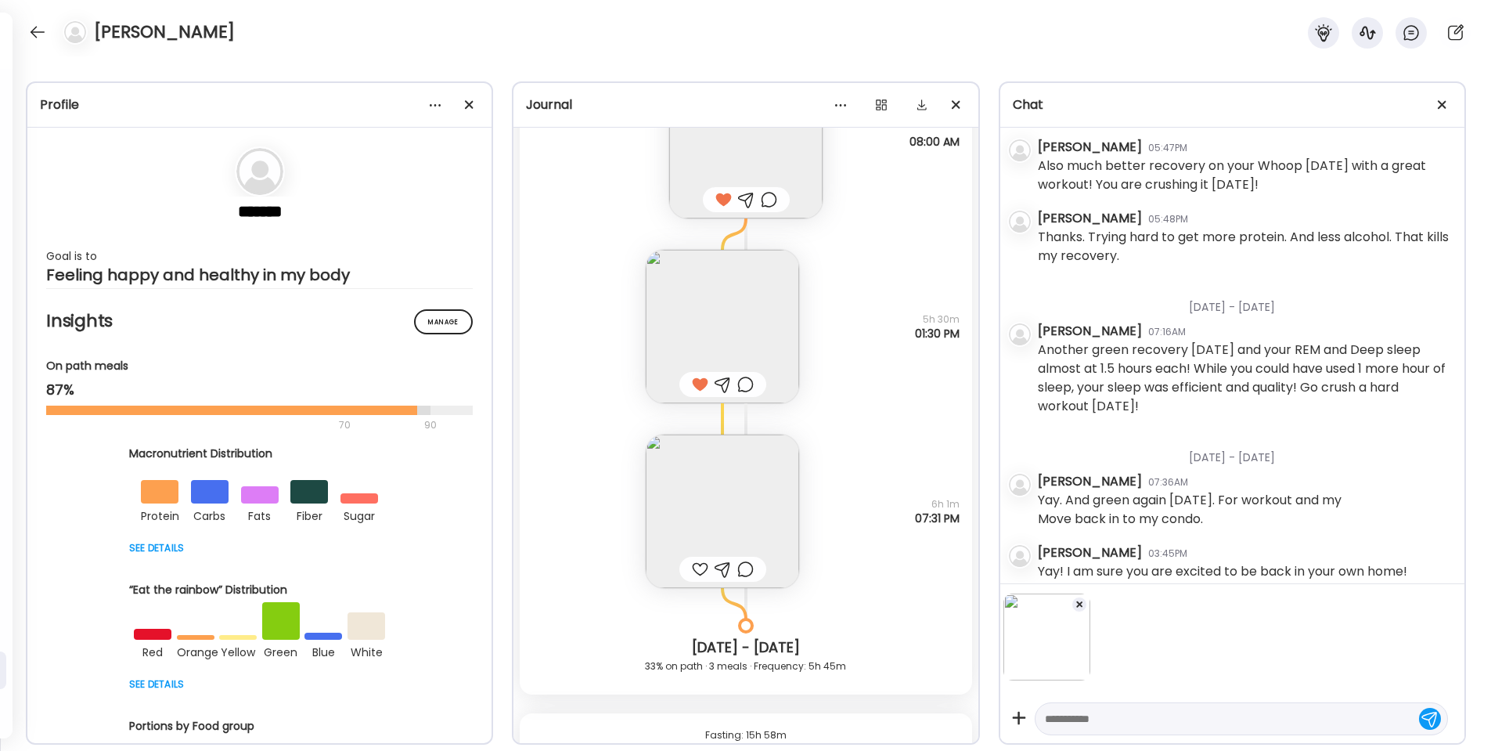
scroll to position [1008, 0]
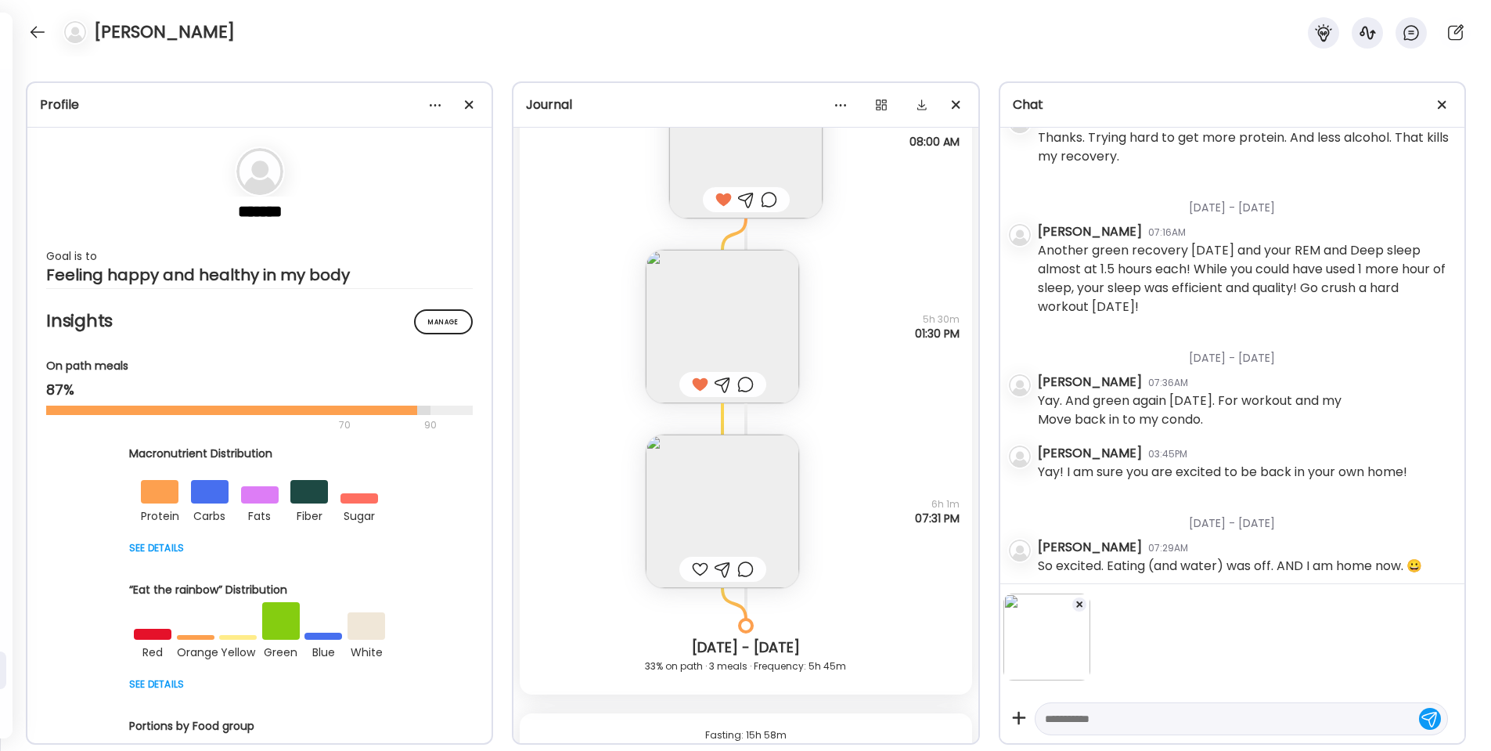
click at [1082, 604] on div at bounding box center [1080, 604] width 16 height 16
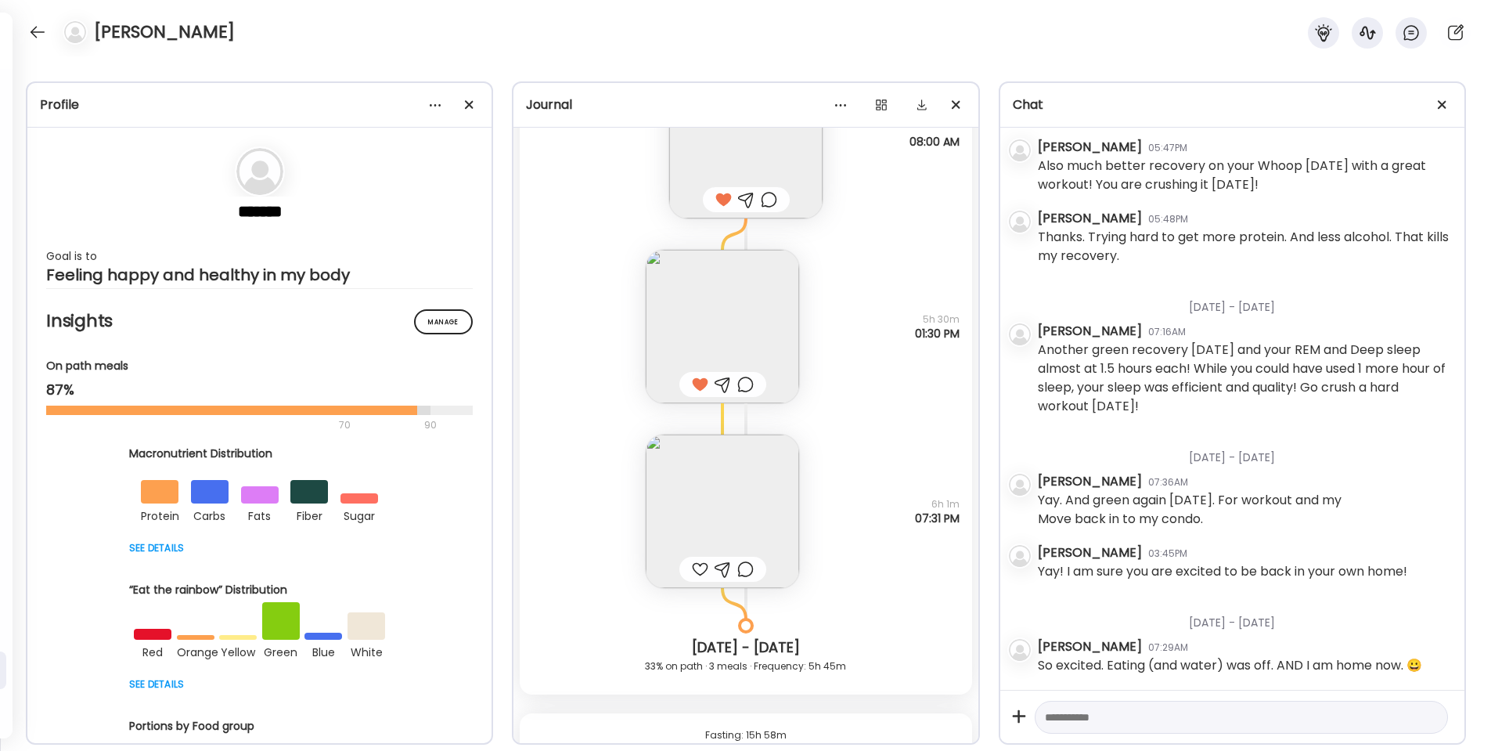
scroll to position [909, 0]
click at [699, 569] on div at bounding box center [700, 569] width 16 height 19
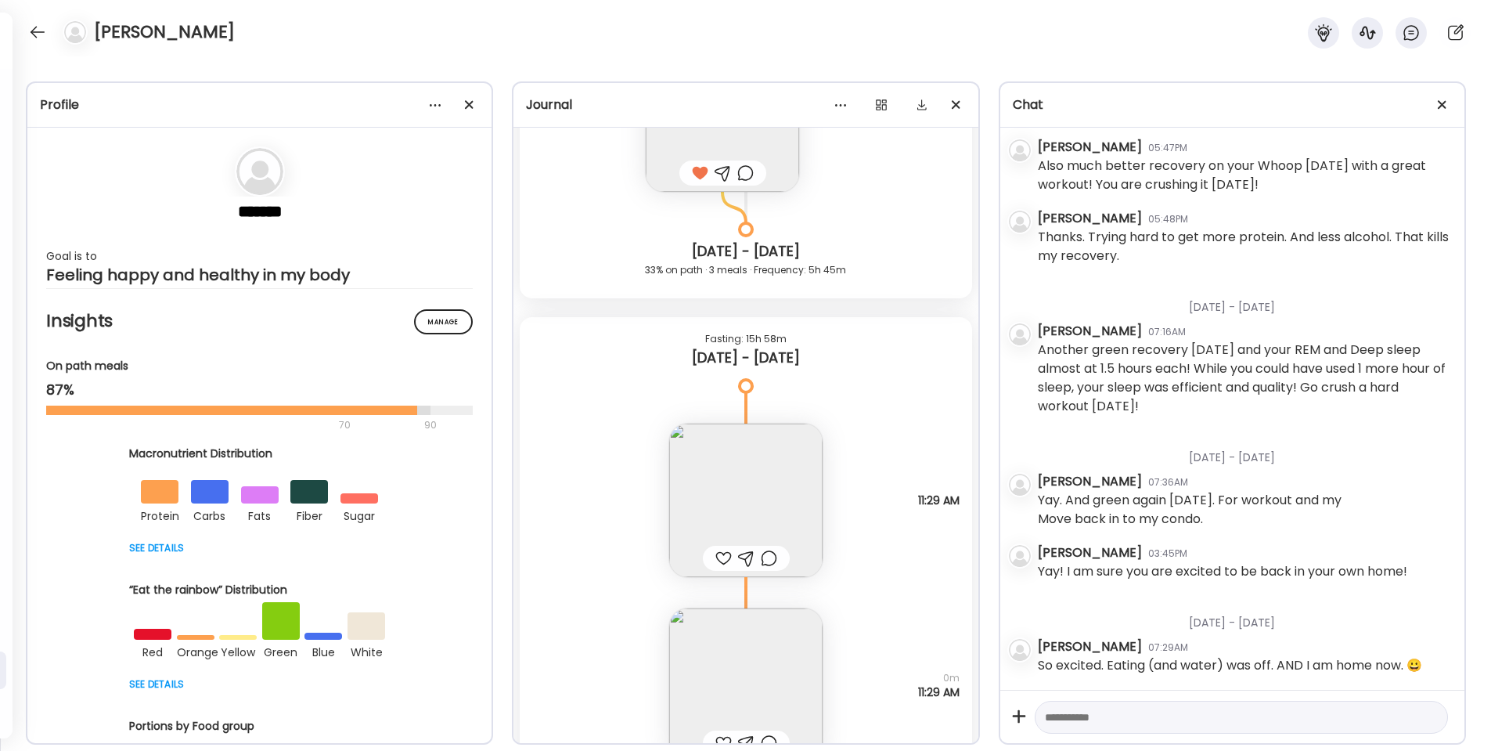
scroll to position [38625, 0]
click at [736, 508] on img at bounding box center [745, 498] width 153 height 153
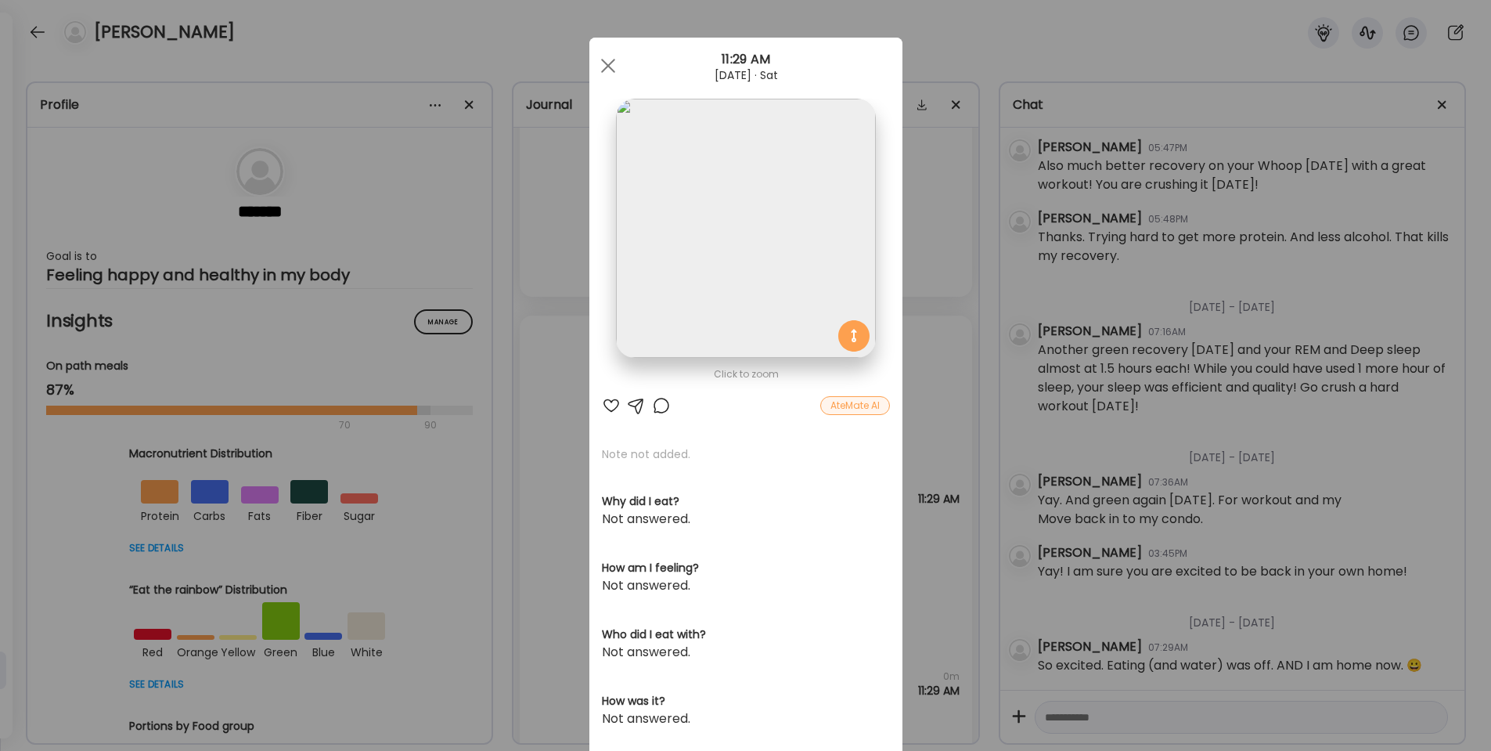
click at [611, 399] on div at bounding box center [611, 405] width 19 height 19
click at [605, 60] on div at bounding box center [608, 65] width 31 height 31
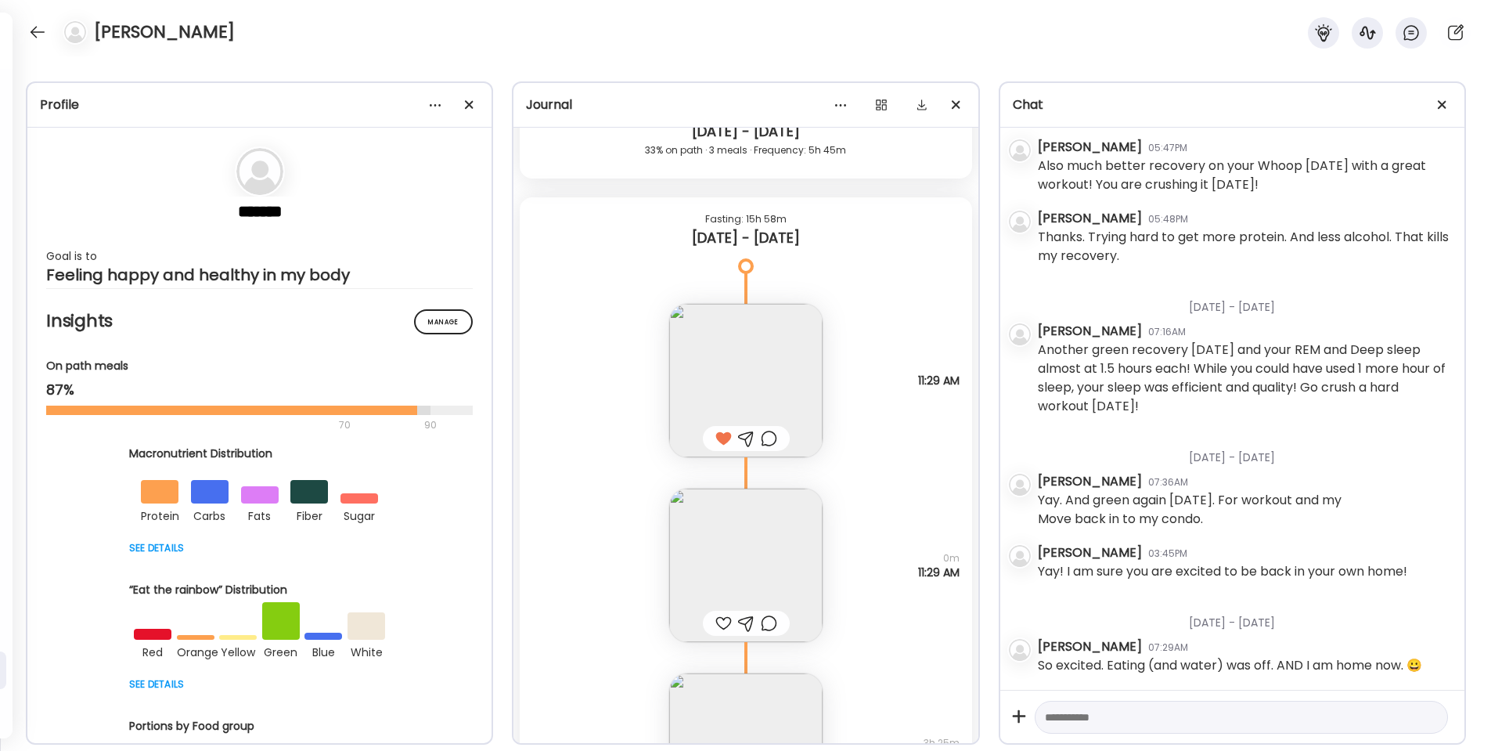
scroll to position [38746, 0]
click at [723, 562] on img at bounding box center [745, 561] width 153 height 153
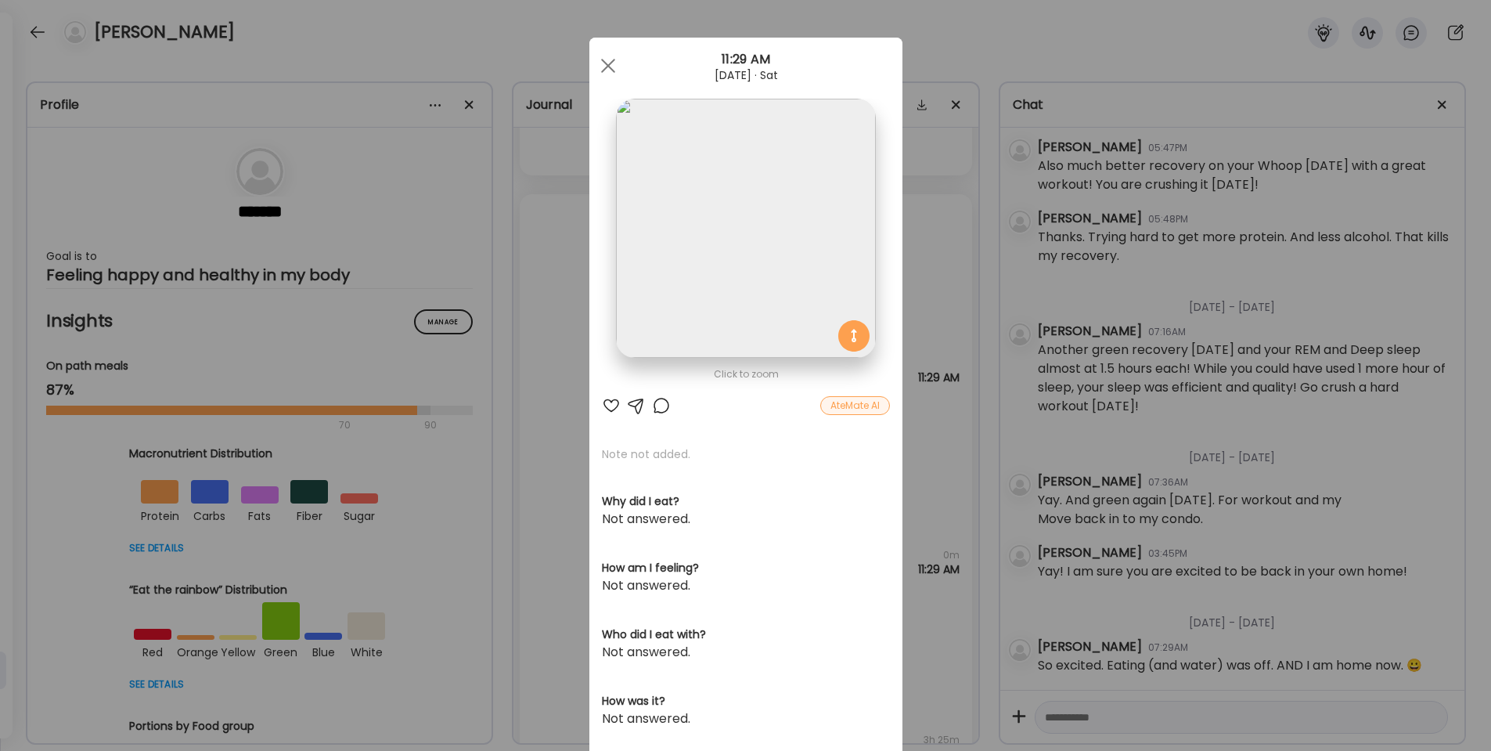
click at [610, 403] on div at bounding box center [611, 405] width 19 height 19
click at [602, 60] on span at bounding box center [607, 66] width 14 height 14
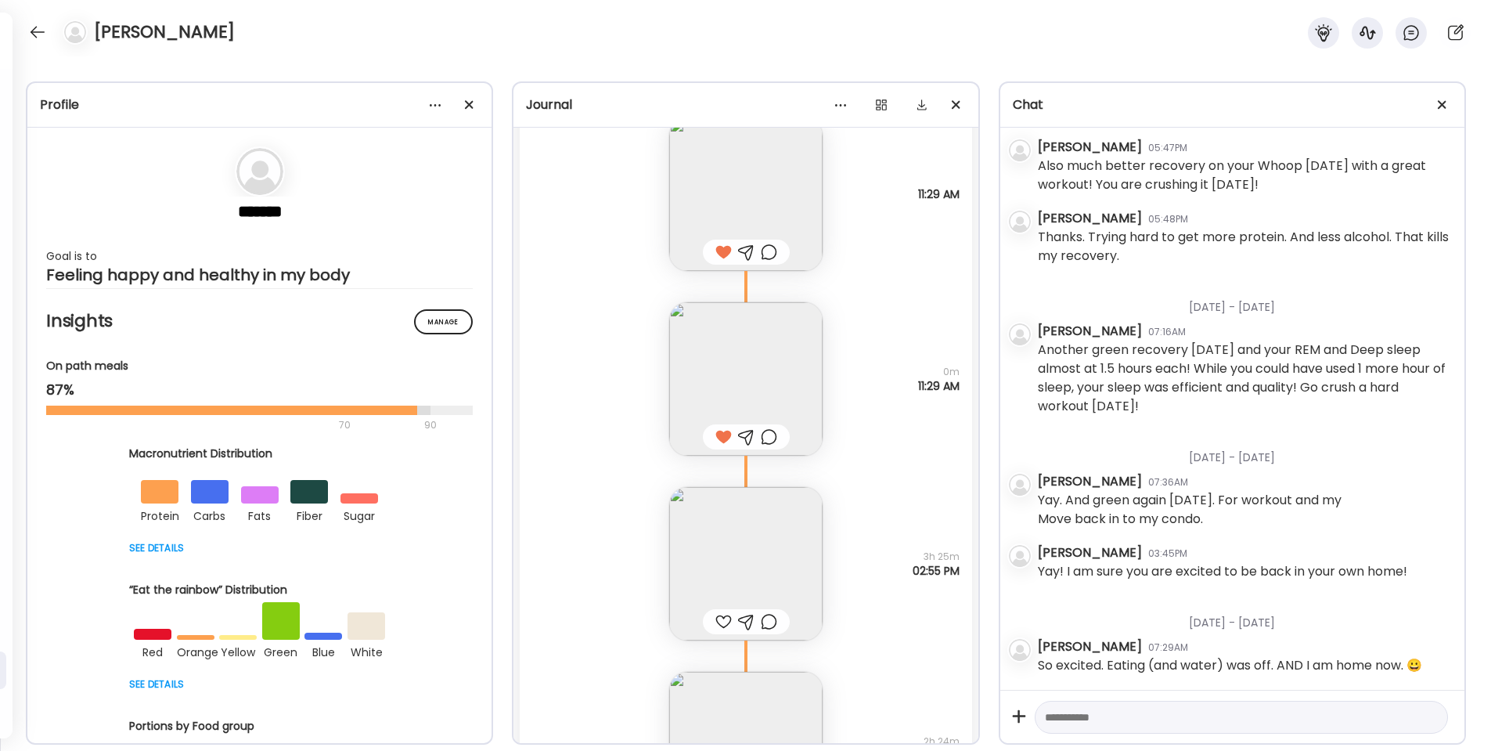
scroll to position [38934, 0]
click at [722, 615] on div at bounding box center [723, 617] width 16 height 19
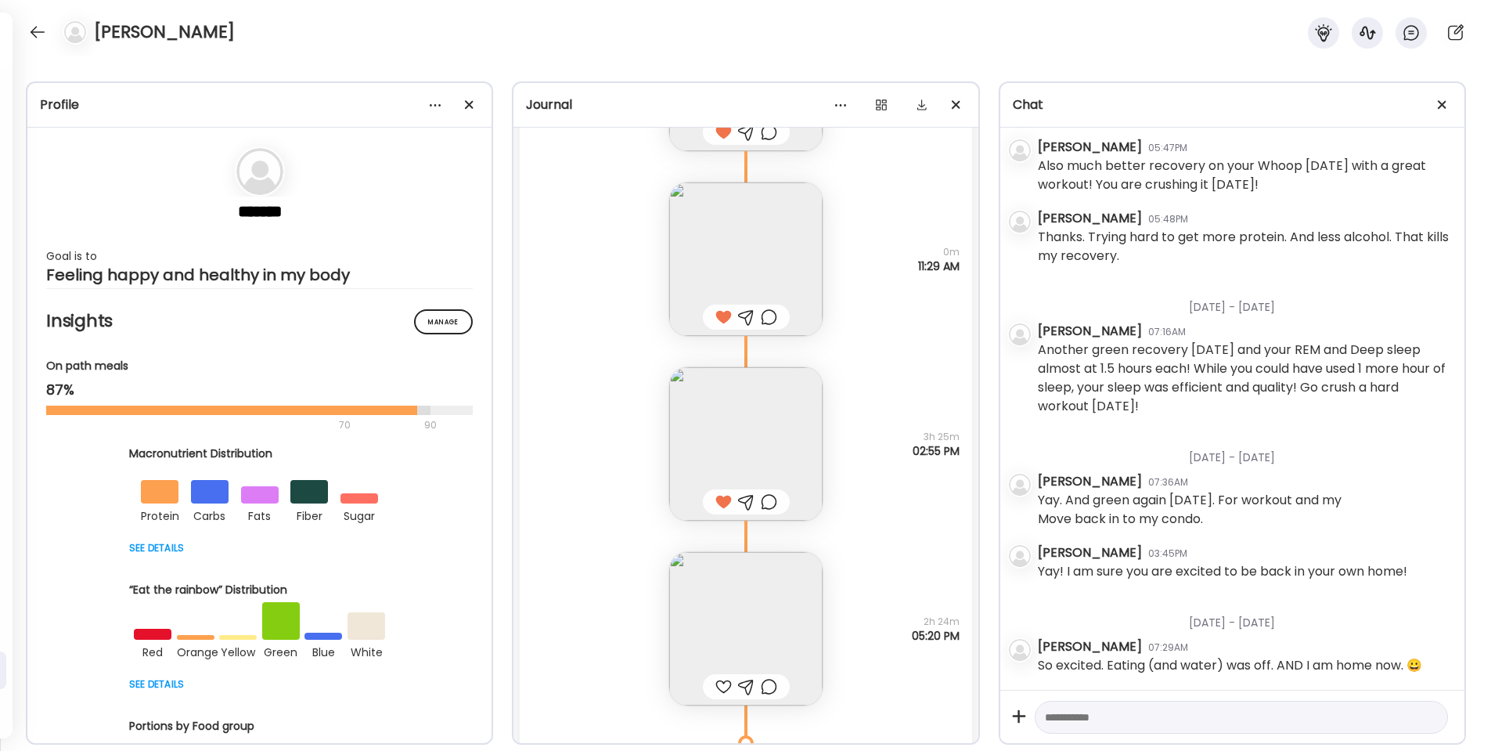
scroll to position [39054, 0]
click at [726, 678] on div at bounding box center [723, 681] width 16 height 19
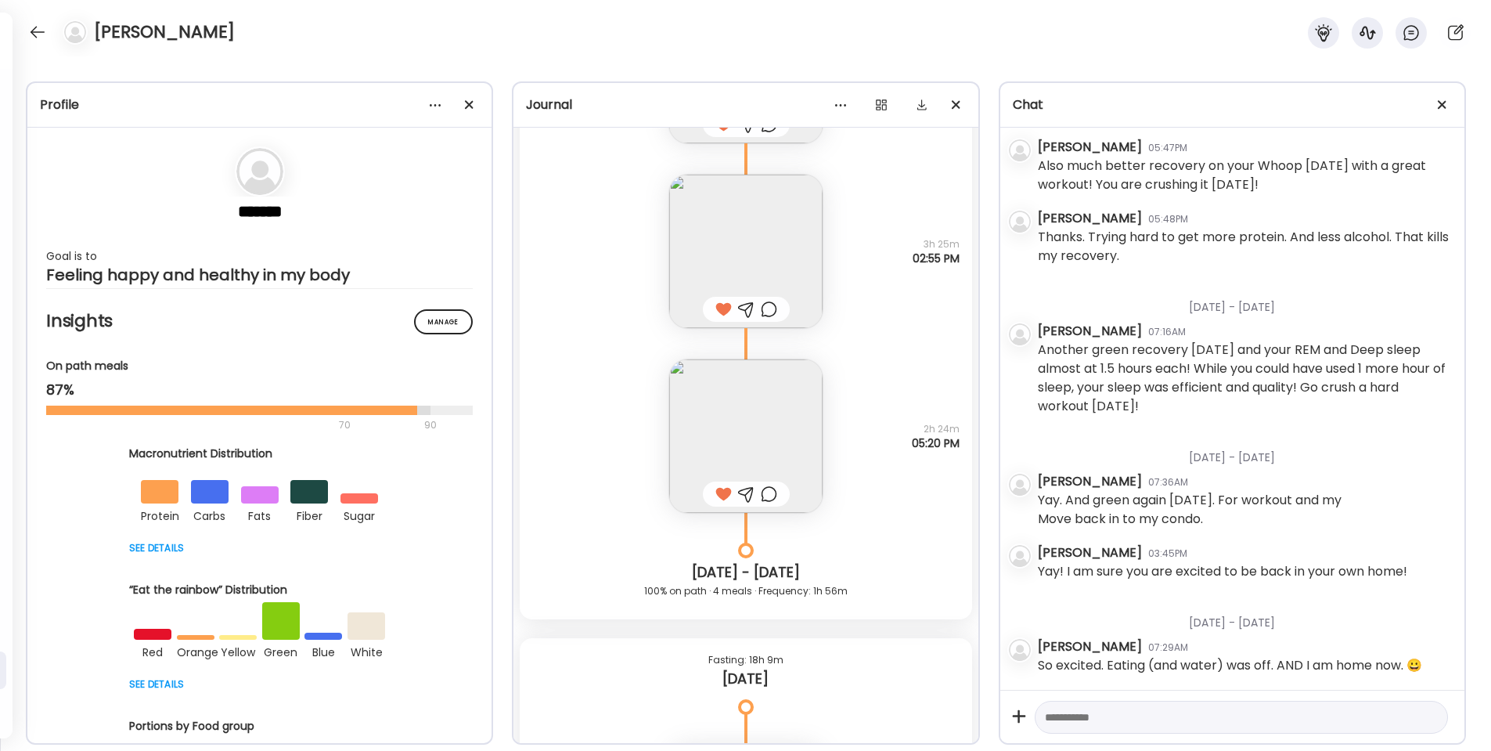
scroll to position [39244, 0]
click at [748, 487] on div at bounding box center [746, 492] width 16 height 19
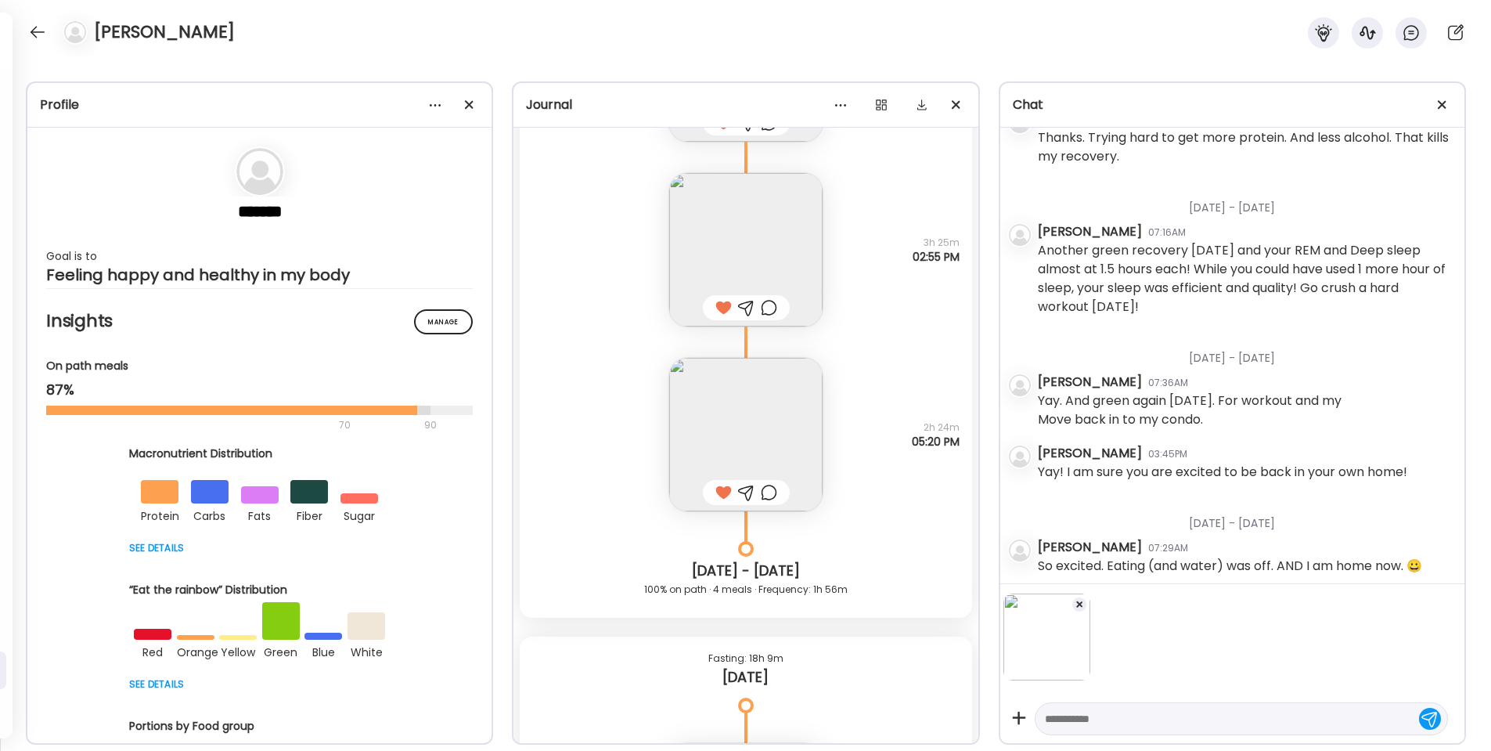
click at [1057, 712] on textarea at bounding box center [1227, 718] width 365 height 19
type textarea "*"
type textarea "**********"
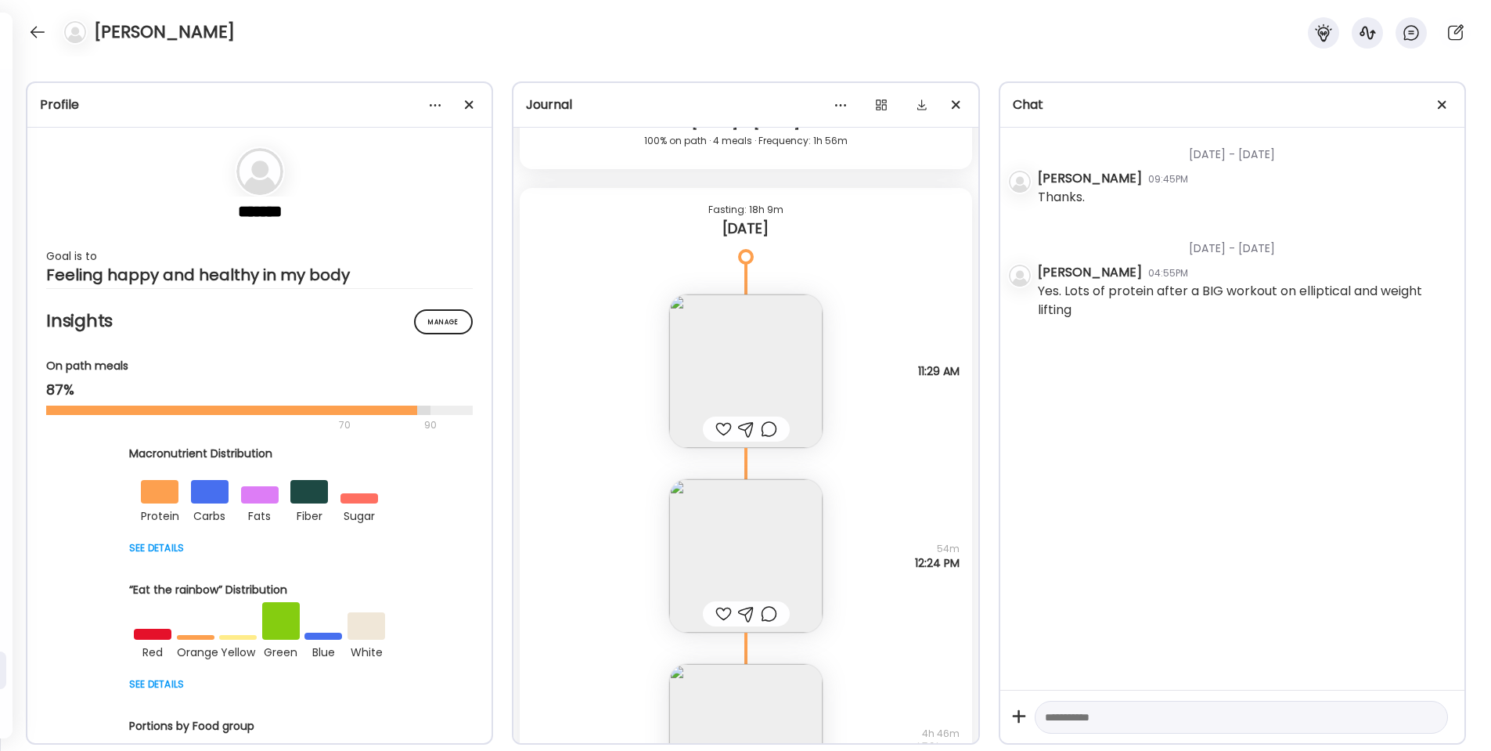
scroll to position [39694, 0]
click at [723, 430] on div at bounding box center [723, 427] width 16 height 19
click at [725, 611] on div at bounding box center [723, 612] width 16 height 19
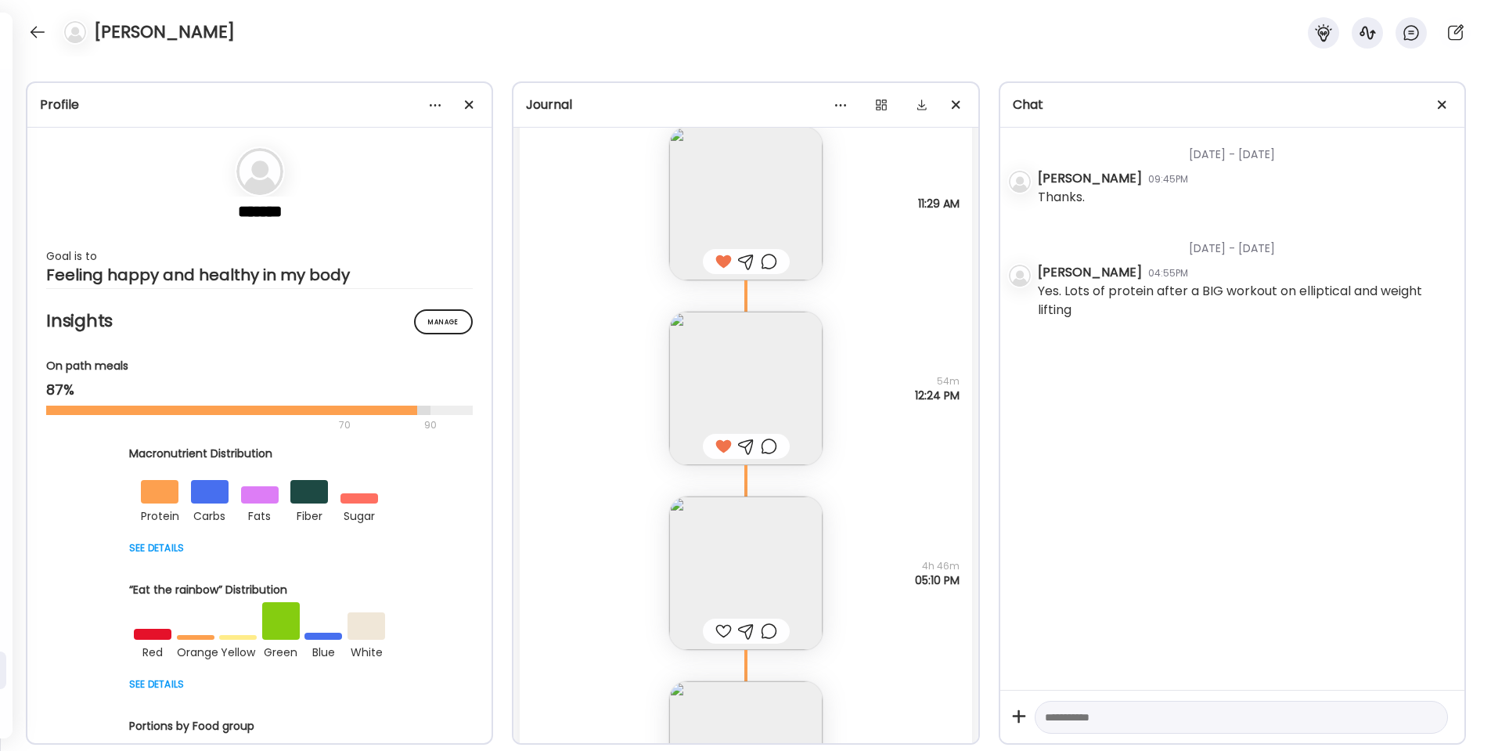
scroll to position [39864, 0]
click at [727, 620] on div at bounding box center [723, 626] width 16 height 19
click at [750, 580] on img at bounding box center [745, 567] width 153 height 153
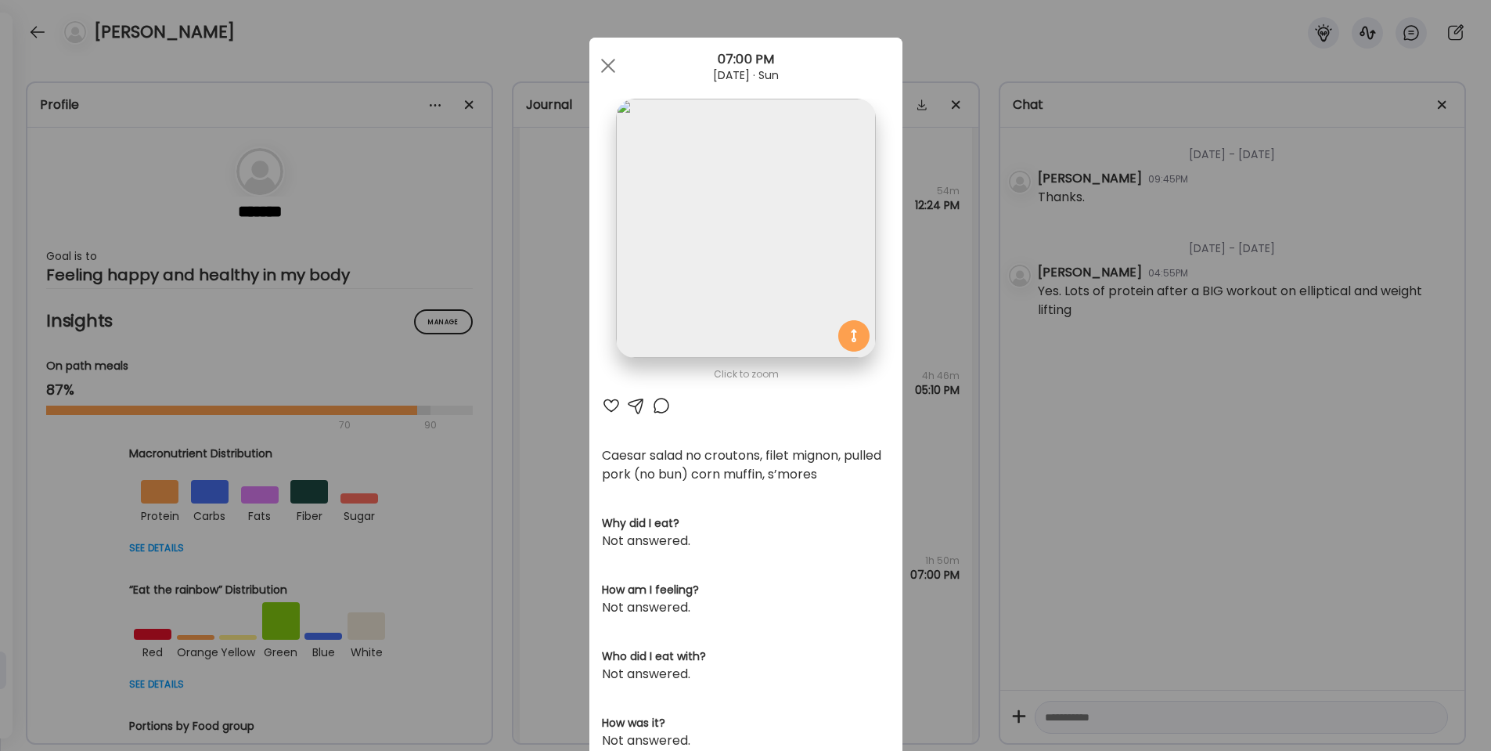
click at [611, 406] on div at bounding box center [611, 405] width 19 height 19
click at [637, 402] on div at bounding box center [636, 405] width 19 height 19
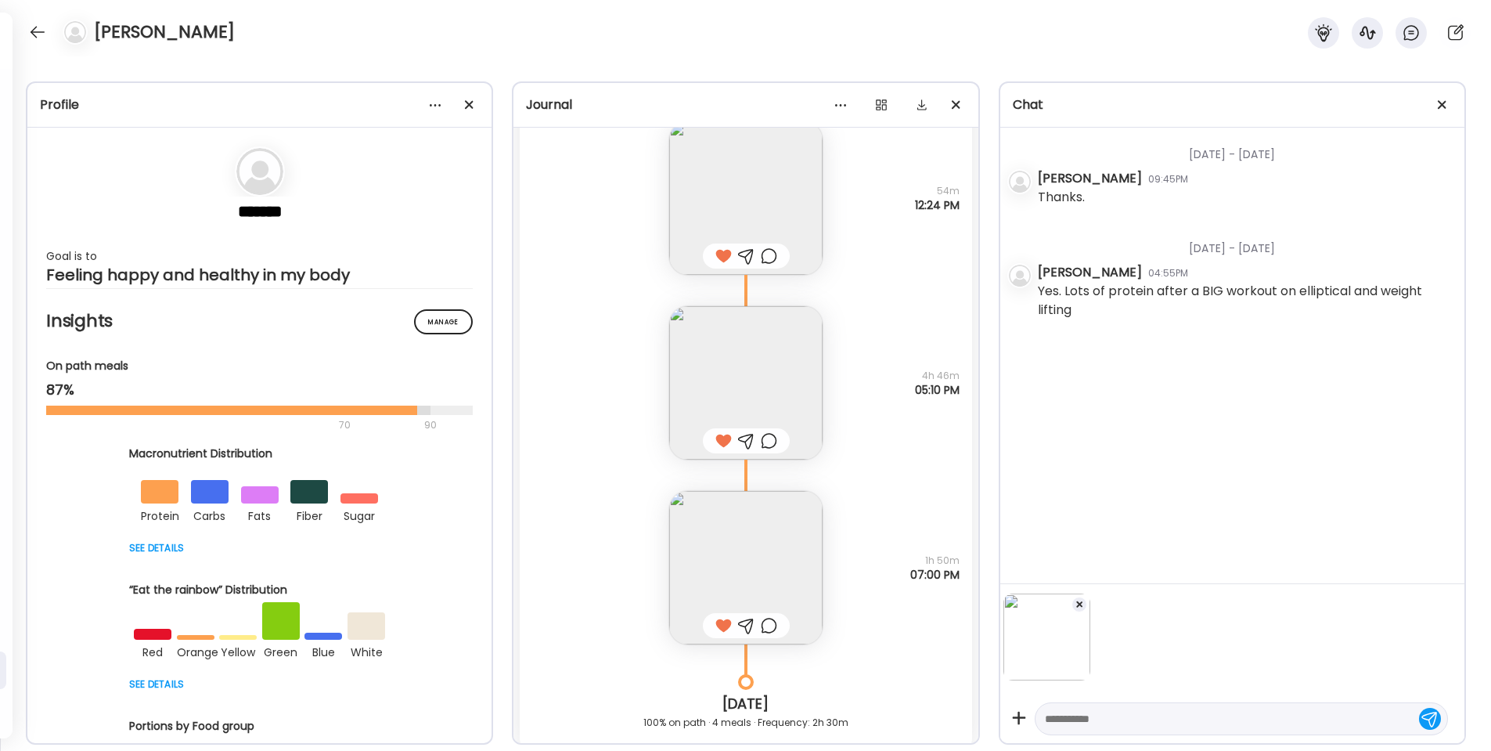
click at [1088, 719] on textarea at bounding box center [1227, 718] width 365 height 19
type textarea "**********"
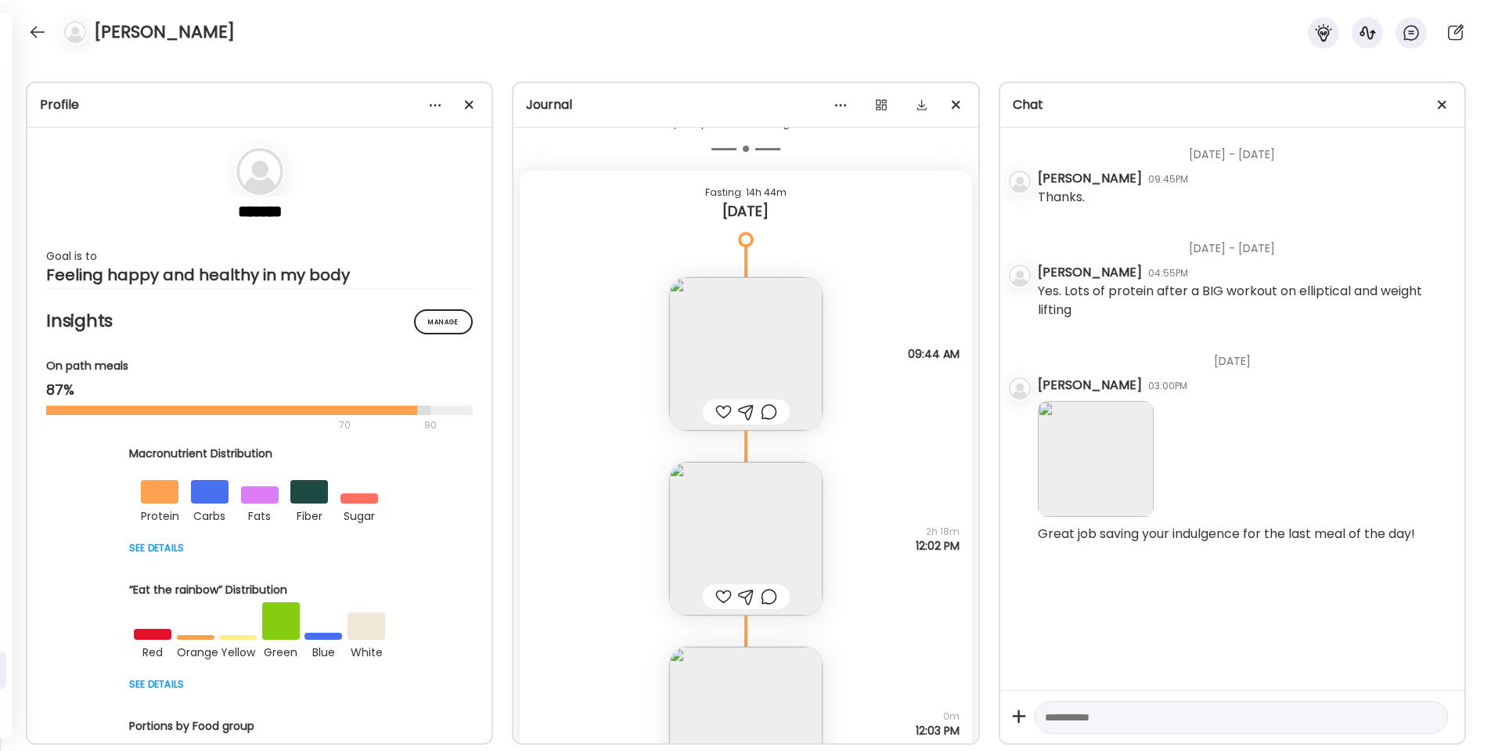
scroll to position [40747, 0]
click at [724, 409] on div at bounding box center [723, 410] width 16 height 19
click at [726, 592] on div at bounding box center [723, 595] width 16 height 19
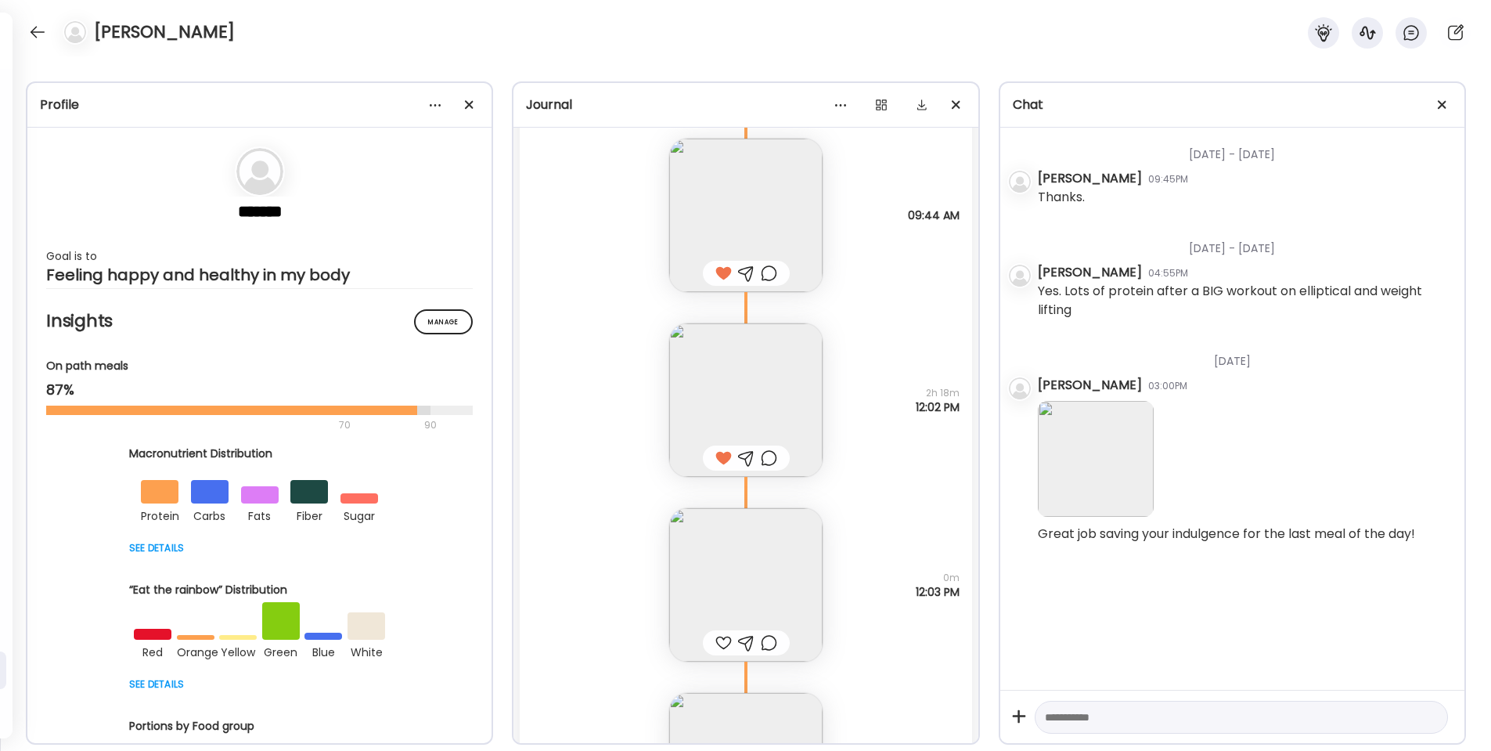
scroll to position [40886, 0]
click at [722, 640] on div at bounding box center [723, 641] width 16 height 19
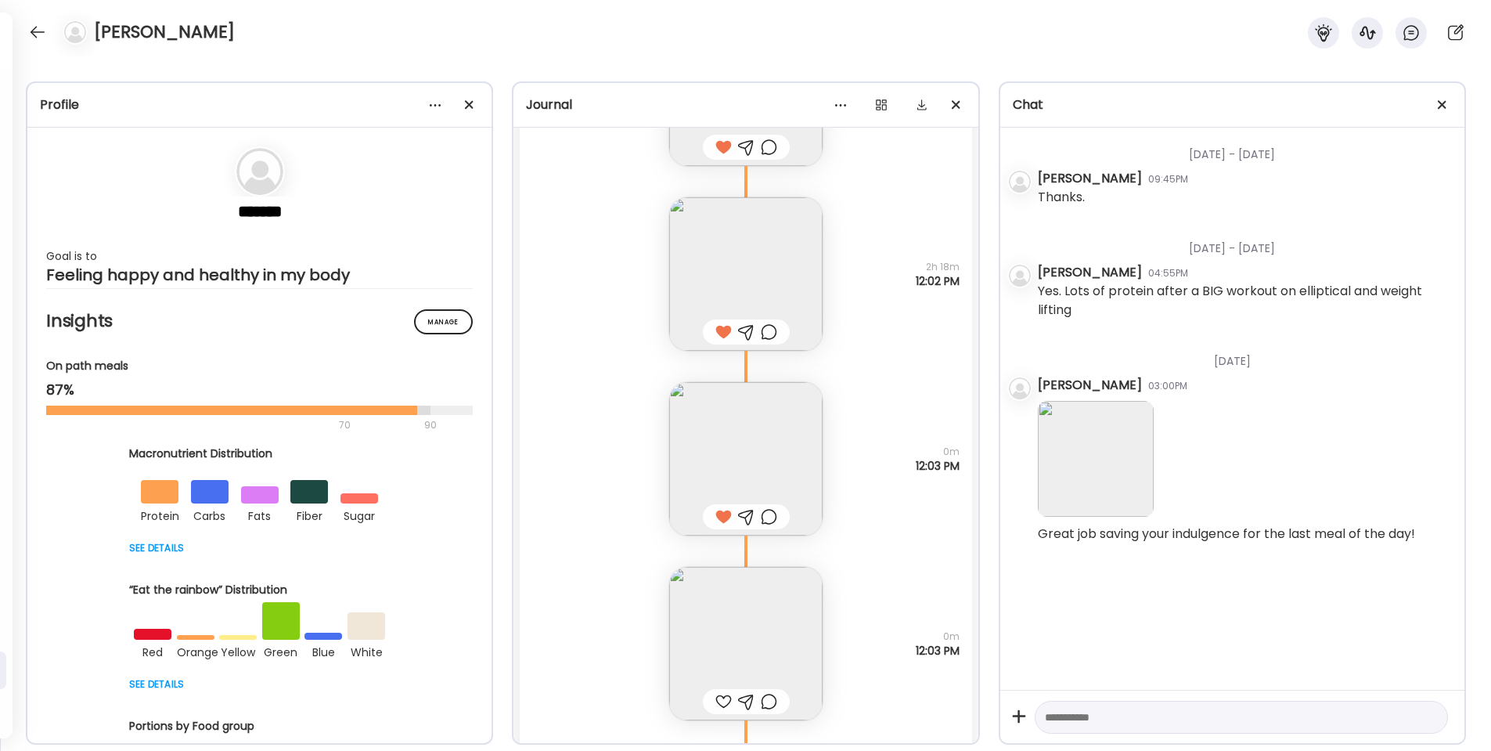
scroll to position [41014, 0]
click at [762, 636] on img at bounding box center [745, 639] width 153 height 153
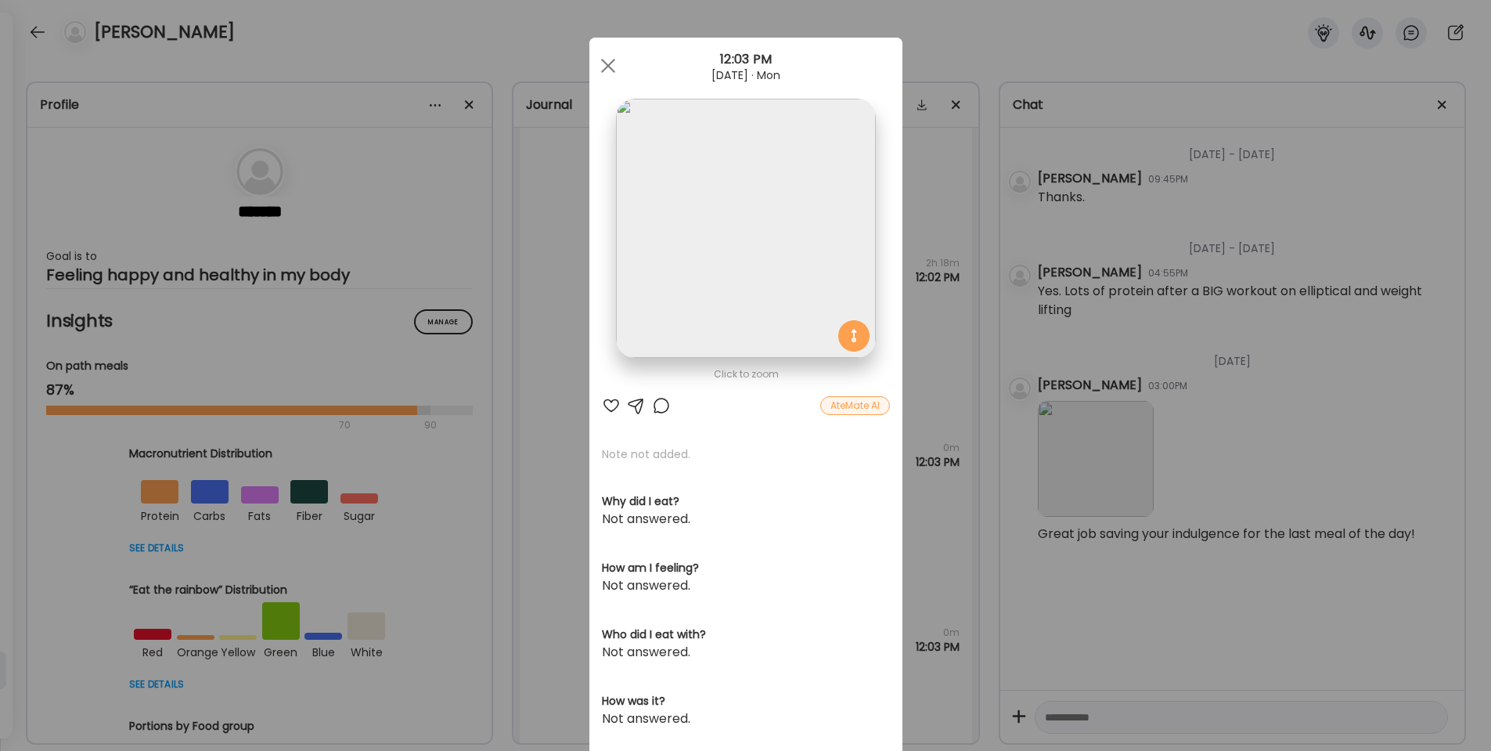
click at [609, 404] on div at bounding box center [611, 405] width 19 height 19
click at [604, 69] on div at bounding box center [608, 65] width 31 height 31
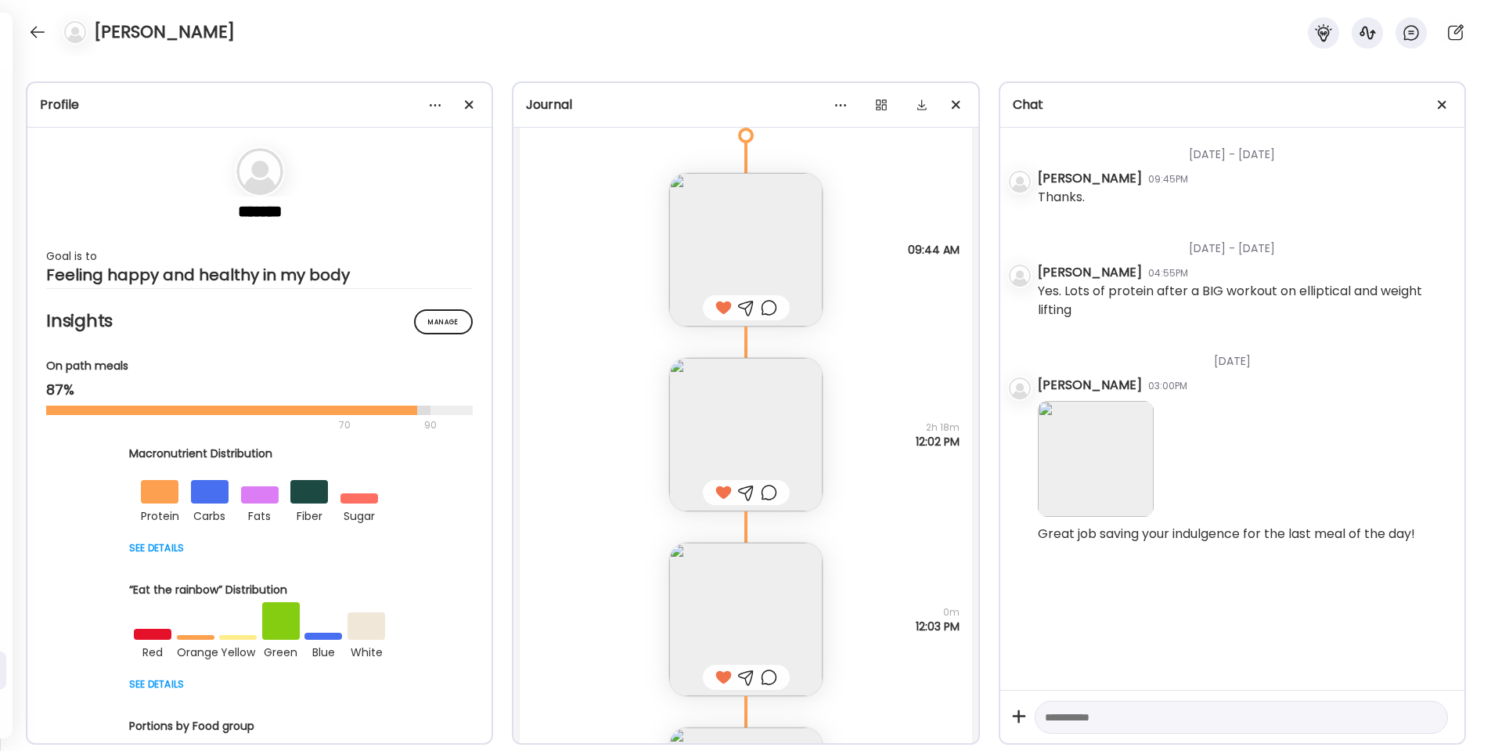
scroll to position [40847, 0]
click at [45, 29] on div at bounding box center [37, 32] width 25 height 25
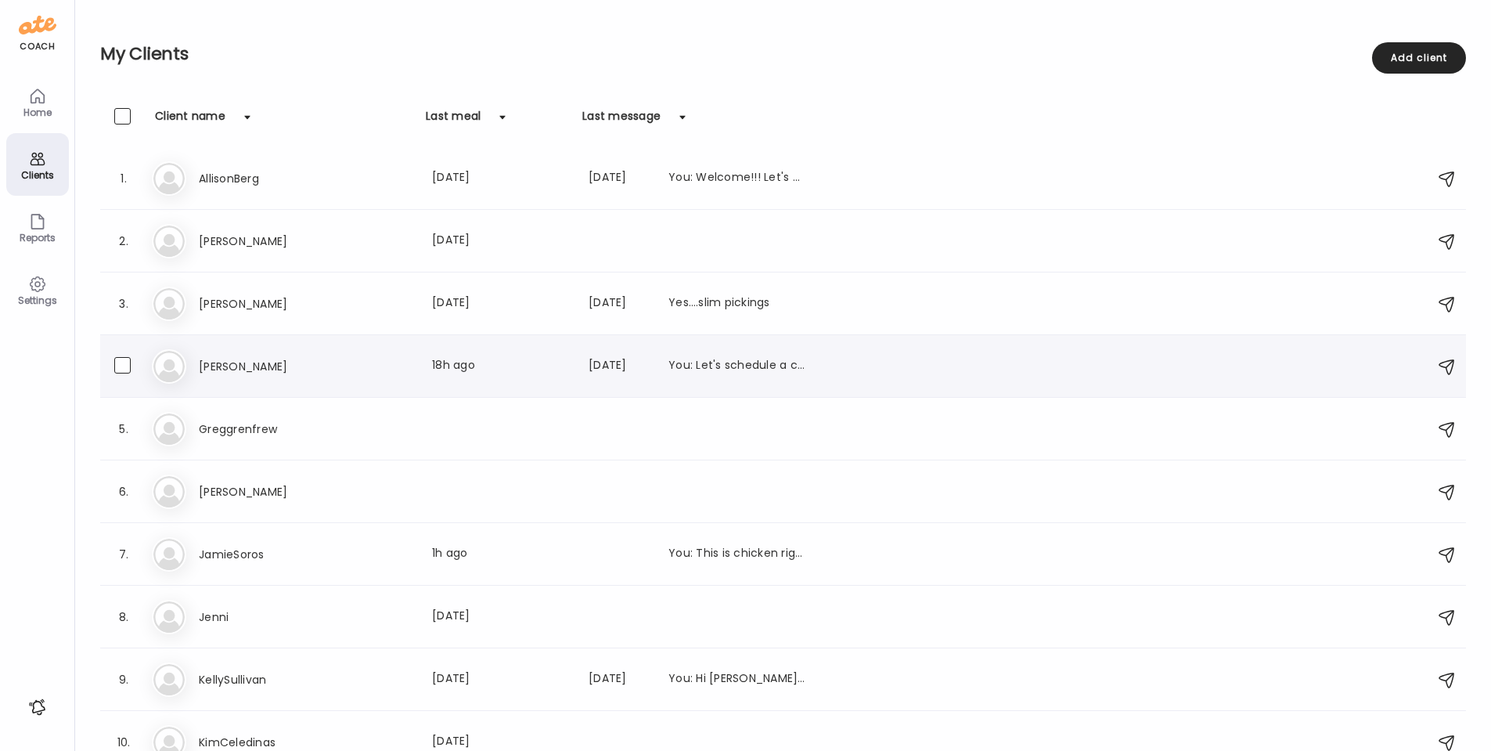
click at [223, 374] on h3 "[PERSON_NAME]" at bounding box center [268, 366] width 138 height 19
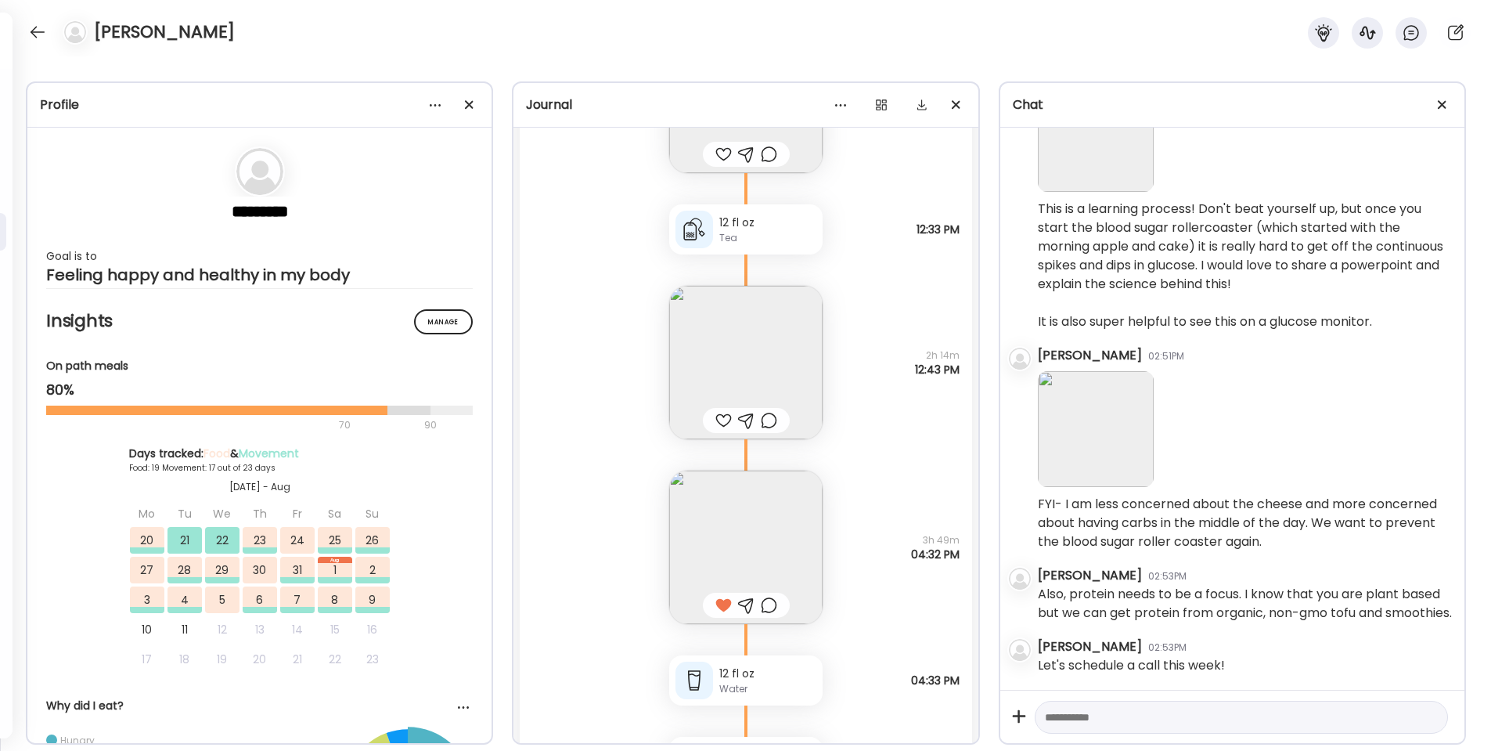
scroll to position [48609, 0]
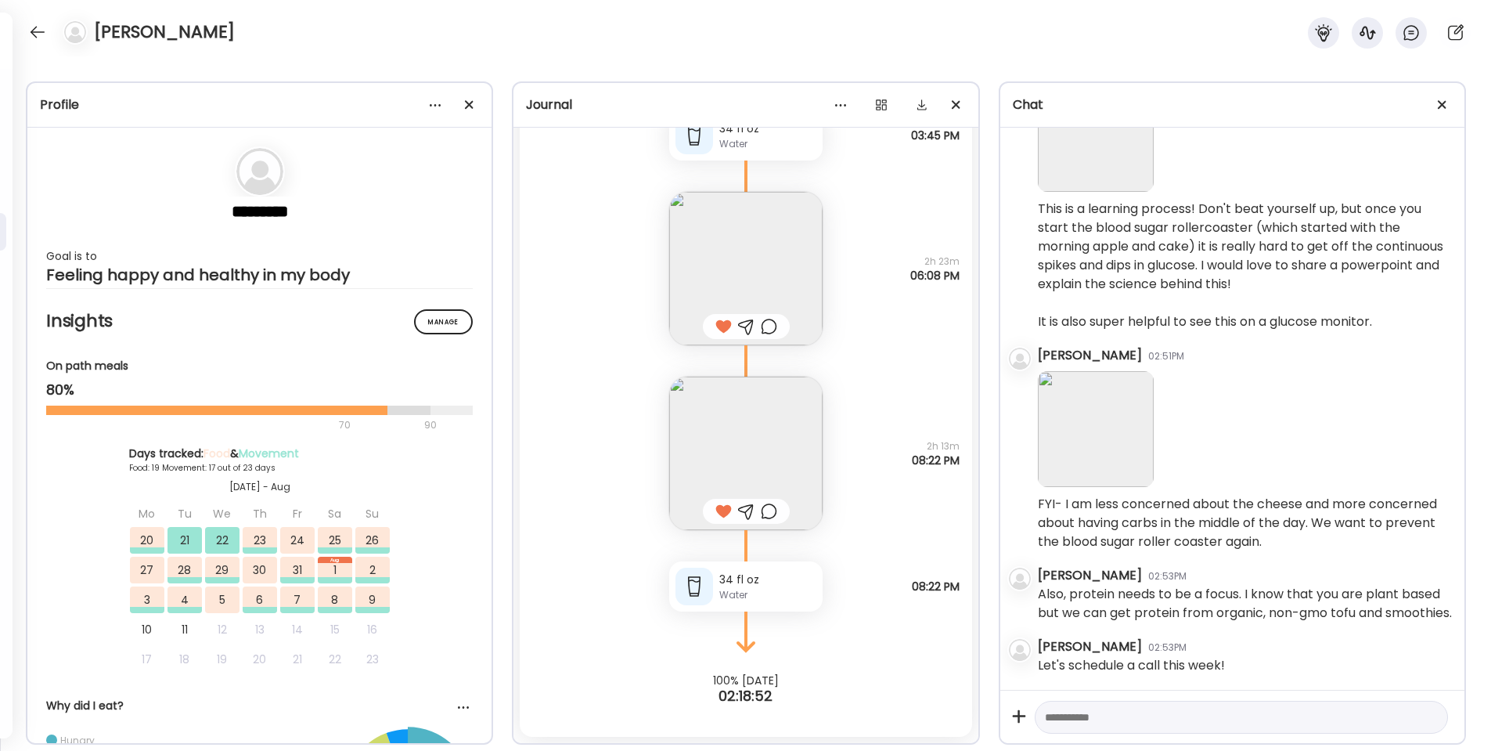
click at [1065, 715] on textarea at bounding box center [1227, 717] width 365 height 19
type textarea "**********"
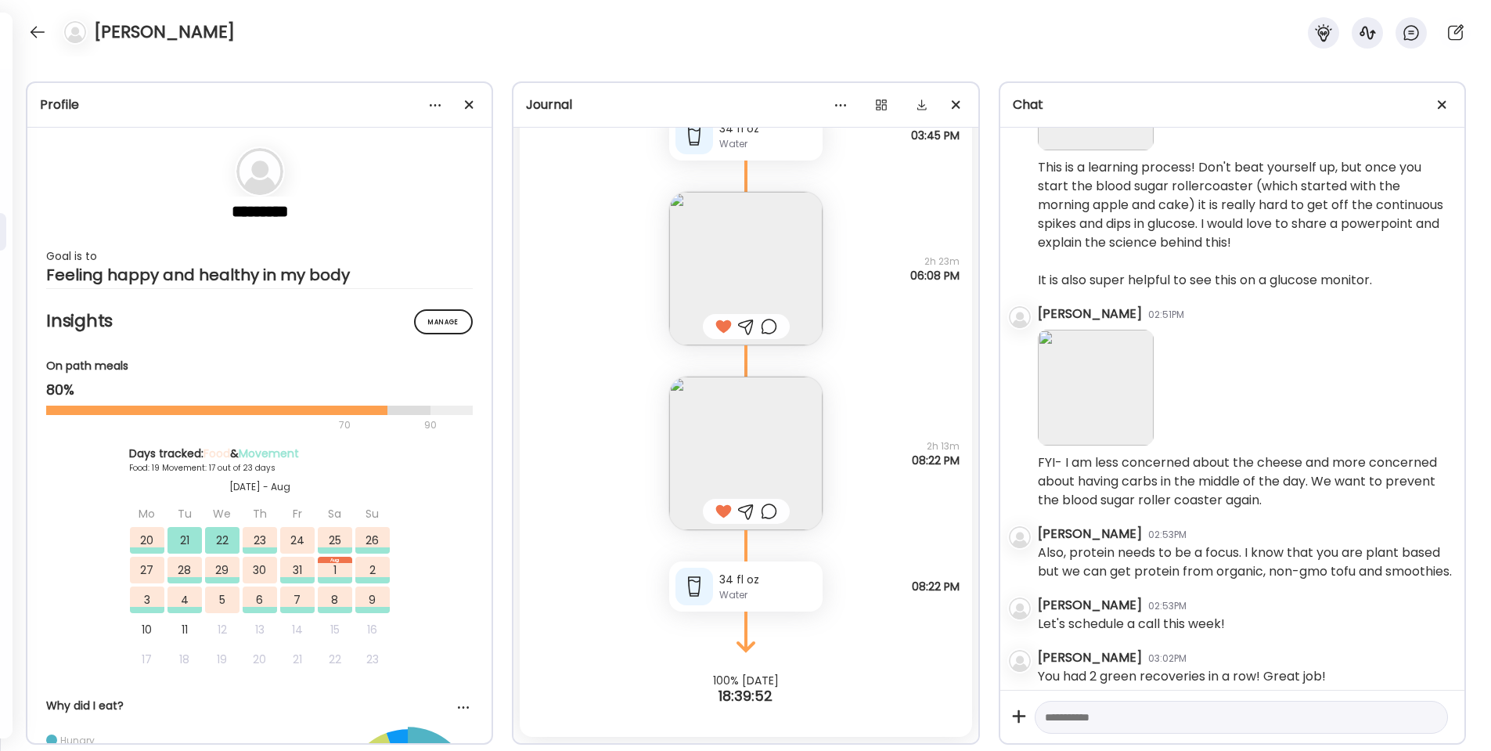
scroll to position [2757, 0]
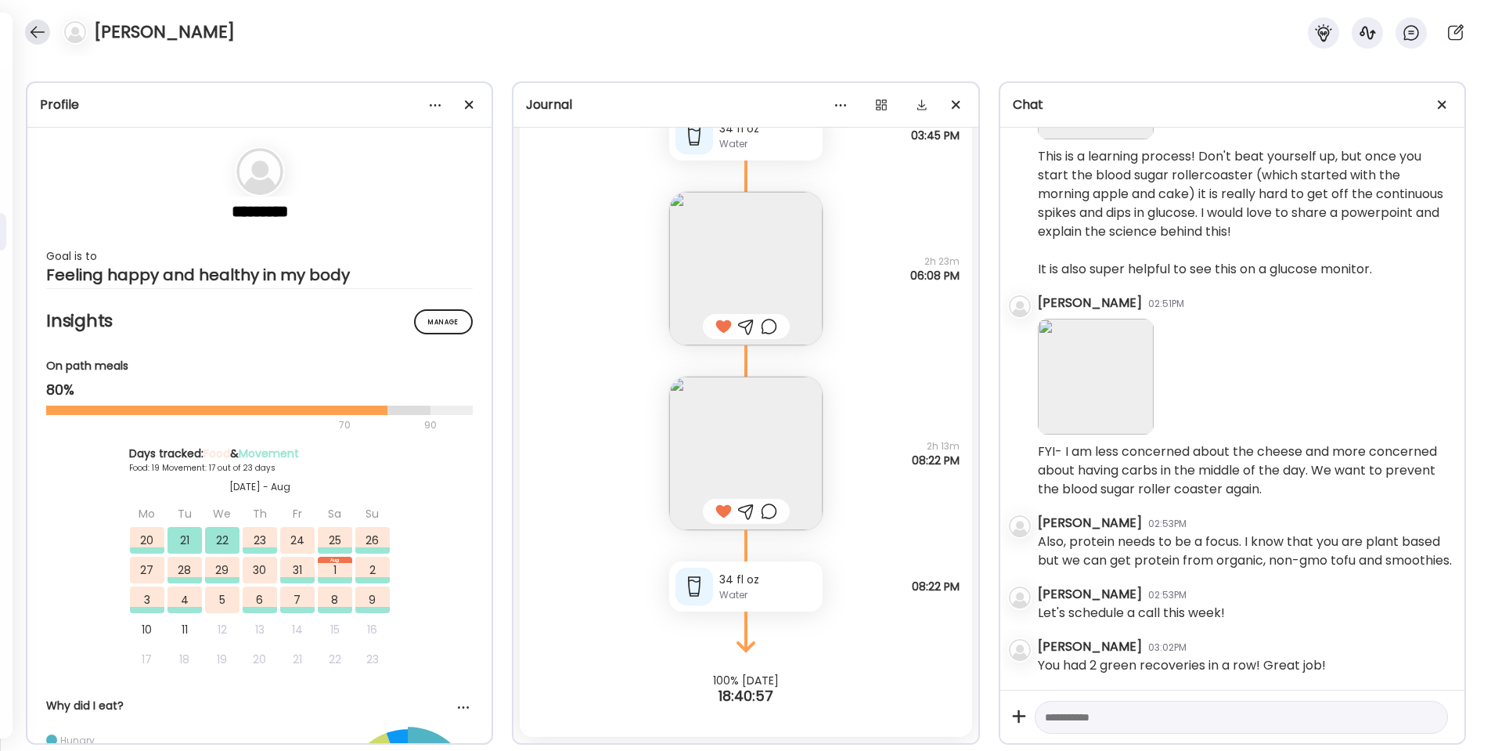
click at [38, 31] on div at bounding box center [37, 32] width 25 height 25
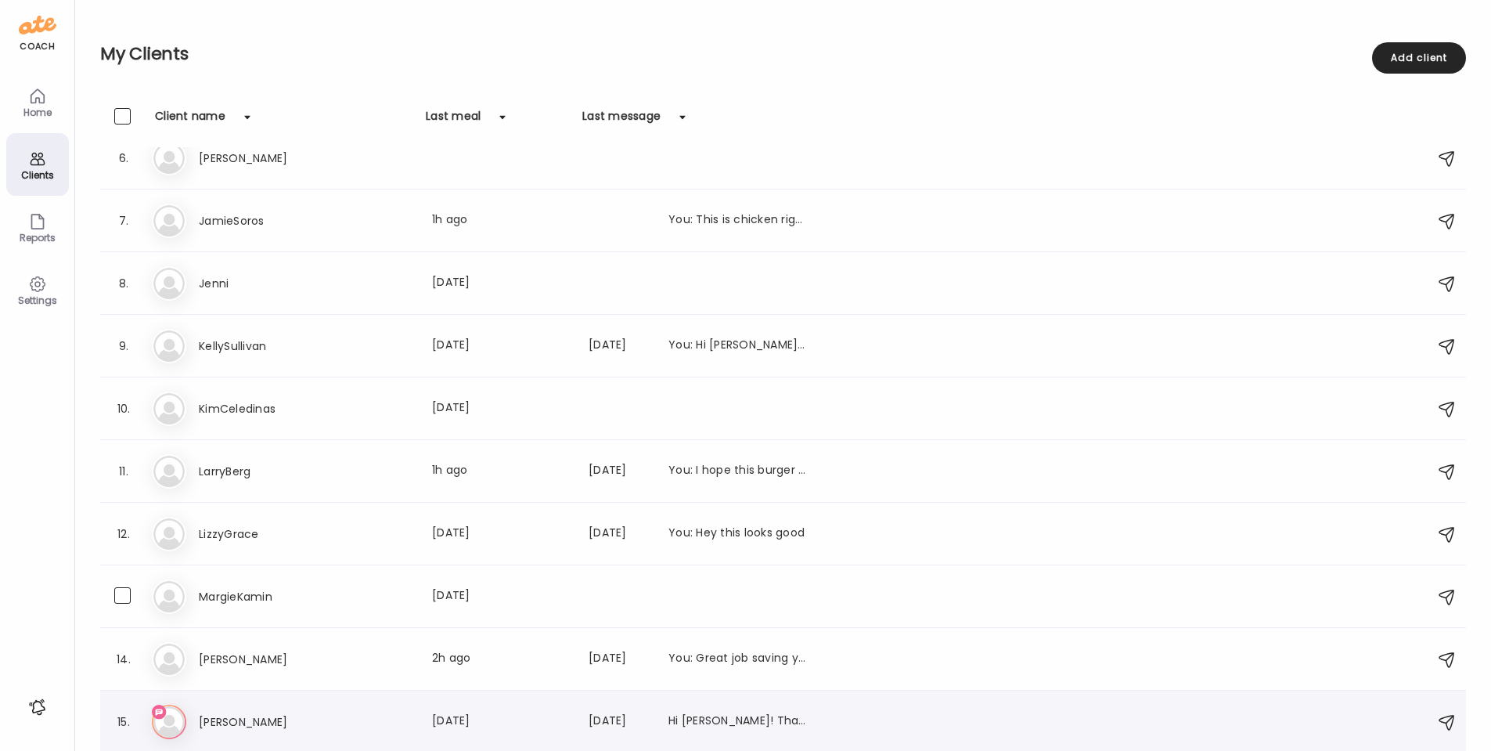
scroll to position [333, 0]
click at [246, 713] on h3 "[PERSON_NAME]" at bounding box center [268, 721] width 138 height 19
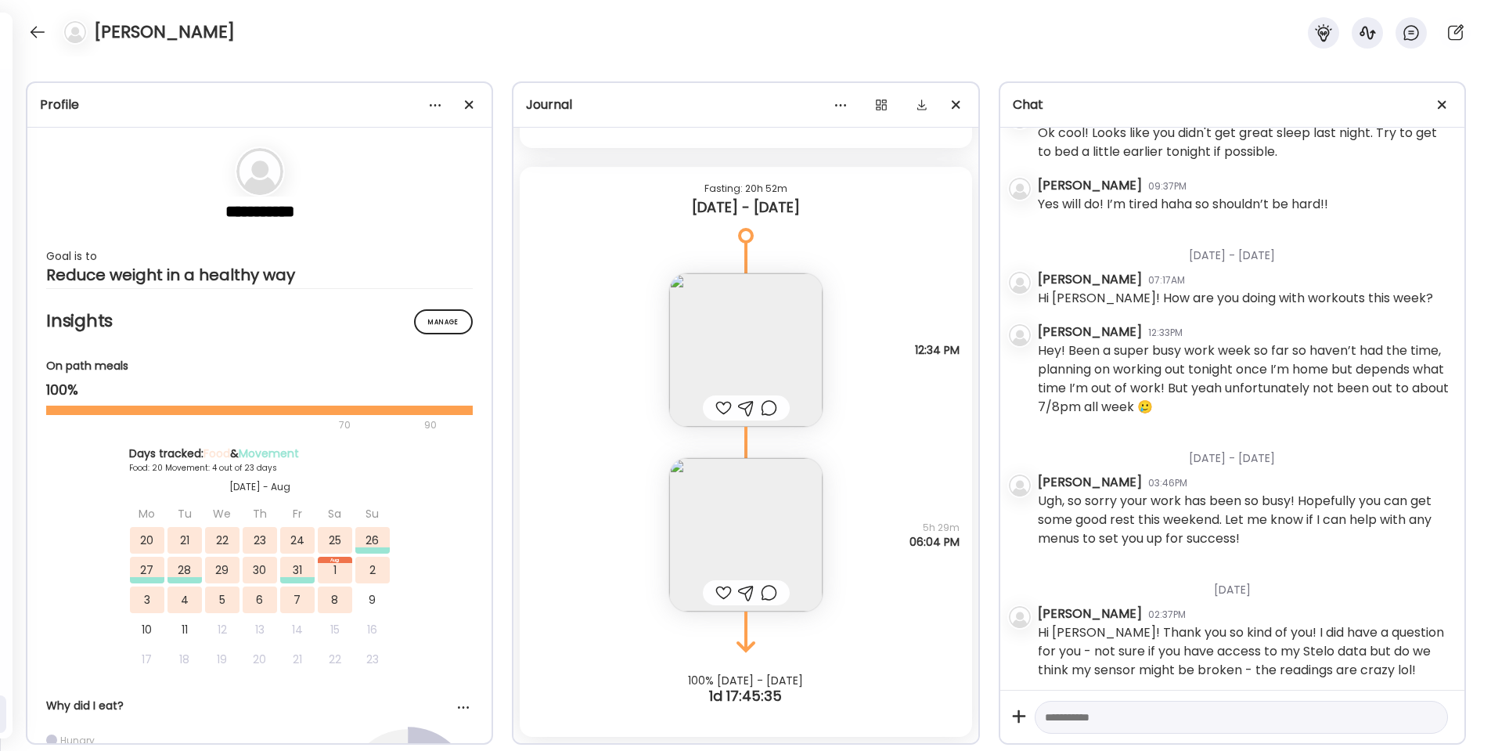
scroll to position [563, 0]
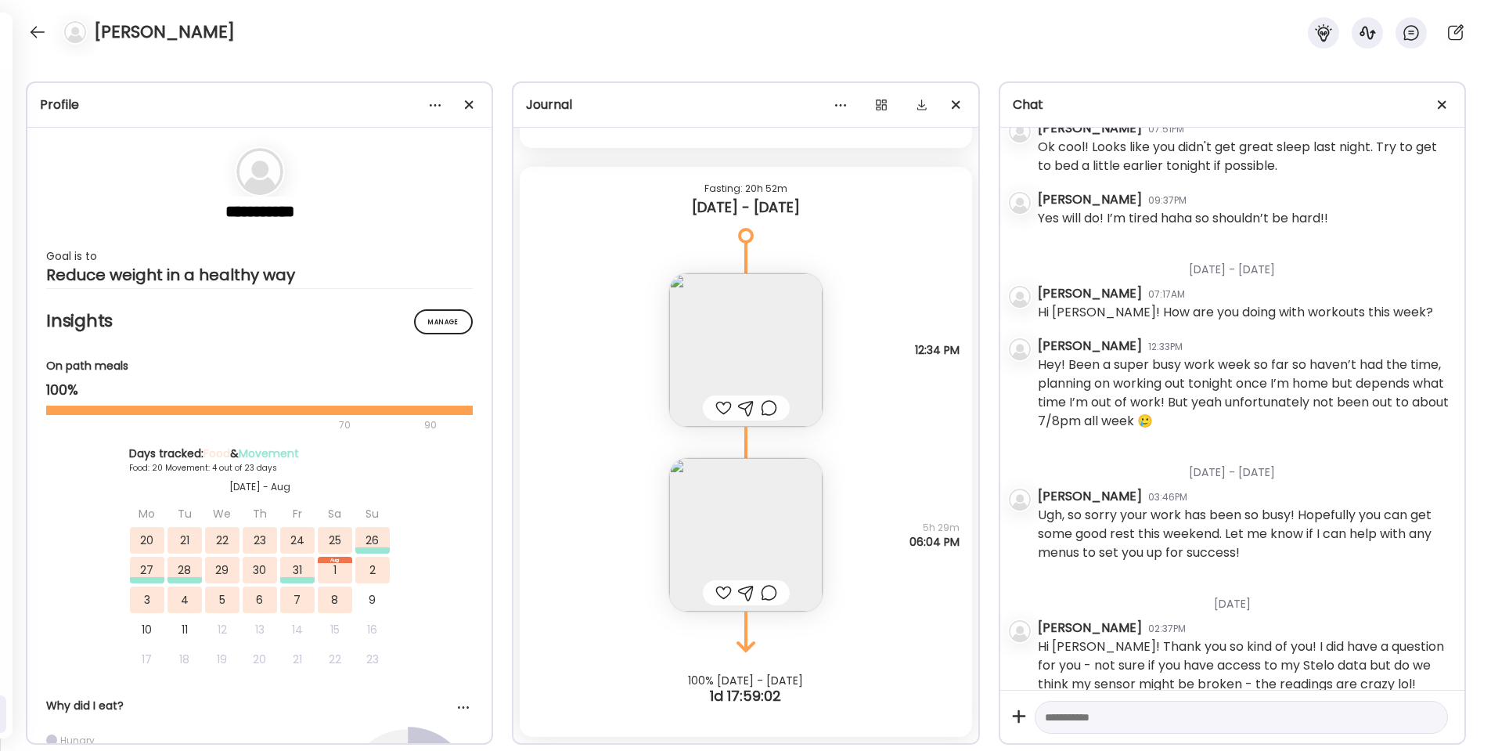
click at [722, 405] on div at bounding box center [723, 407] width 16 height 19
click at [720, 589] on div at bounding box center [723, 592] width 16 height 19
click at [1120, 718] on textarea at bounding box center [1227, 717] width 365 height 19
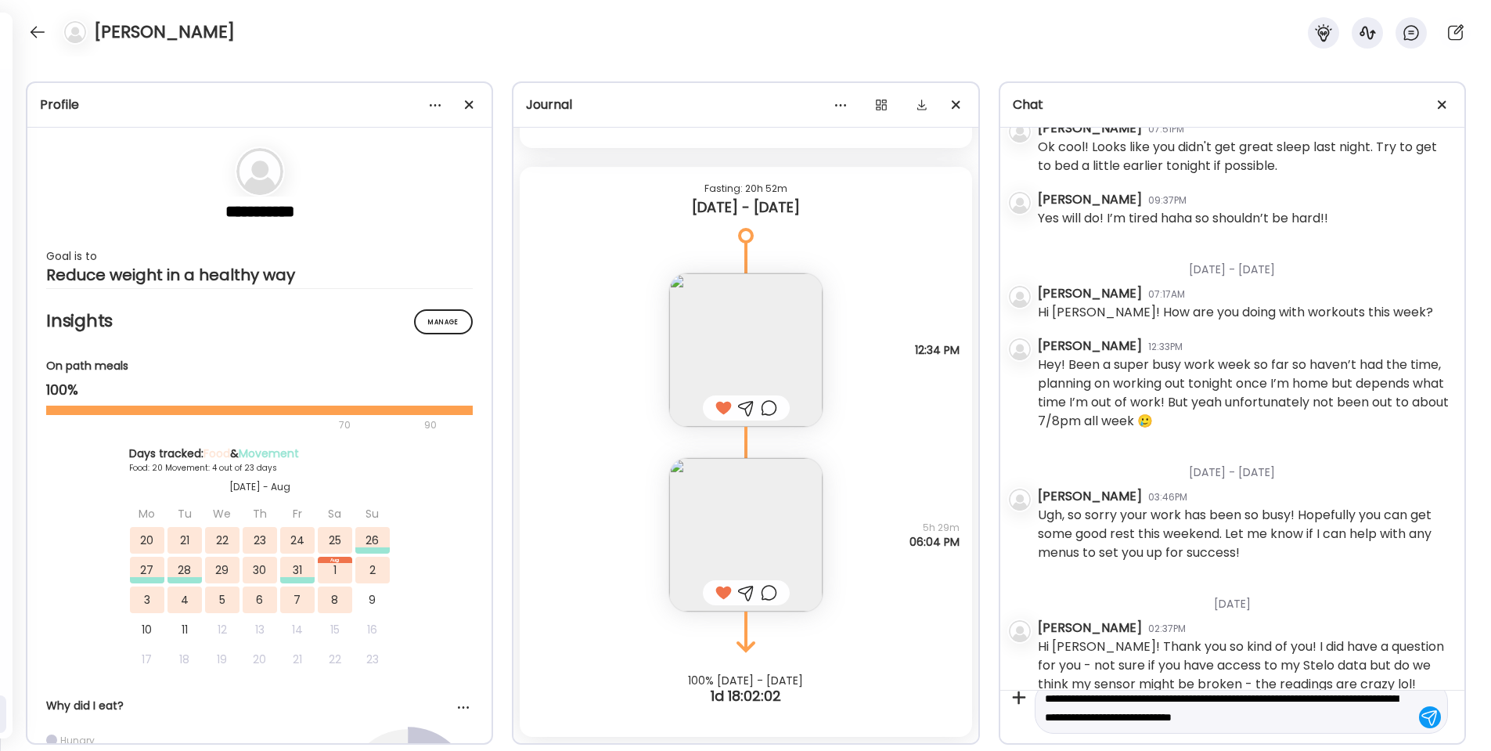
scroll to position [18, 0]
click at [1346, 725] on textarea "**********" at bounding box center [1227, 708] width 365 height 38
type textarea "**********"
click at [1435, 716] on div at bounding box center [1430, 717] width 22 height 22
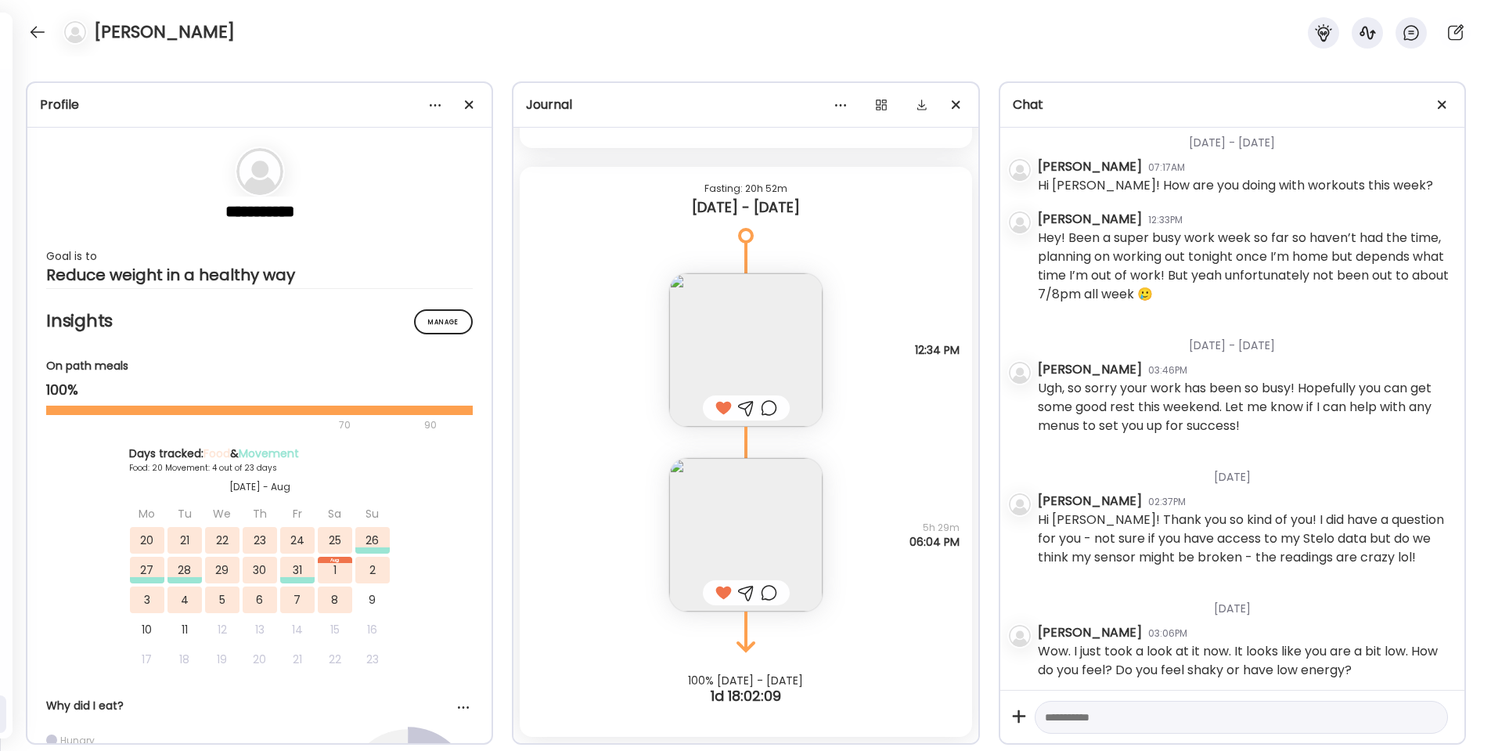
scroll to position [676, 0]
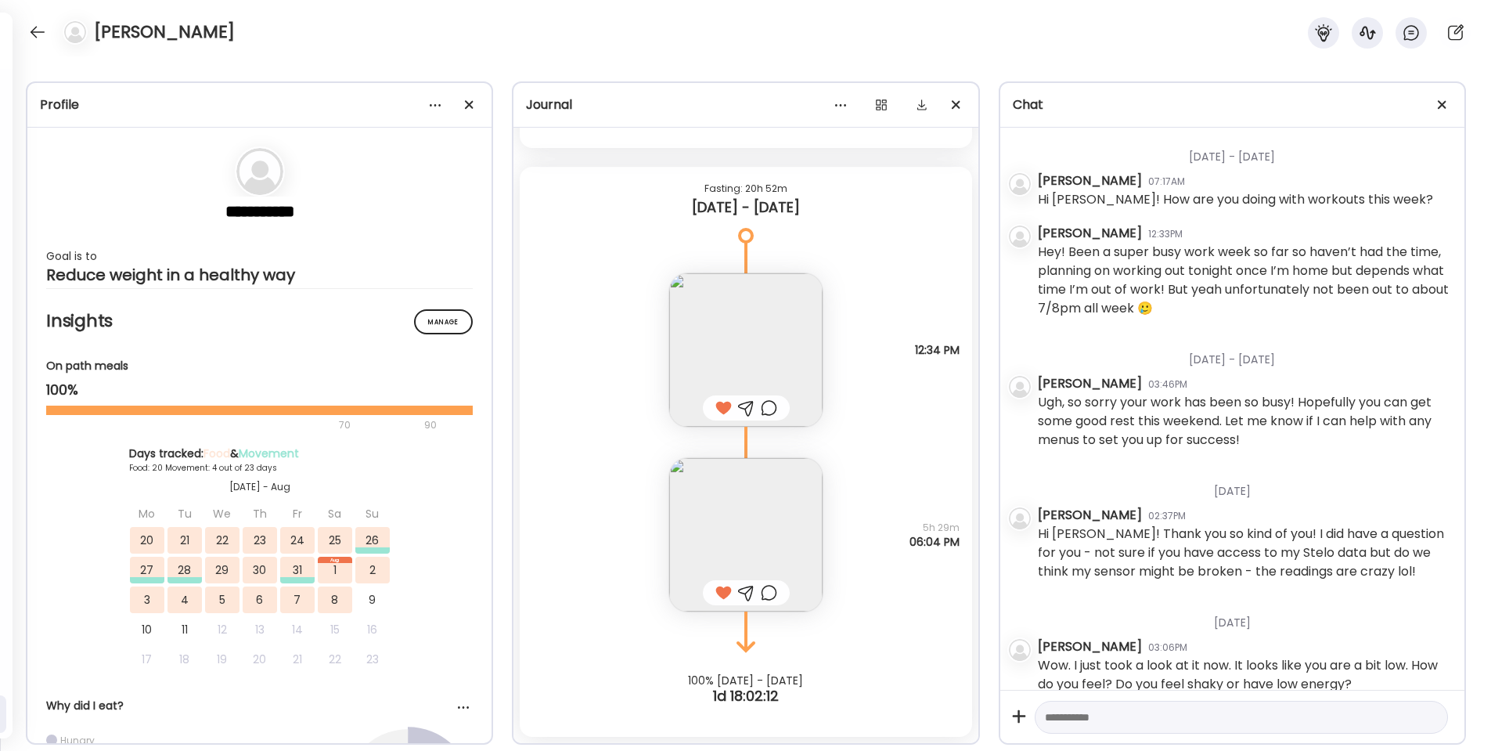
click at [1180, 712] on textarea at bounding box center [1227, 717] width 365 height 19
click at [1141, 715] on textarea "**********" at bounding box center [1227, 708] width 365 height 38
click at [1330, 715] on textarea "**********" at bounding box center [1227, 708] width 365 height 38
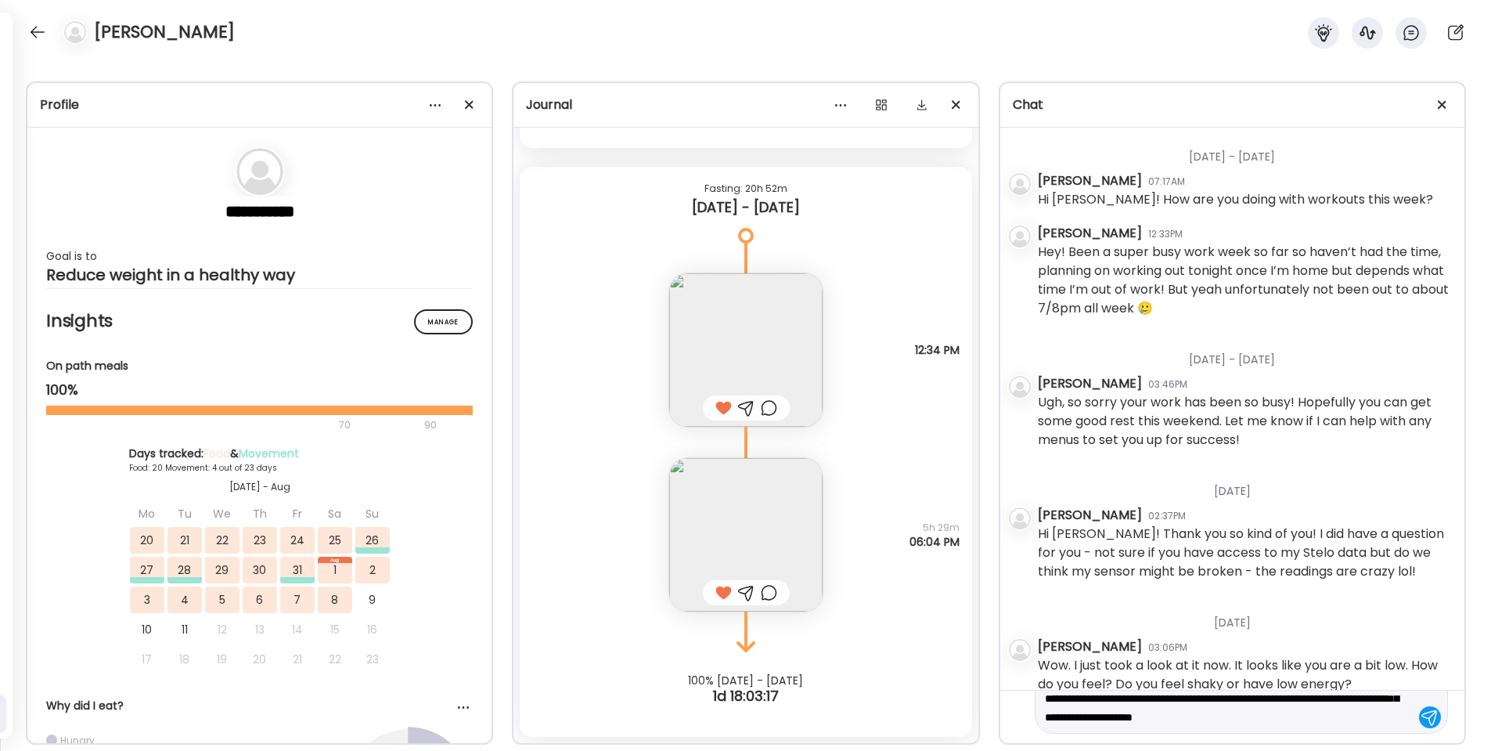
type textarea "**********"
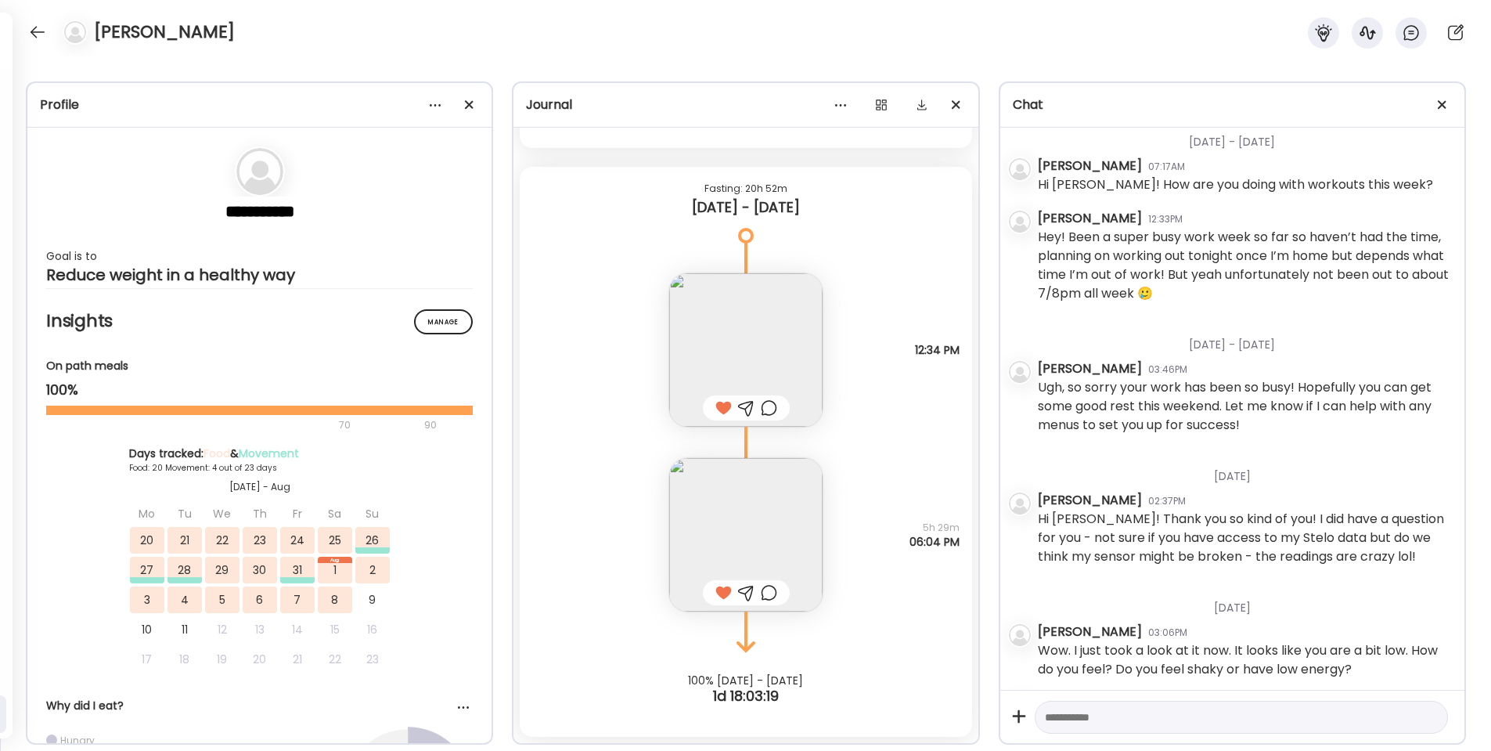
scroll to position [766, 0]
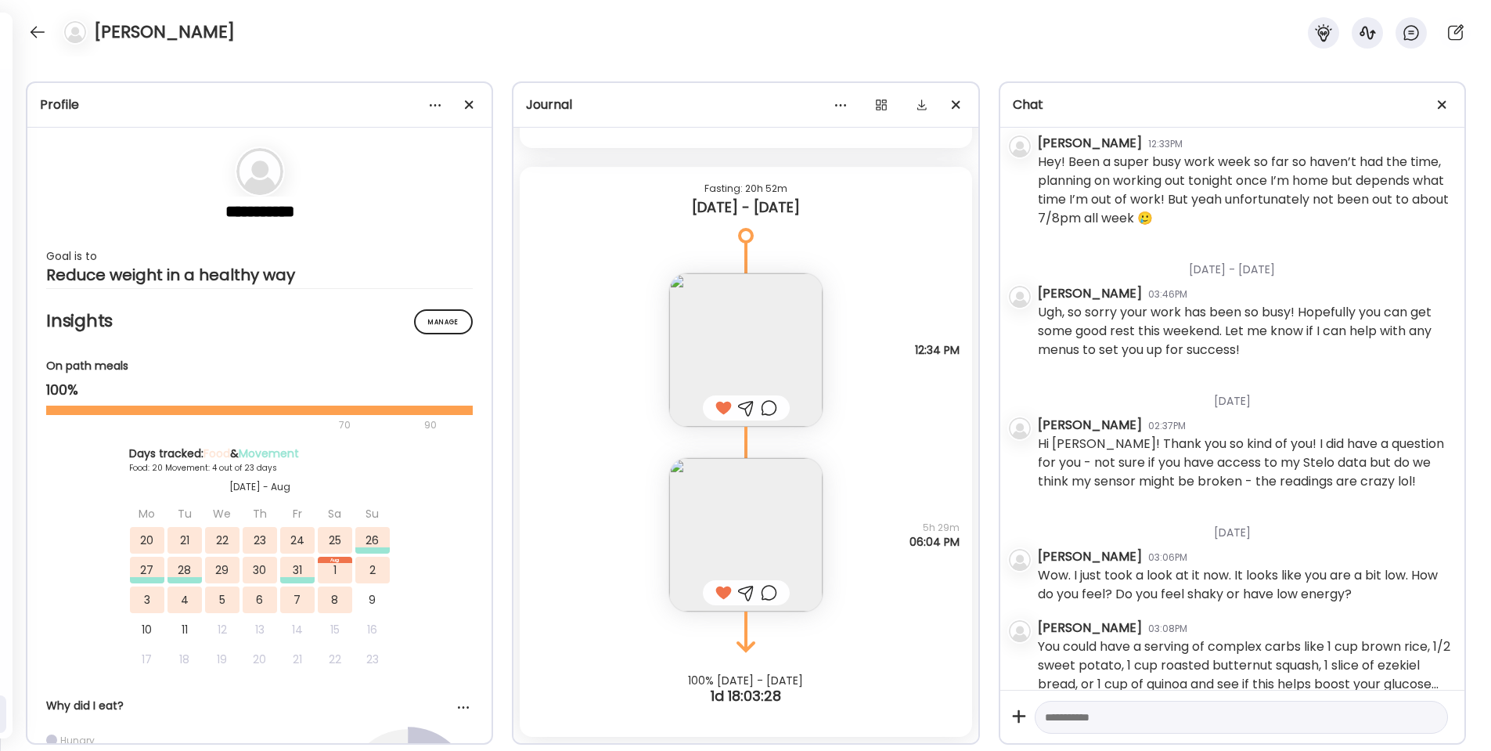
click at [1206, 721] on textarea at bounding box center [1227, 717] width 365 height 19
type textarea "**********"
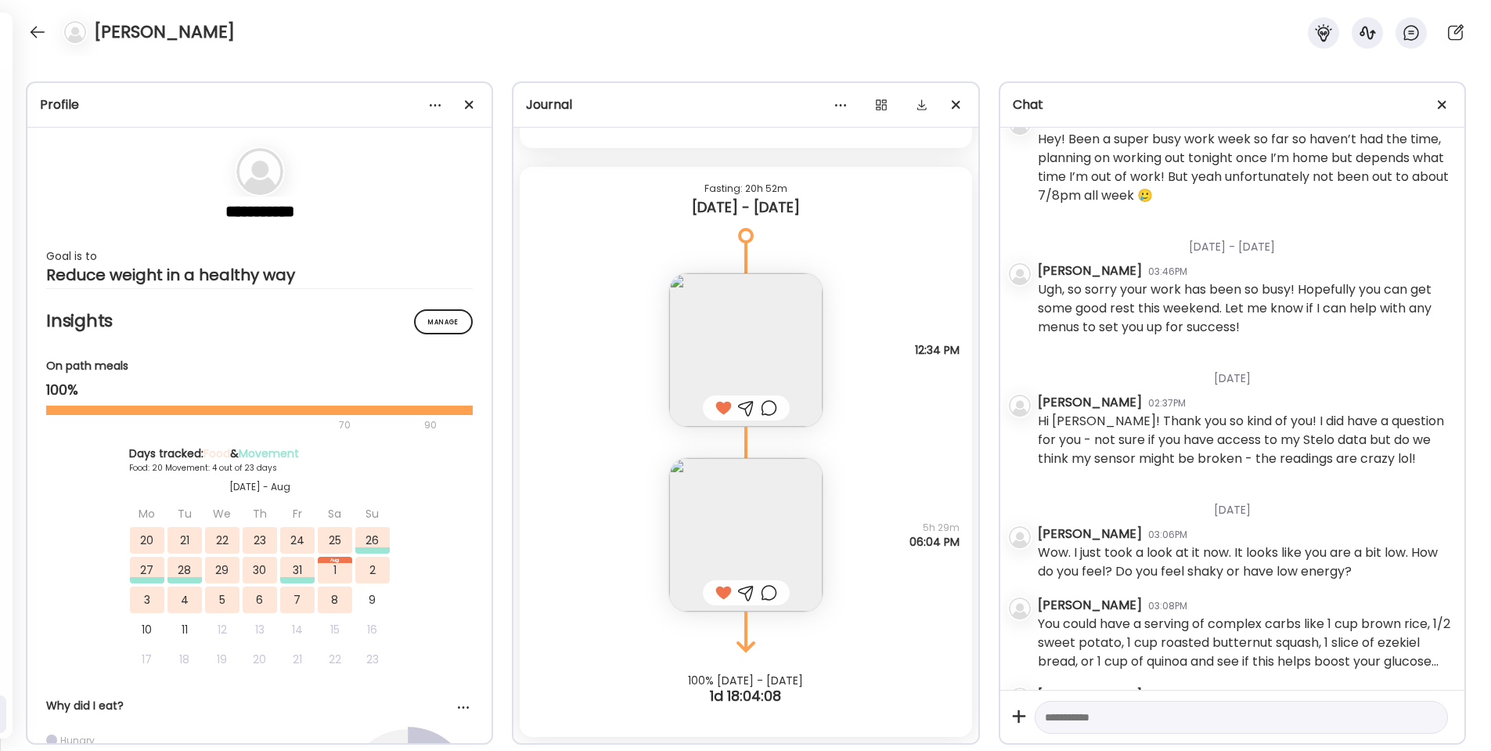
scroll to position [818, 0]
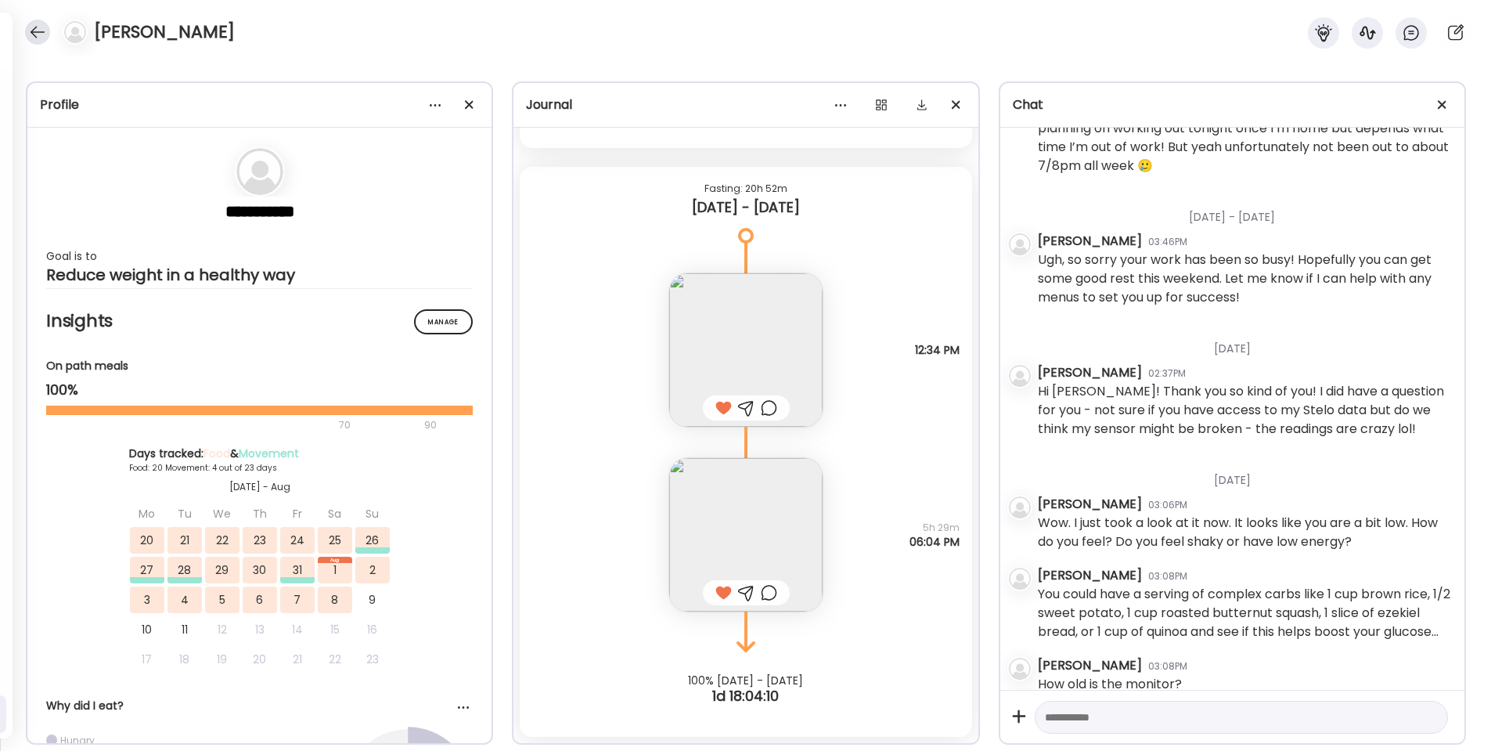
click at [37, 29] on div at bounding box center [37, 32] width 25 height 25
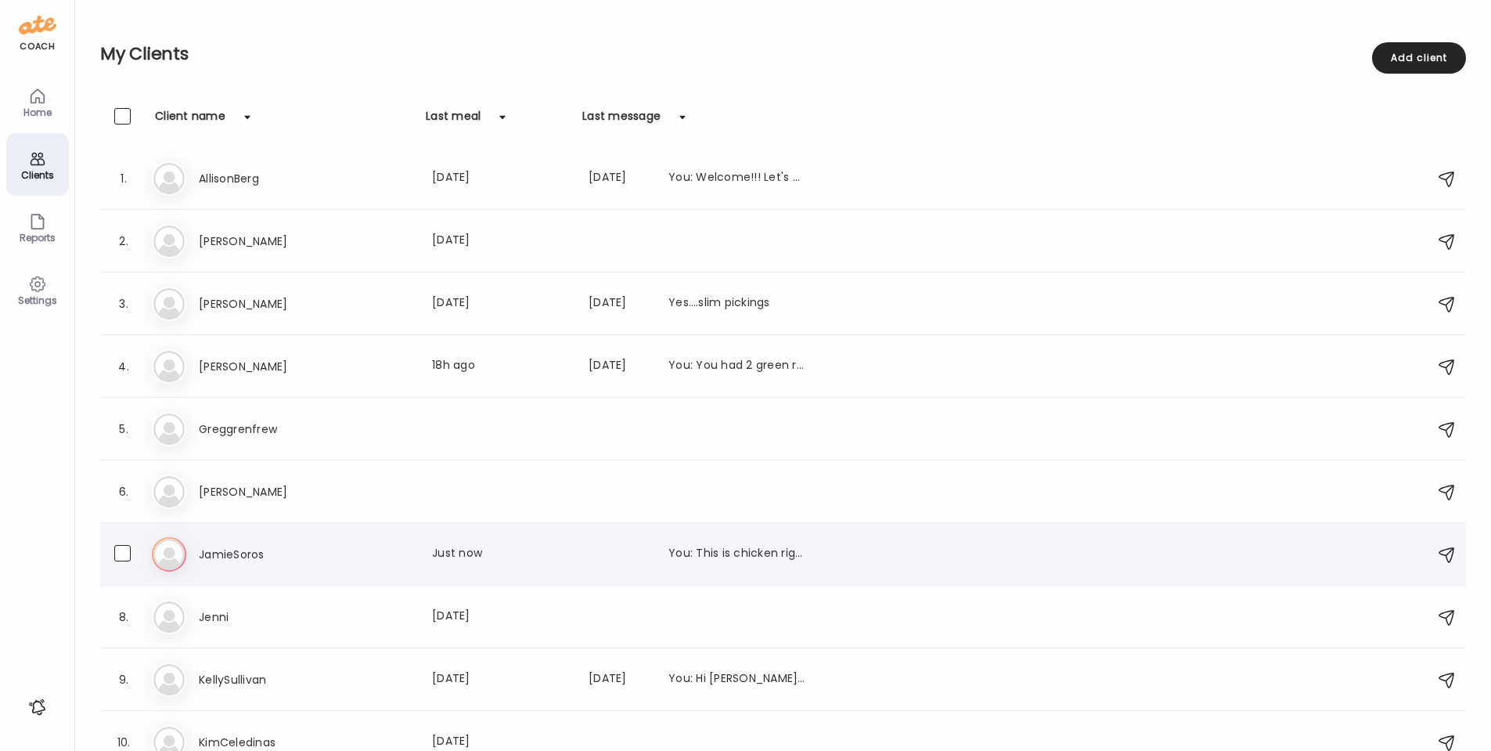
click at [236, 553] on h3 "JamieSoros" at bounding box center [268, 554] width 138 height 19
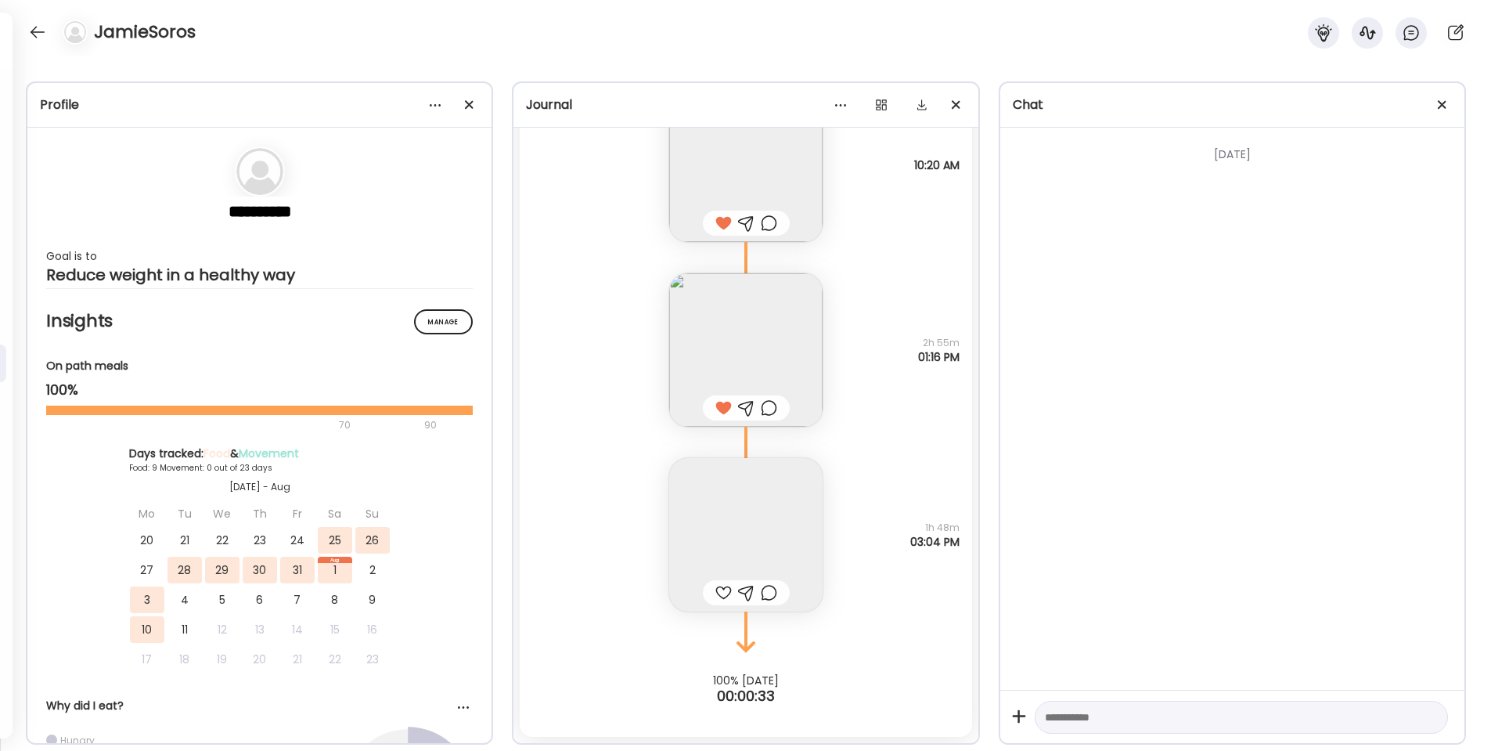
scroll to position [5569, 0]
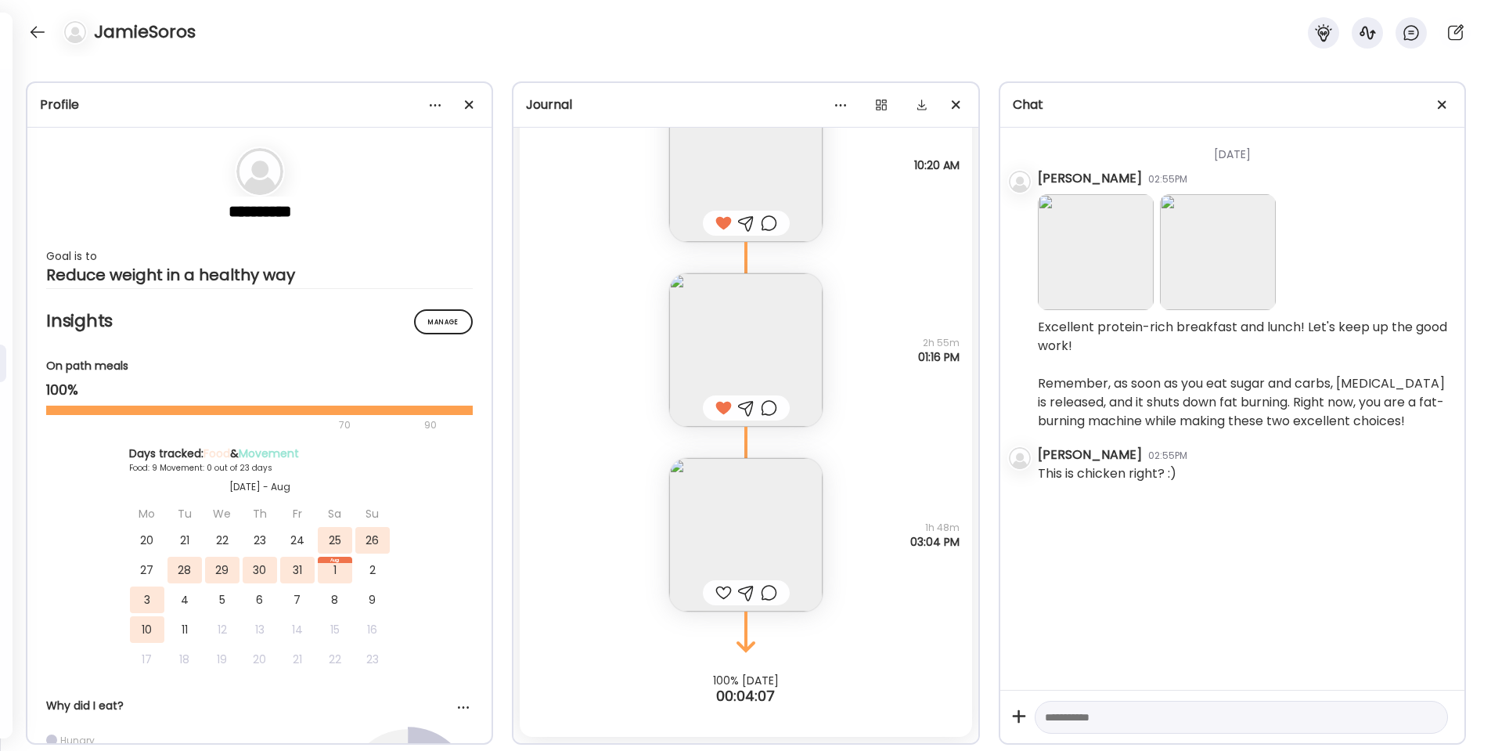
click at [749, 334] on img at bounding box center [745, 349] width 153 height 153
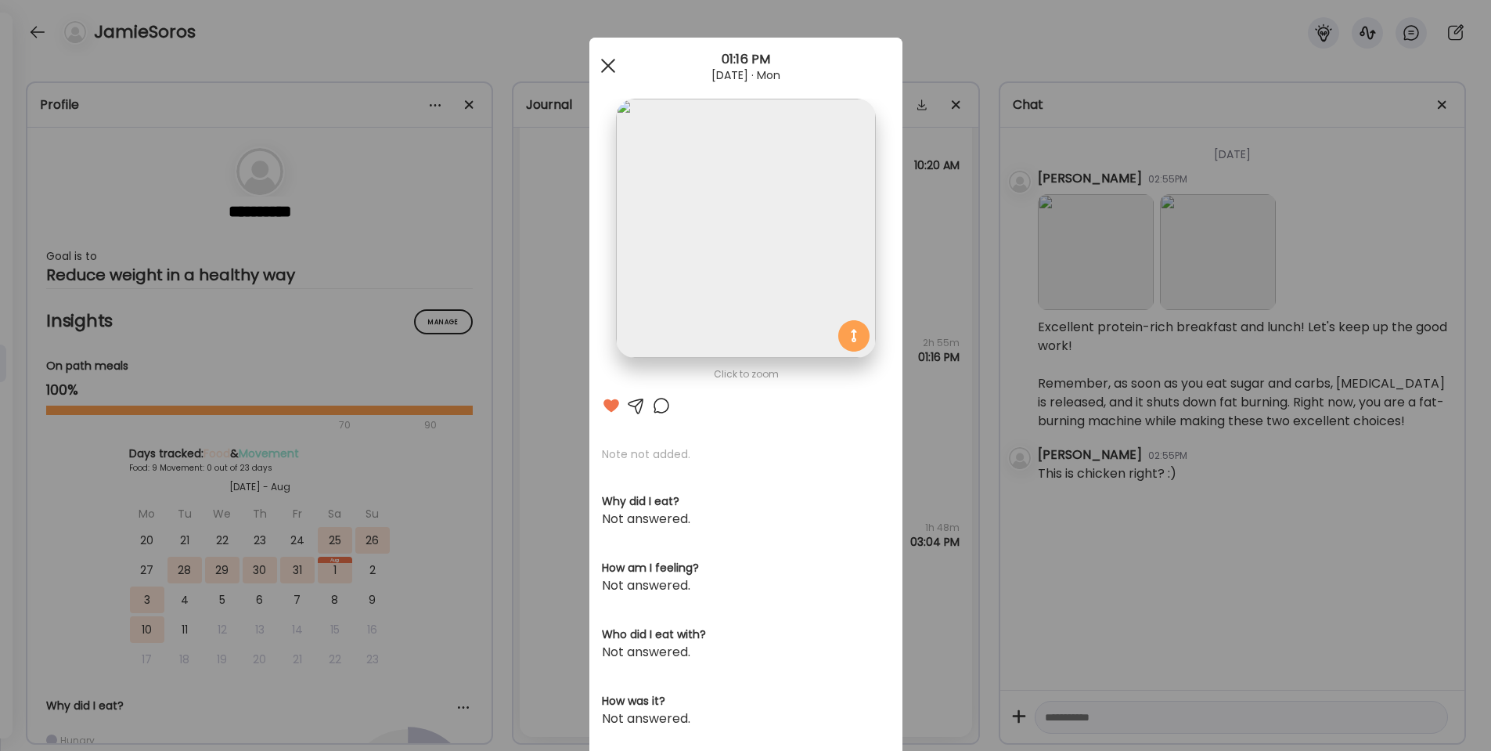
click at [607, 59] on div at bounding box center [608, 65] width 31 height 31
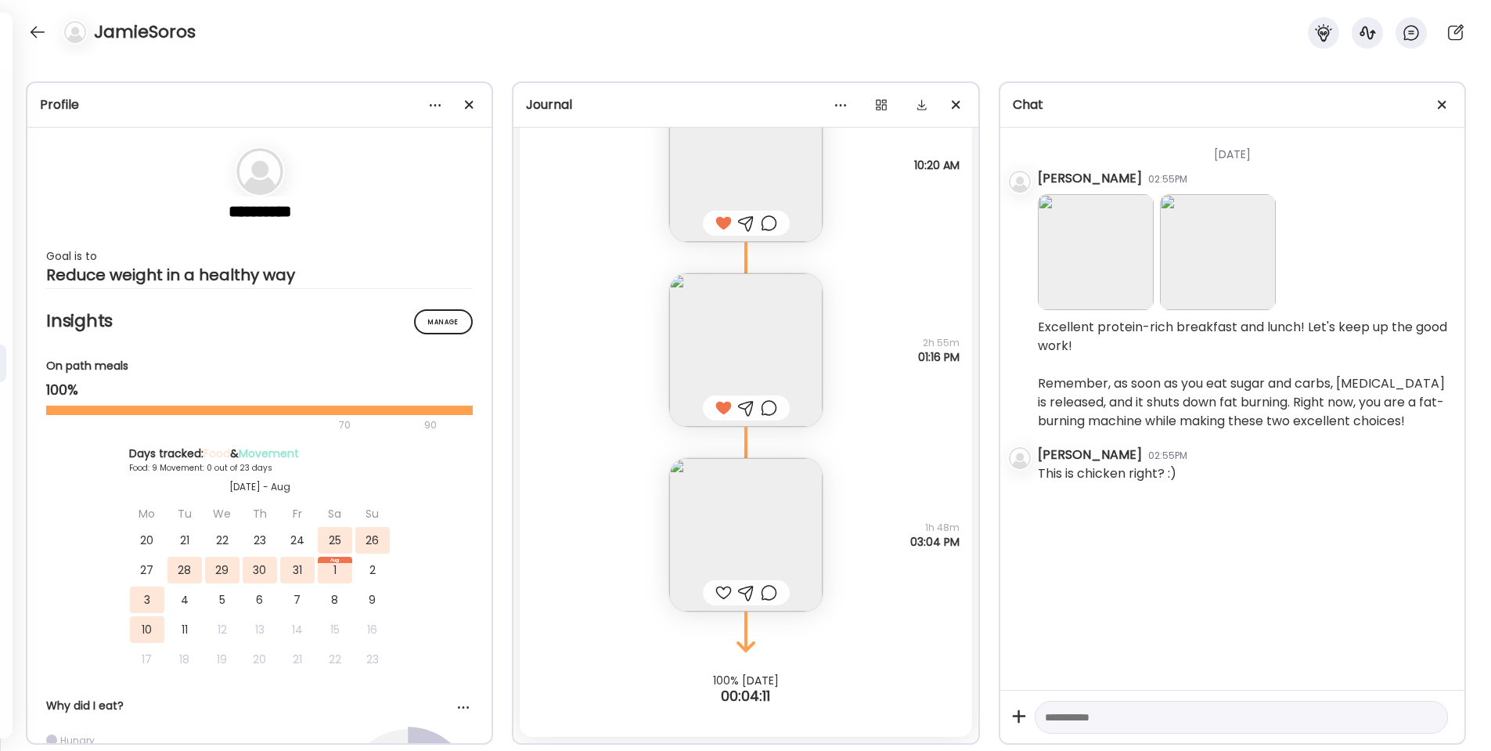
click at [721, 595] on div at bounding box center [723, 592] width 16 height 19
click at [748, 594] on div at bounding box center [746, 592] width 16 height 19
click at [1056, 715] on textarea at bounding box center [1227, 718] width 365 height 19
type textarea "**********"
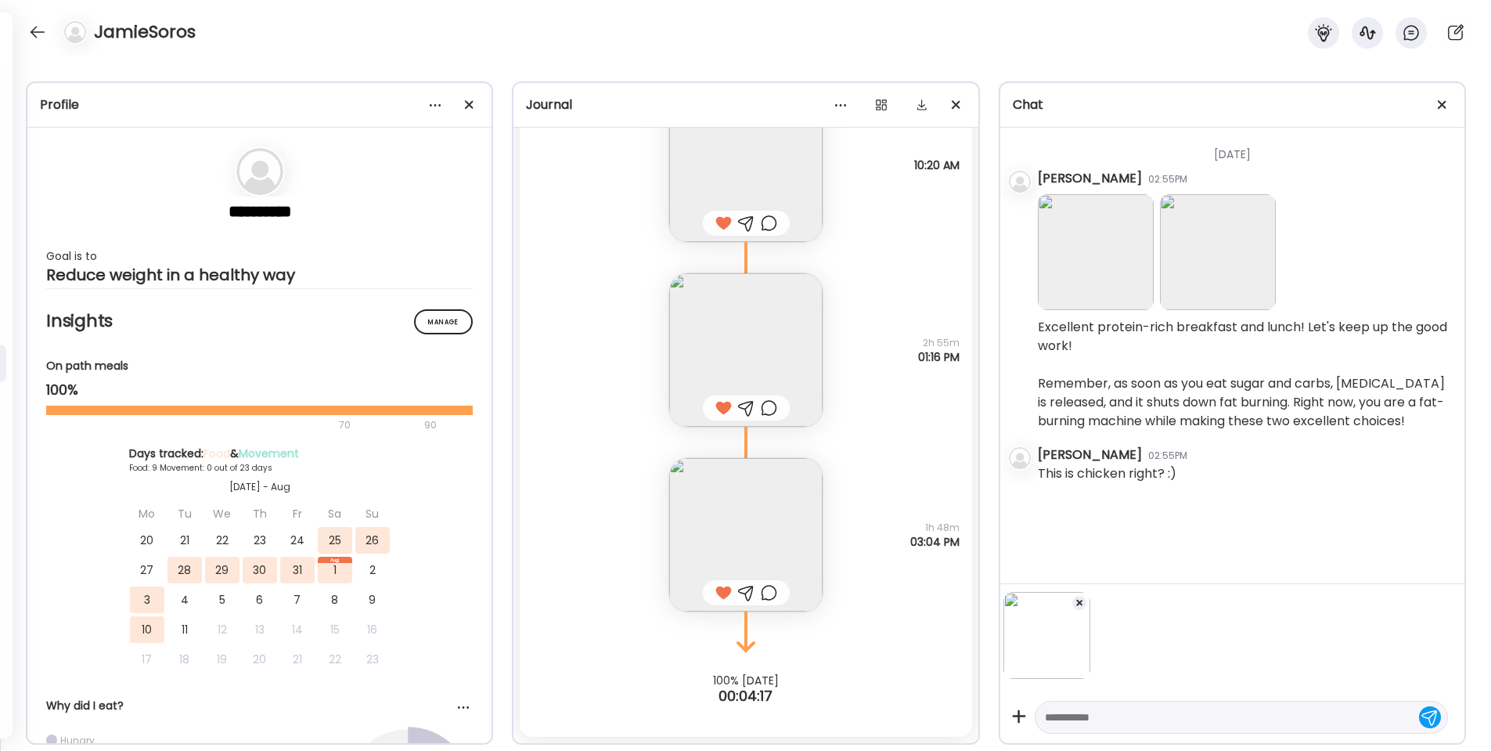
scroll to position [0, 0]
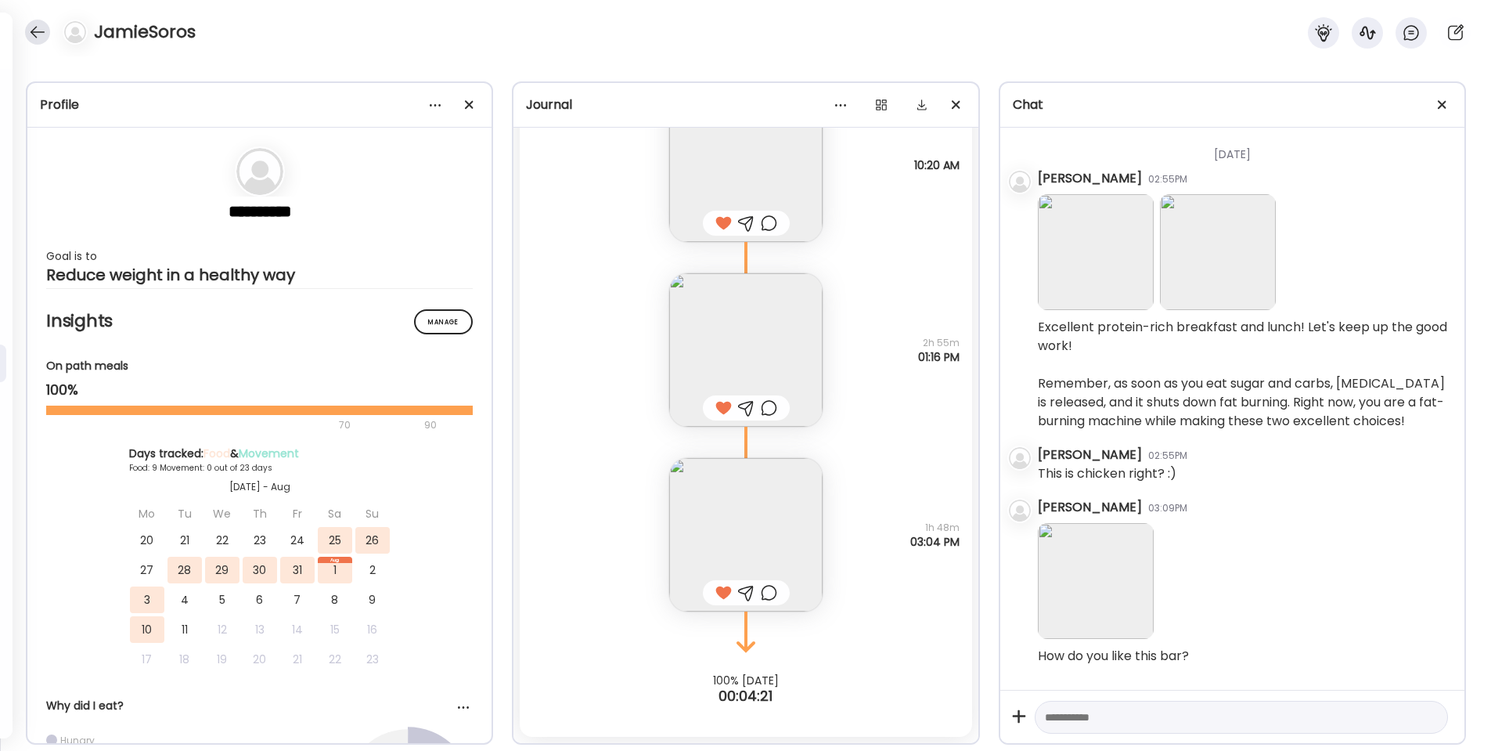
click at [36, 31] on div at bounding box center [37, 32] width 25 height 25
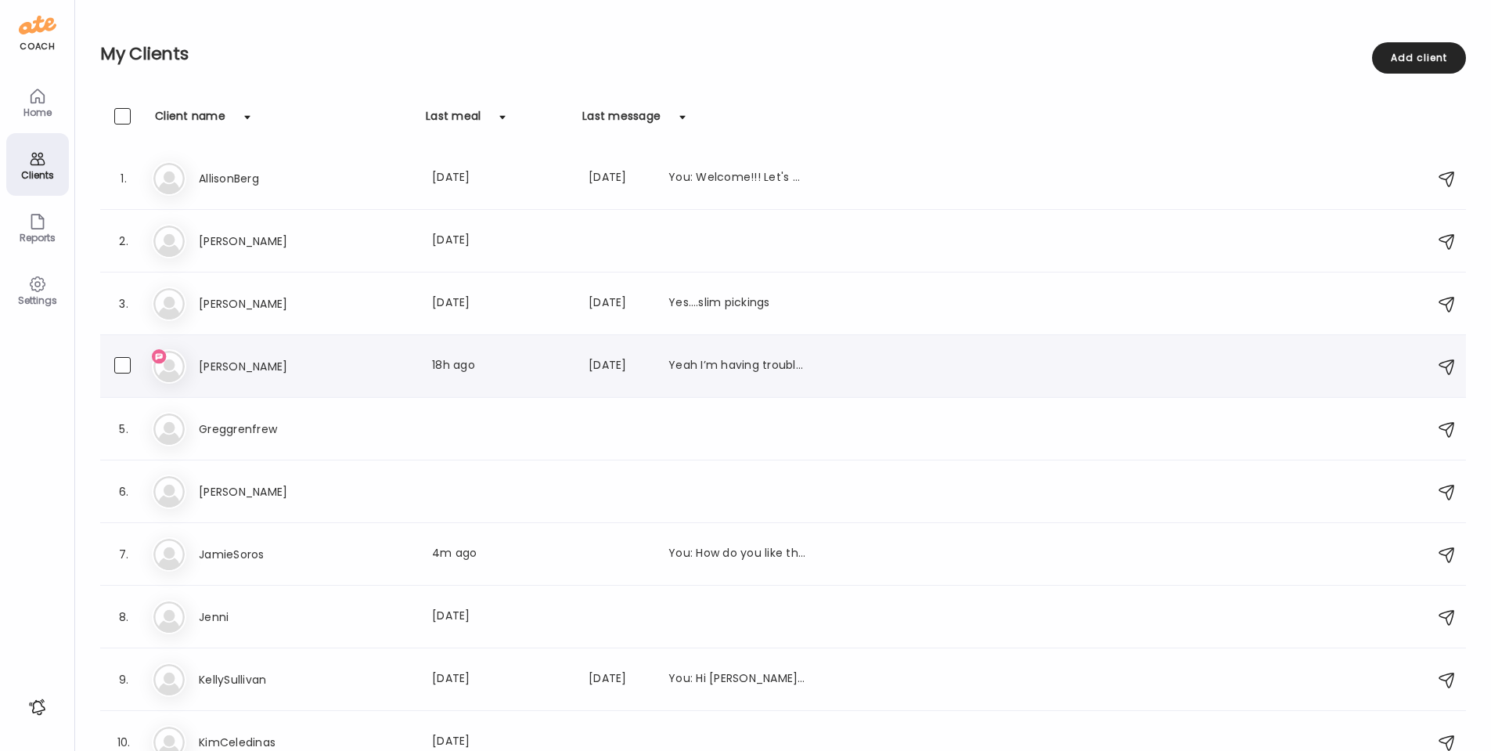
click at [230, 353] on div "El [PERSON_NAME] Last meal: 18h ago Last message: [DATE] Yeah I’m having troubl…" at bounding box center [785, 366] width 1267 height 34
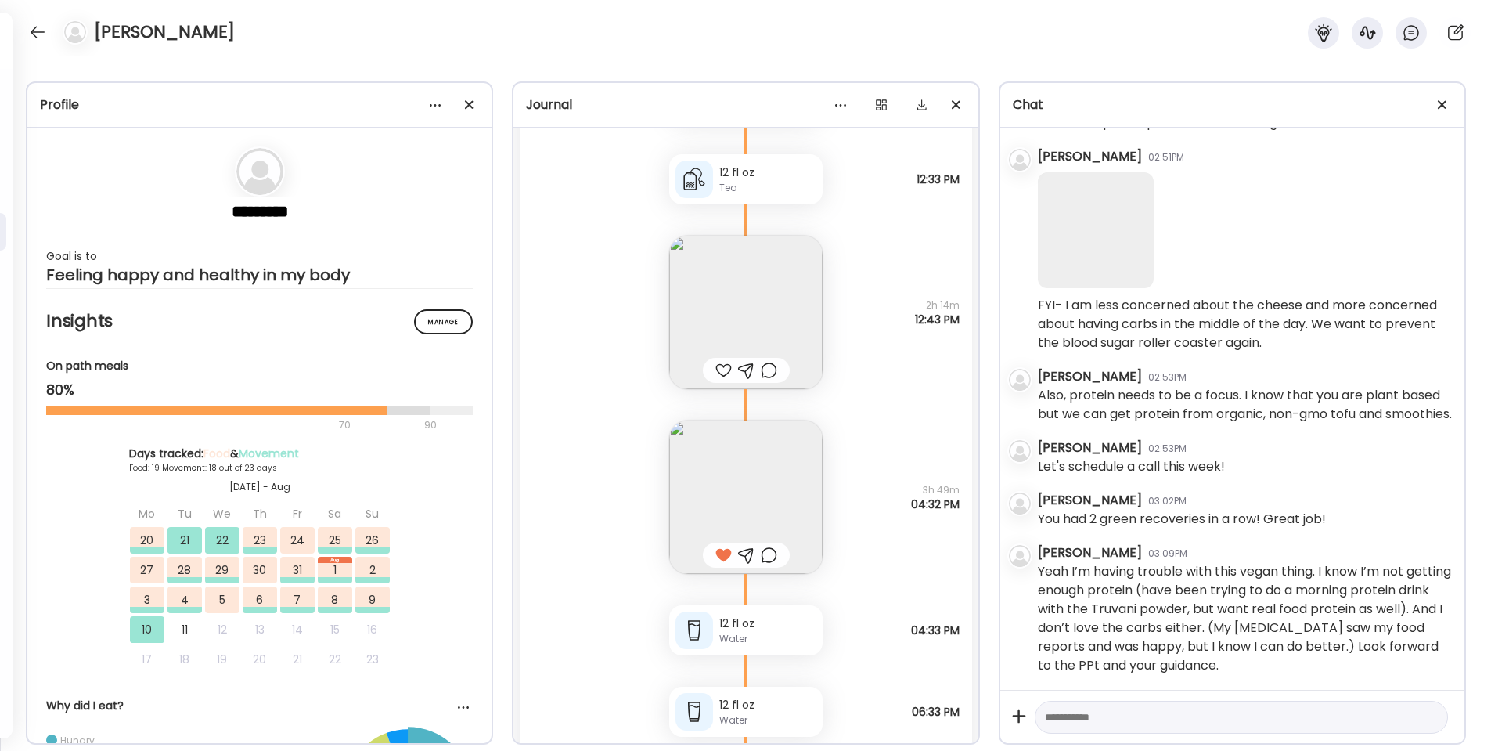
scroll to position [49294, 0]
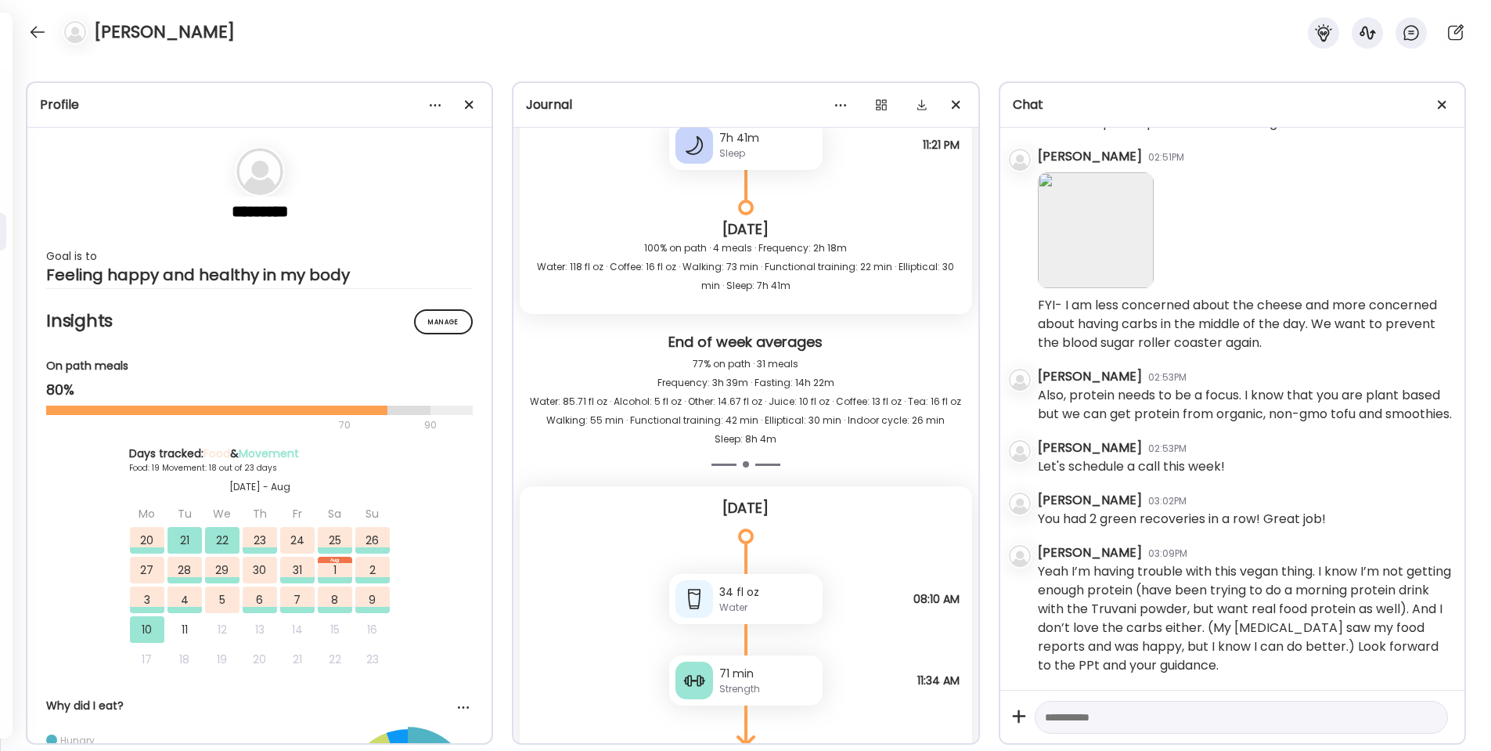
click at [1092, 717] on textarea at bounding box center [1227, 717] width 365 height 19
paste textarea "**********"
type textarea "**********"
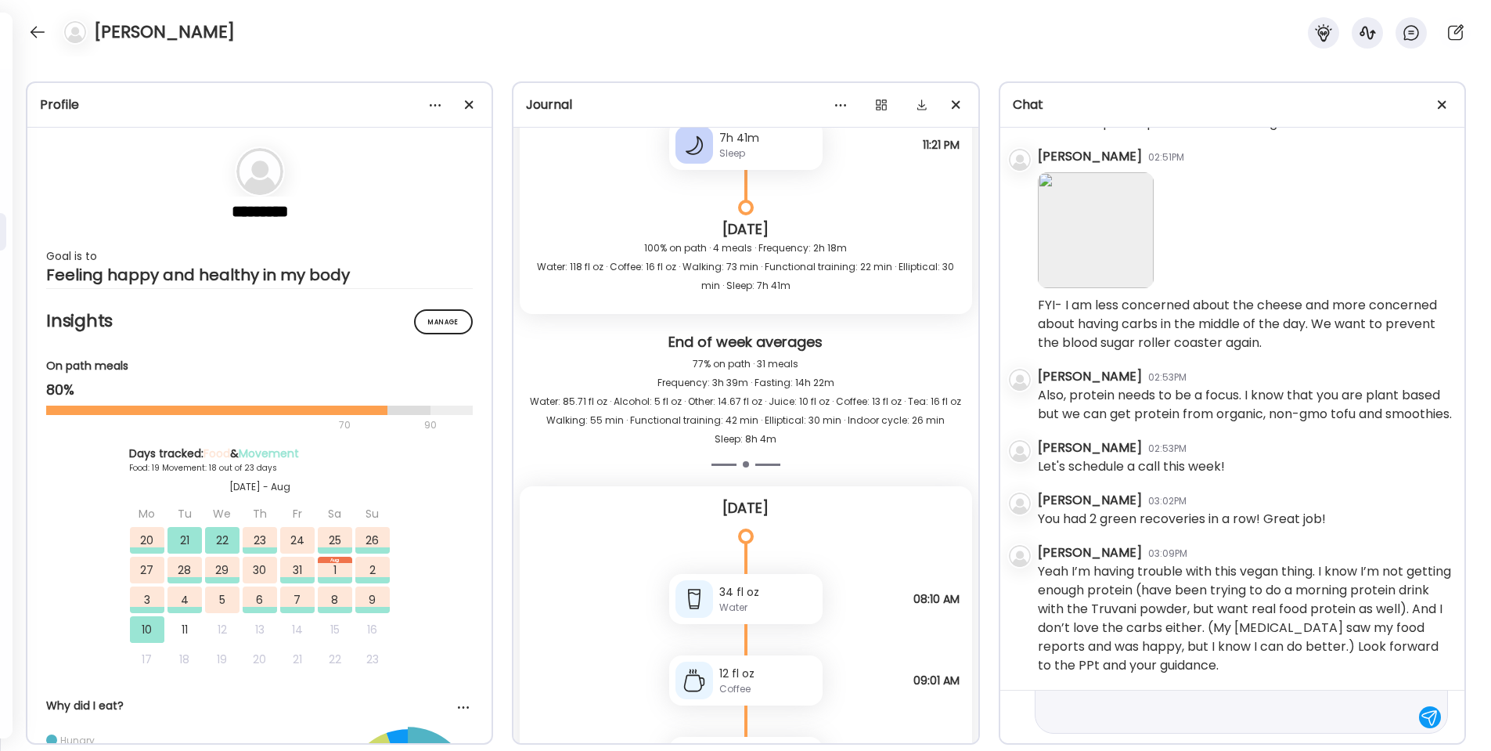
click at [1432, 715] on div at bounding box center [1430, 717] width 22 height 22
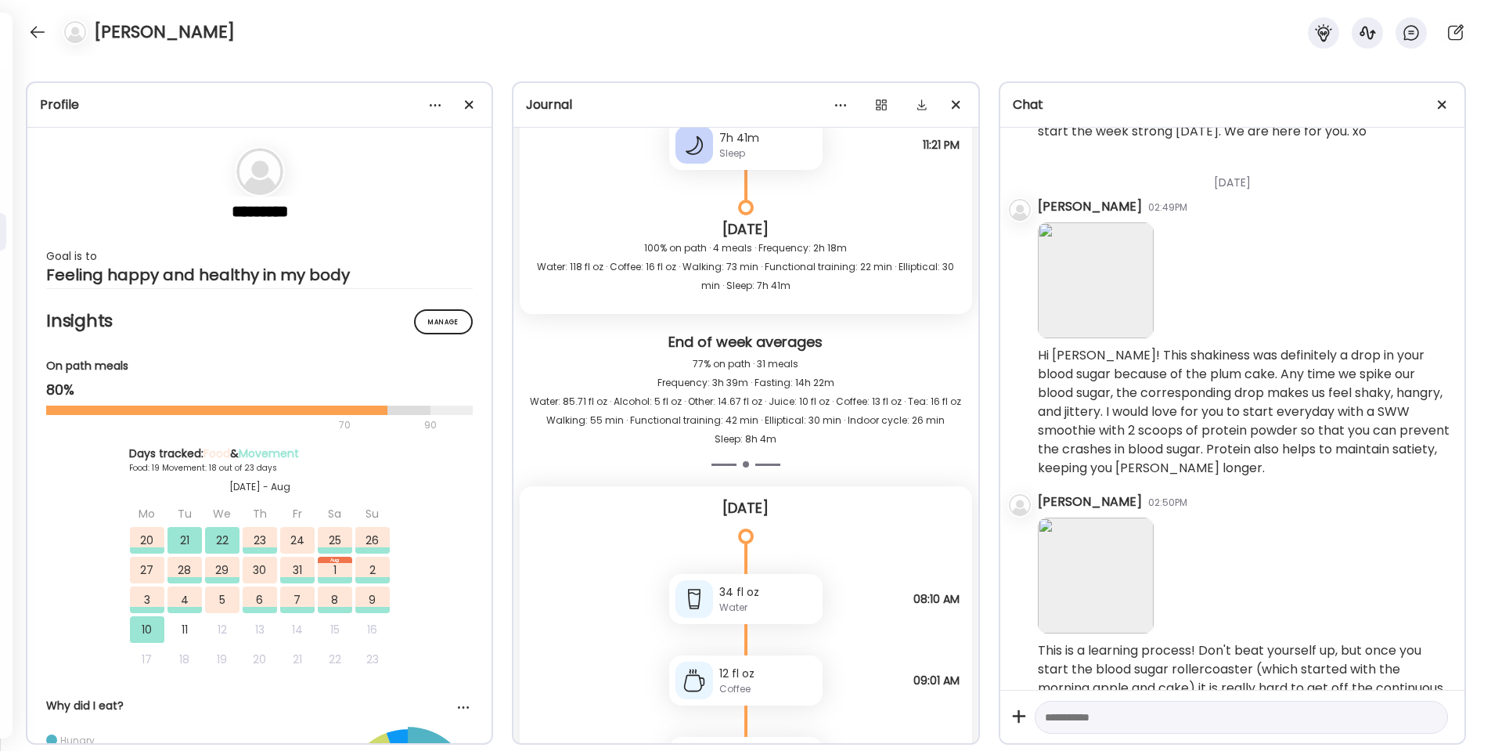
scroll to position [2243, 0]
click at [44, 25] on div at bounding box center [37, 32] width 25 height 25
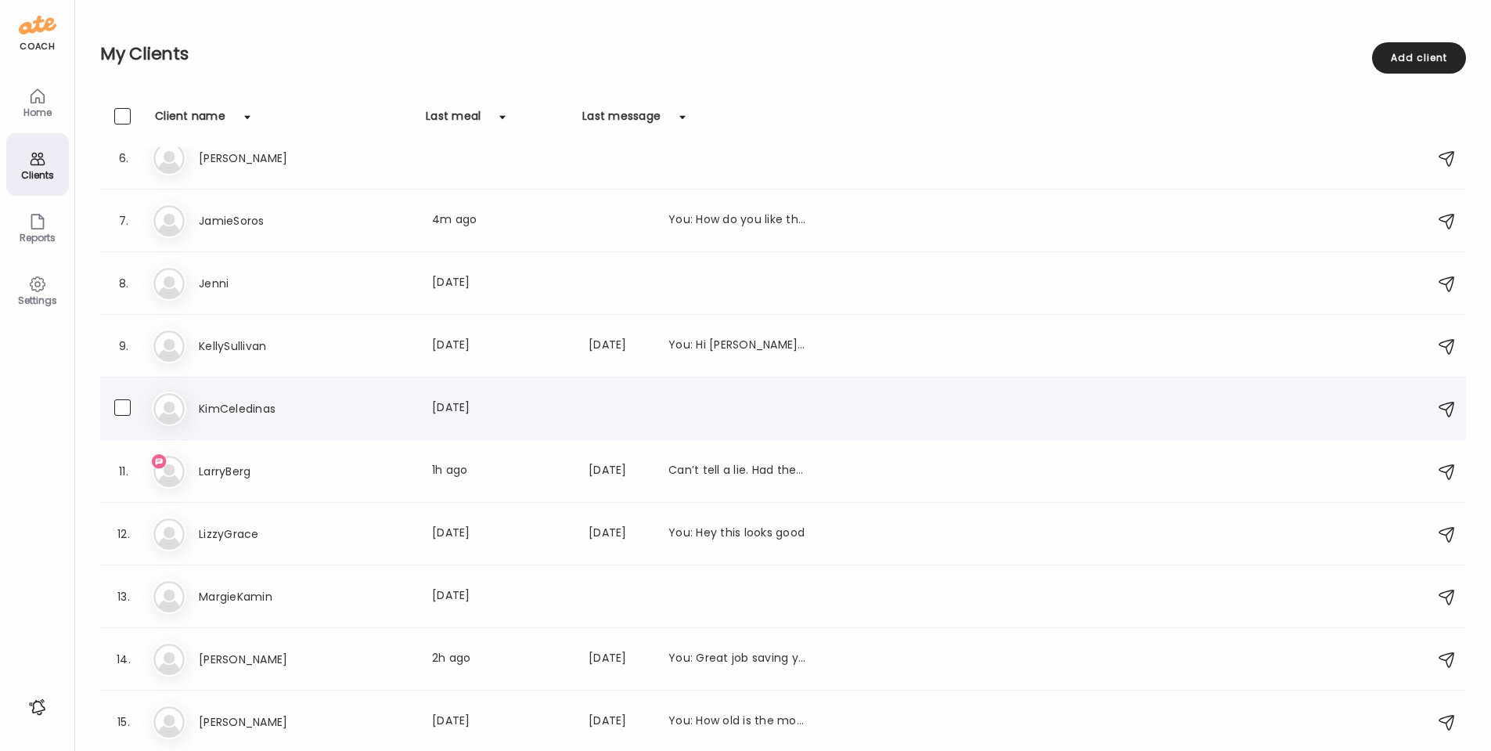
scroll to position [333, 0]
click at [233, 473] on h3 "LarryBerg" at bounding box center [268, 471] width 138 height 19
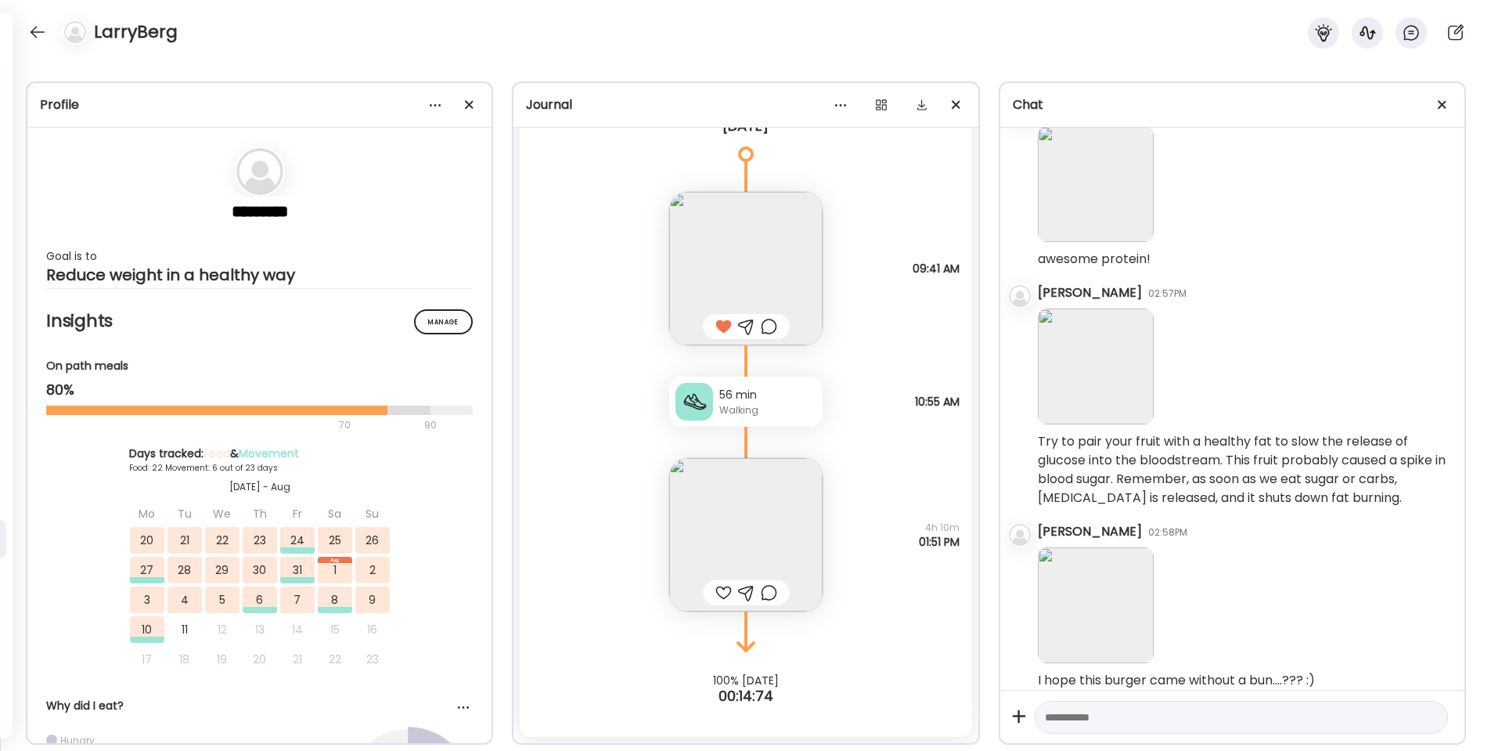
scroll to position [3026, 0]
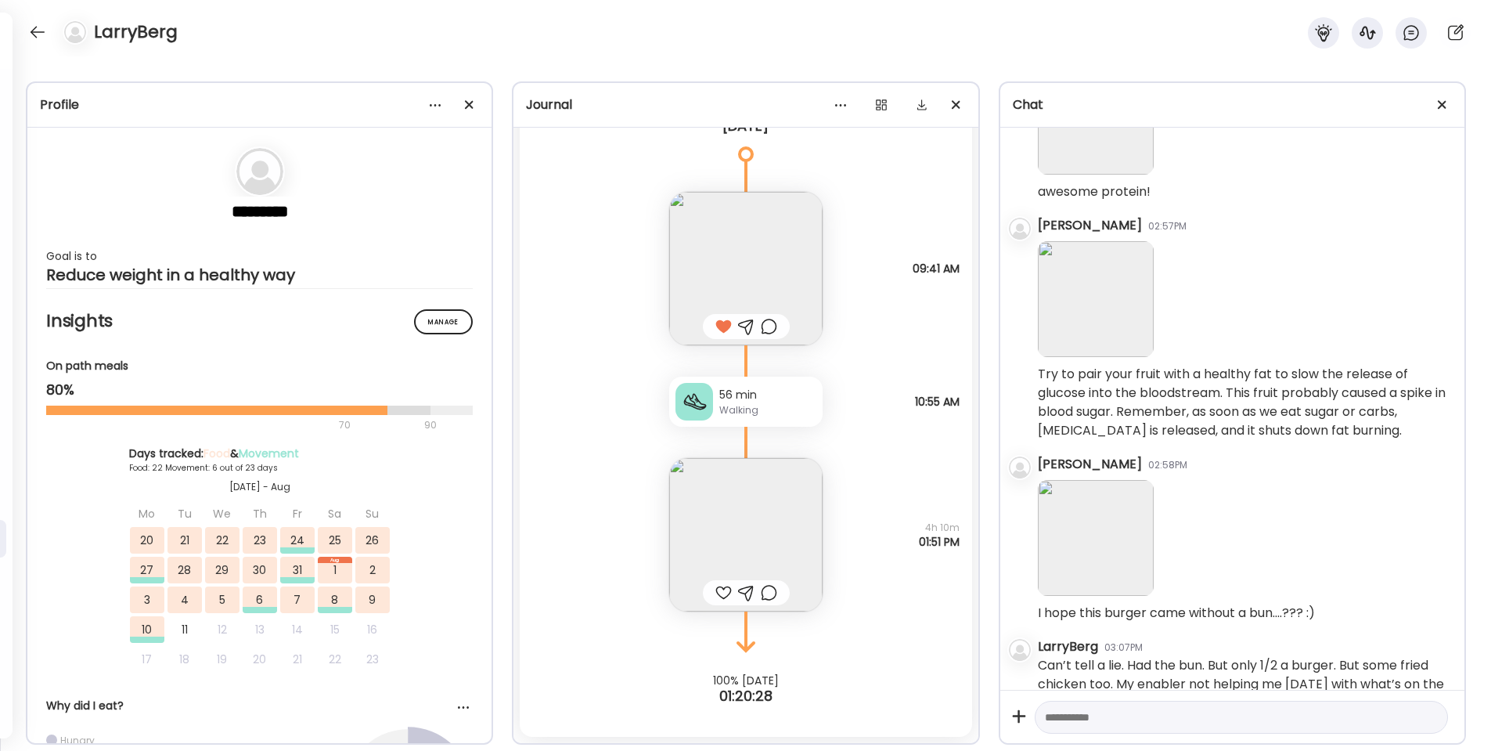
click at [1070, 712] on textarea at bounding box center [1227, 717] width 365 height 19
type textarea "**********"
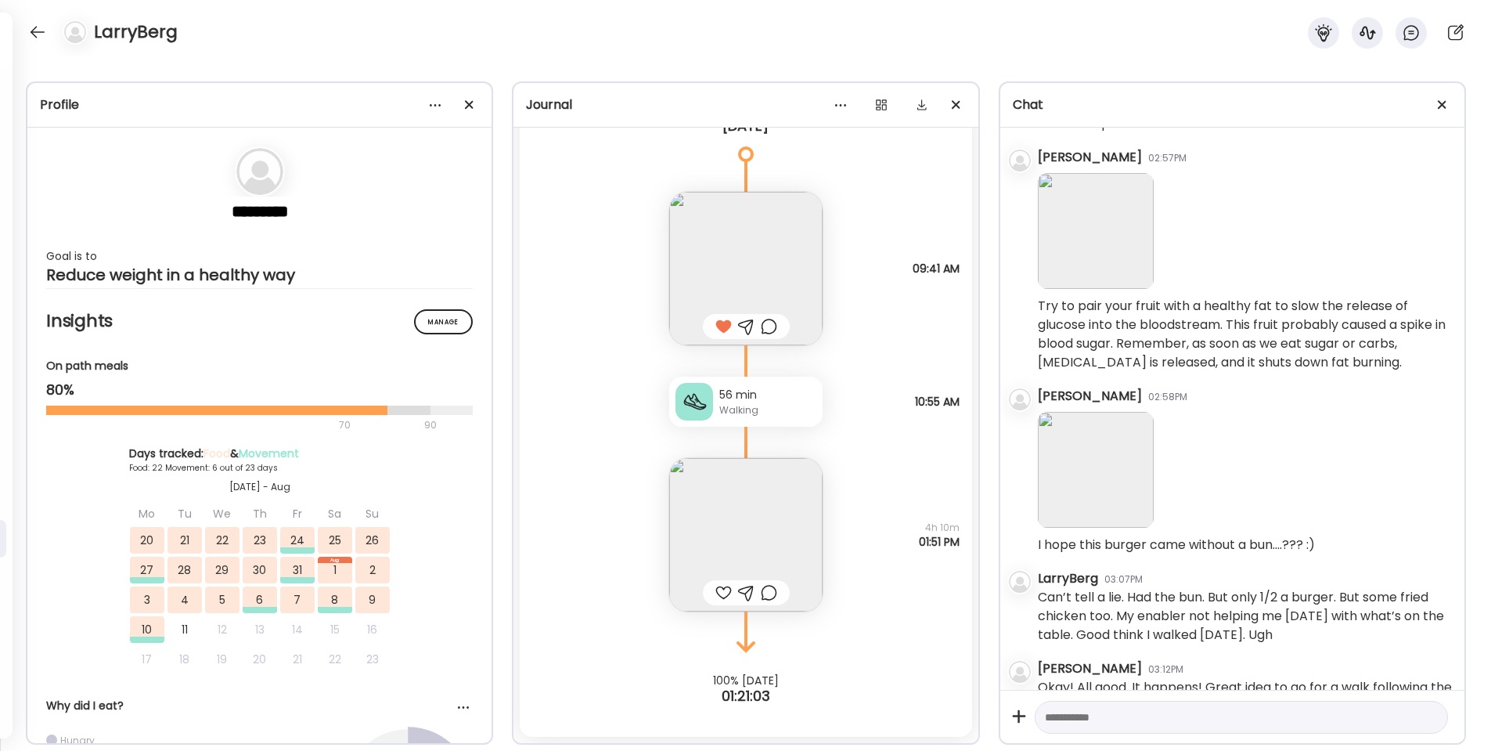
scroll to position [3097, 0]
click at [37, 24] on div at bounding box center [37, 32] width 25 height 25
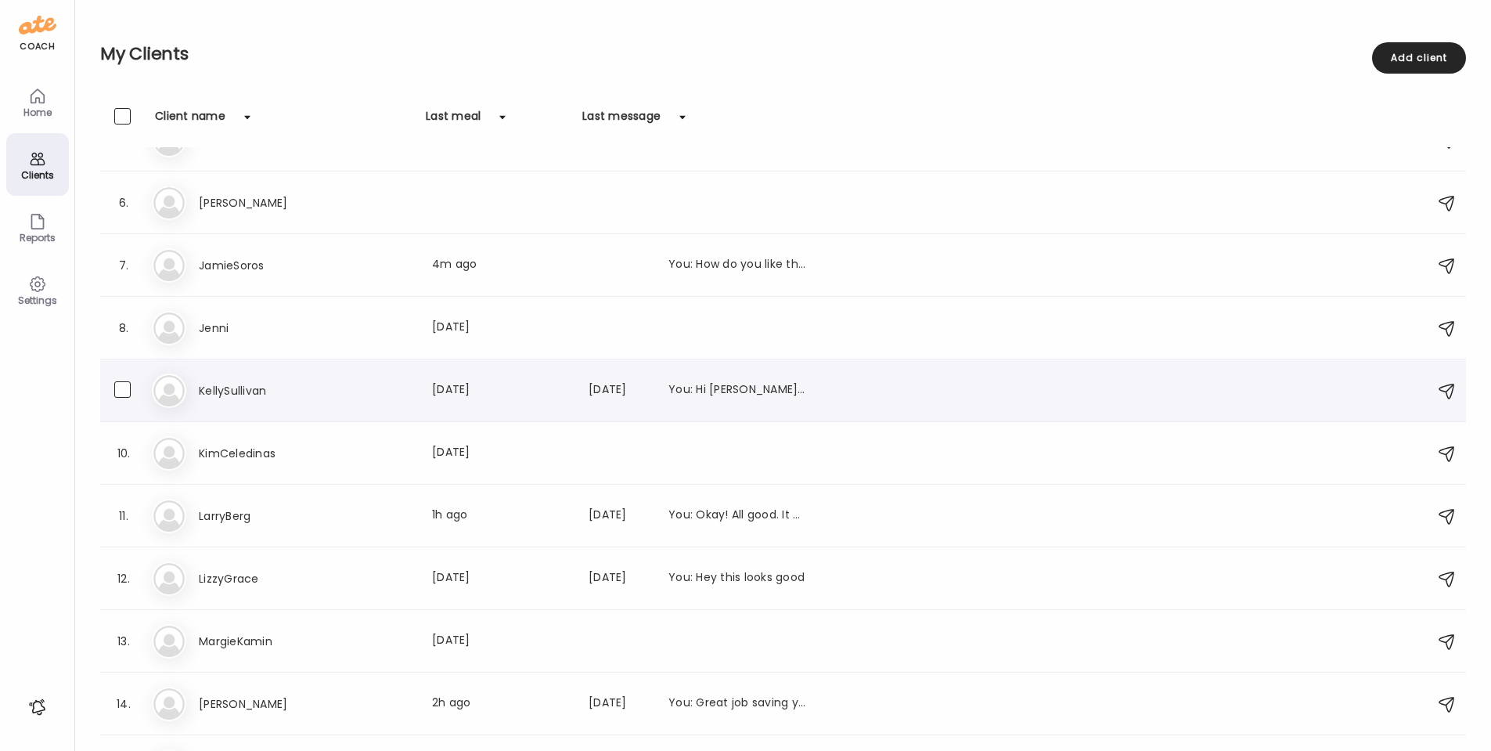
scroll to position [272, 0]
